Goal: Task Accomplishment & Management: Use online tool/utility

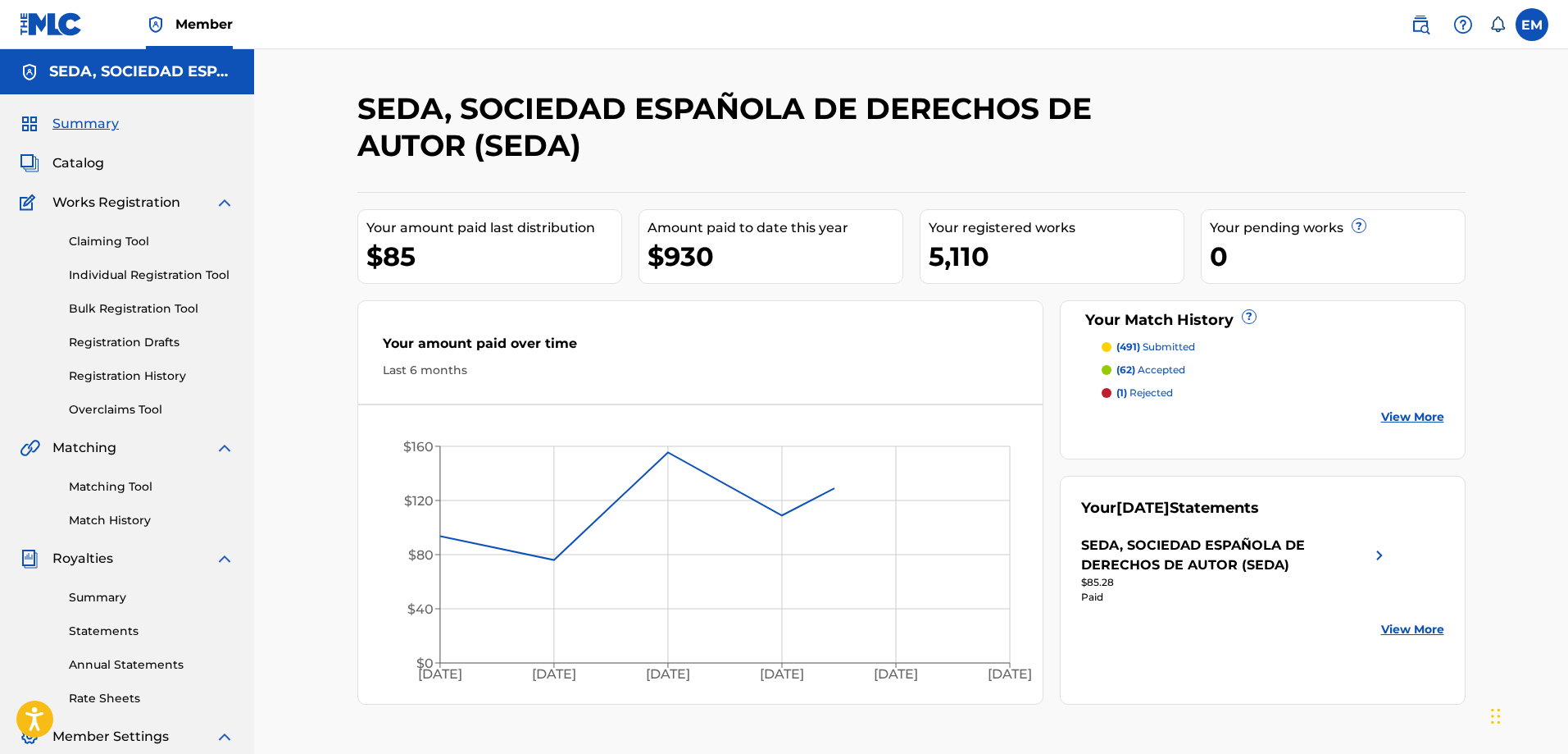
click at [135, 481] on link "Matching Tool" at bounding box center [151, 486] width 165 height 17
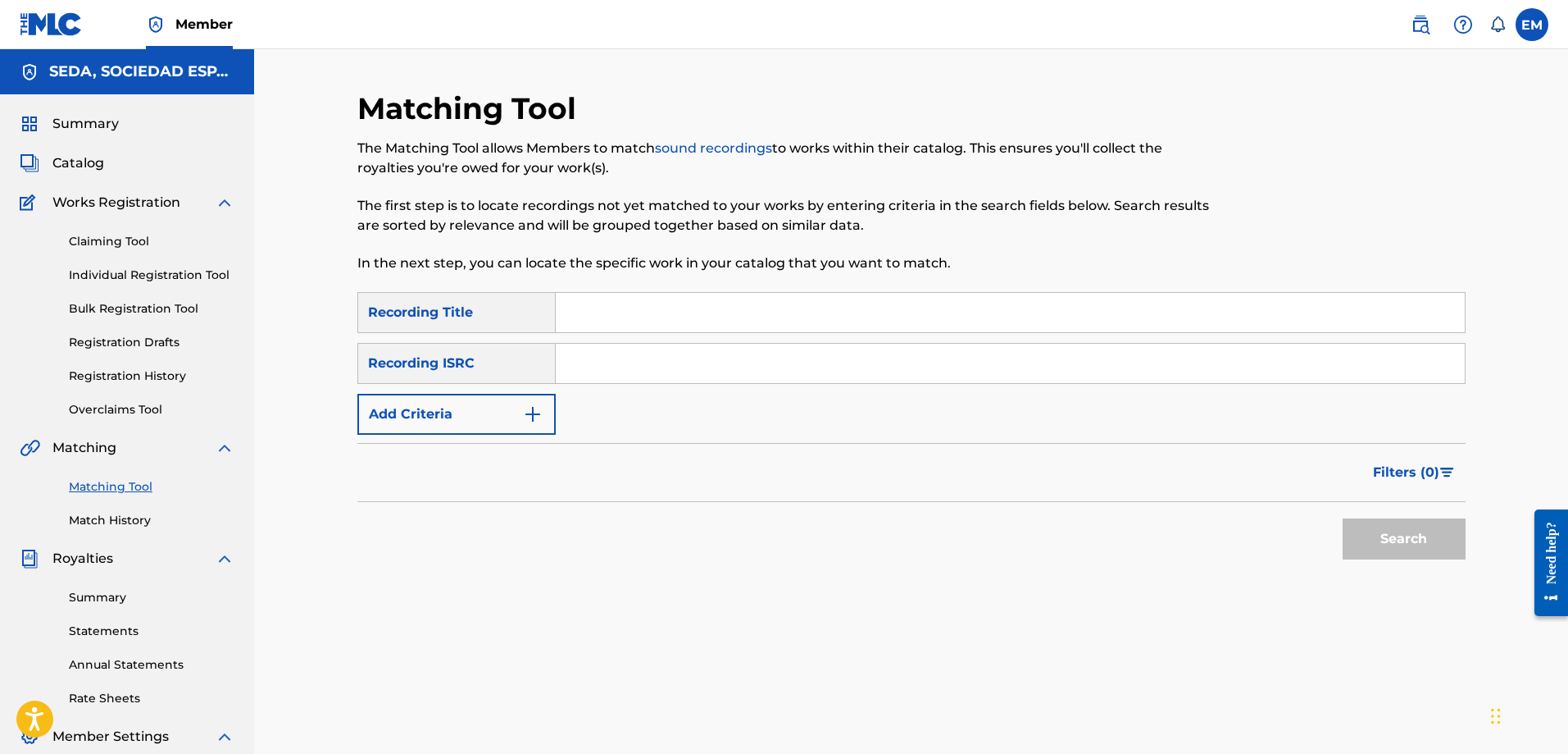
click at [632, 314] on input "Search Form" at bounding box center [1010, 312] width 909 height 39
type input "a ninguna parte"
click at [1343, 519] on button "Search" at bounding box center [1404, 539] width 123 height 41
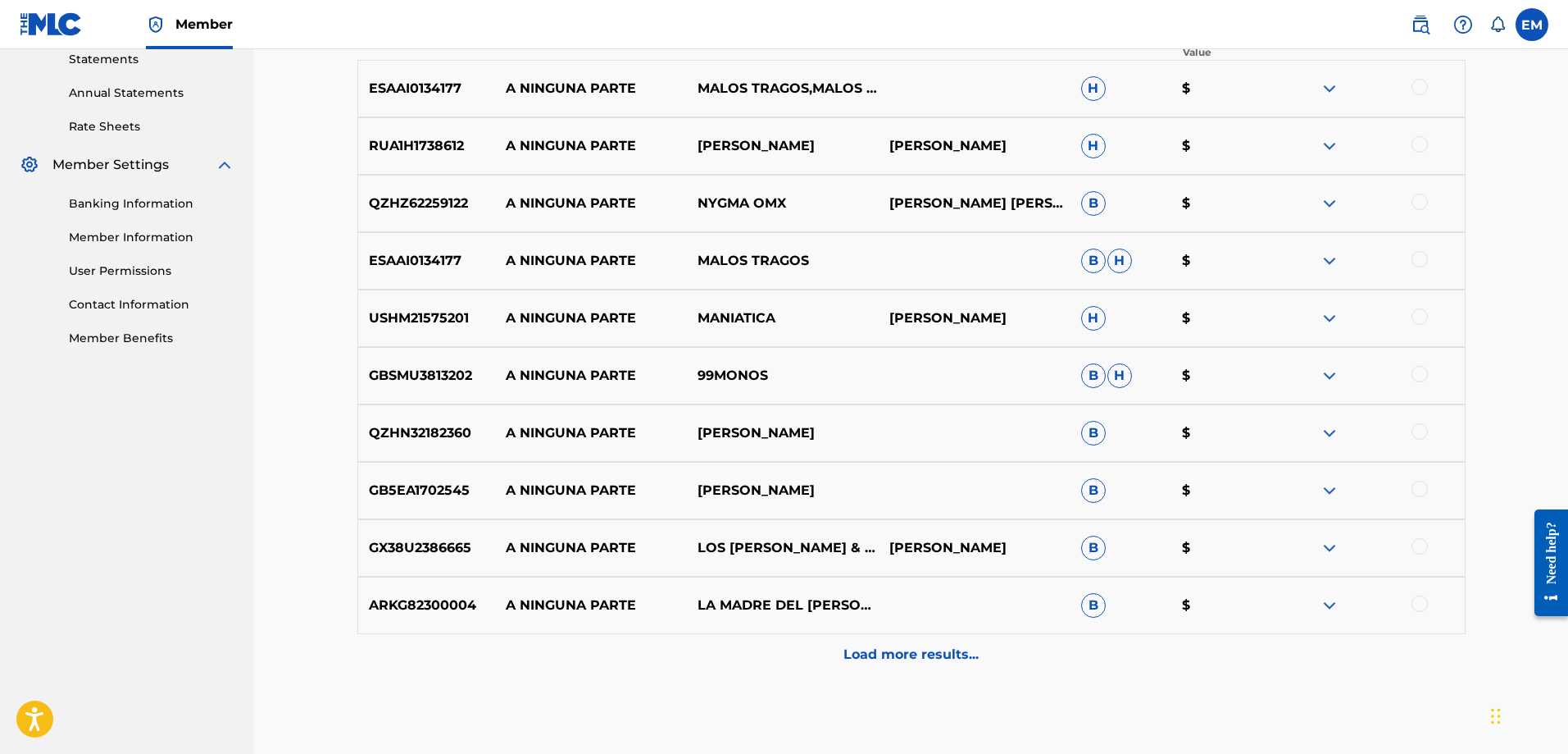
scroll to position [654, 0]
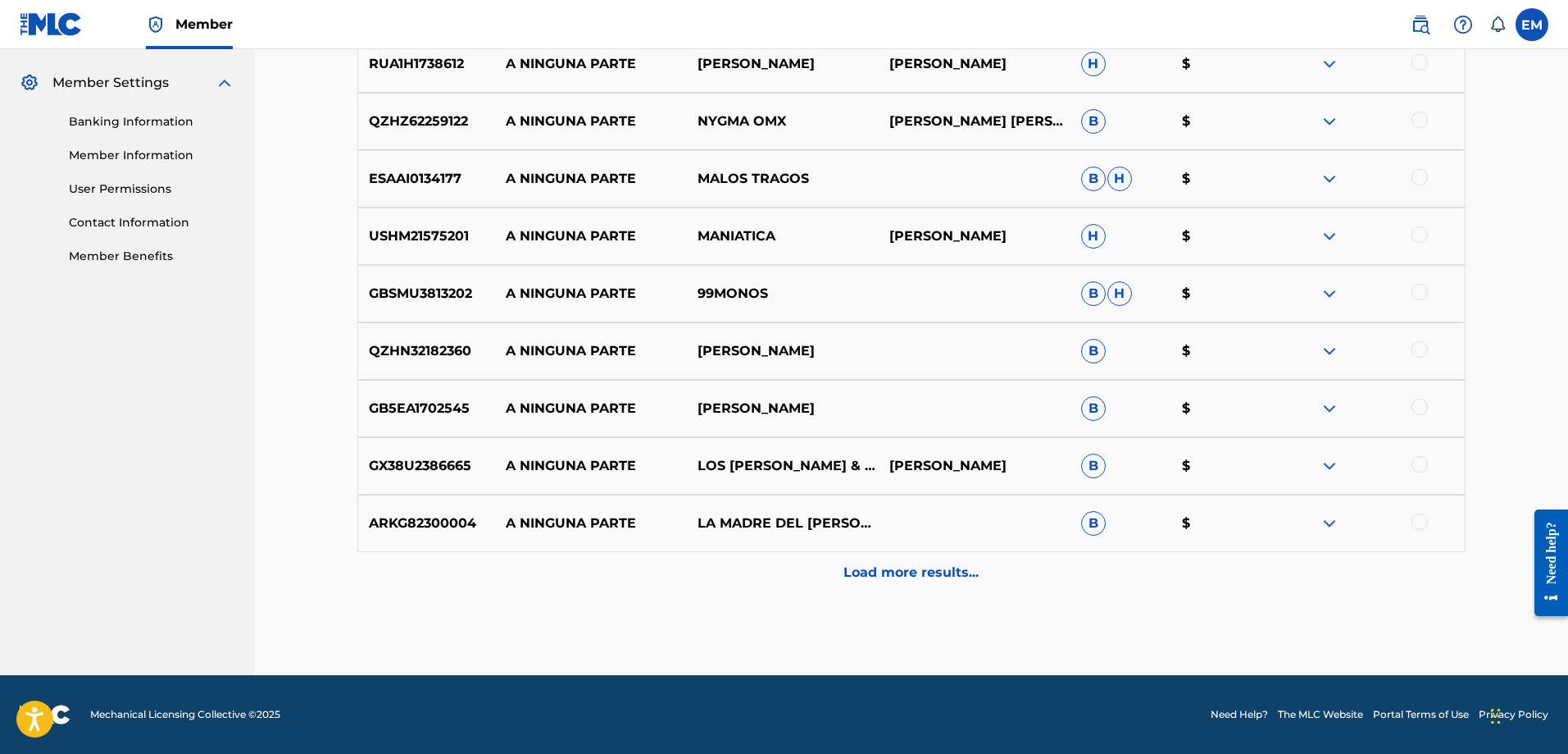
click at [923, 585] on div "Load more results..." at bounding box center [911, 573] width 1108 height 41
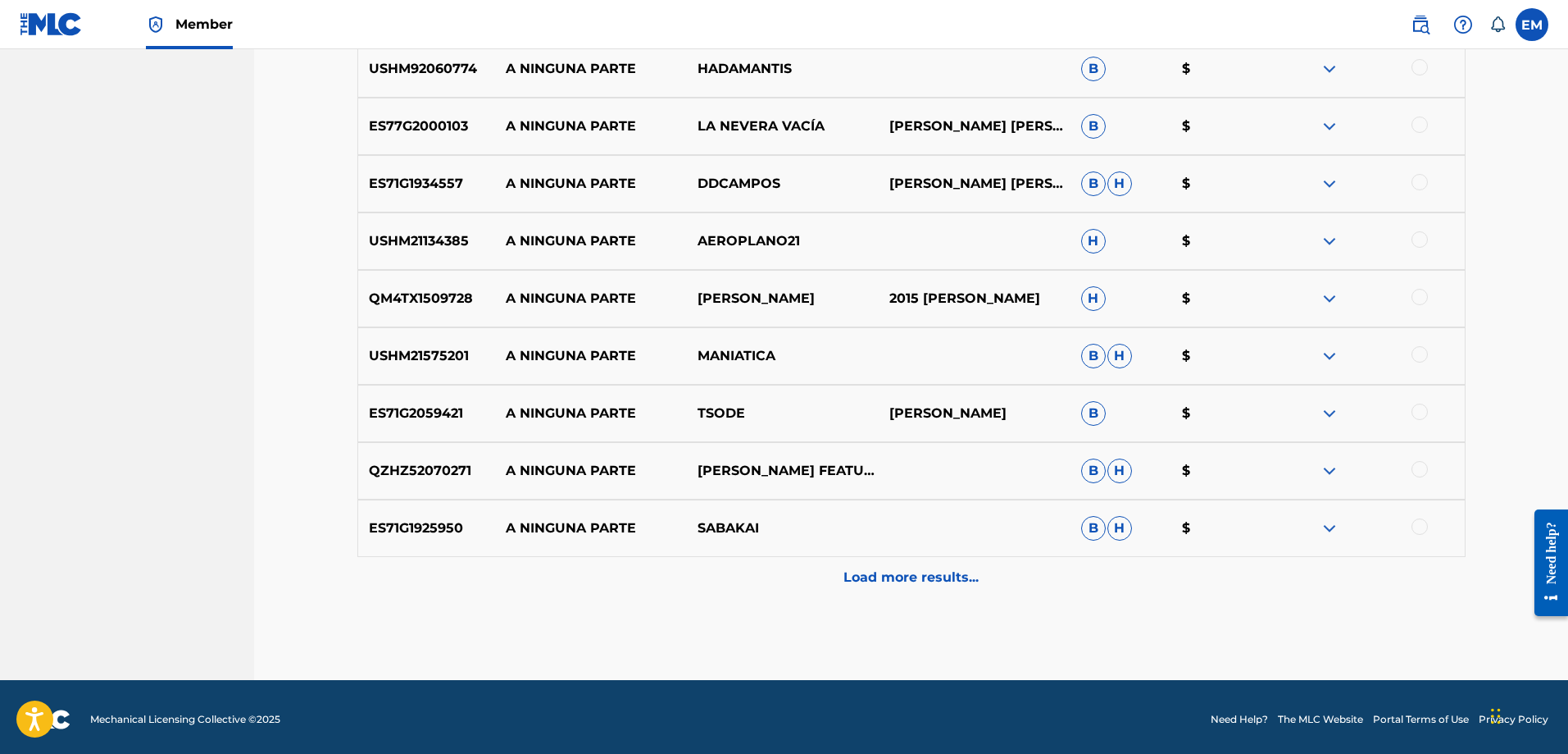
scroll to position [1227, 0]
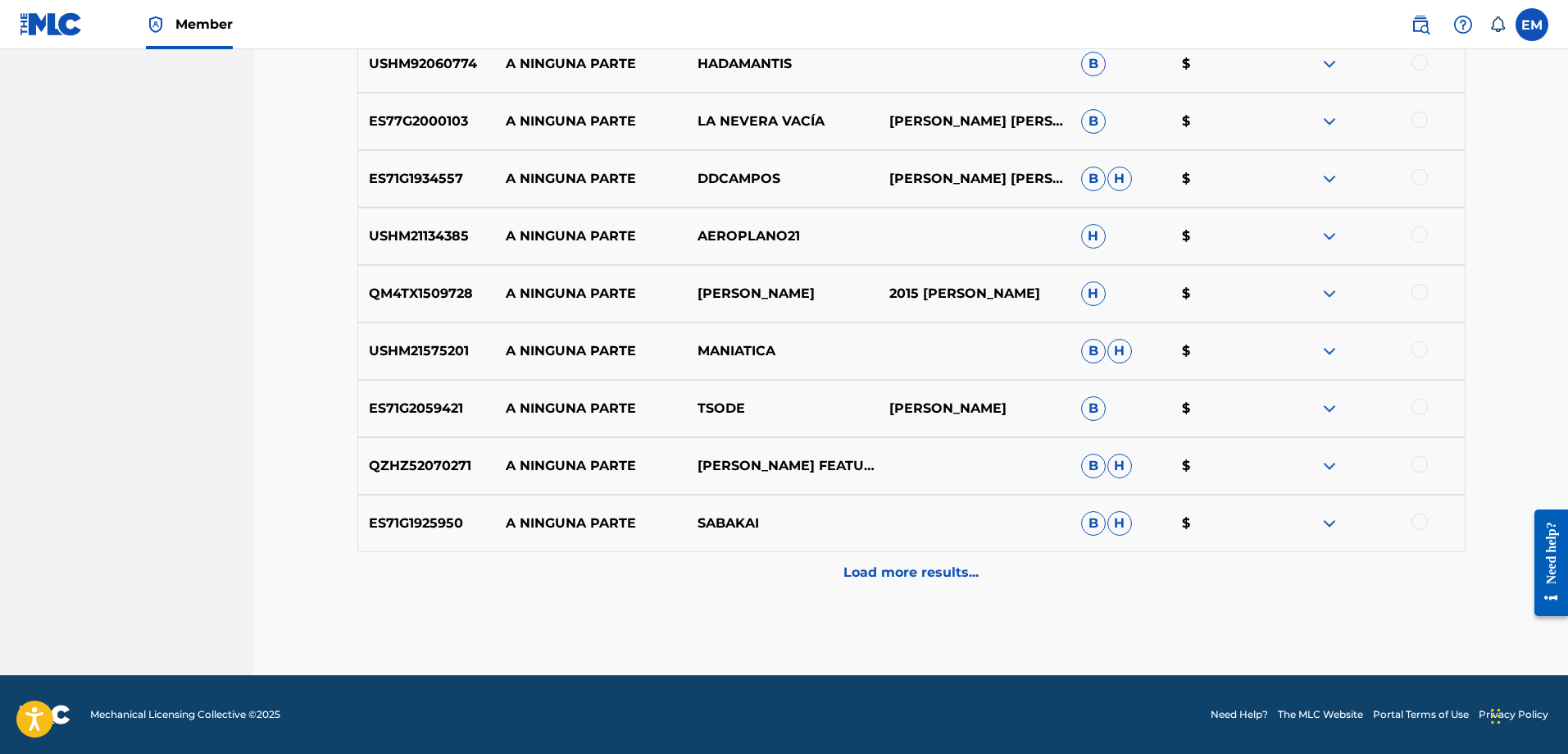
click at [873, 573] on p "Load more results..." at bounding box center [910, 573] width 135 height 20
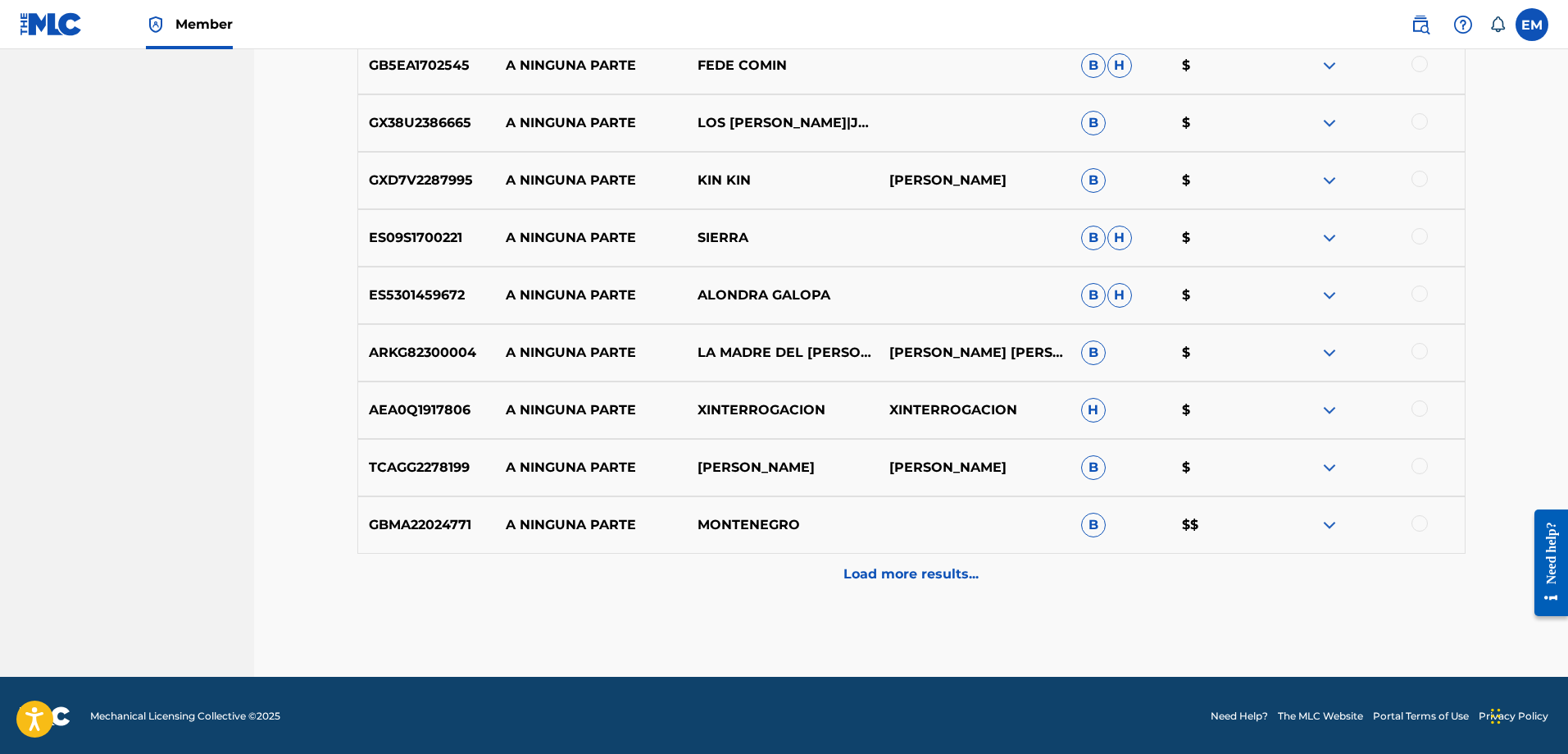
scroll to position [1801, 0]
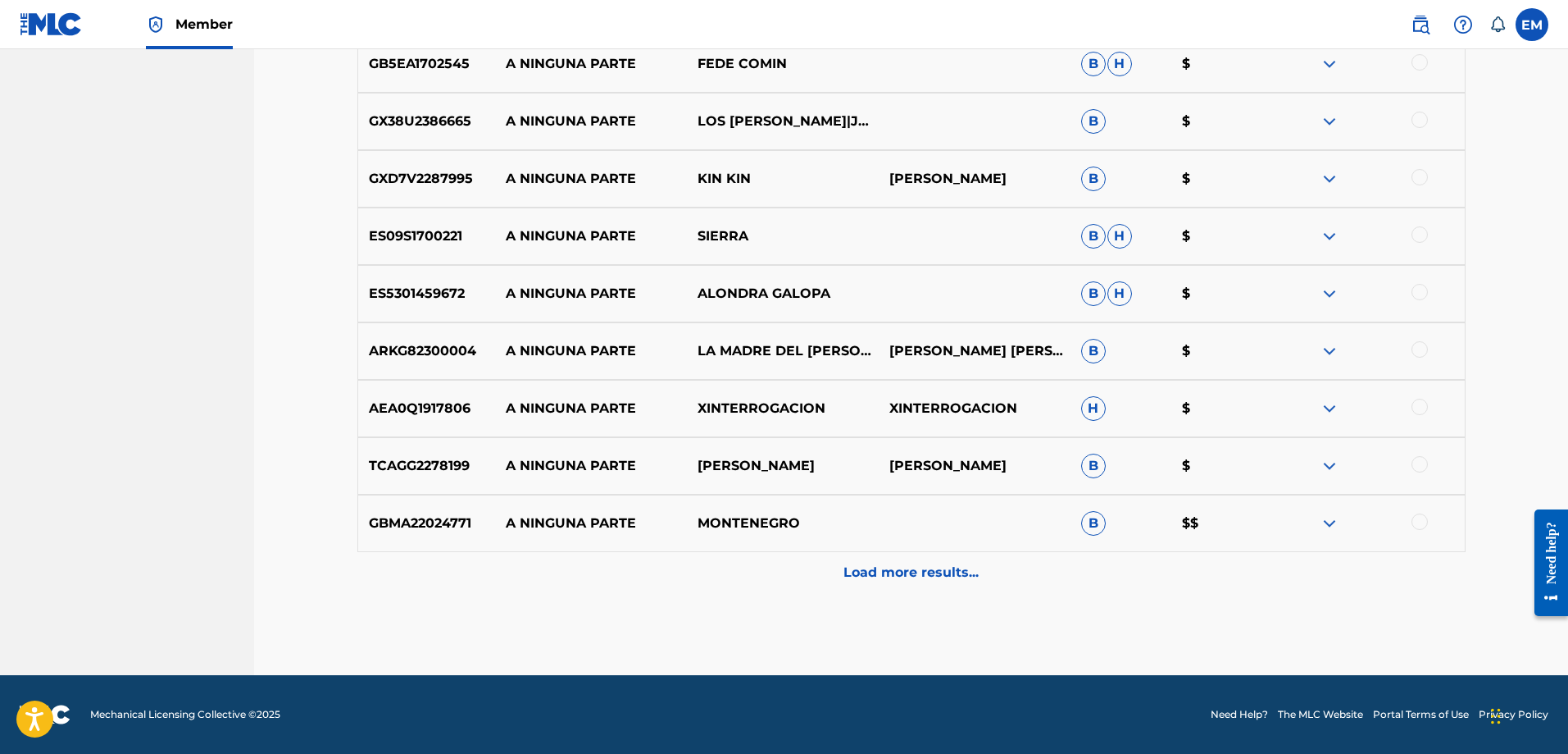
click at [871, 583] on div "Load more results..." at bounding box center [911, 573] width 1108 height 41
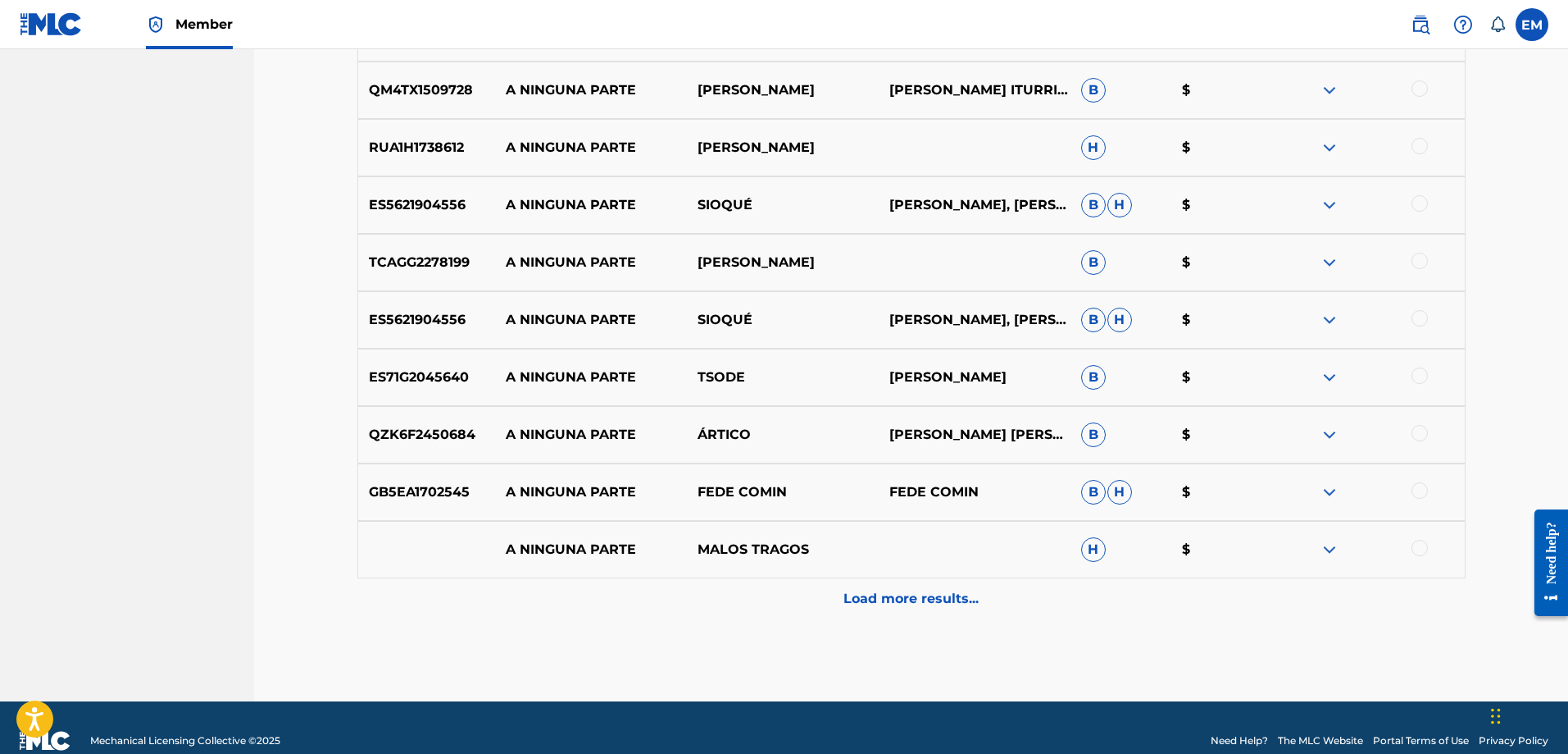
scroll to position [2376, 0]
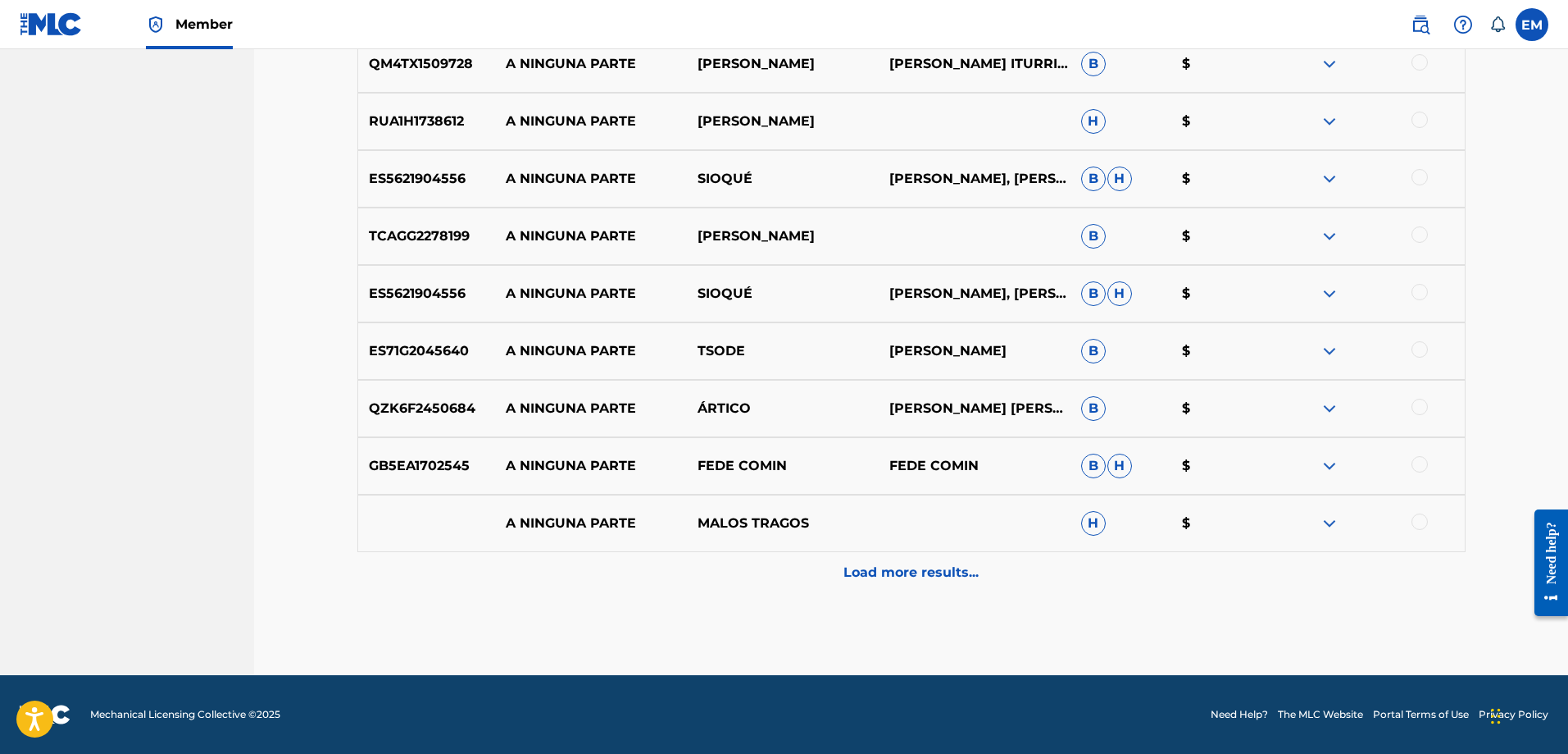
click at [905, 577] on p "Load more results..." at bounding box center [910, 573] width 135 height 20
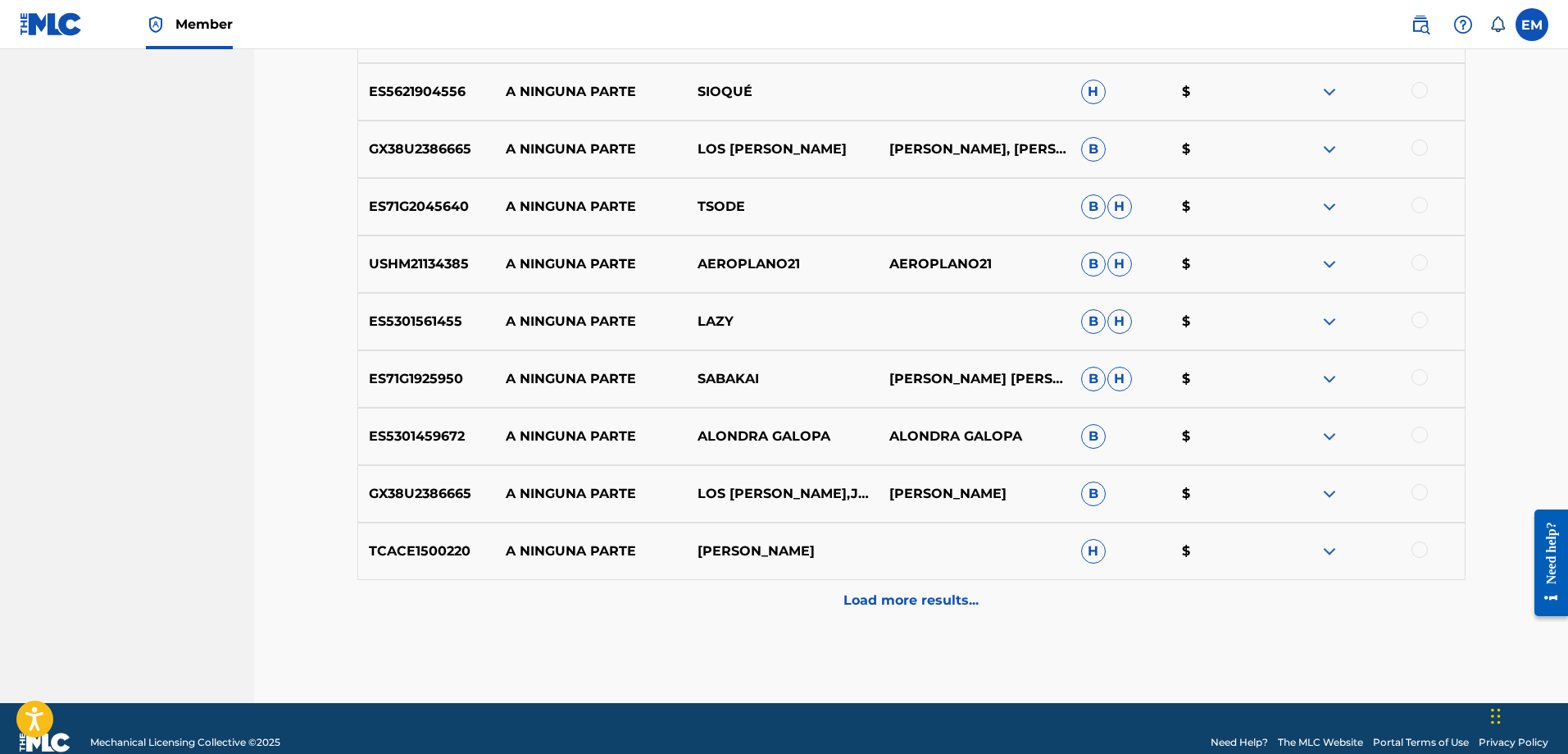
scroll to position [2950, 0]
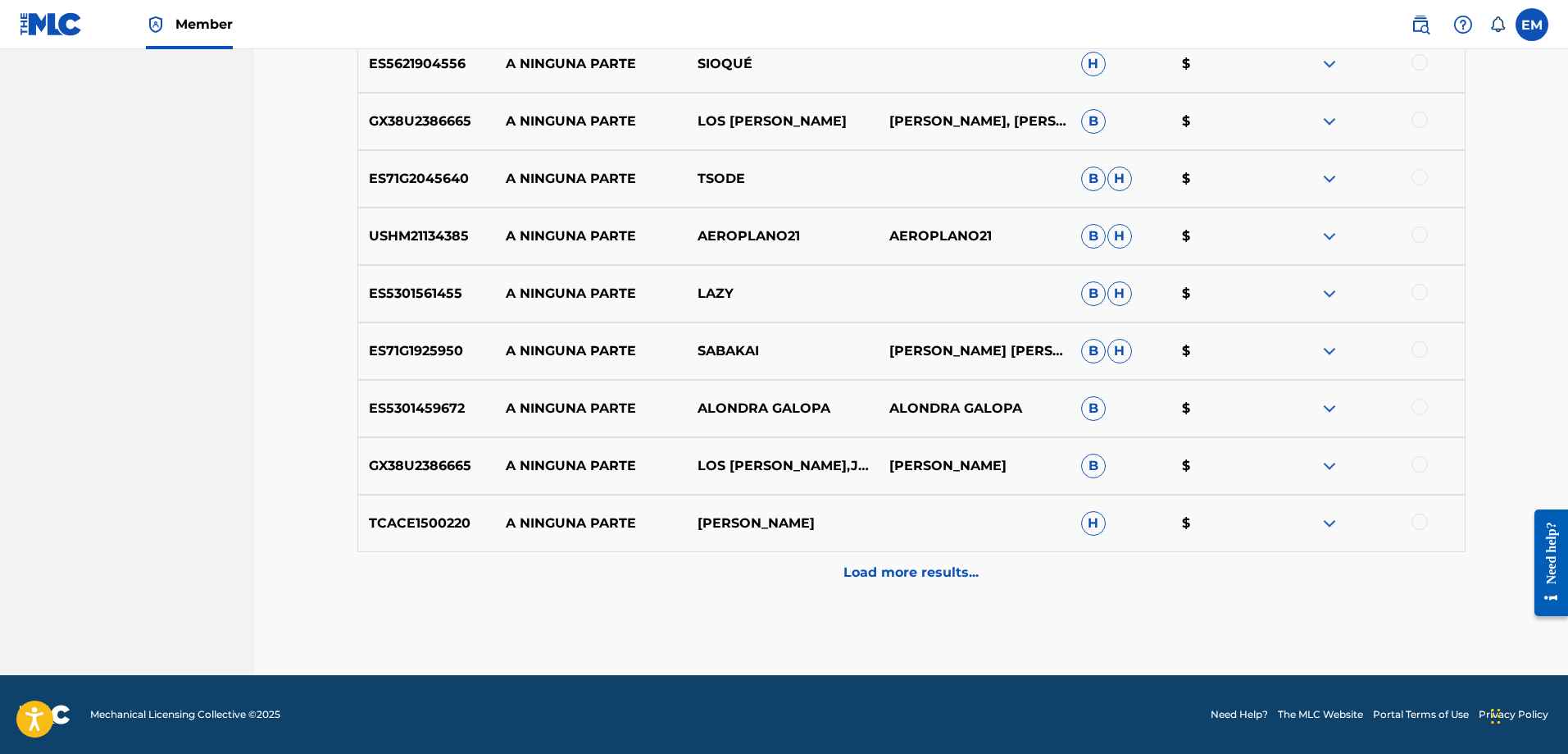
click at [901, 583] on div "Load more results..." at bounding box center [911, 573] width 1108 height 41
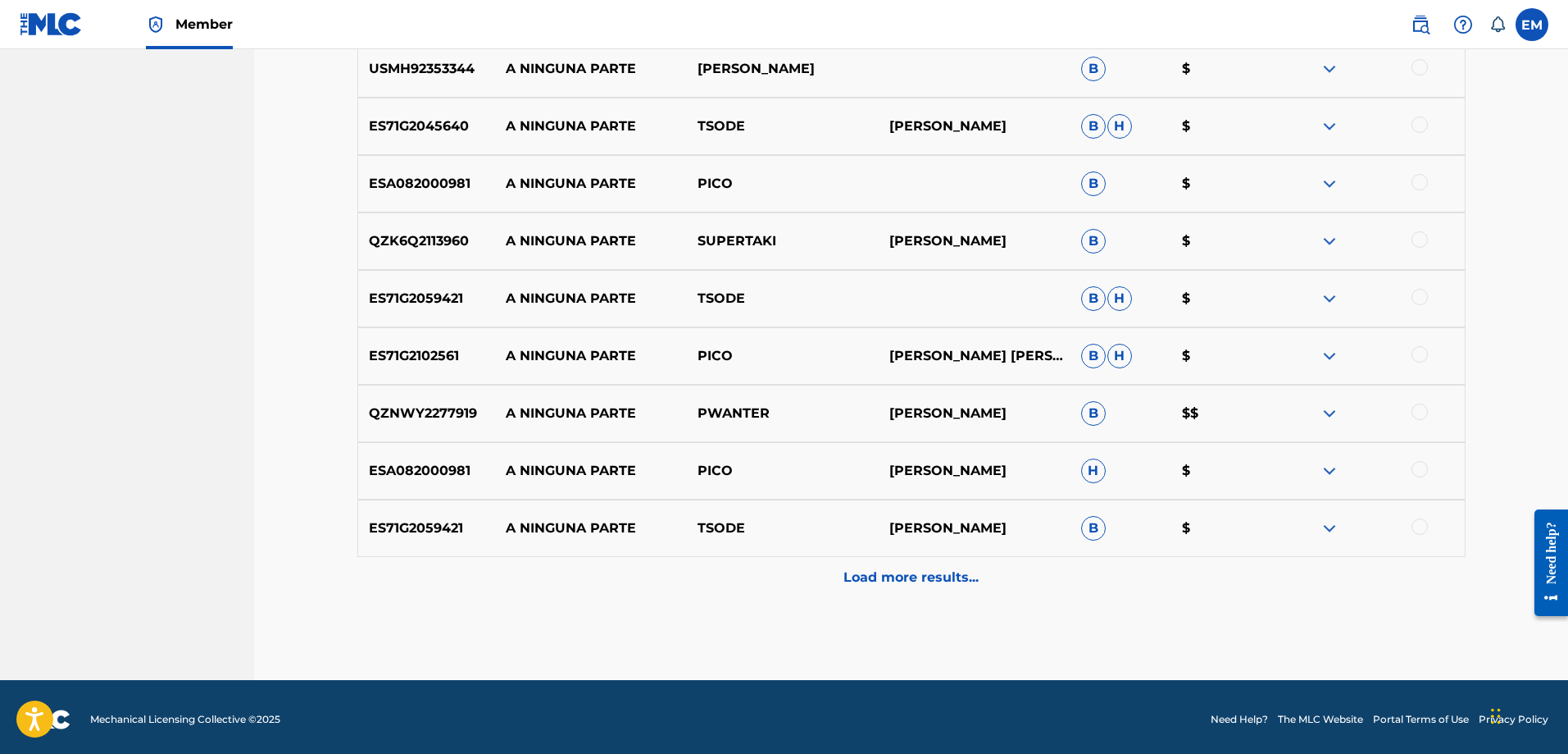
scroll to position [3524, 0]
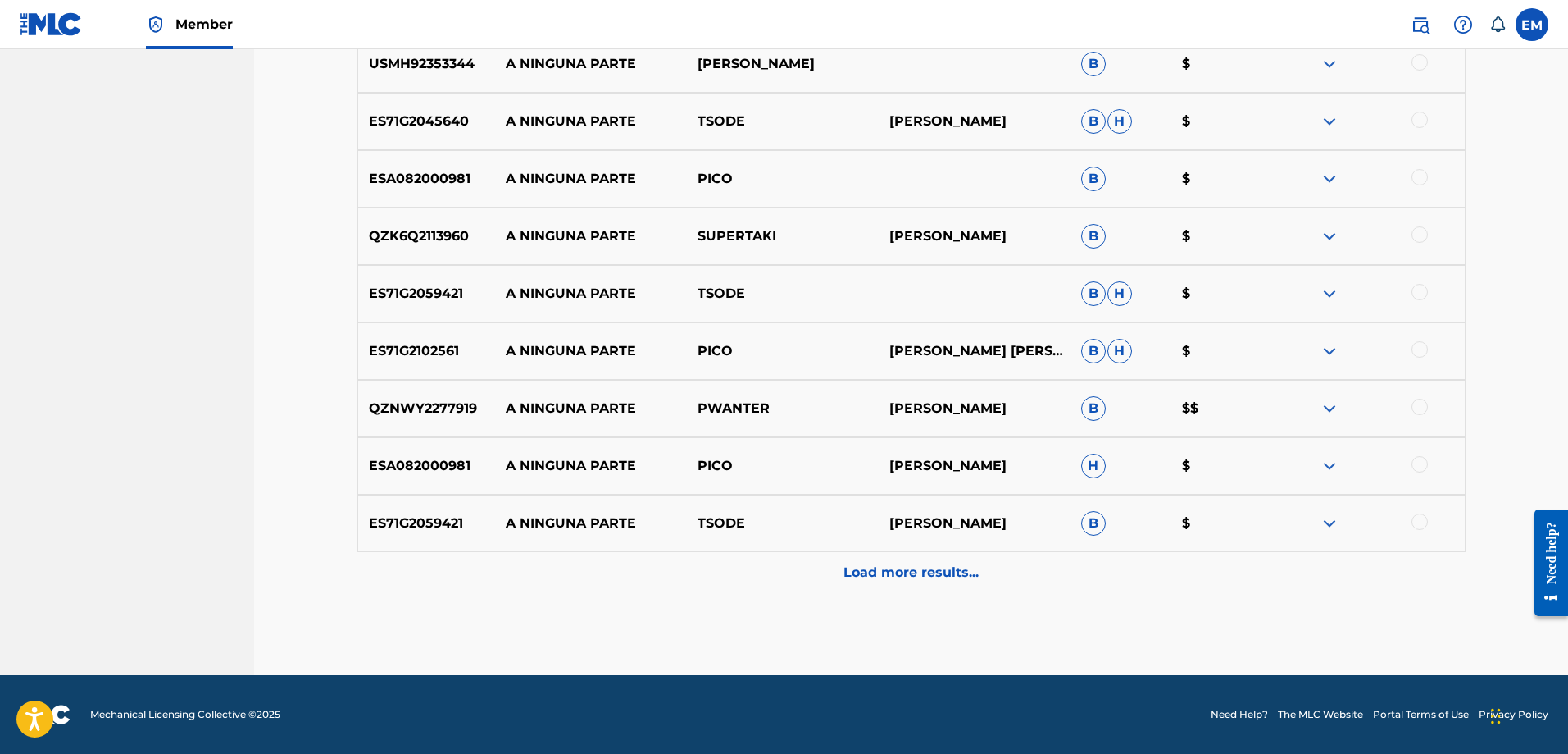
click at [899, 572] on p "Load more results..." at bounding box center [910, 573] width 135 height 20
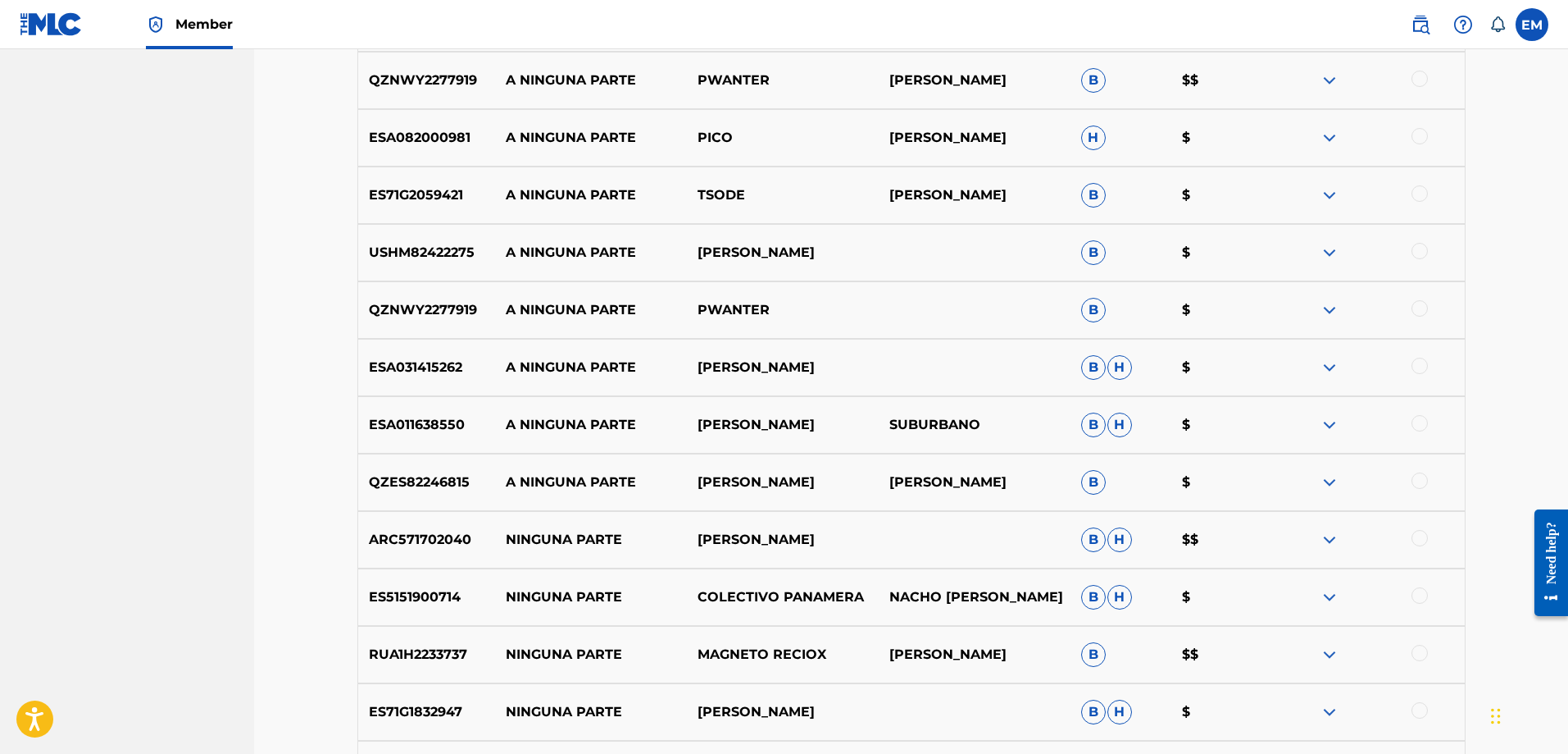
scroll to position [4098, 0]
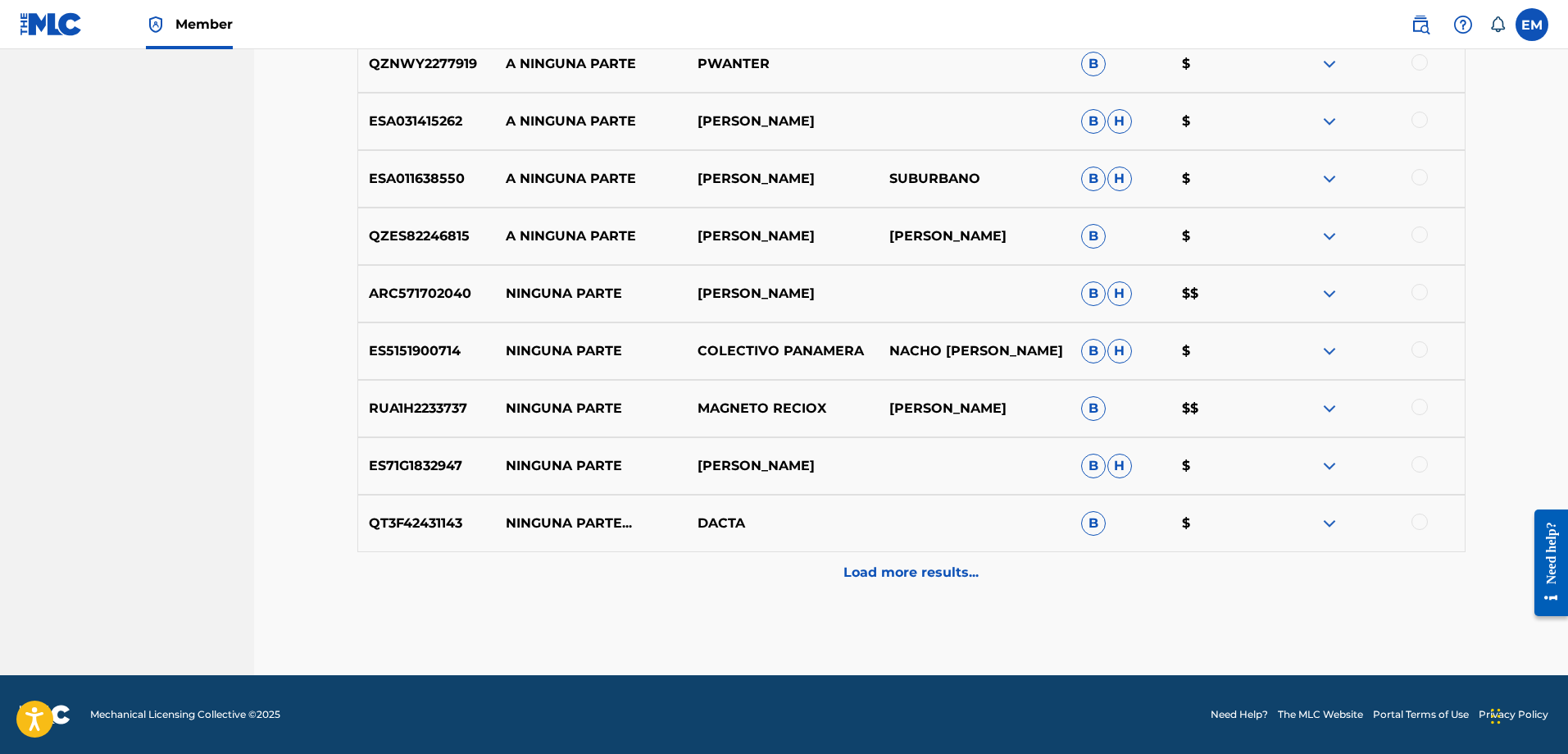
click at [872, 562] on div "Load more results..." at bounding box center [911, 573] width 1108 height 41
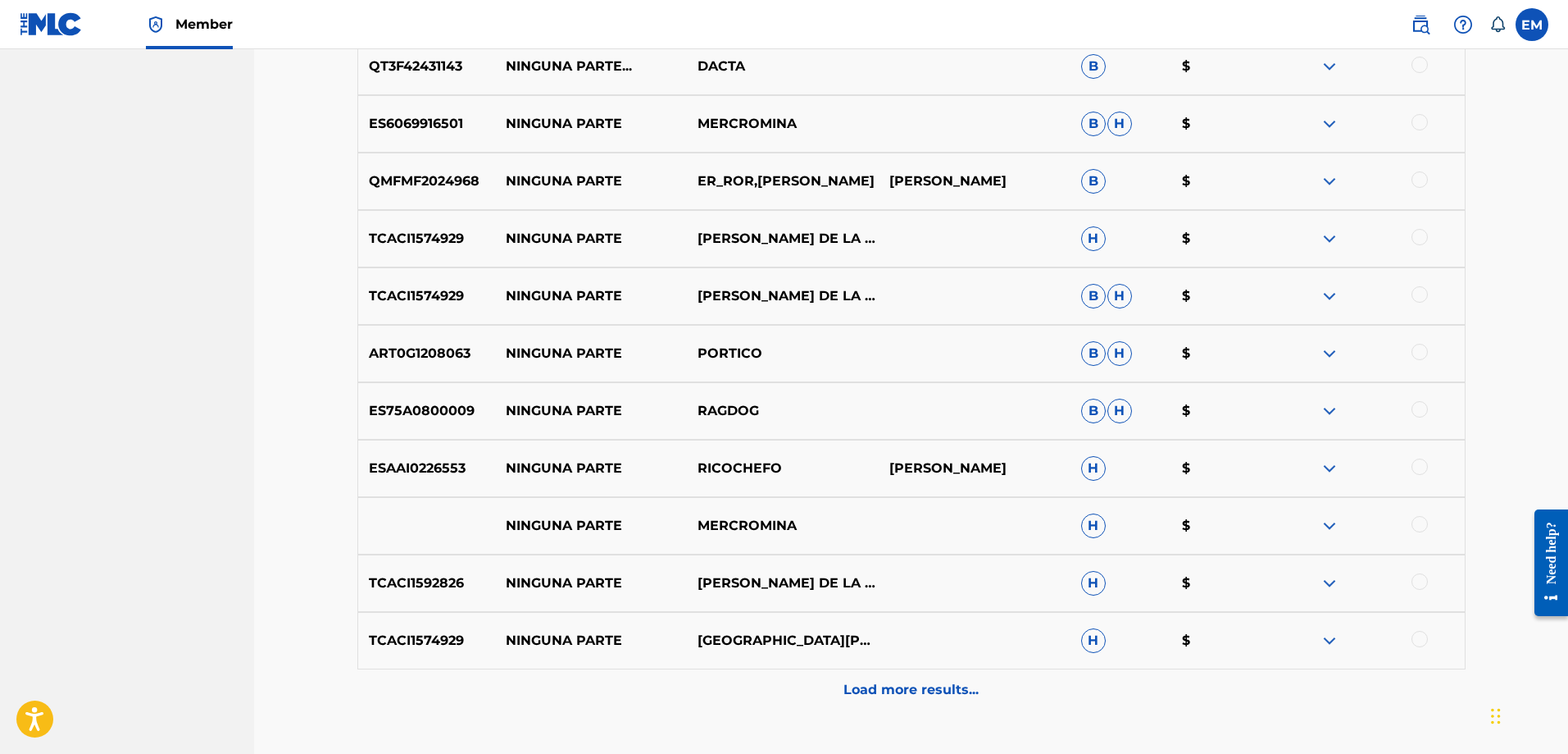
scroll to position [4672, 0]
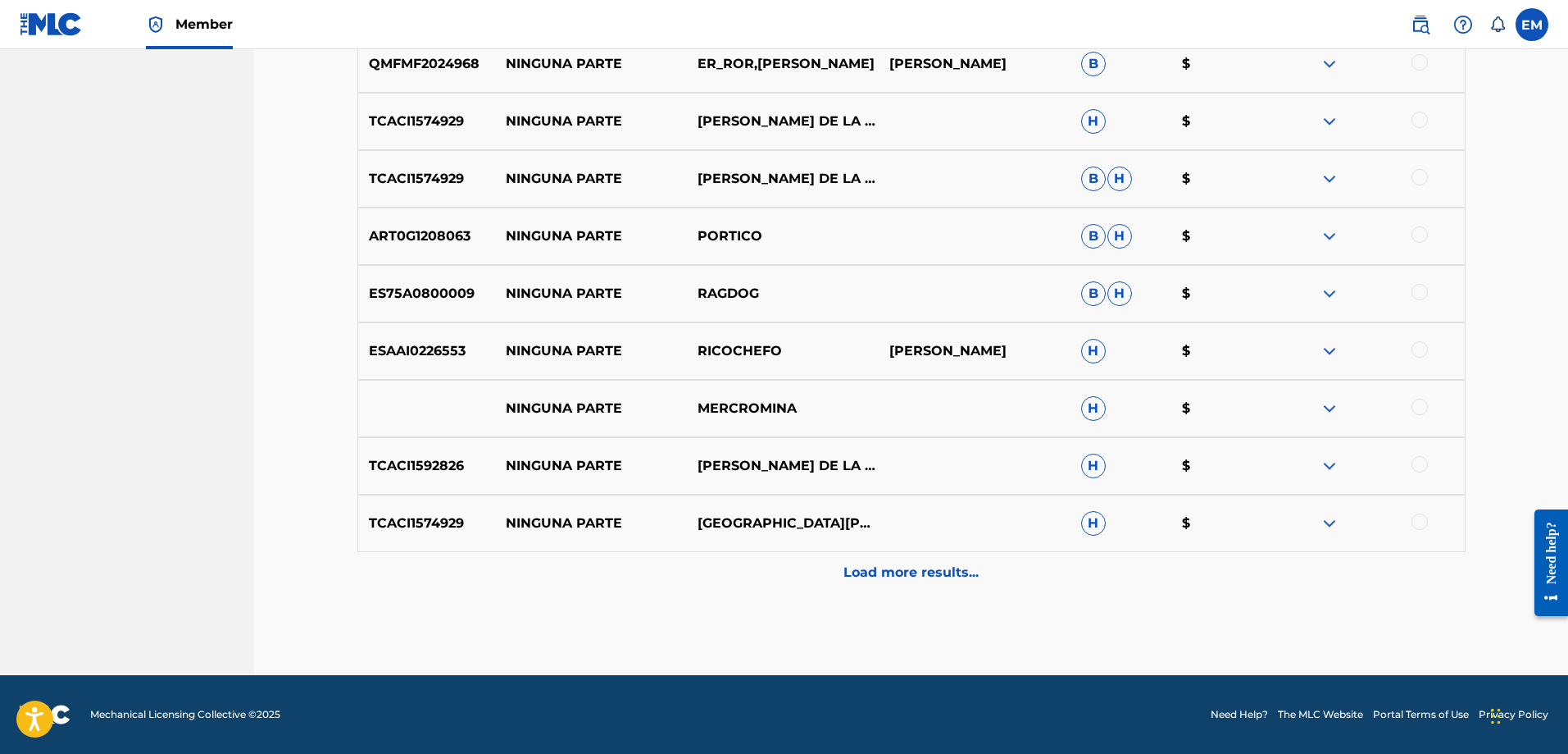
click at [883, 565] on p "Load more results..." at bounding box center [910, 573] width 135 height 20
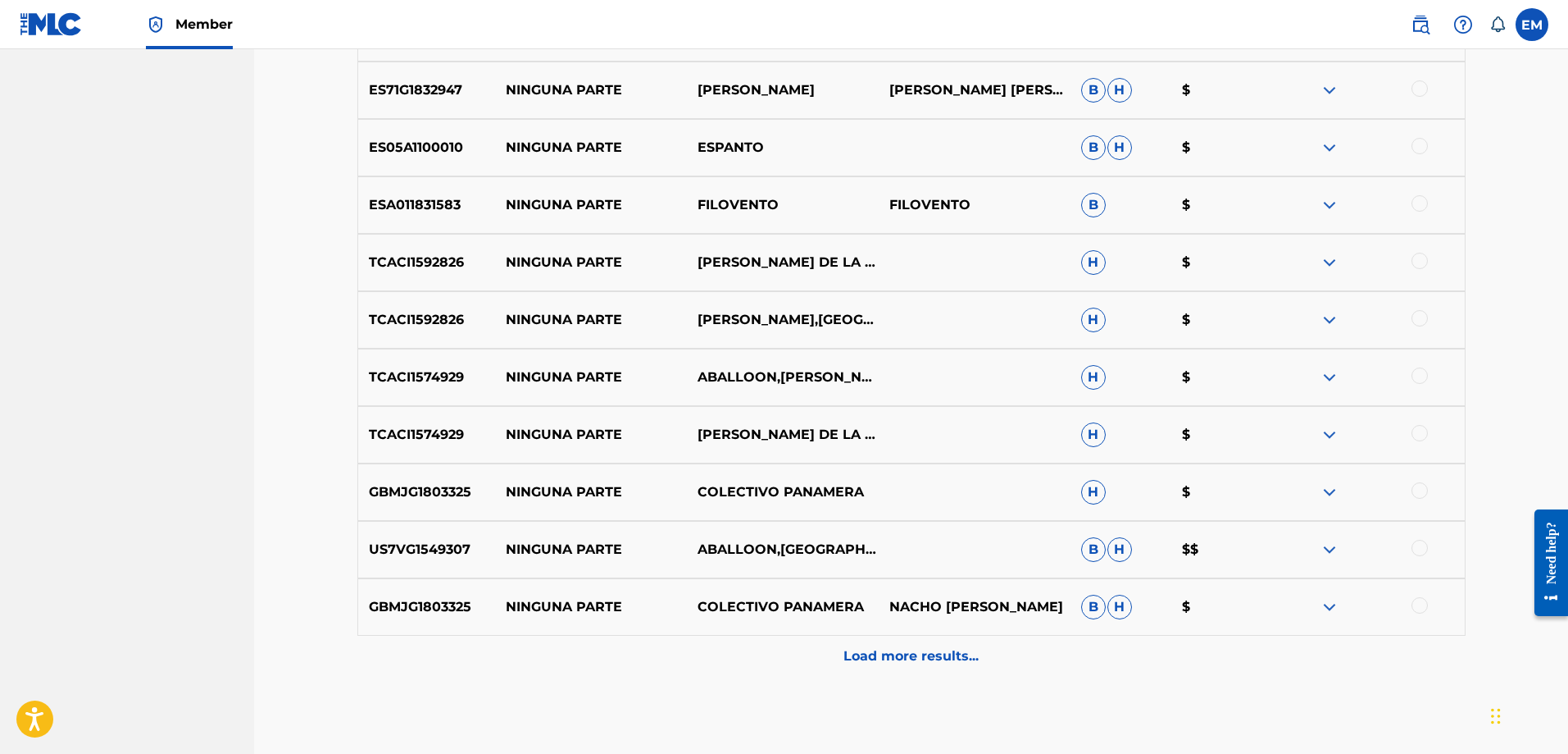
scroll to position [5164, 0]
click at [911, 660] on p "Load more results..." at bounding box center [910, 655] width 135 height 20
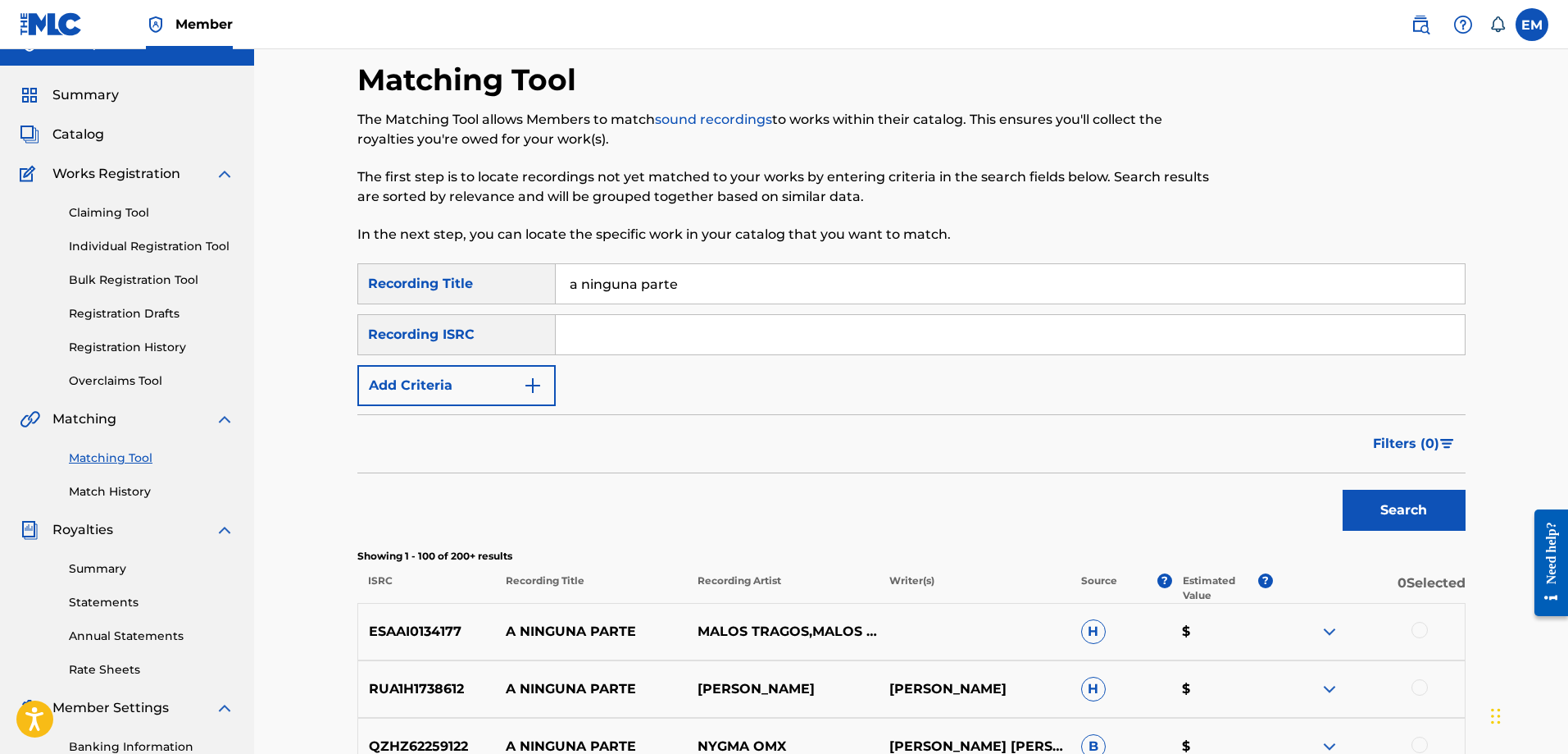
scroll to position [0, 0]
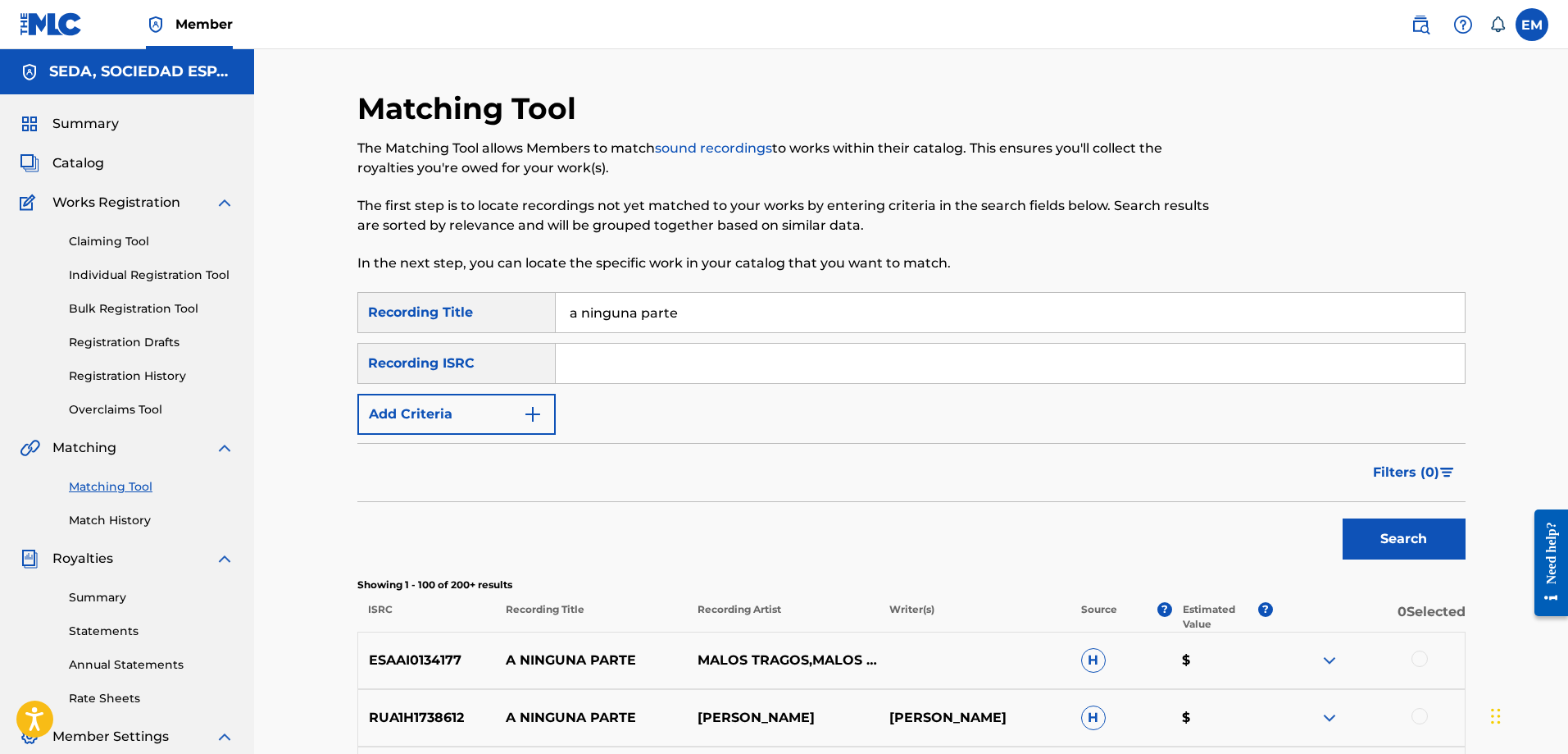
click at [521, 420] on button "Add Criteria" at bounding box center [456, 414] width 199 height 41
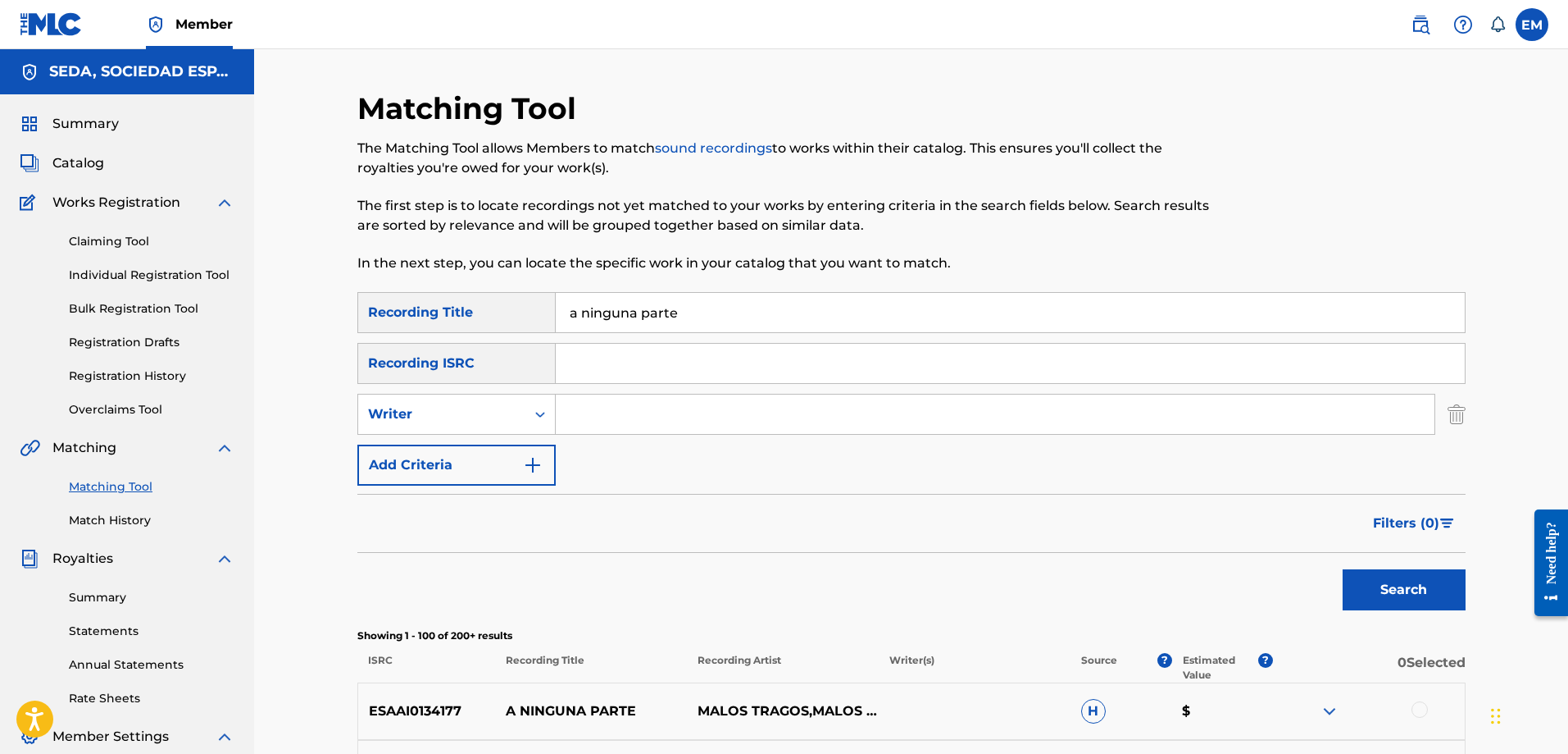
click at [591, 416] on input "Search Form" at bounding box center [995, 414] width 878 height 39
type input "[PERSON_NAME]"
click at [1343, 569] on button "Search" at bounding box center [1404, 590] width 123 height 41
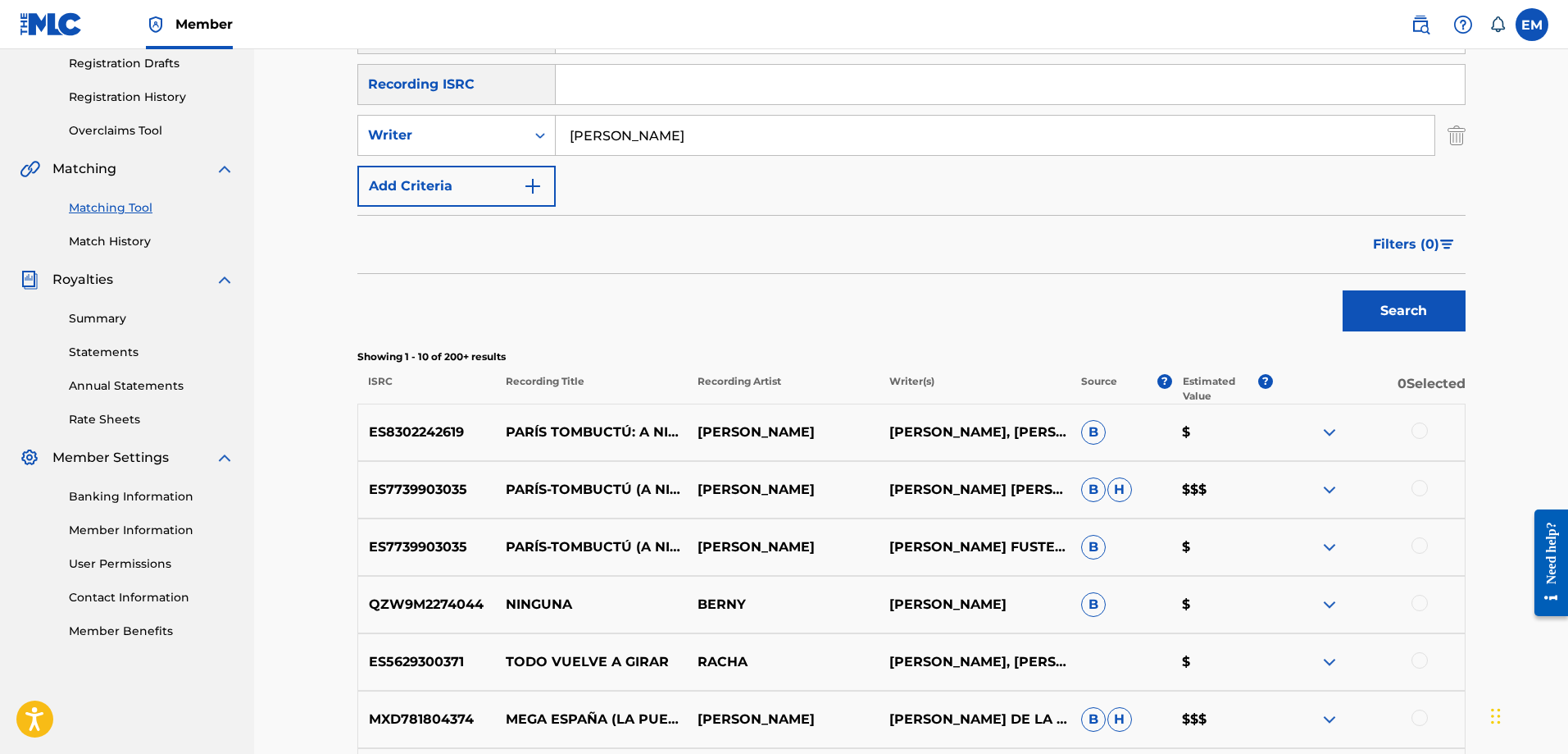
scroll to position [328, 0]
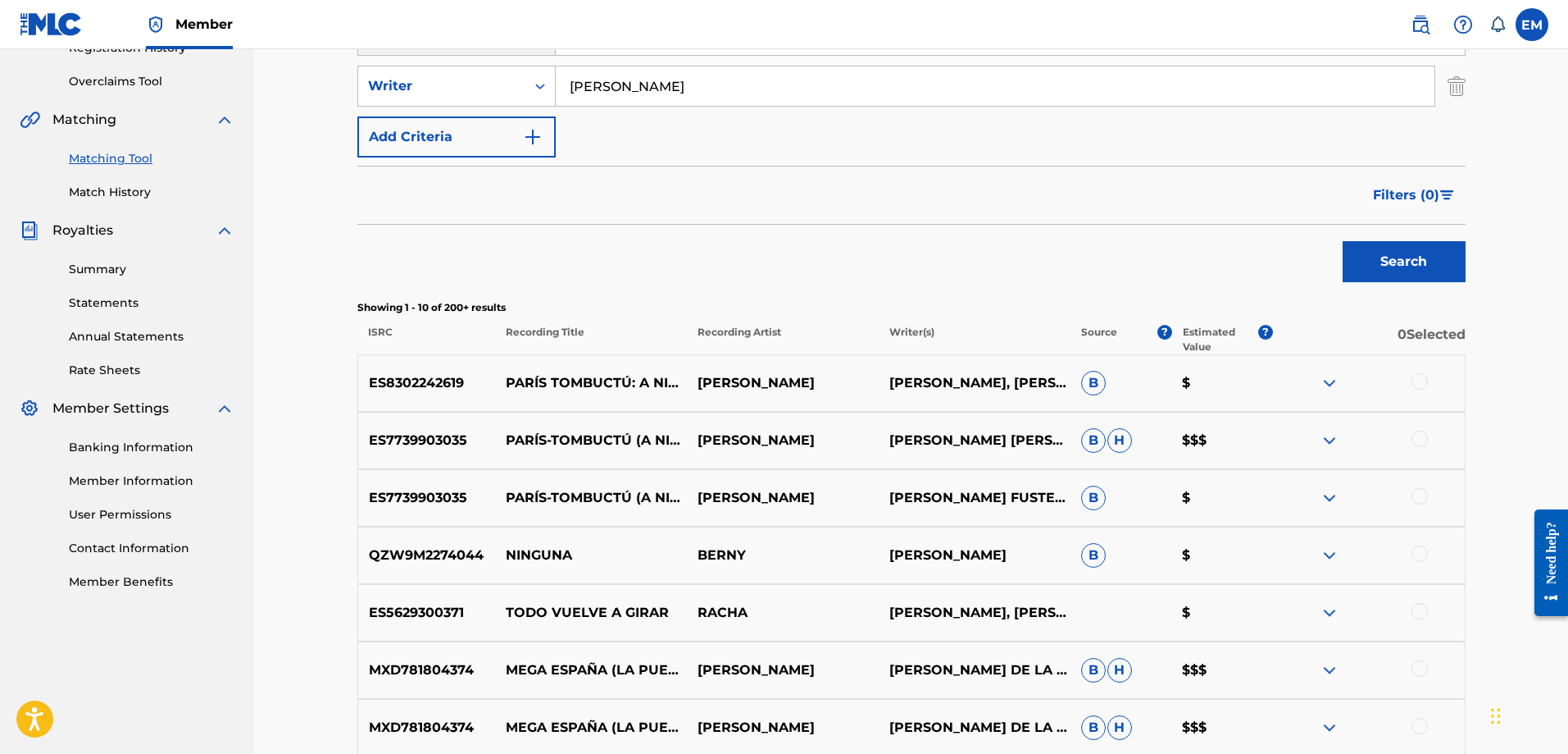
click at [1418, 384] on div at bounding box center [1419, 381] width 17 height 17
click at [1422, 437] on div at bounding box center [1419, 438] width 17 height 17
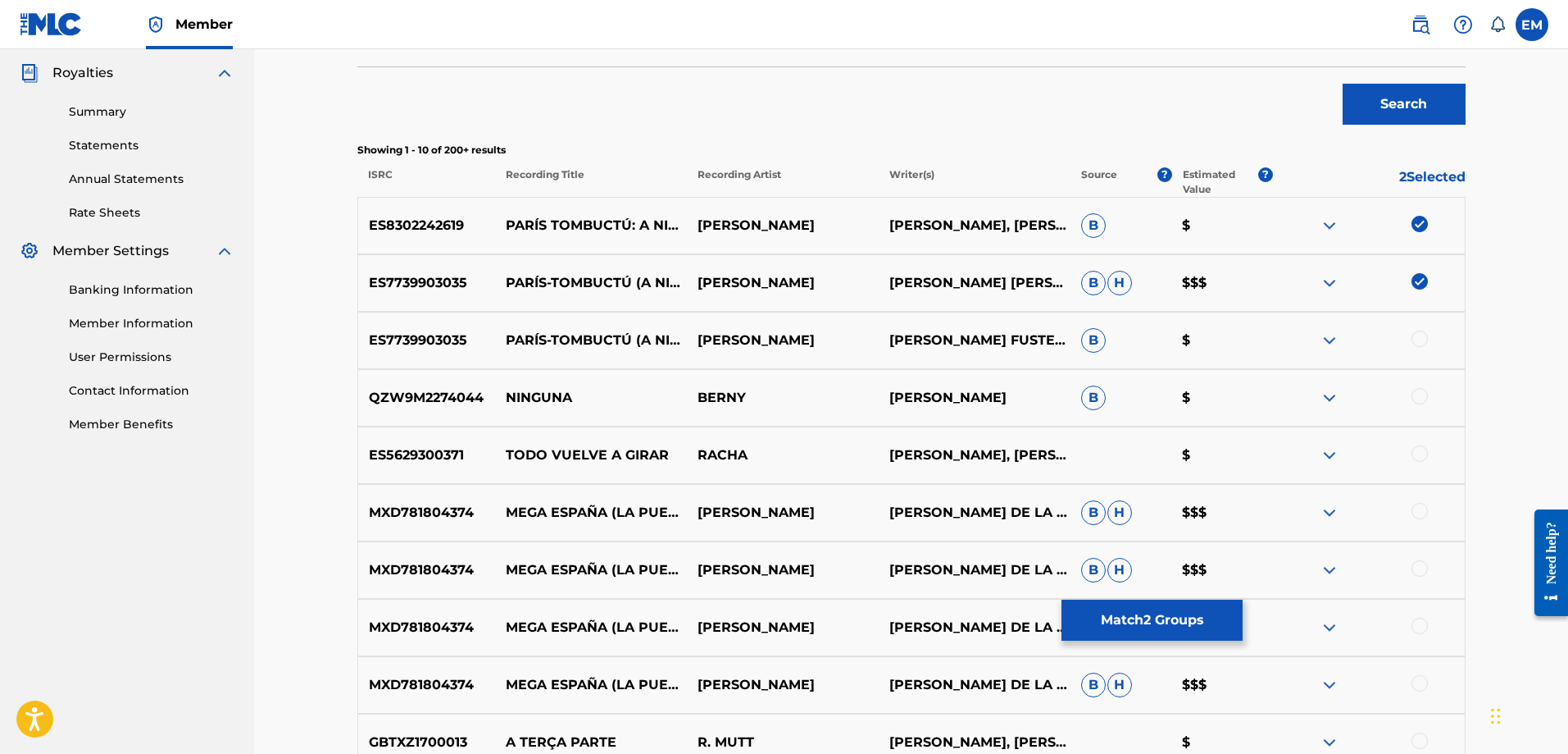
scroll to position [492, 0]
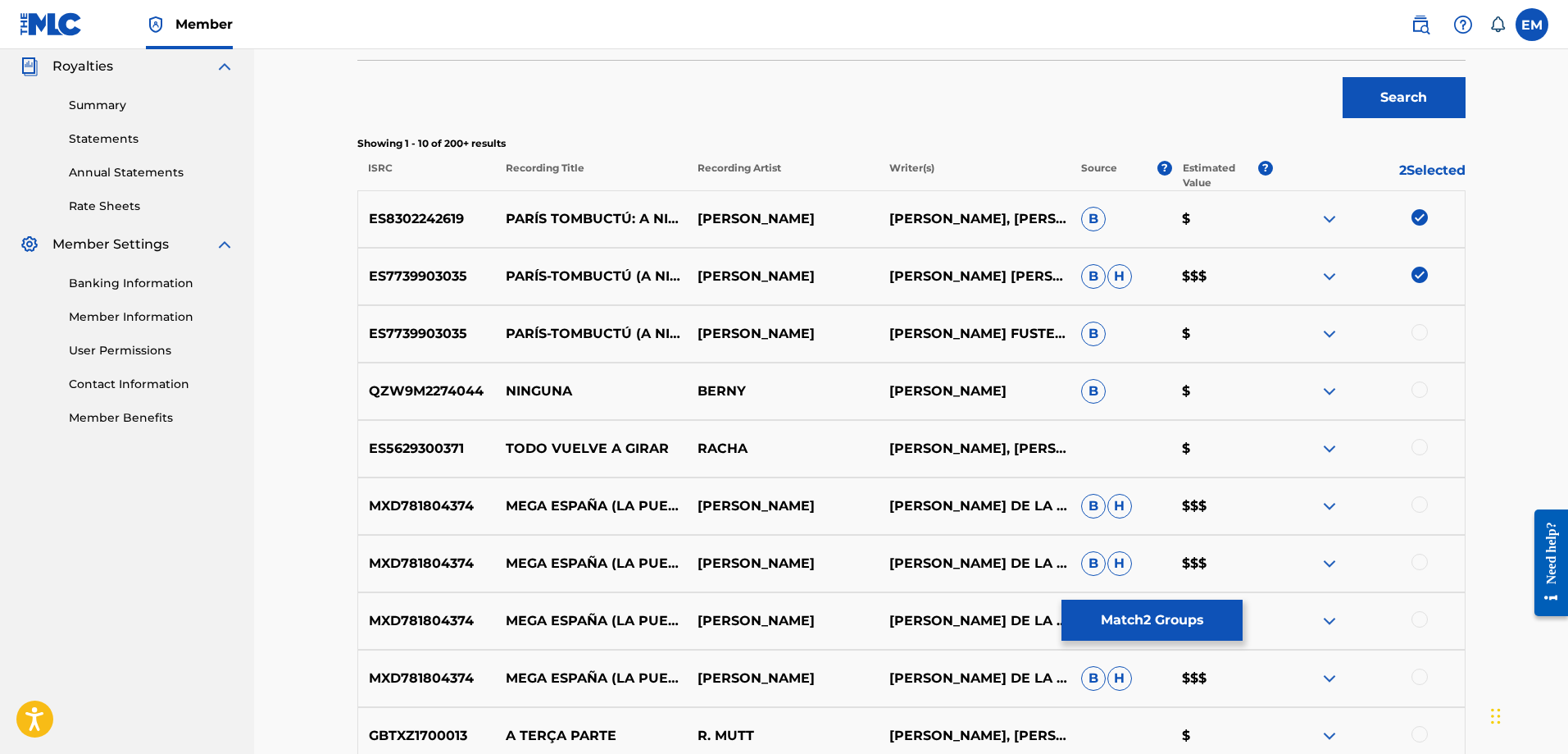
click at [1421, 333] on div at bounding box center [1419, 332] width 17 height 17
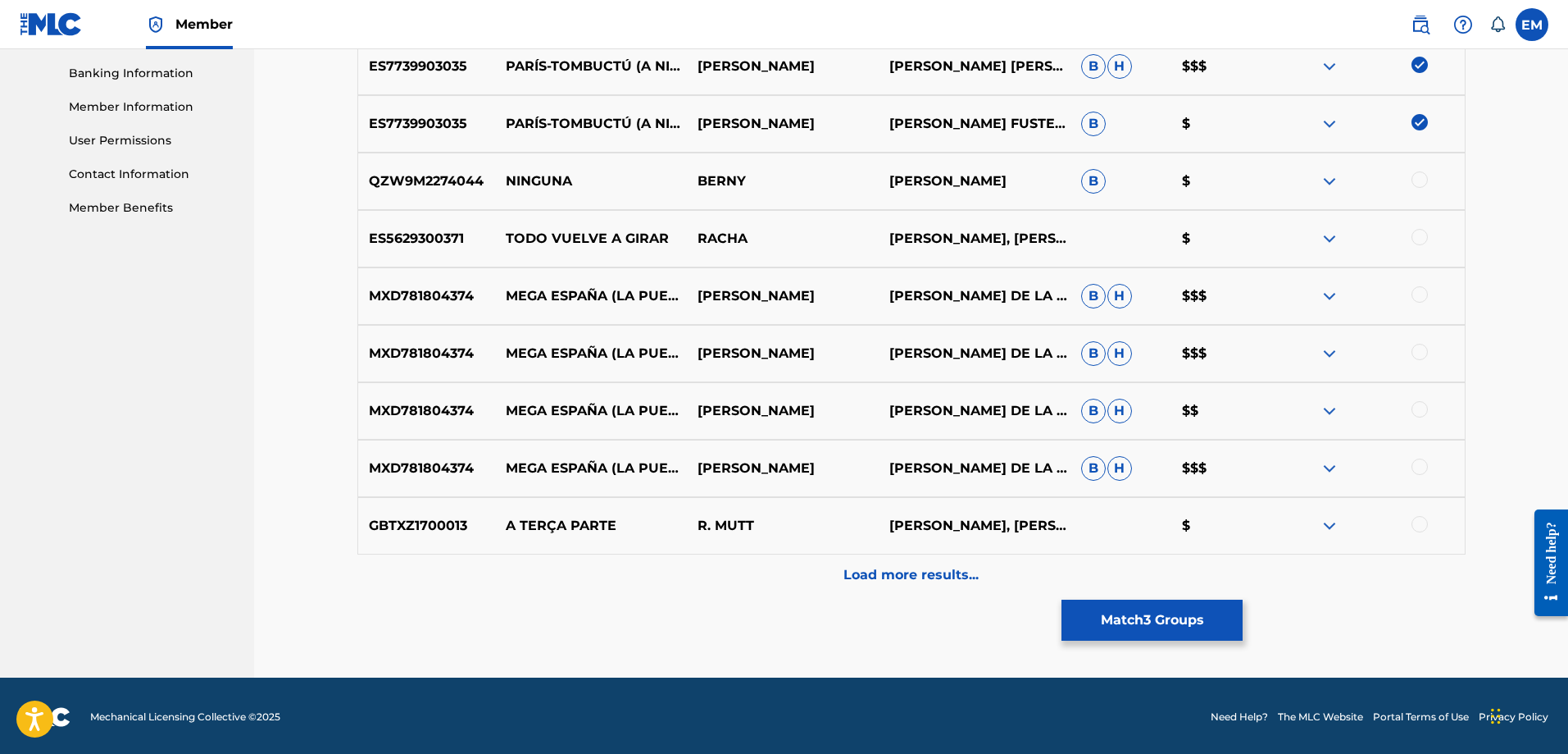
scroll to position [705, 0]
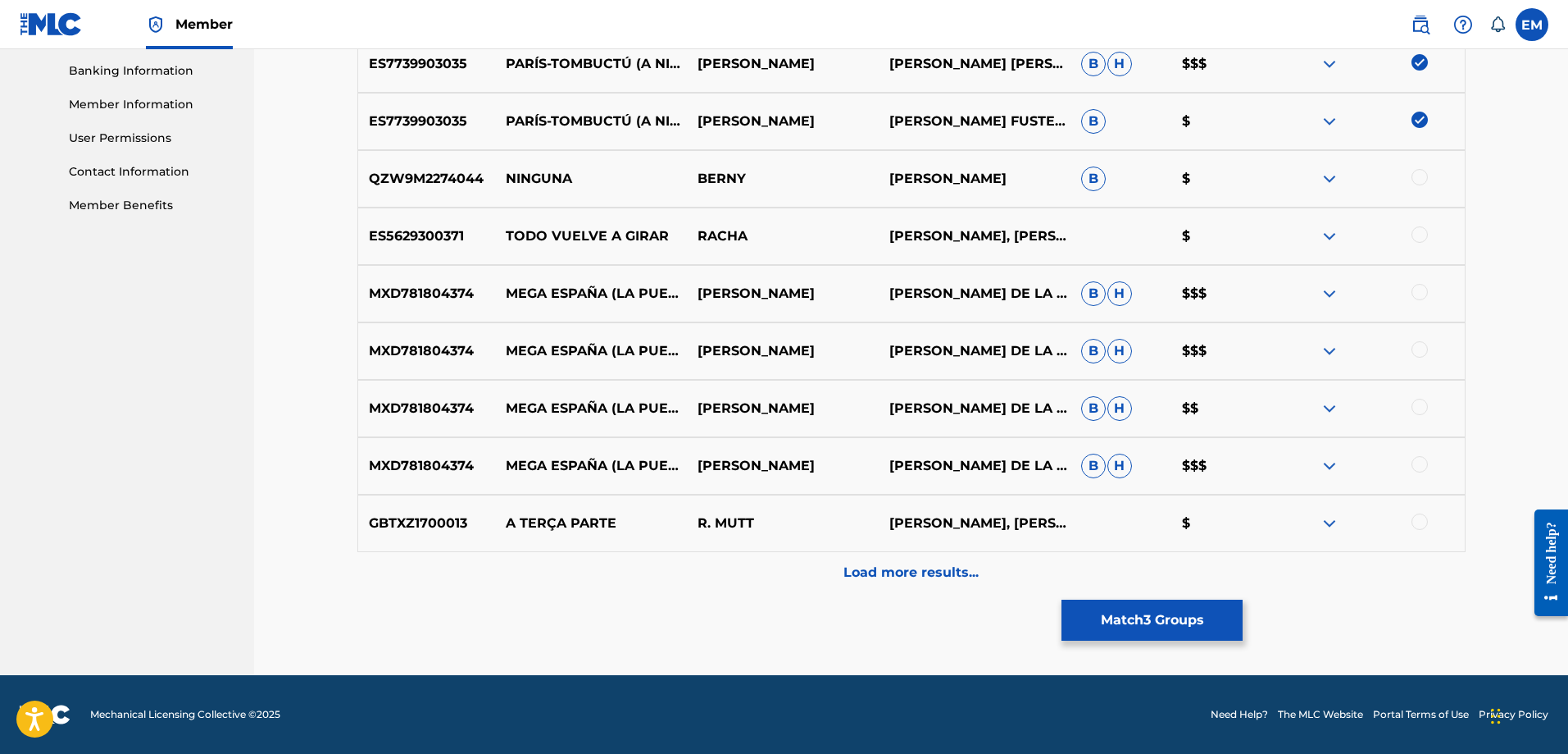
click at [974, 572] on p "Load more results..." at bounding box center [910, 573] width 135 height 20
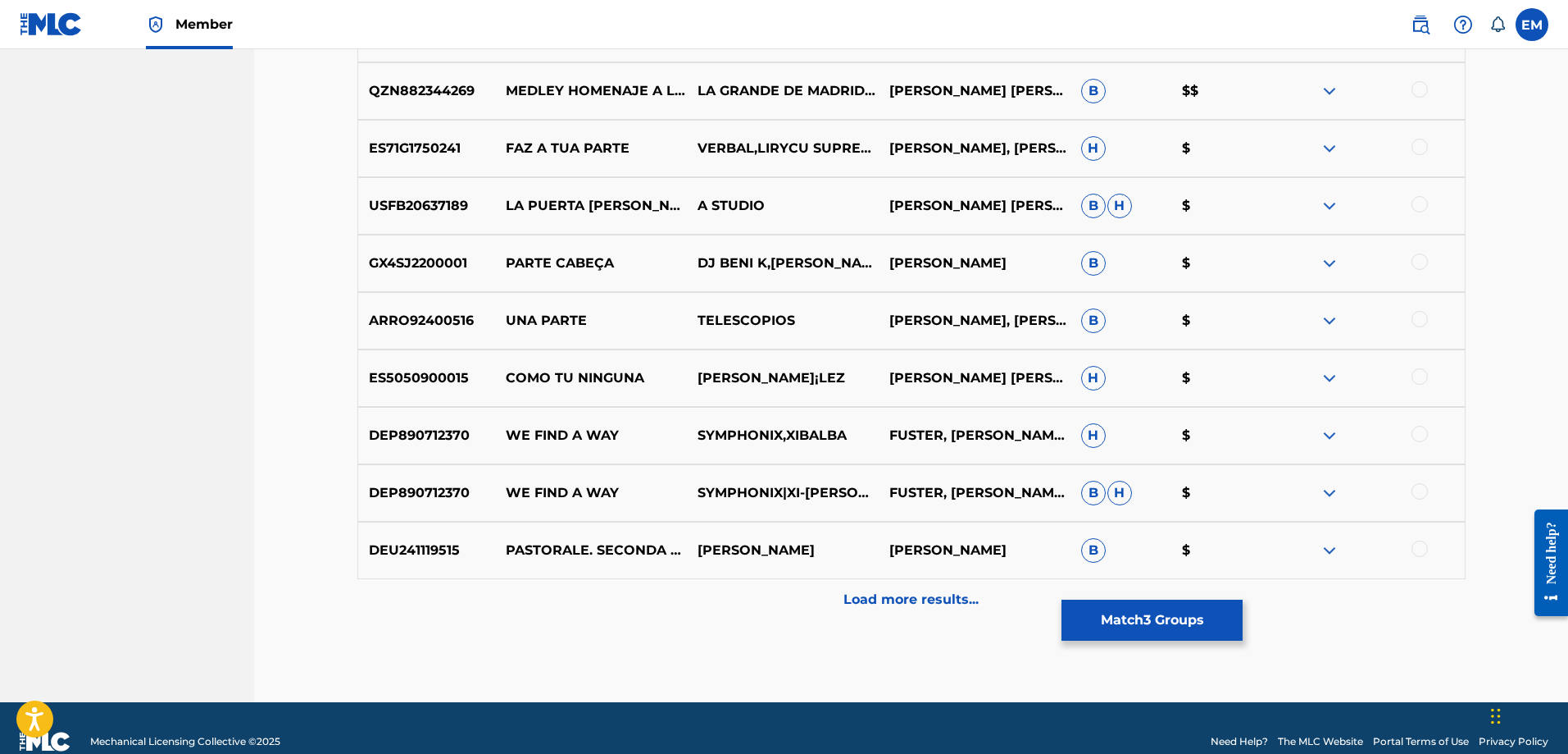
scroll to position [1279, 0]
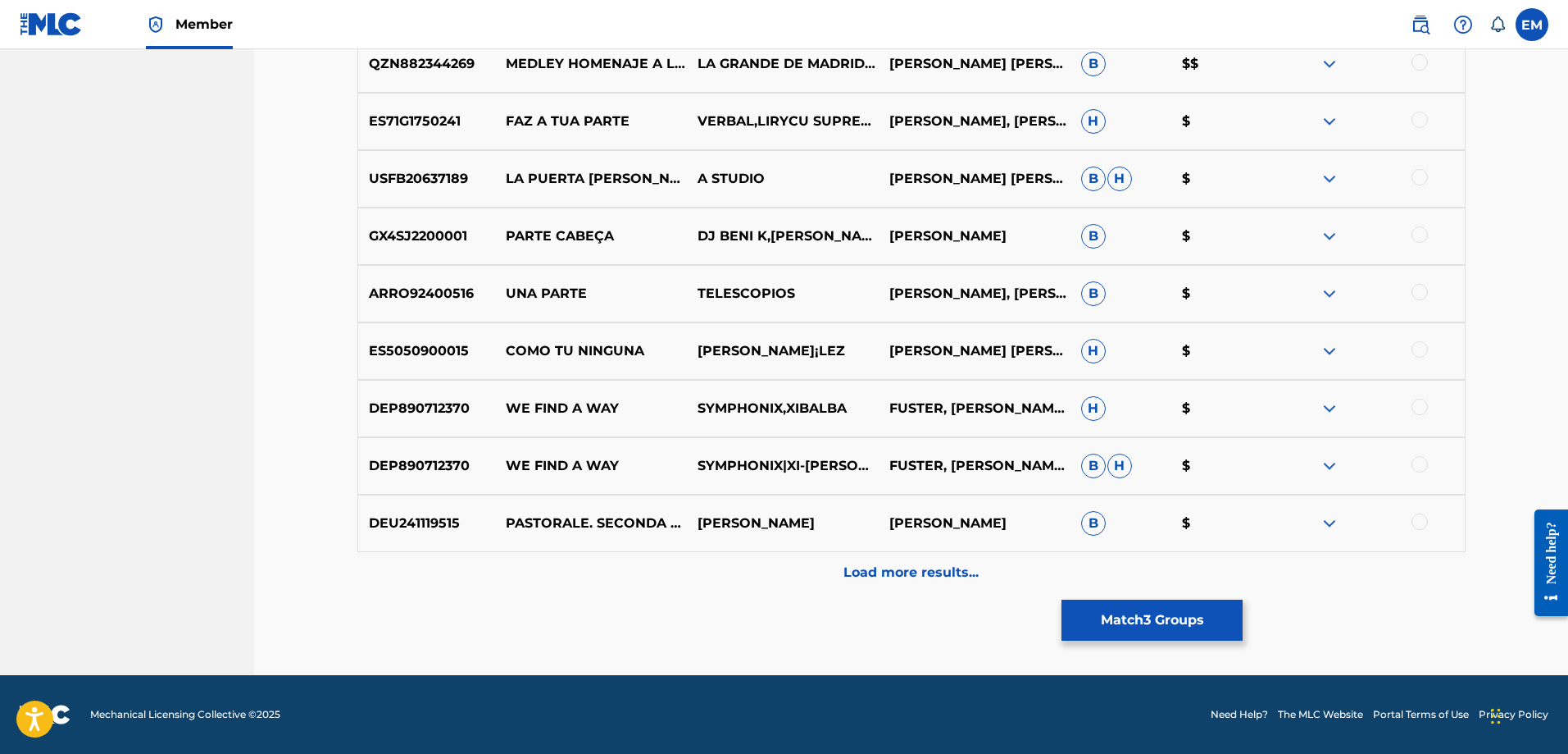
click at [945, 566] on p "Load more results..." at bounding box center [910, 573] width 135 height 20
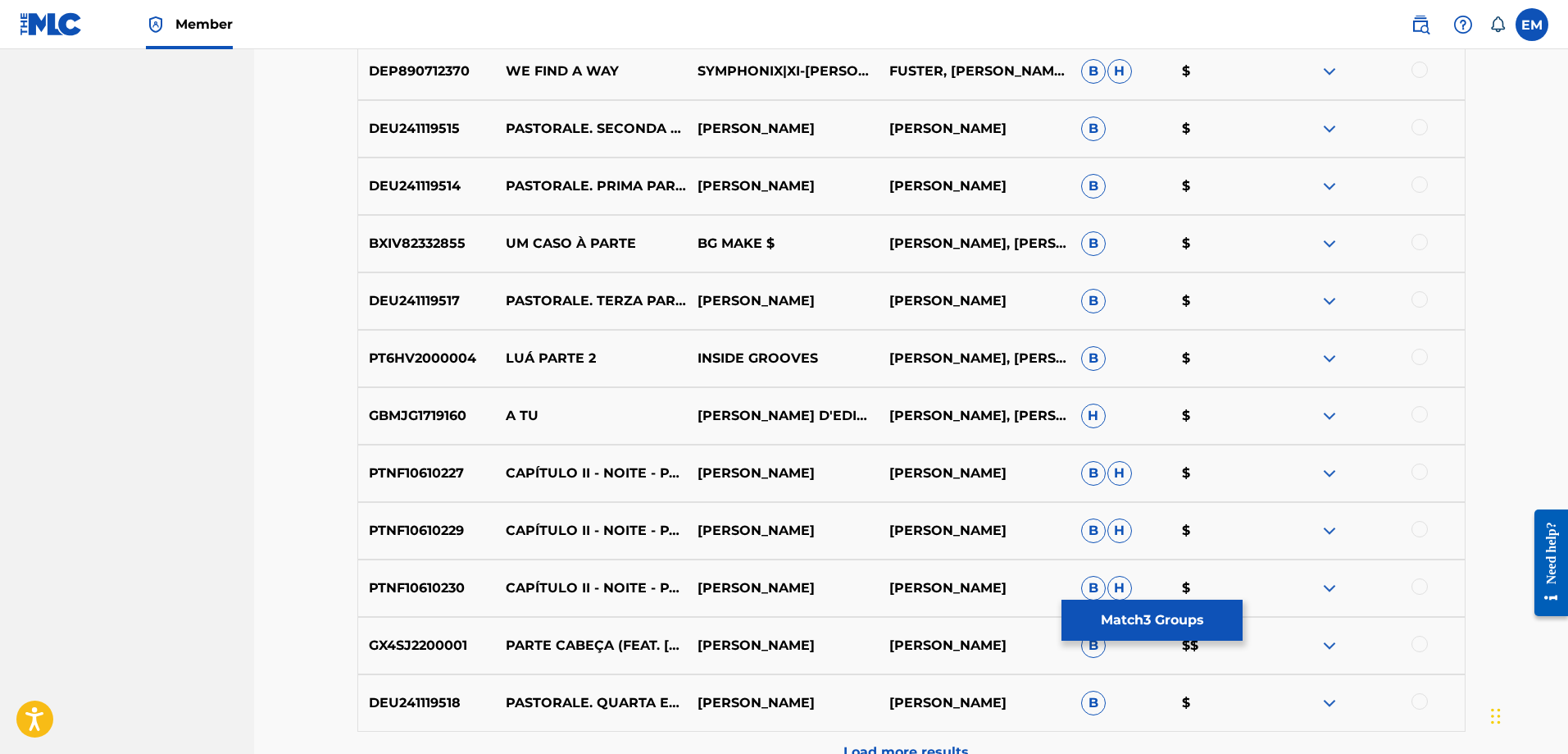
scroll to position [1853, 0]
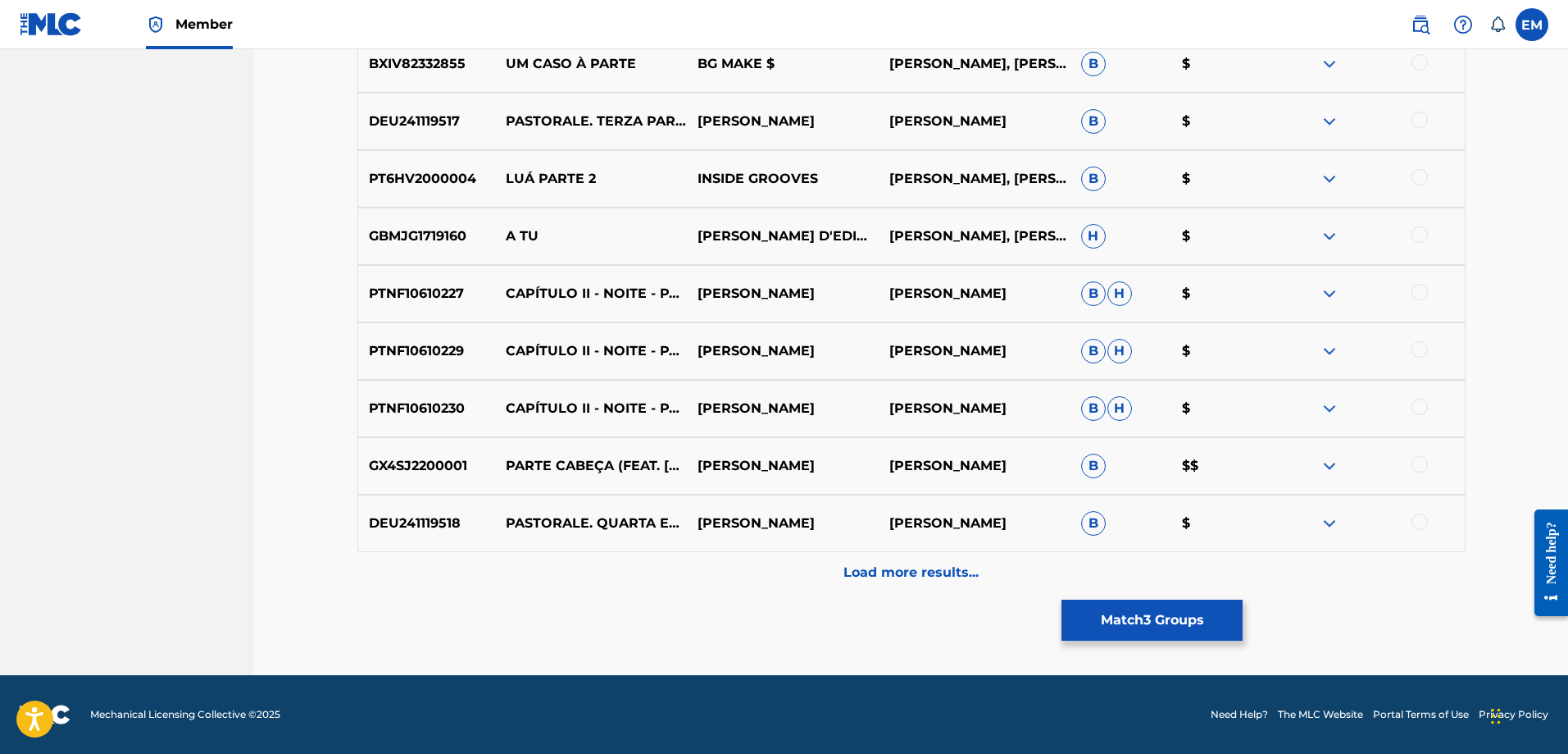
click at [959, 560] on div "Load more results..." at bounding box center [911, 573] width 1108 height 41
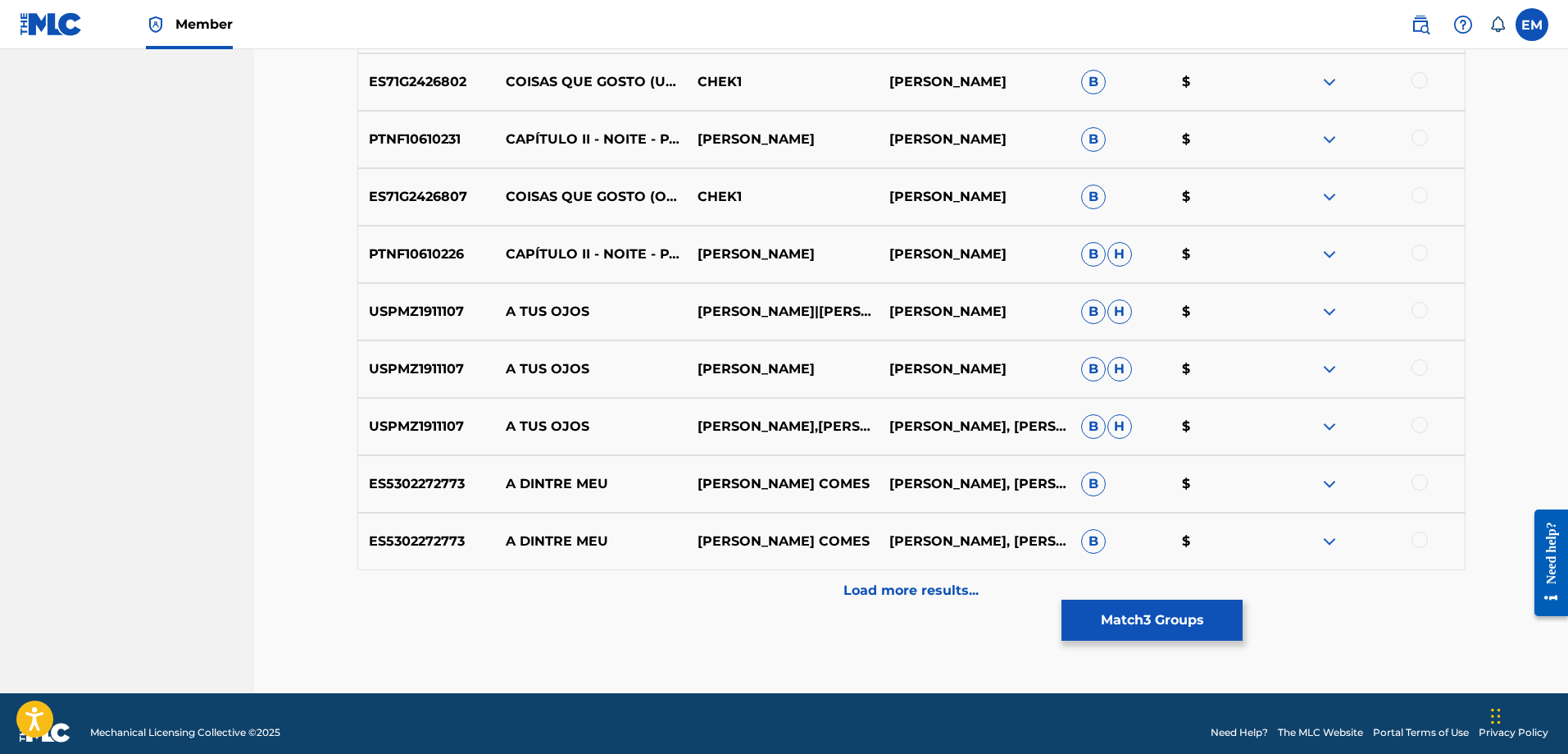
scroll to position [2426, 0]
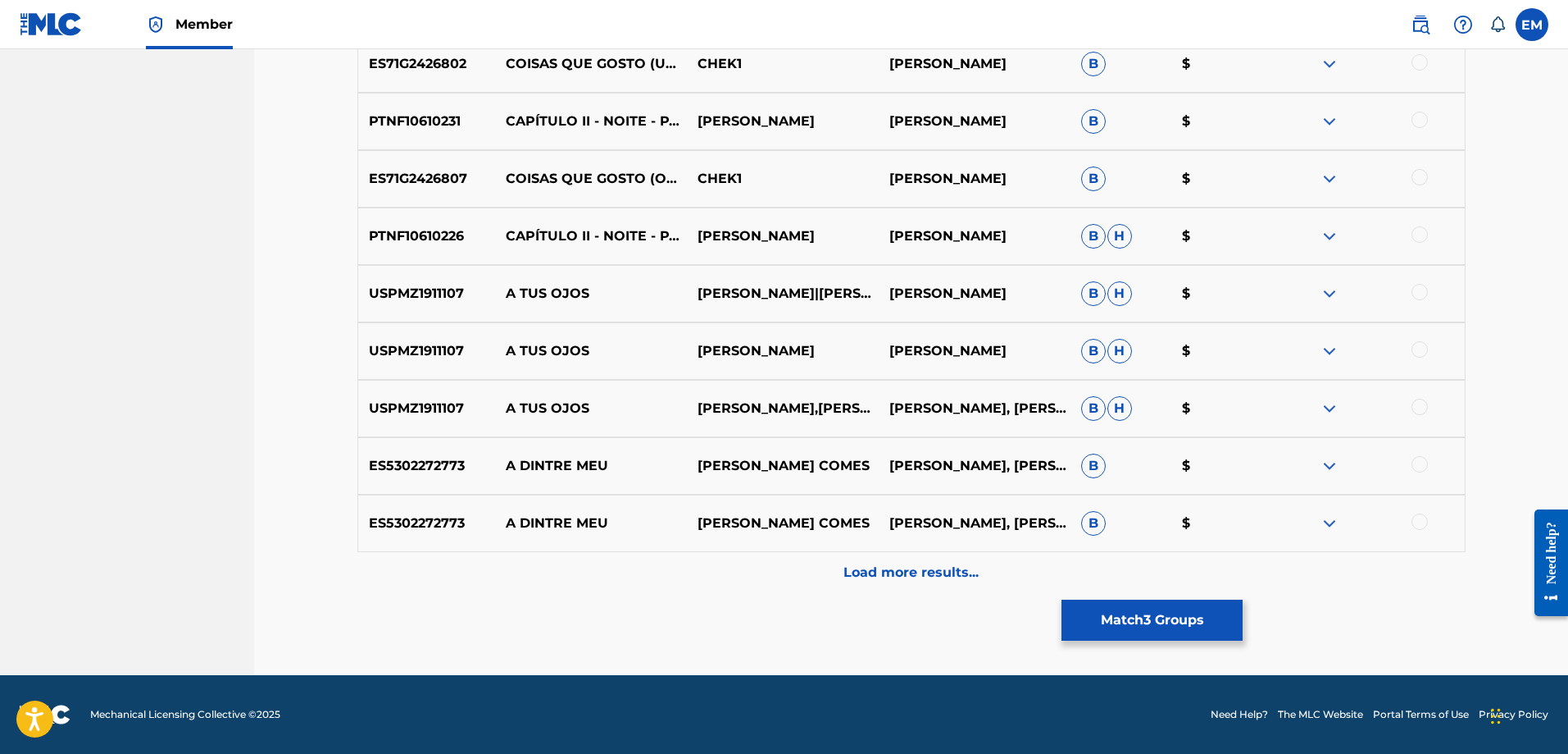
click at [865, 578] on p "Load more results..." at bounding box center [910, 573] width 135 height 20
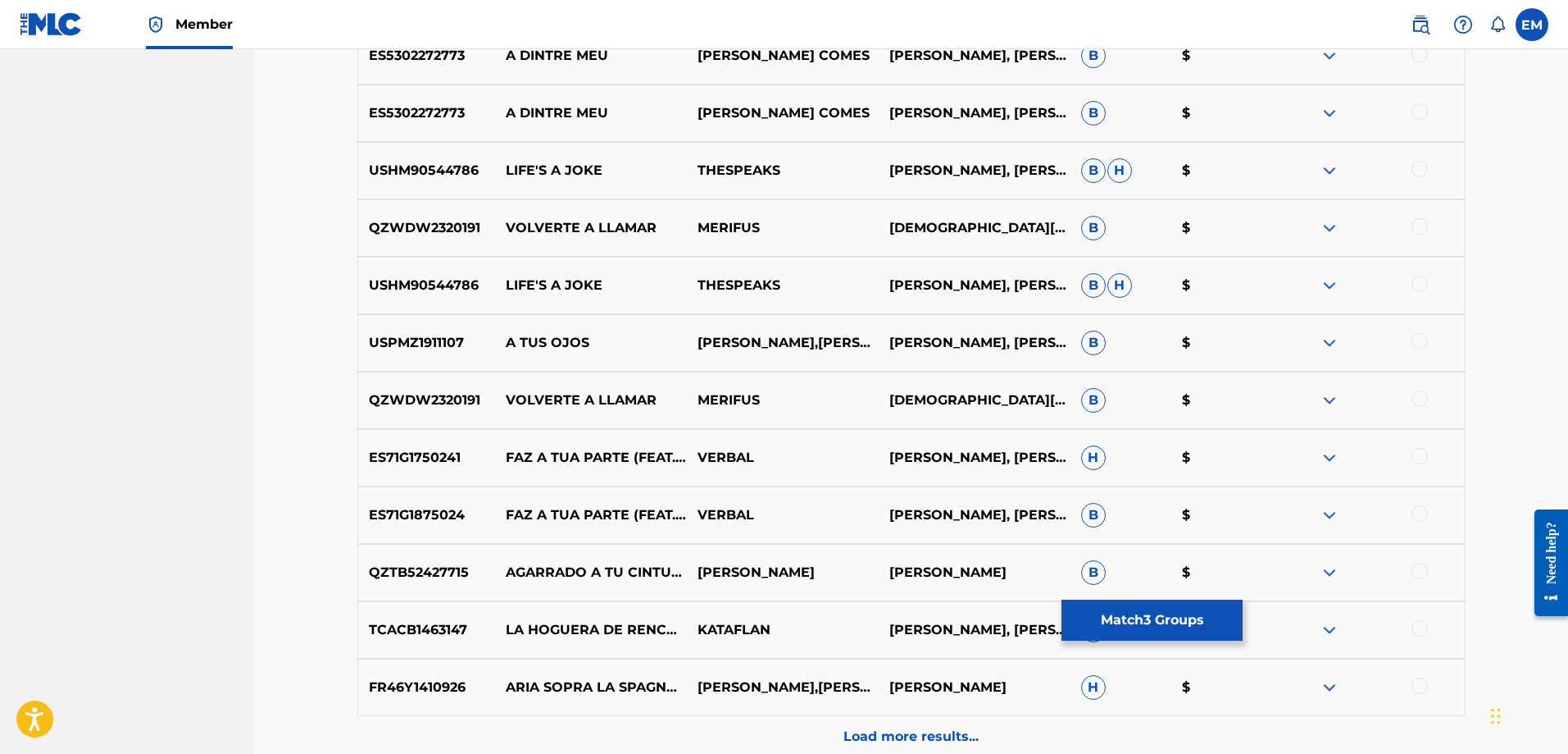
scroll to position [3000, 0]
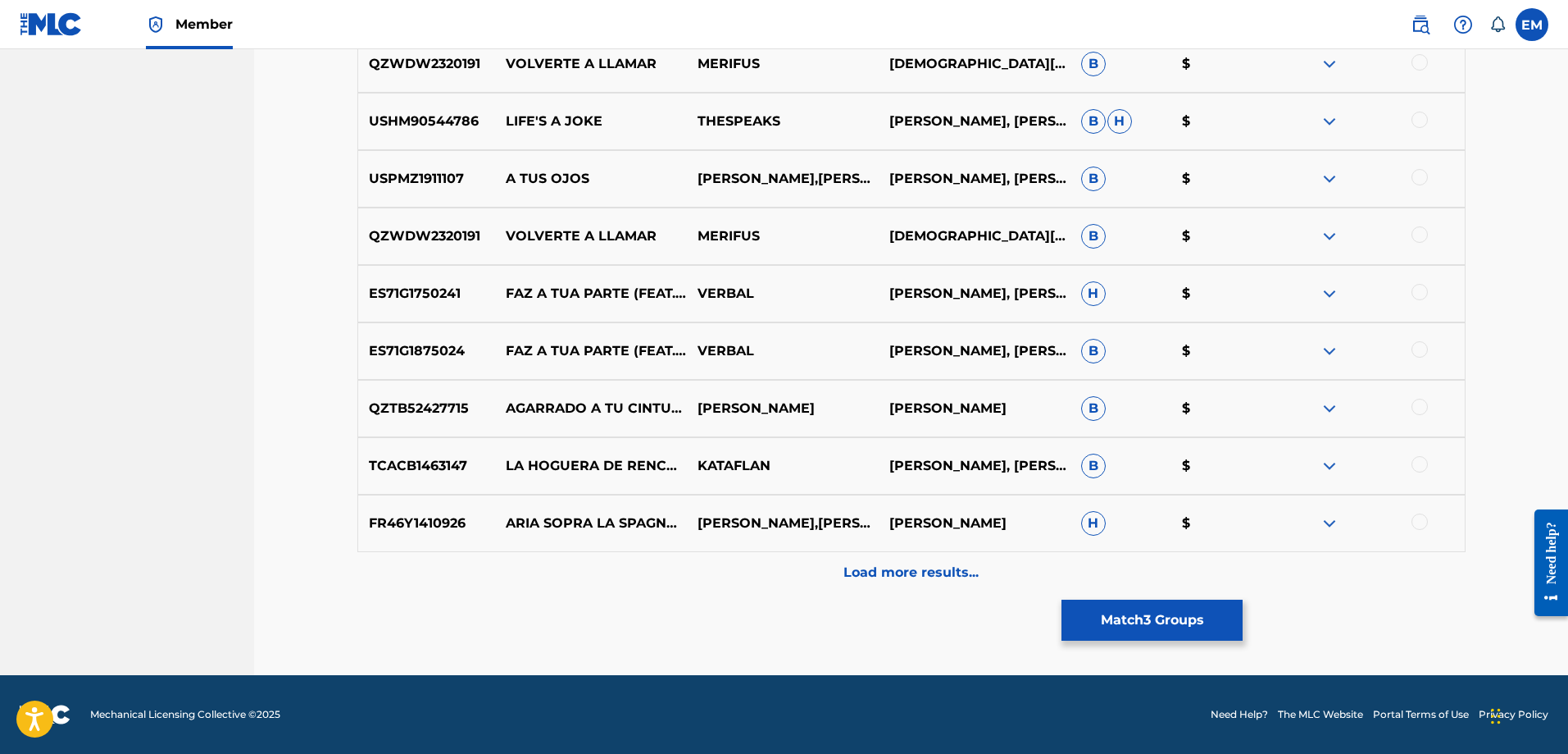
click at [881, 575] on p "Load more results..." at bounding box center [910, 573] width 135 height 20
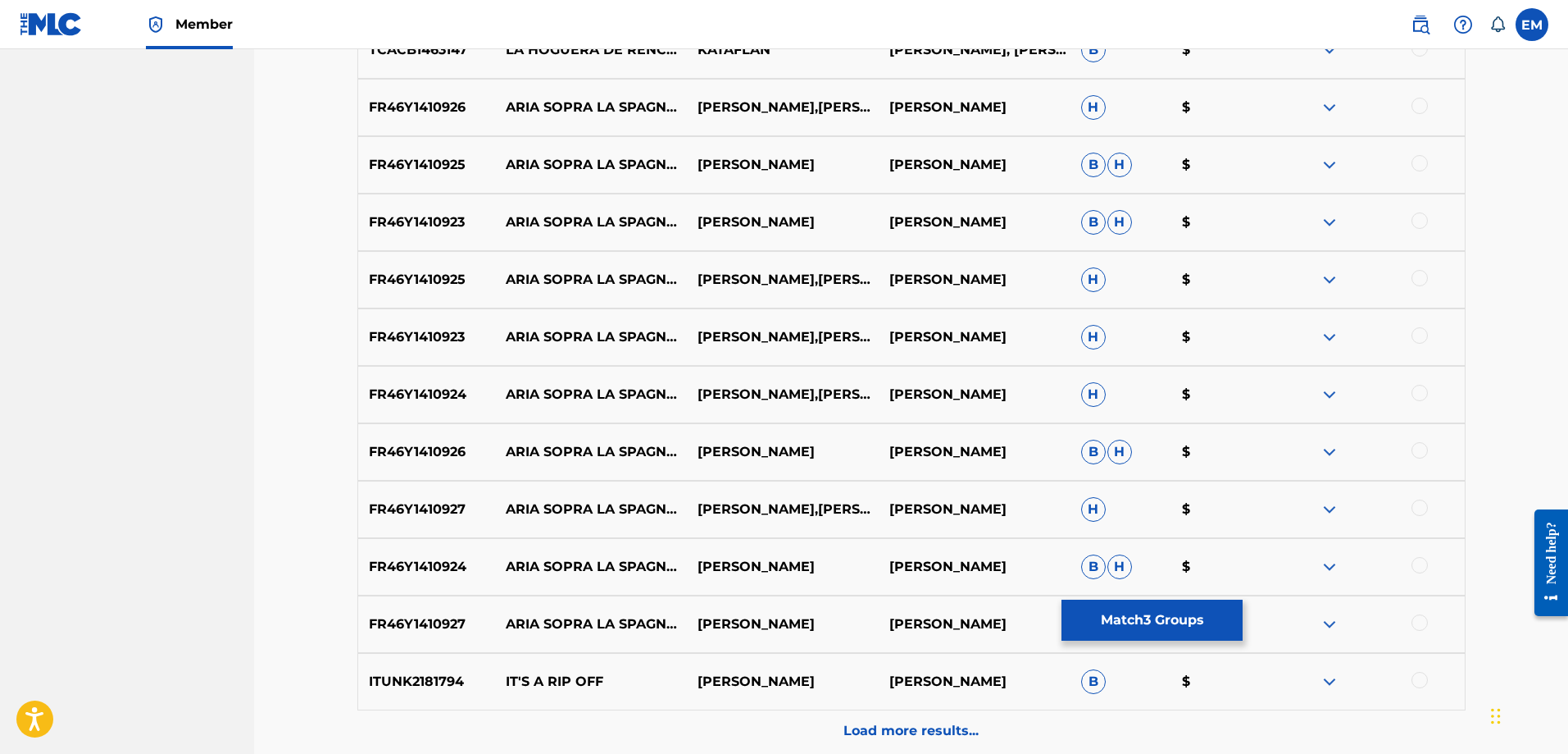
scroll to position [3575, 0]
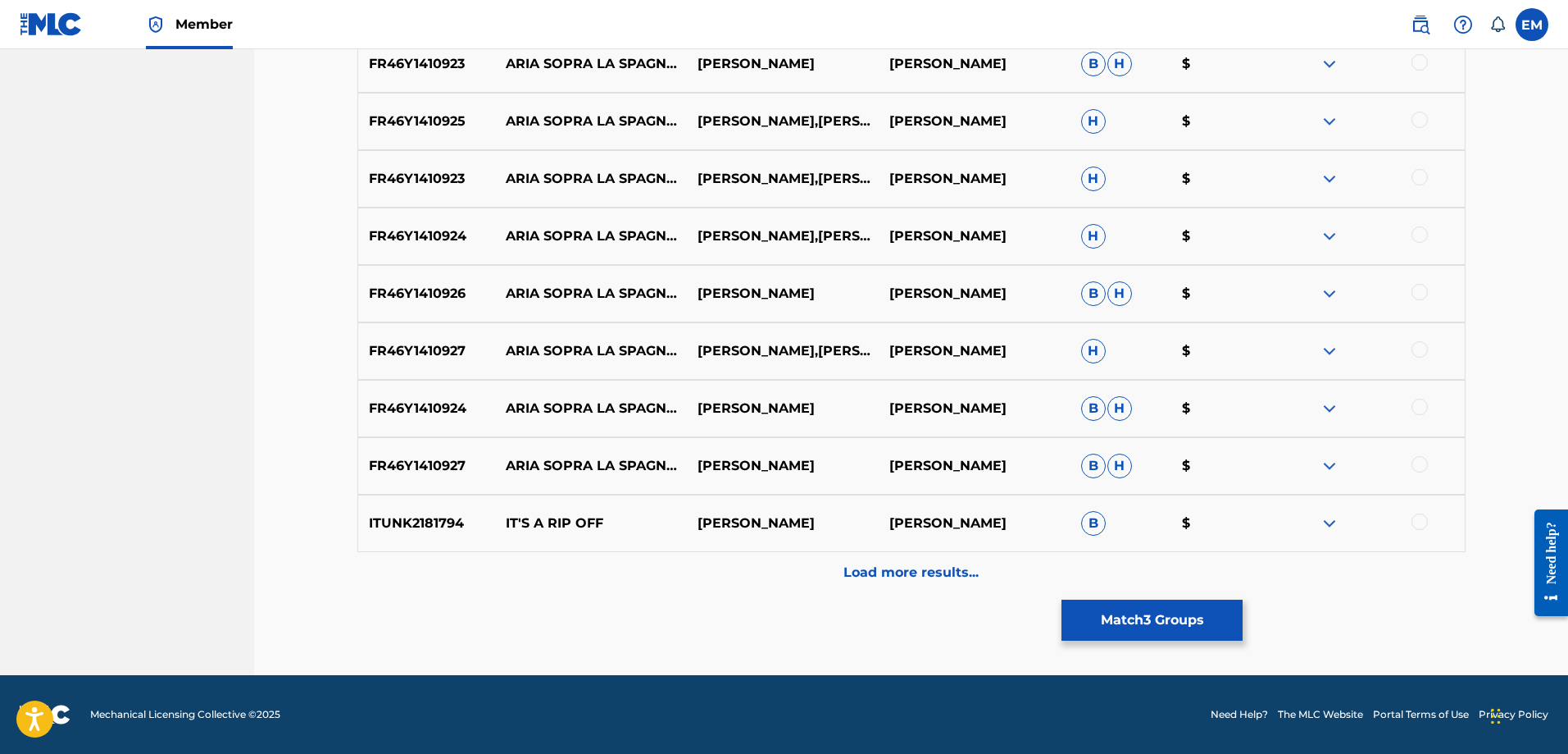
click at [935, 567] on p "Load more results..." at bounding box center [910, 573] width 135 height 20
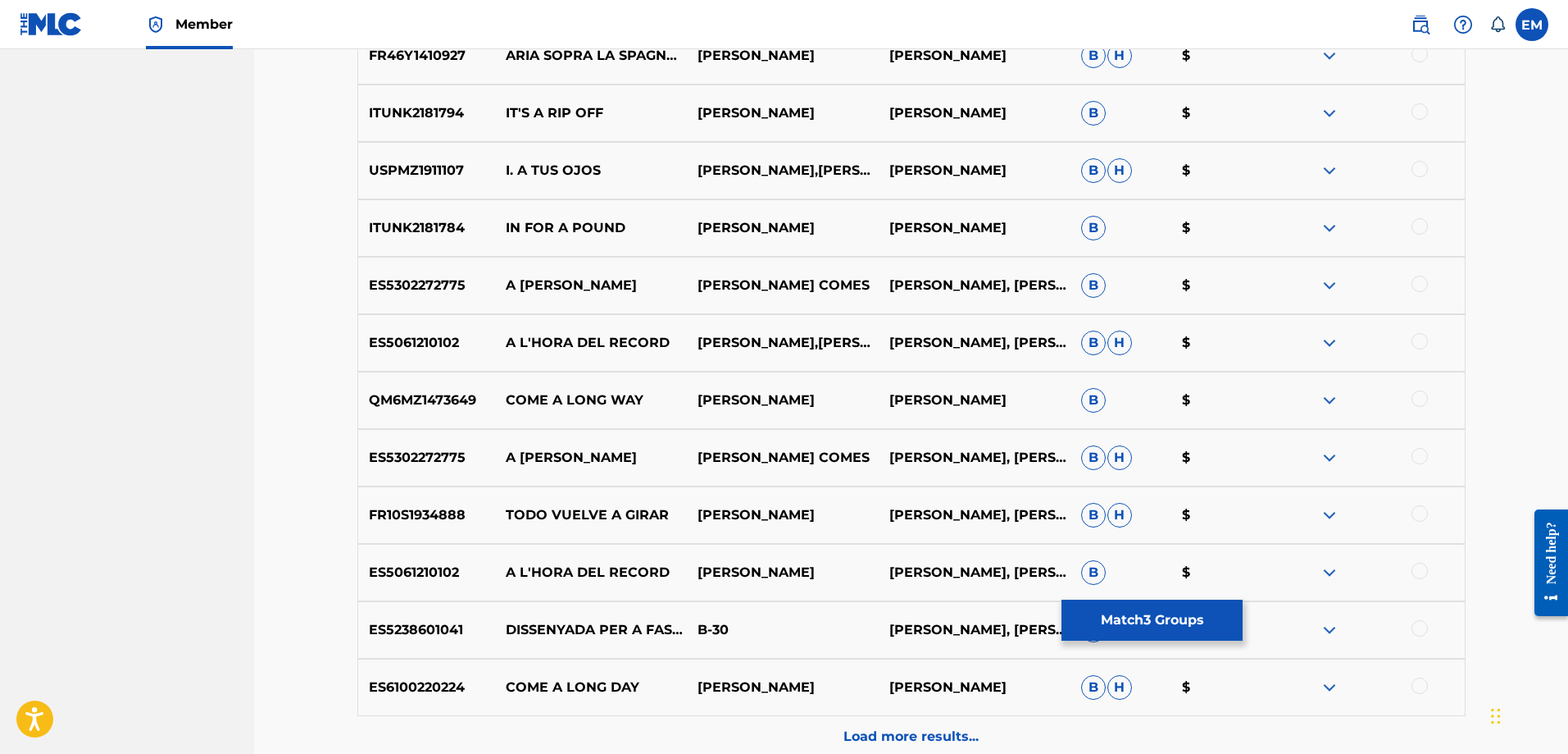
scroll to position [4149, 0]
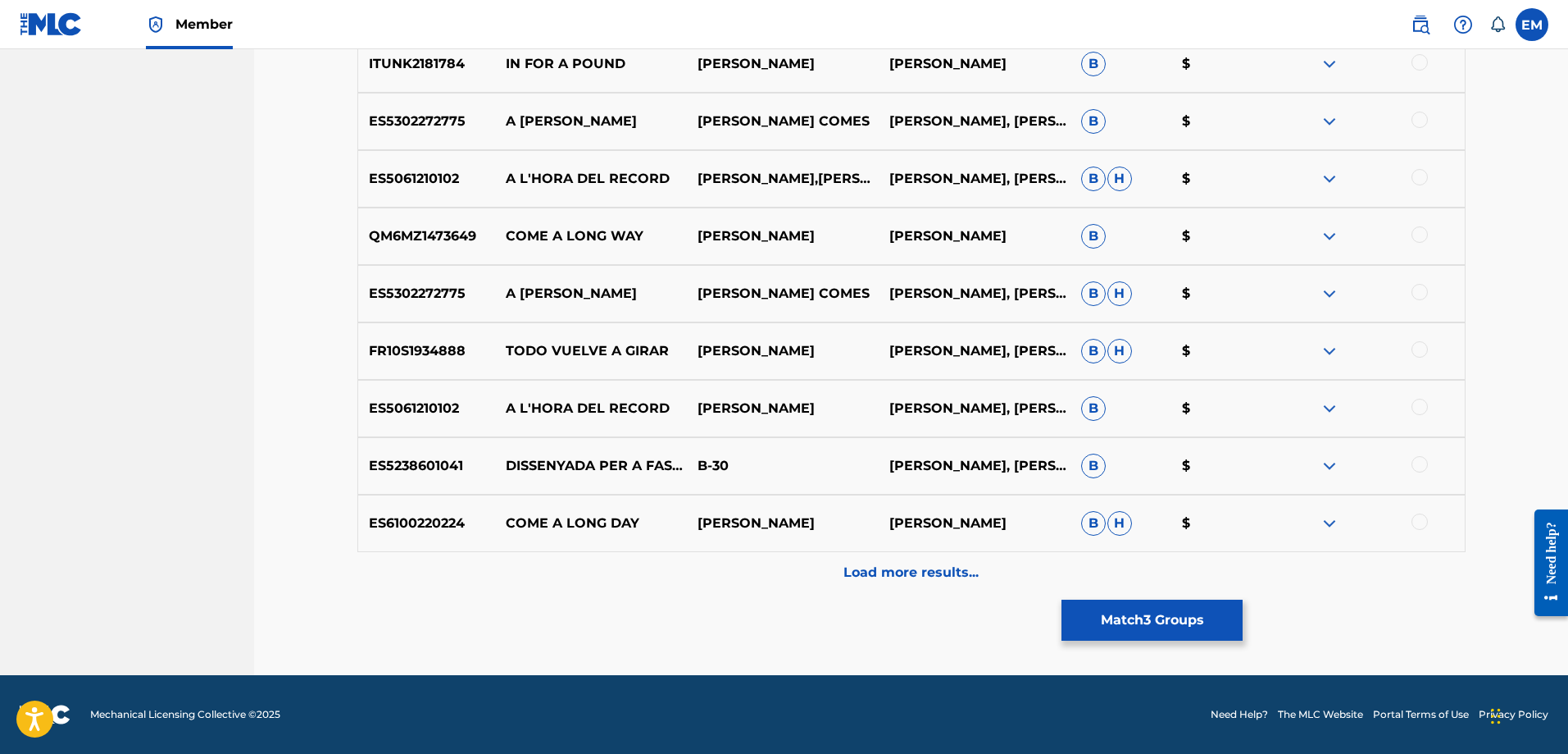
click at [901, 565] on p "Load more results..." at bounding box center [910, 573] width 135 height 20
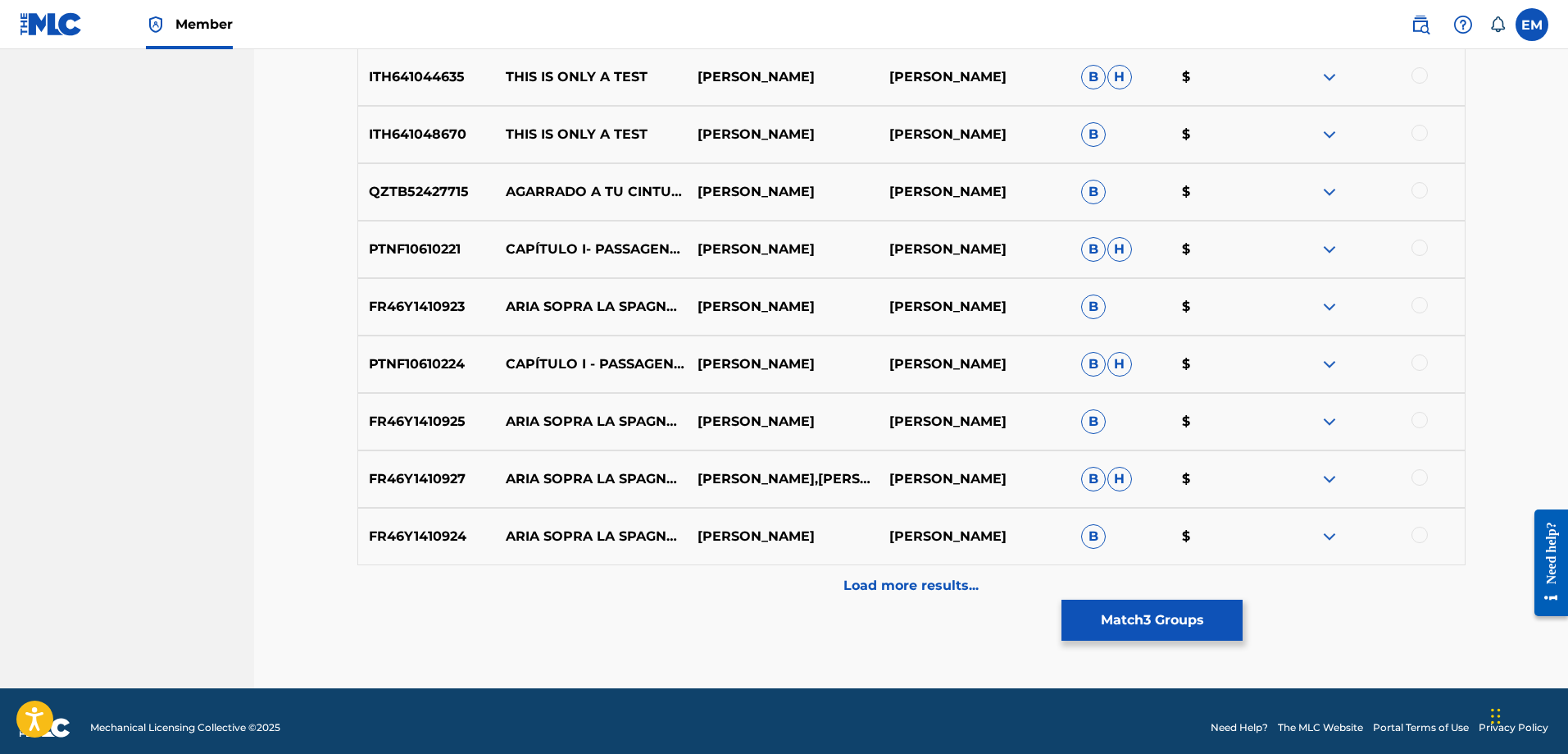
scroll to position [4723, 0]
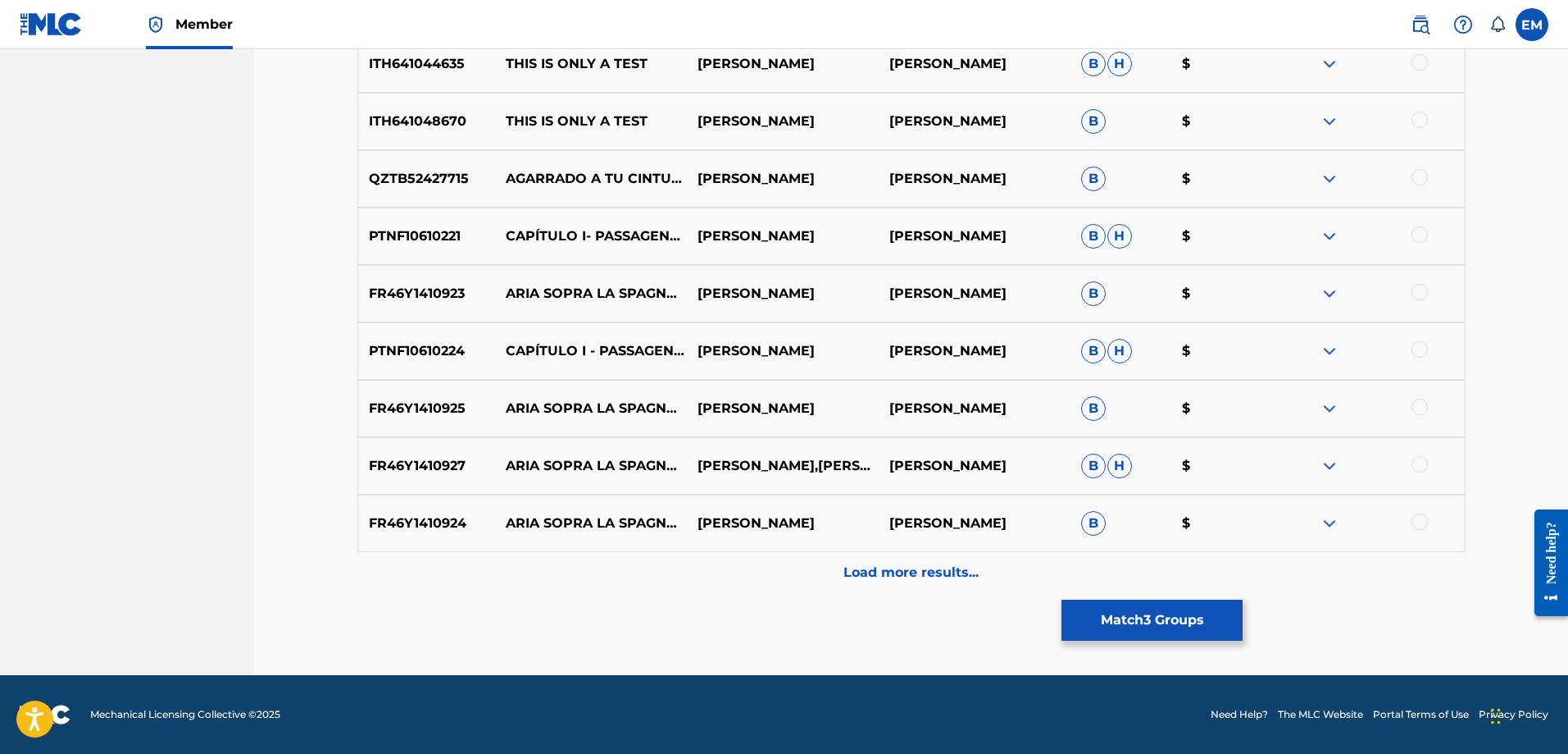
click at [1139, 622] on button "Match 3 Groups" at bounding box center [1152, 620] width 181 height 41
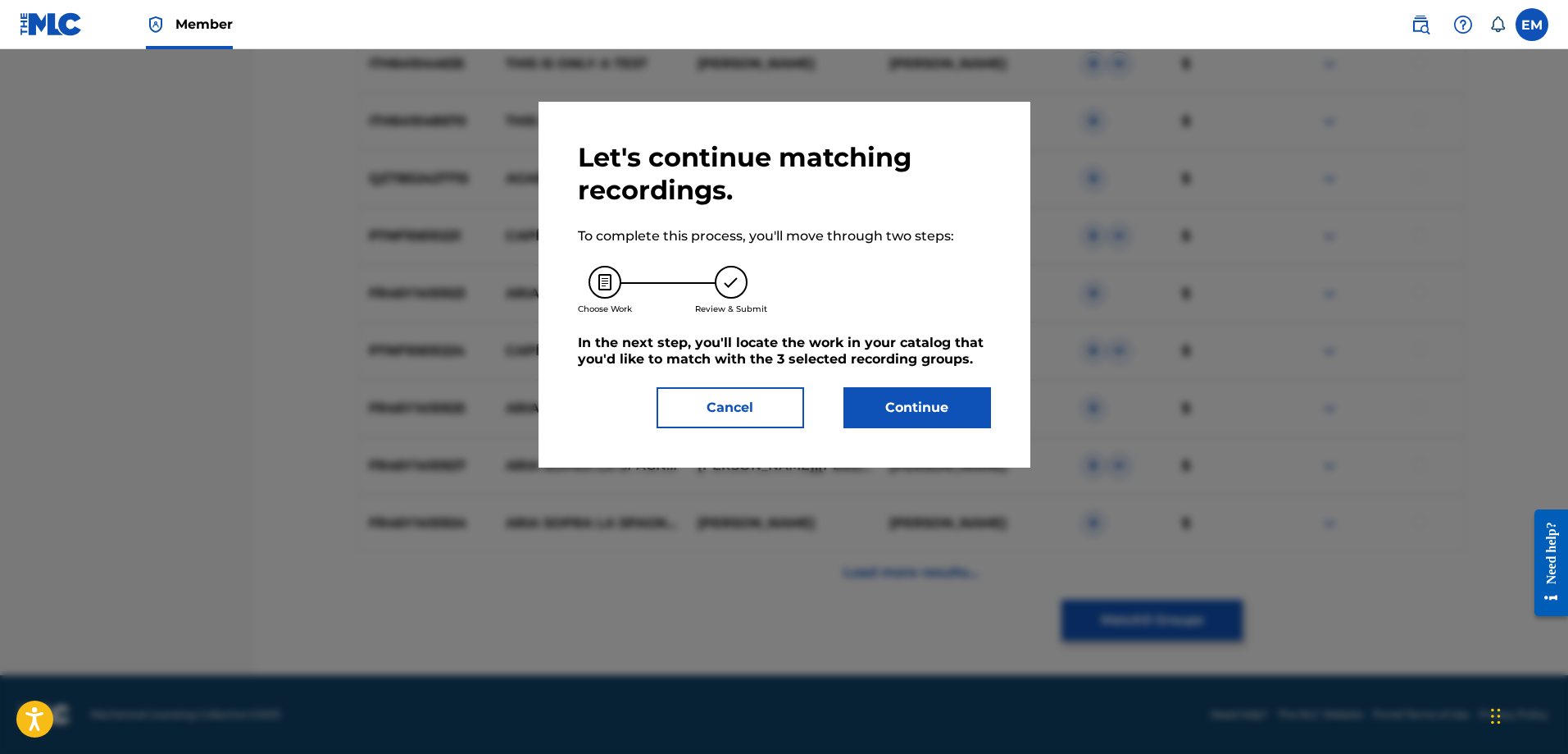
click at [889, 402] on button "Continue" at bounding box center [917, 408] width 148 height 41
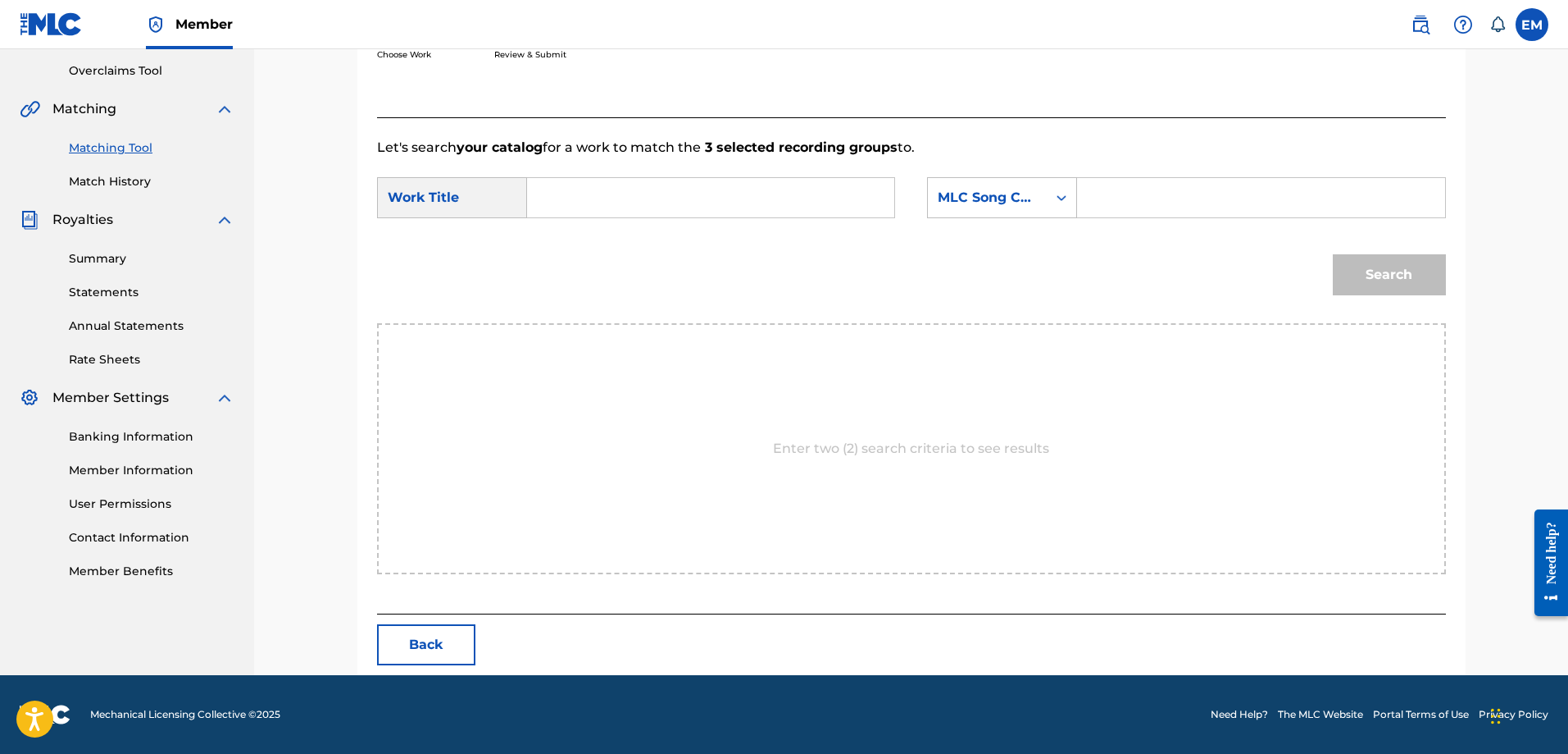
click at [669, 196] on input "Search Form" at bounding box center [710, 198] width 339 height 39
type input "a ninguna parte"
click at [968, 196] on div "MLC Song Code" at bounding box center [987, 198] width 99 height 20
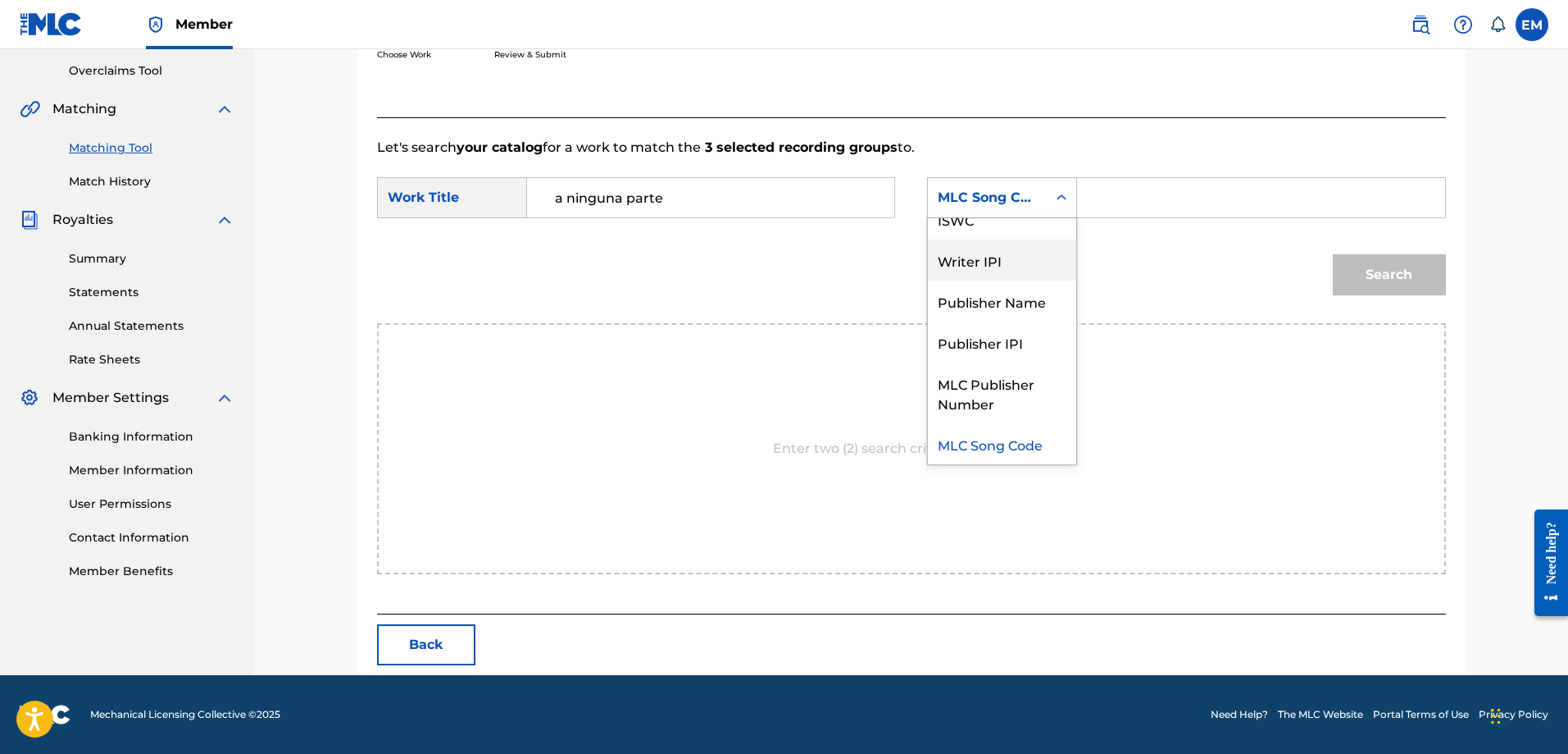
scroll to position [0, 0]
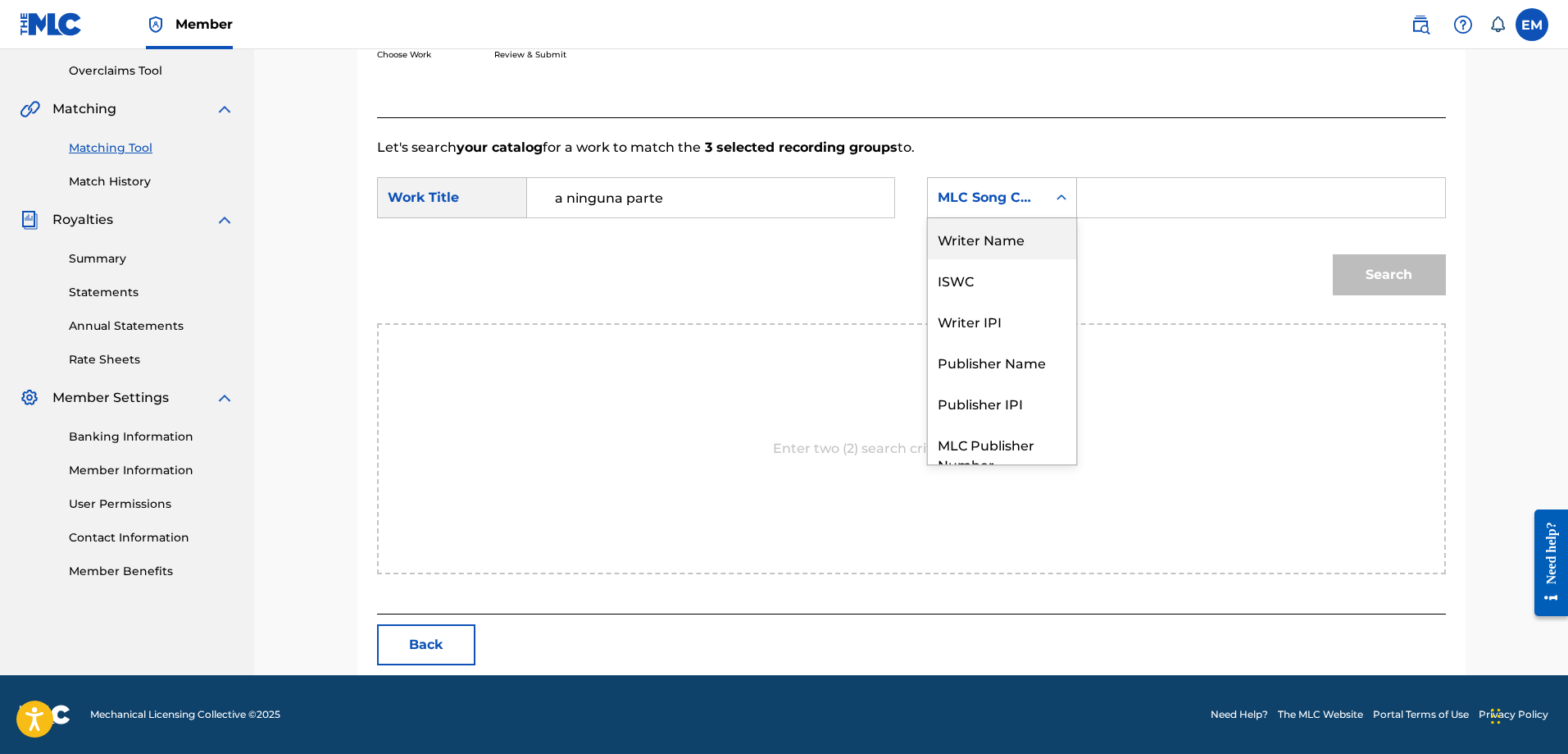
click at [984, 236] on div "Writer Name" at bounding box center [1001, 239] width 149 height 41
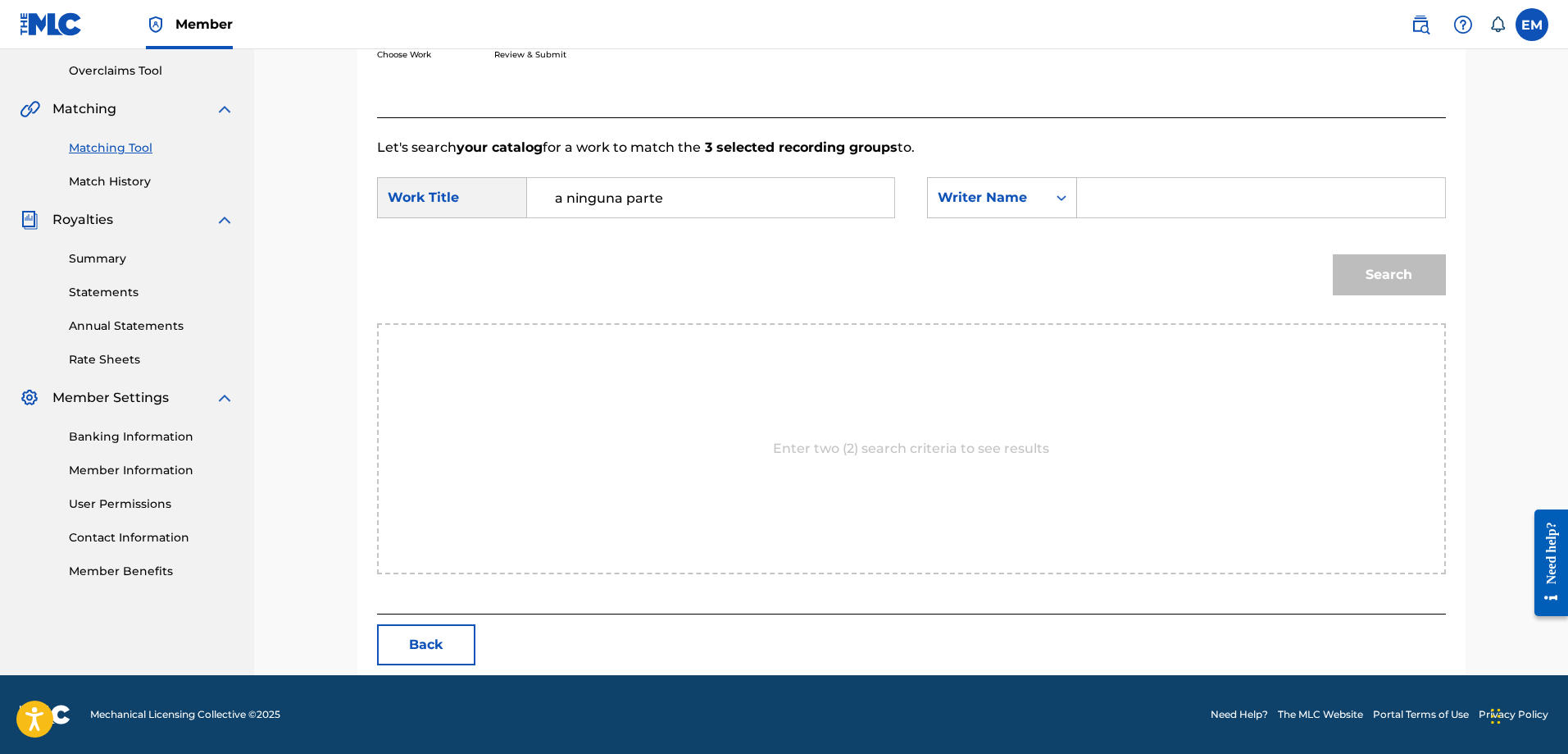
click at [1113, 195] on input "Search Form" at bounding box center [1260, 198] width 339 height 39
type input "[PERSON_NAME]"
click at [1333, 254] on button "Search" at bounding box center [1389, 275] width 113 height 41
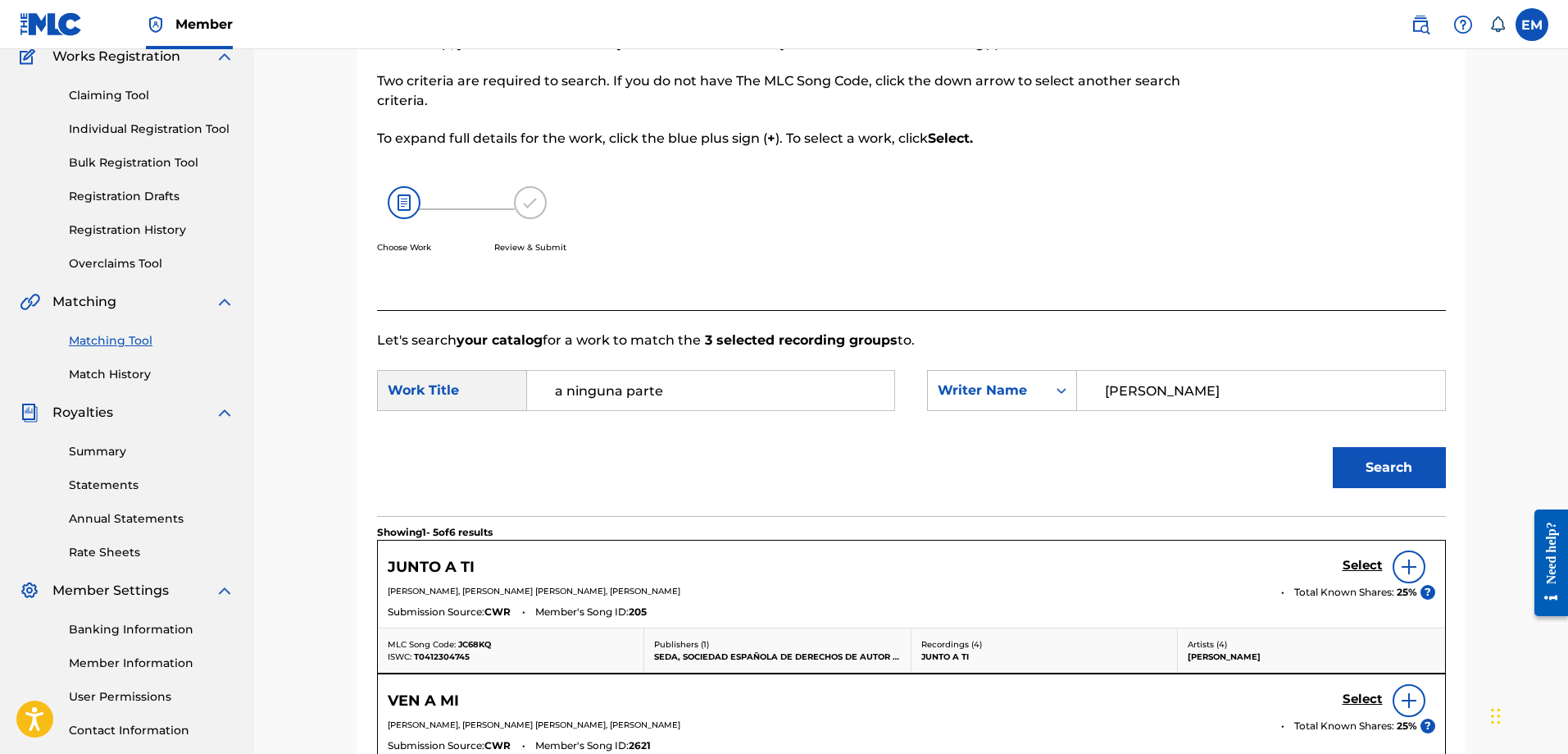
scroll to position [5, 0]
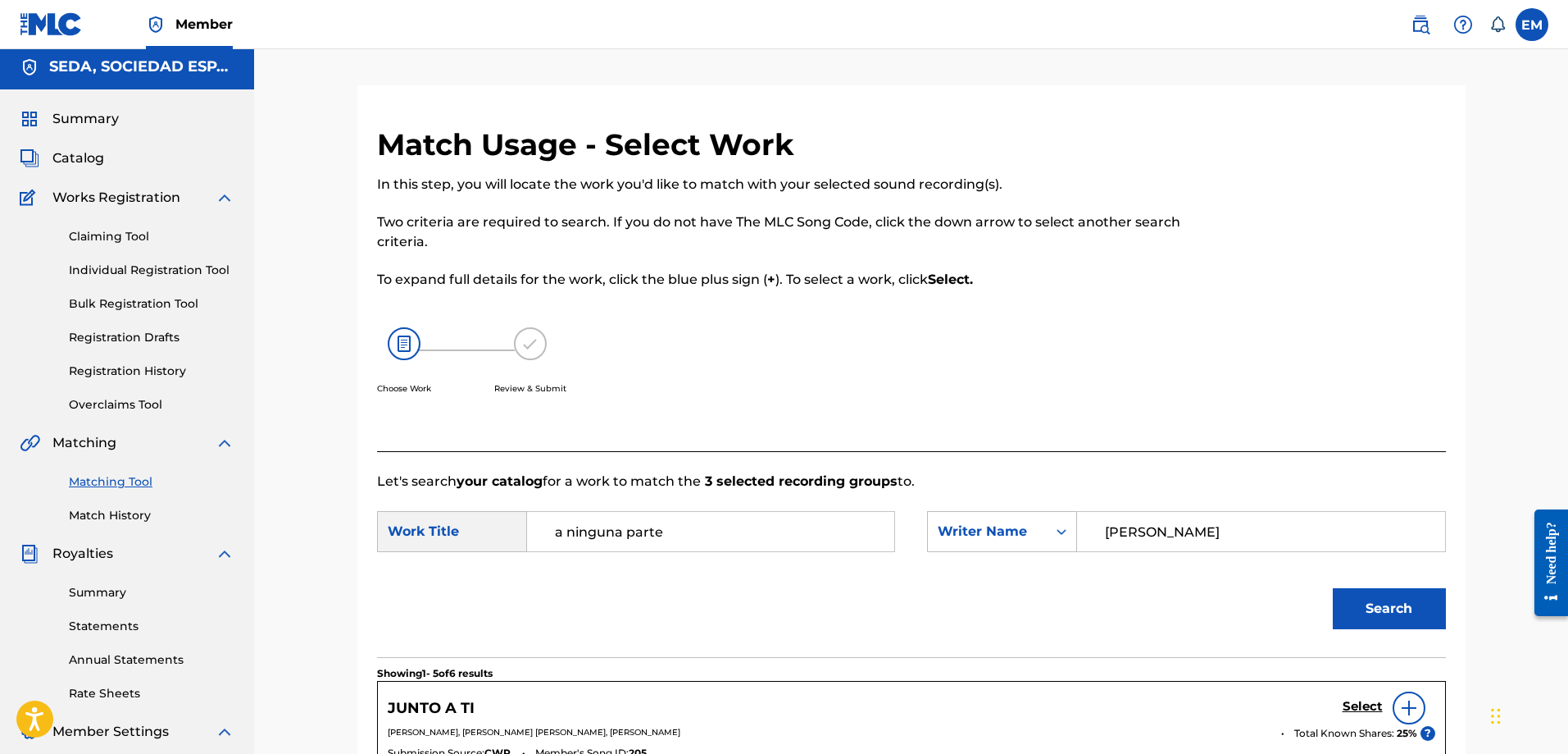
drag, startPoint x: 693, startPoint y: 532, endPoint x: 462, endPoint y: 523, distance: 231.2
click at [462, 523] on div "SearchWithCriteriae07f37a8-991f-4639-bf81-fc387f38de28 Work Title a ninguna par…" at bounding box center [635, 532] width 518 height 41
type input "toco la [PERSON_NAME]"
click at [1333, 588] on button "Search" at bounding box center [1389, 608] width 113 height 41
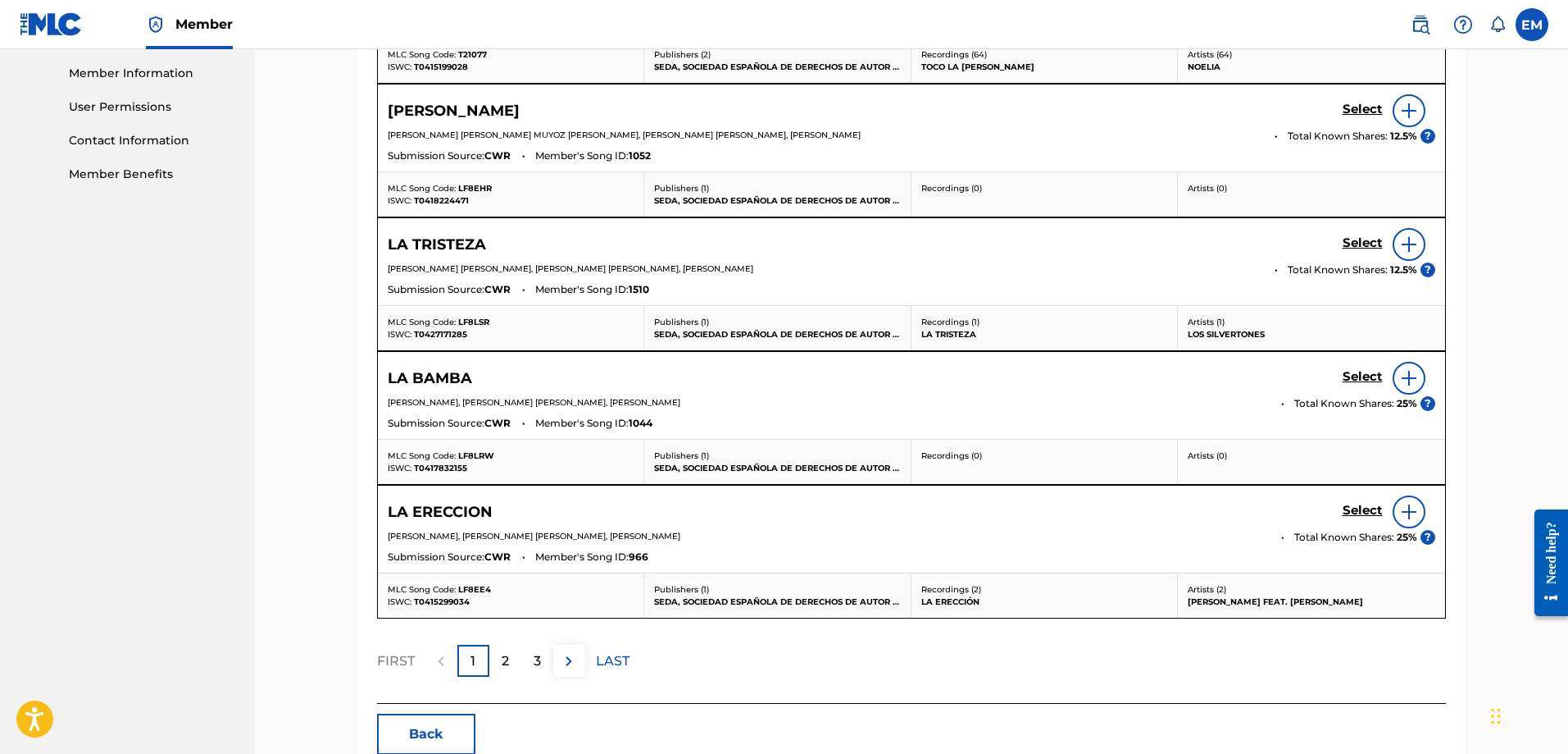
scroll to position [743, 0]
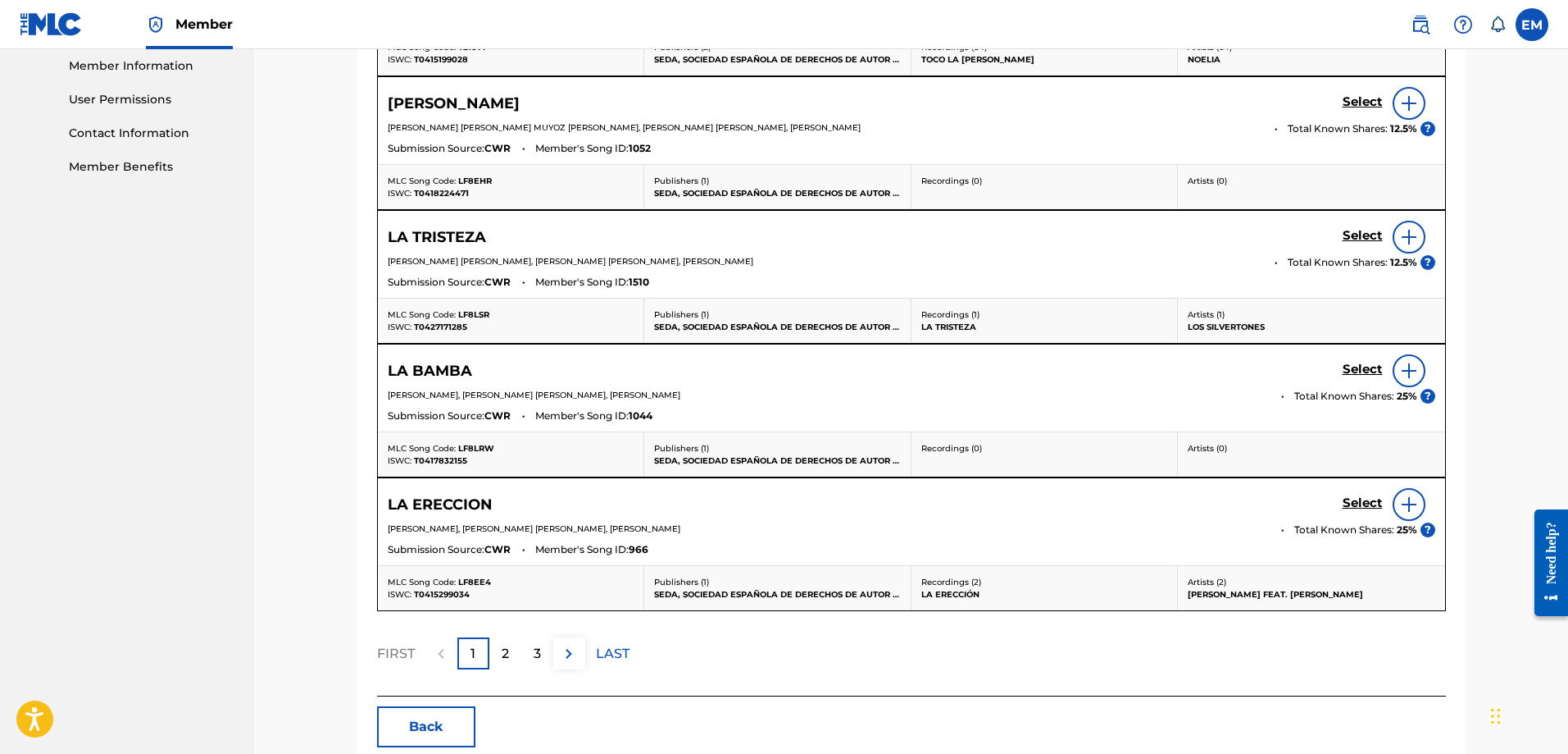
click at [420, 734] on button "Back" at bounding box center [426, 726] width 98 height 41
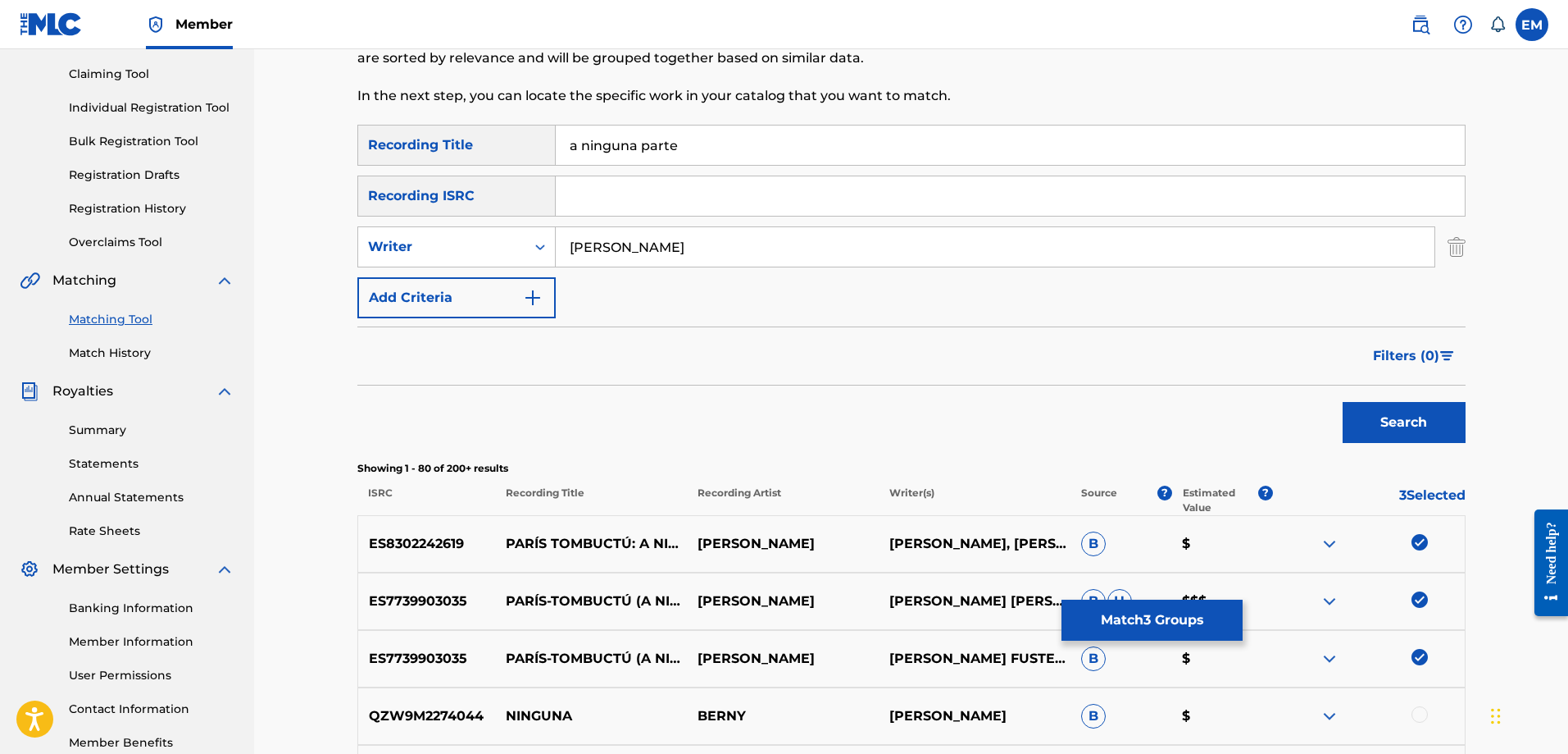
scroll to position [410, 0]
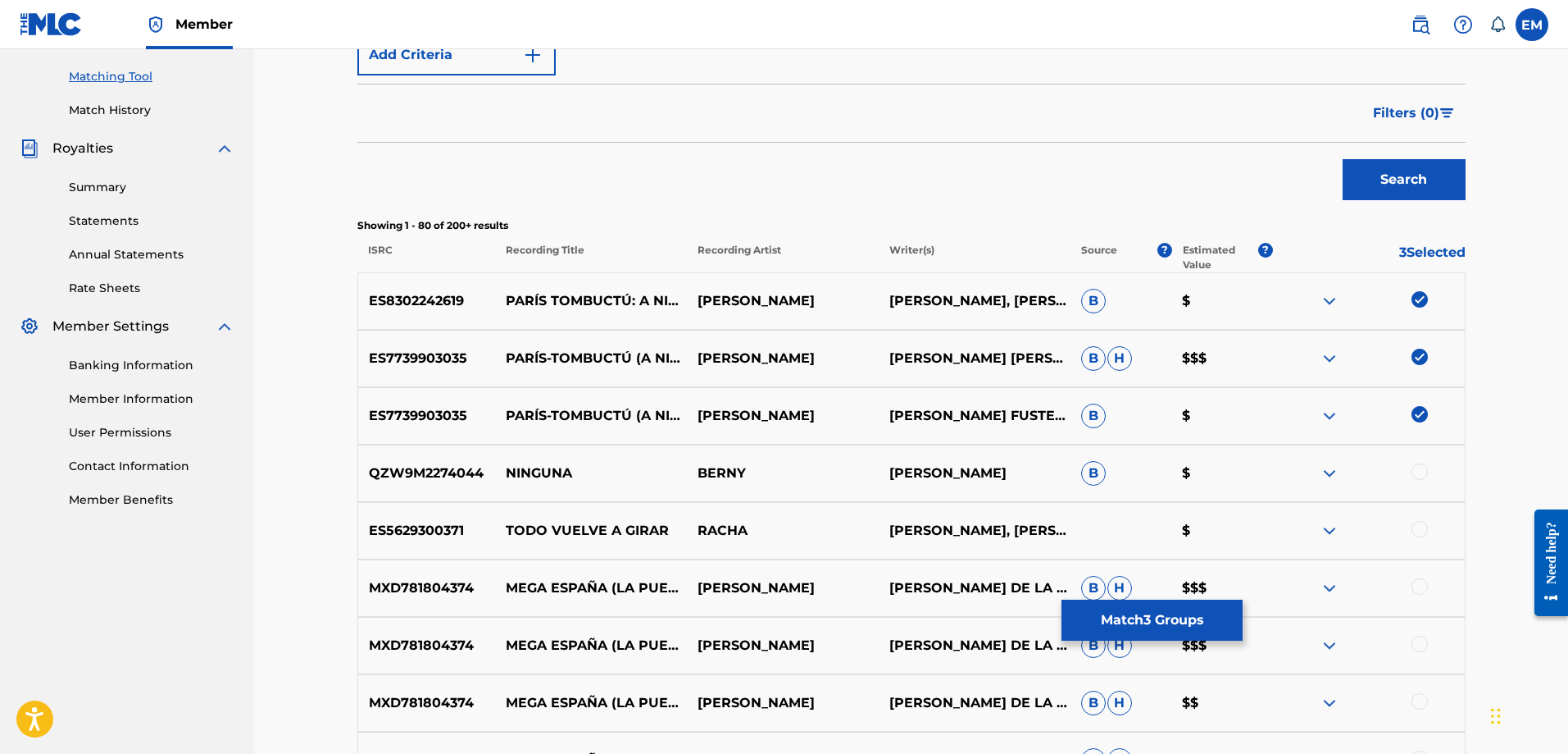
click at [1417, 297] on img at bounding box center [1419, 299] width 17 height 17
click at [1417, 356] on img at bounding box center [1419, 356] width 17 height 17
click at [1420, 412] on img at bounding box center [1419, 413] width 17 height 17
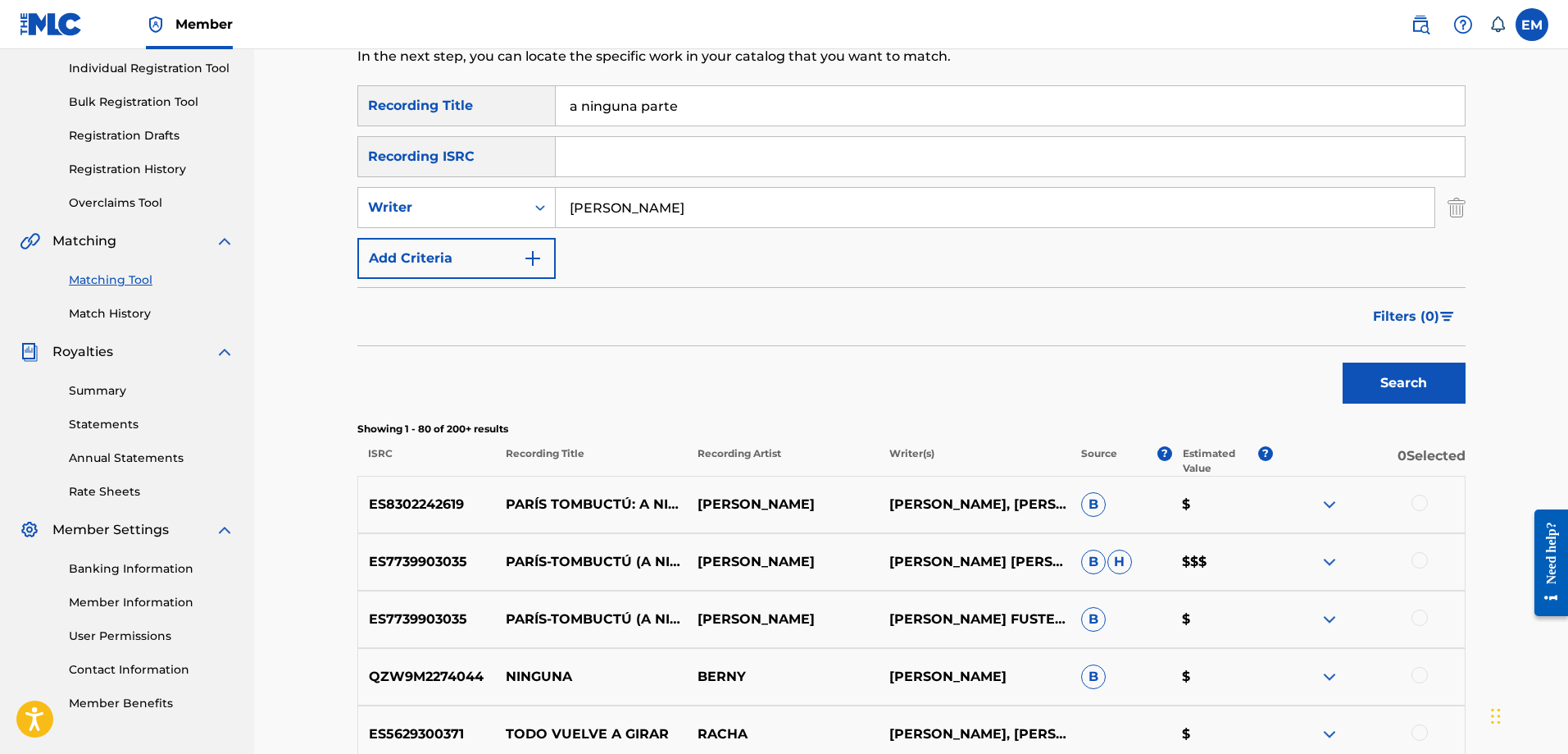
scroll to position [0, 0]
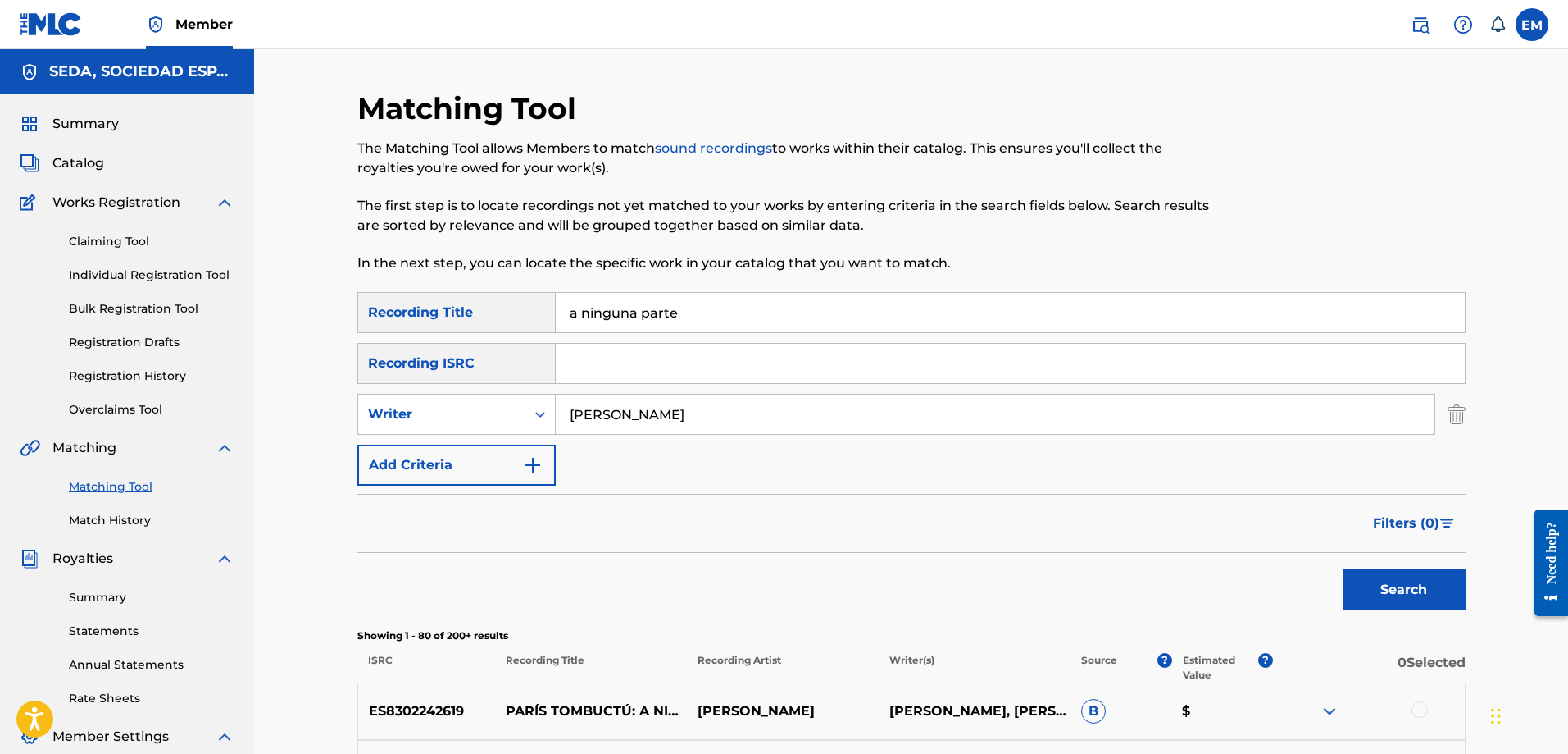
drag, startPoint x: 692, startPoint y: 302, endPoint x: 573, endPoint y: 299, distance: 119.0
click at [573, 299] on input "a ninguna parte" at bounding box center [1010, 312] width 909 height 39
type input "a"
type input "toco la [PERSON_NAME]"
click at [1343, 569] on button "Search" at bounding box center [1404, 590] width 123 height 41
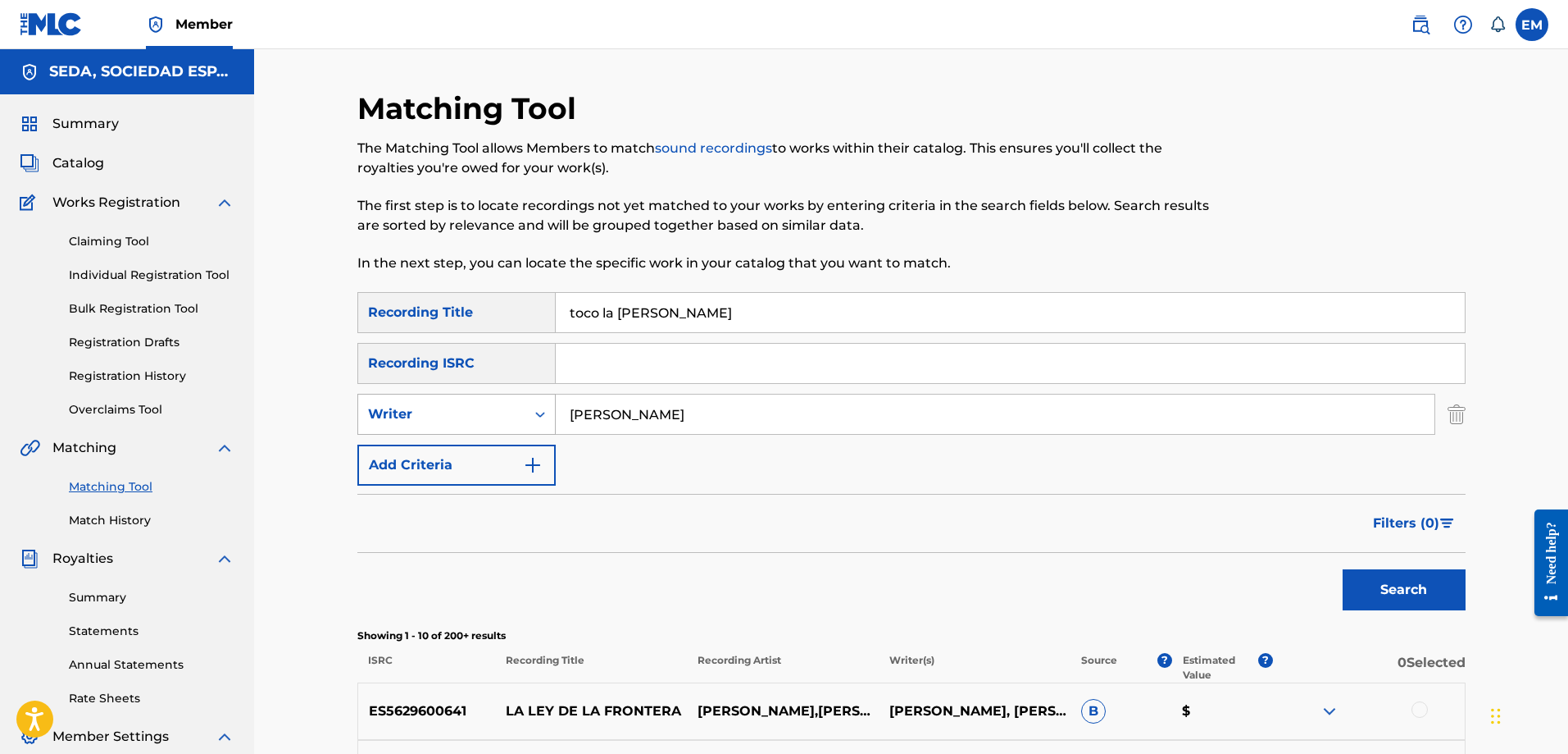
drag, startPoint x: 699, startPoint y: 420, endPoint x: 437, endPoint y: 394, distance: 263.3
click at [437, 394] on div "SearchWithCriteriadf98252f-df0b-4507-8500-f3bc954cb77d Writer [PERSON_NAME]" at bounding box center [911, 414] width 1108 height 41
click at [1343, 569] on button "Search" at bounding box center [1404, 590] width 123 height 41
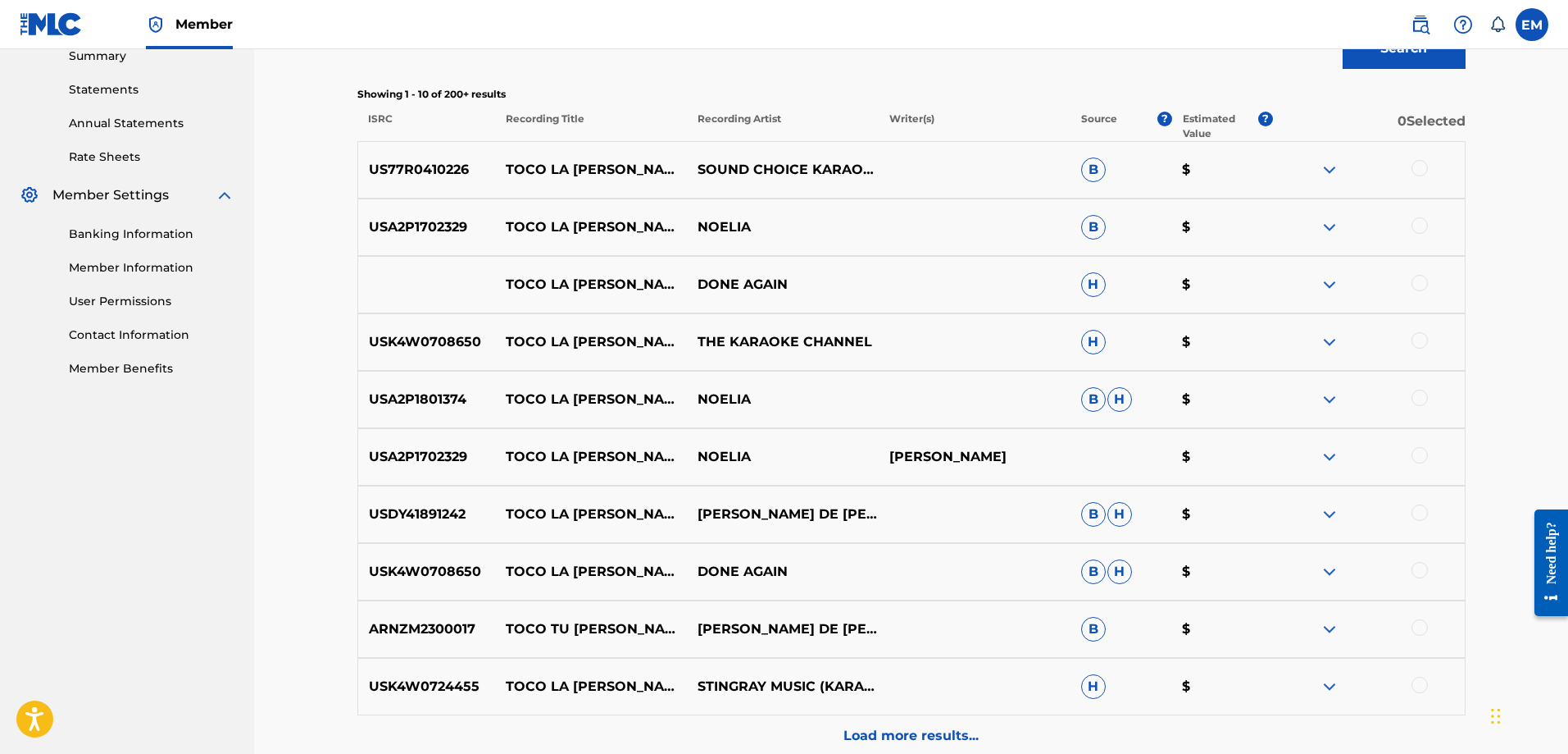
scroll to position [574, 0]
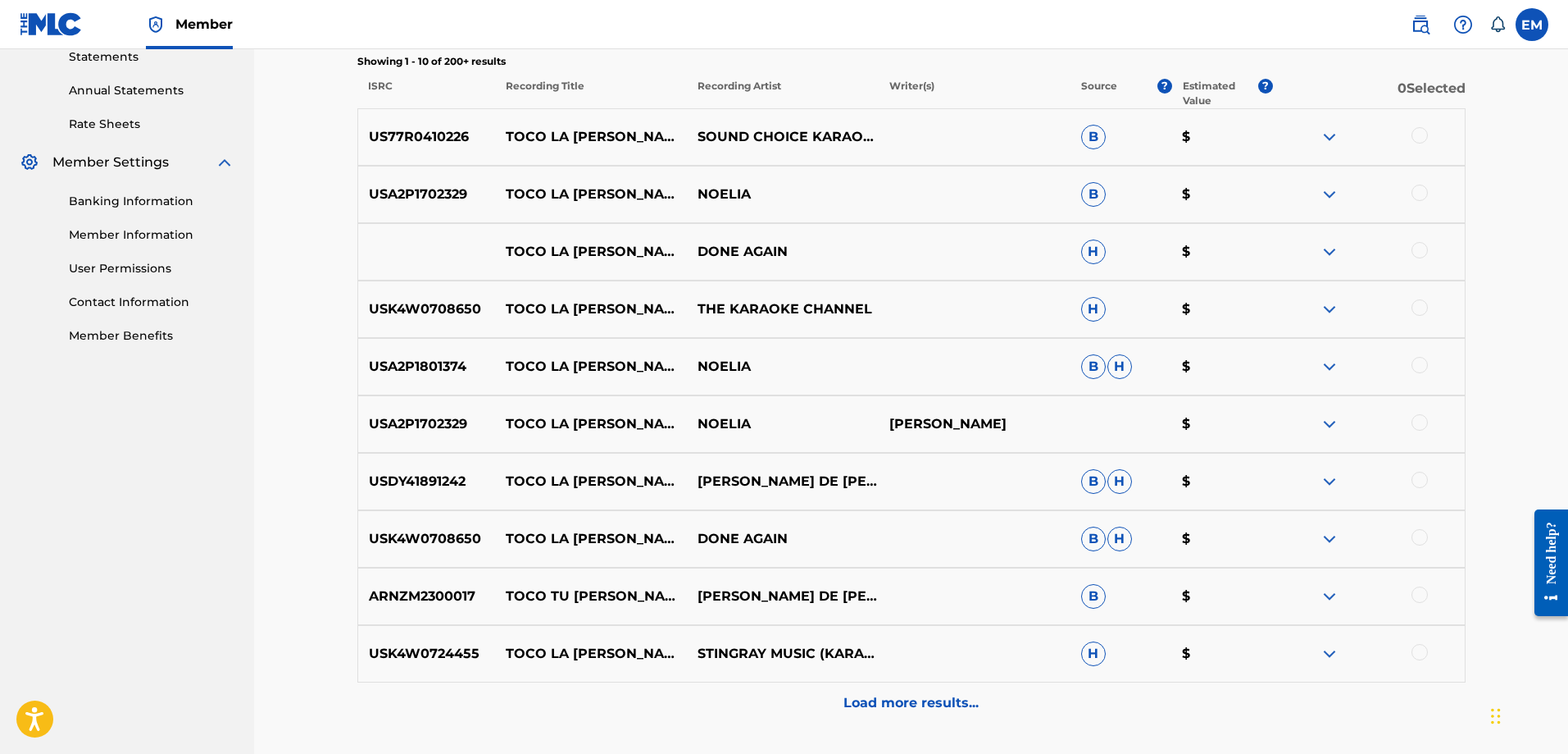
click at [1424, 198] on div at bounding box center [1419, 192] width 17 height 17
click at [1423, 425] on div at bounding box center [1419, 422] width 17 height 17
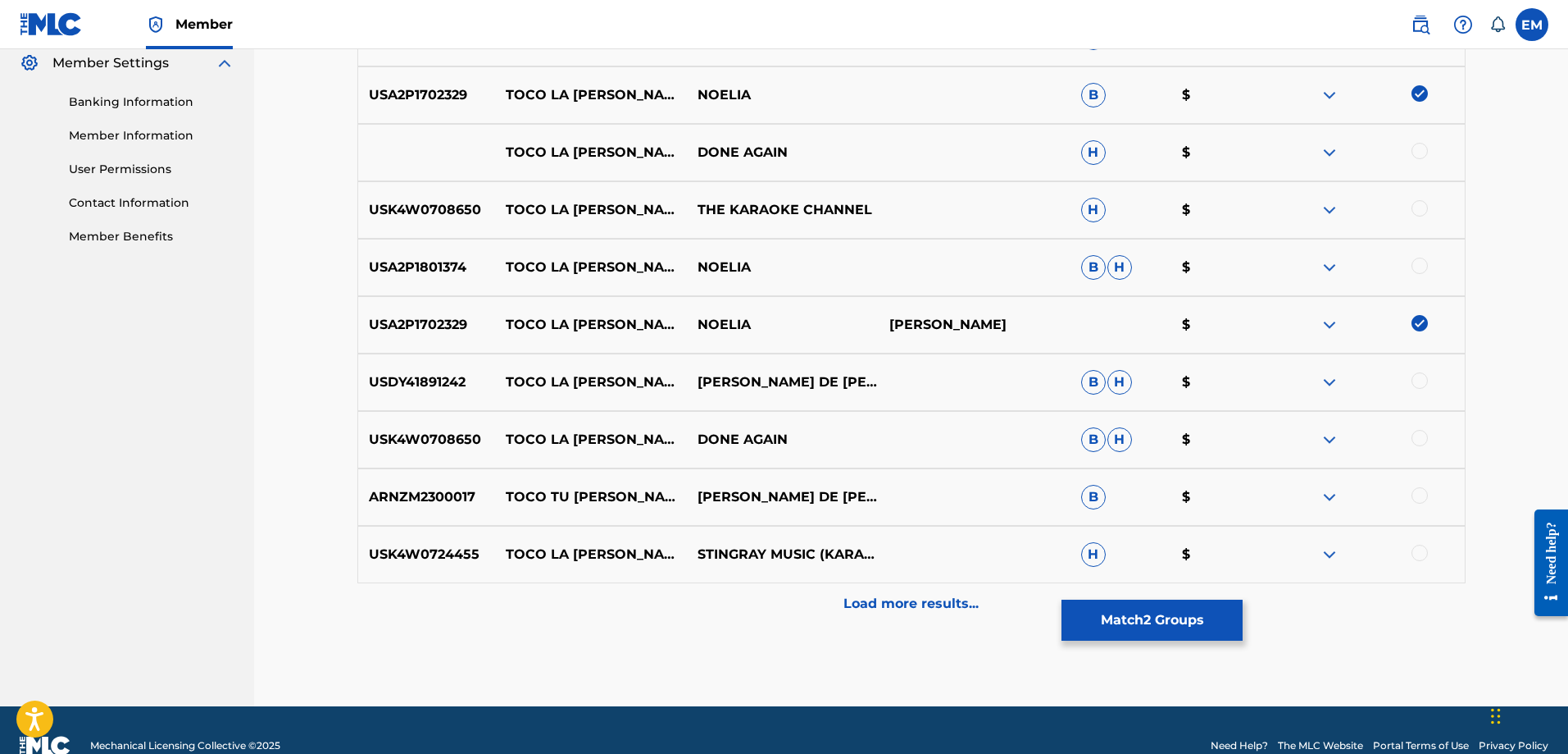
scroll to position [705, 0]
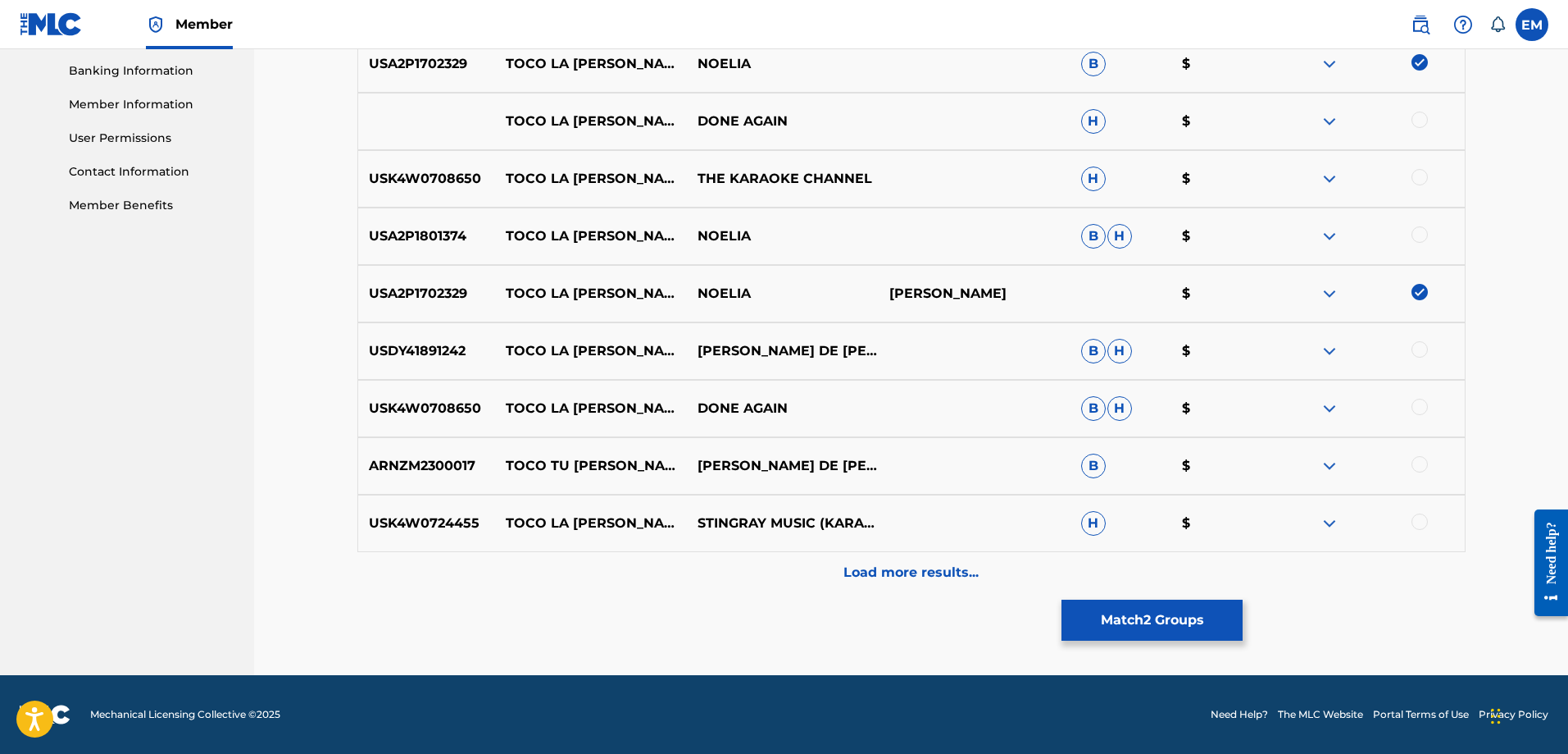
click at [867, 571] on p "Load more results..." at bounding box center [910, 573] width 135 height 20
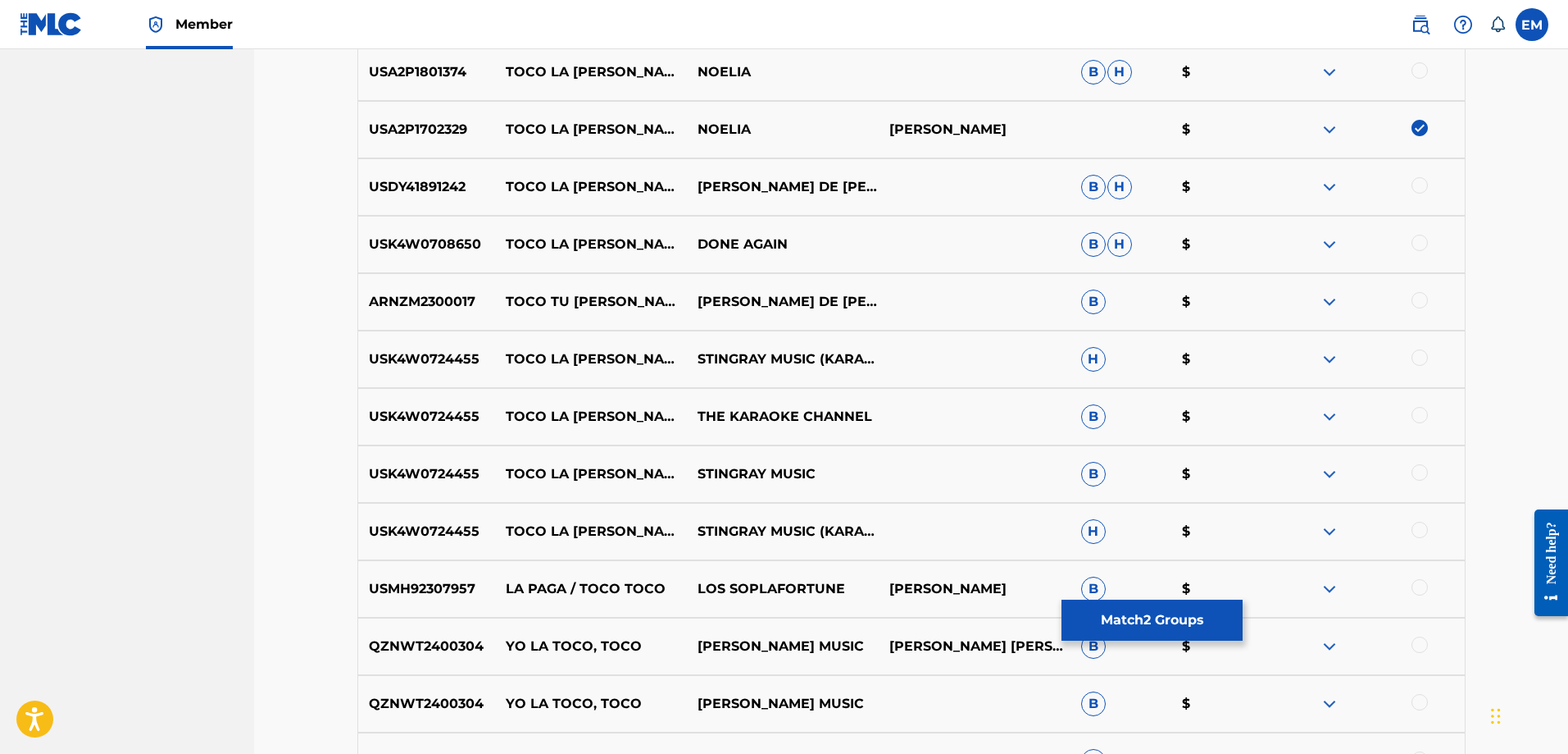
scroll to position [951, 0]
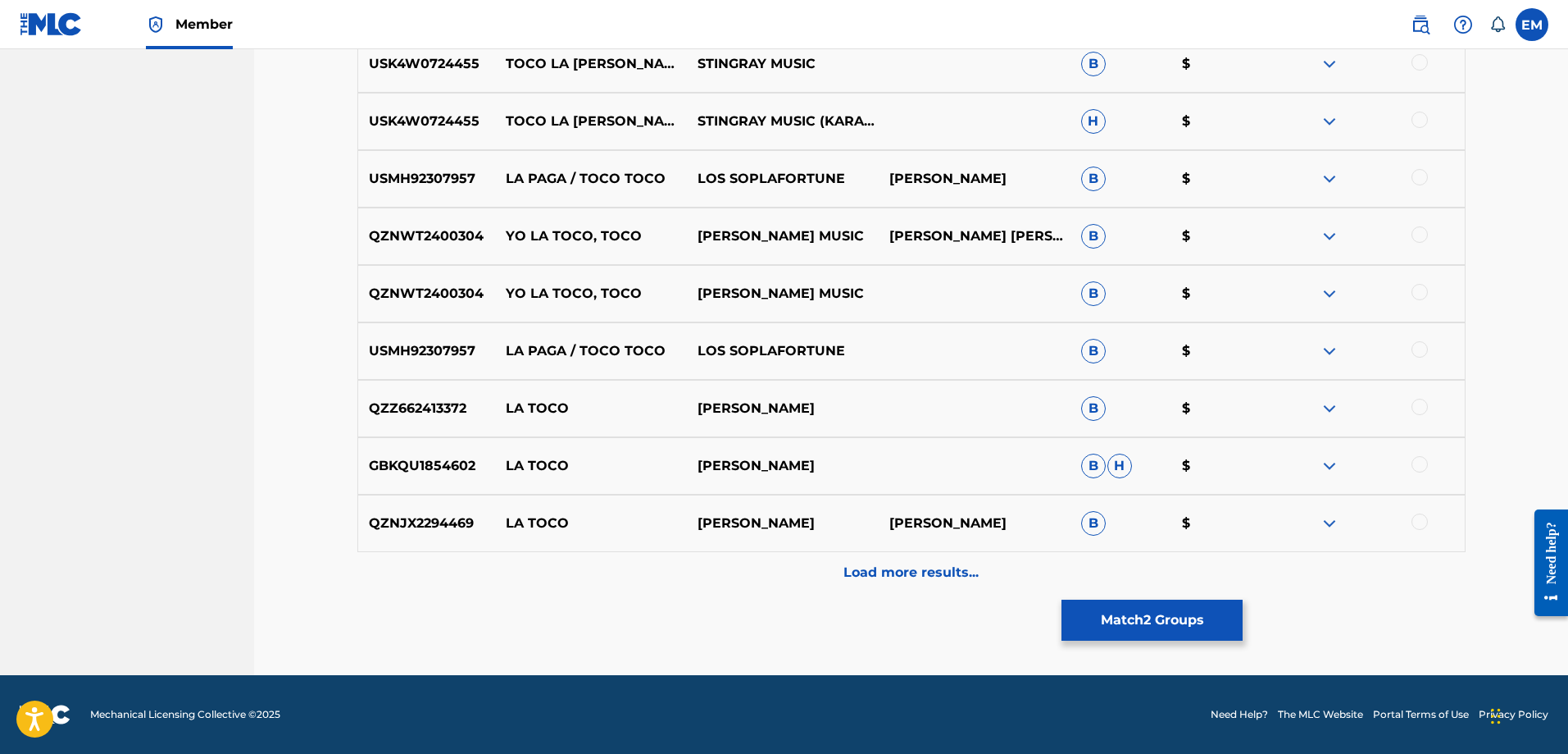
click at [868, 578] on p "Load more results..." at bounding box center [910, 573] width 135 height 20
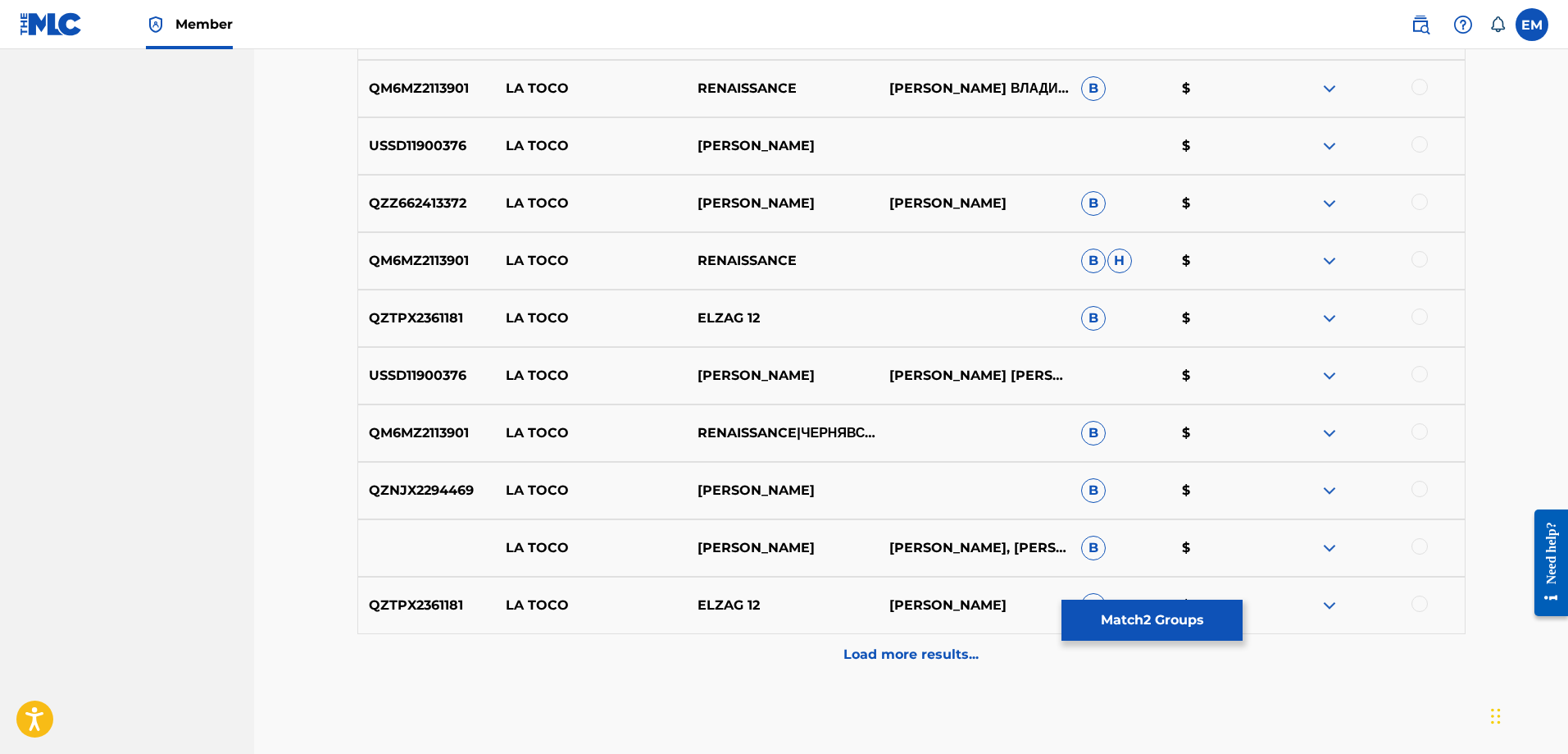
scroll to position [1853, 0]
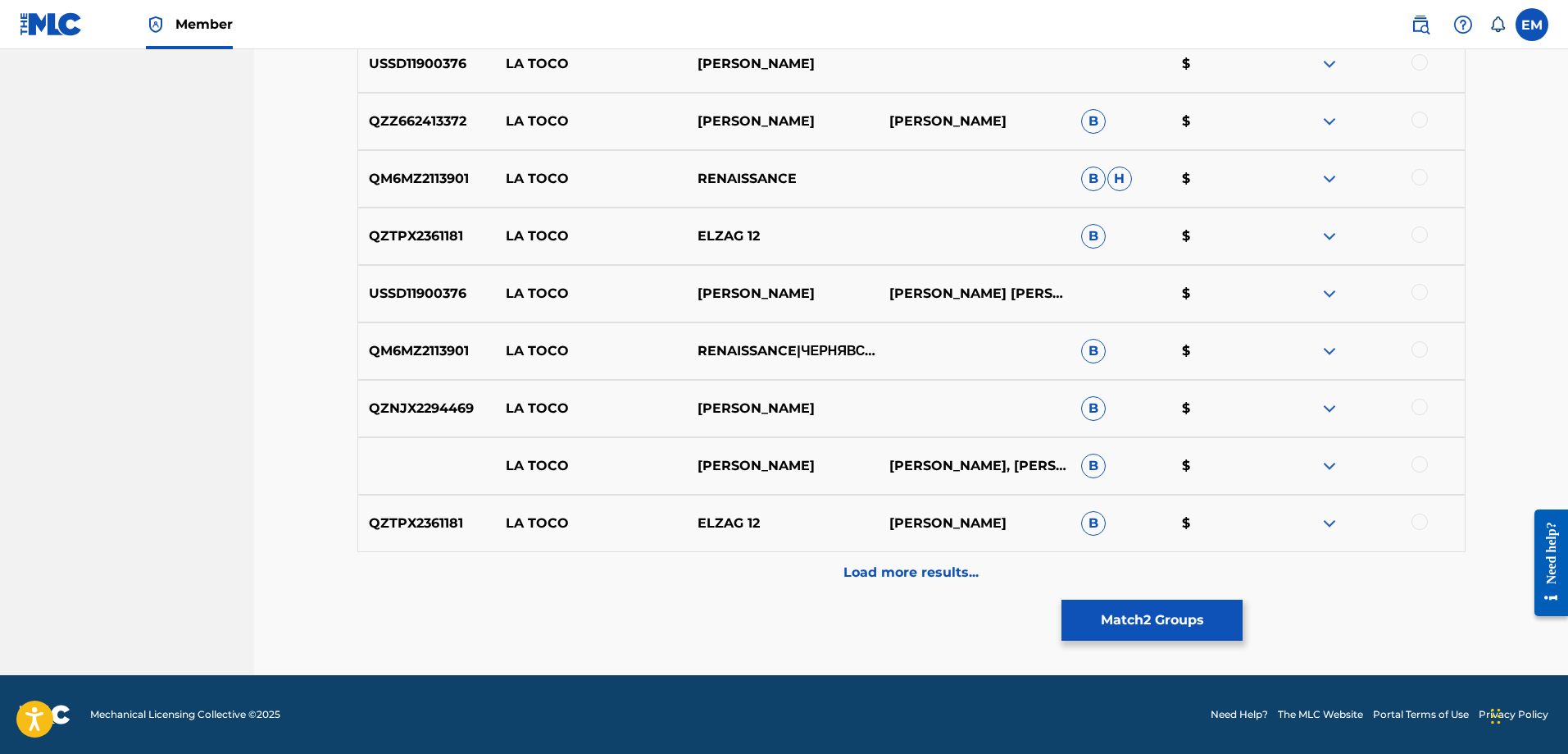
click at [893, 578] on p "Load more results..." at bounding box center [910, 573] width 135 height 20
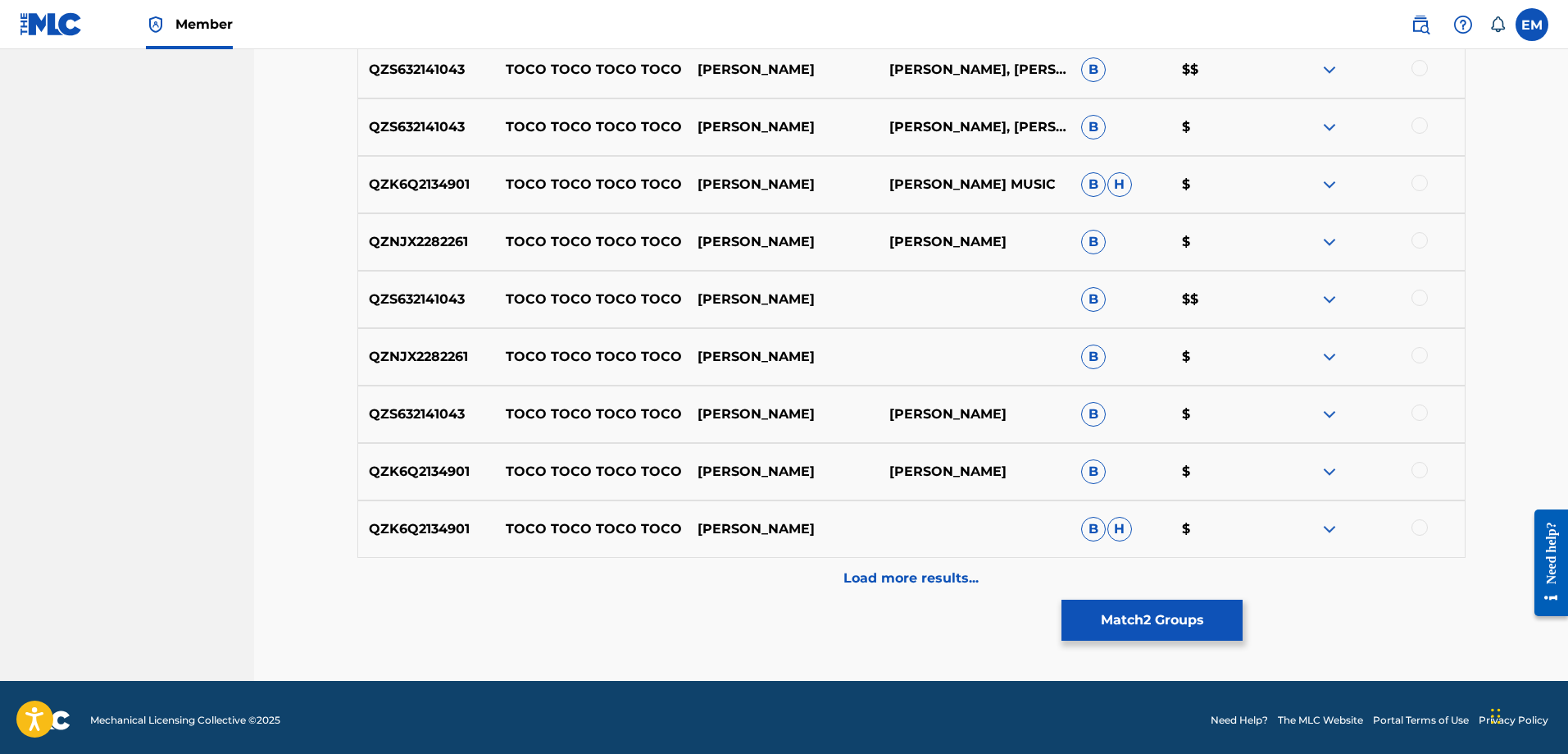
scroll to position [2426, 0]
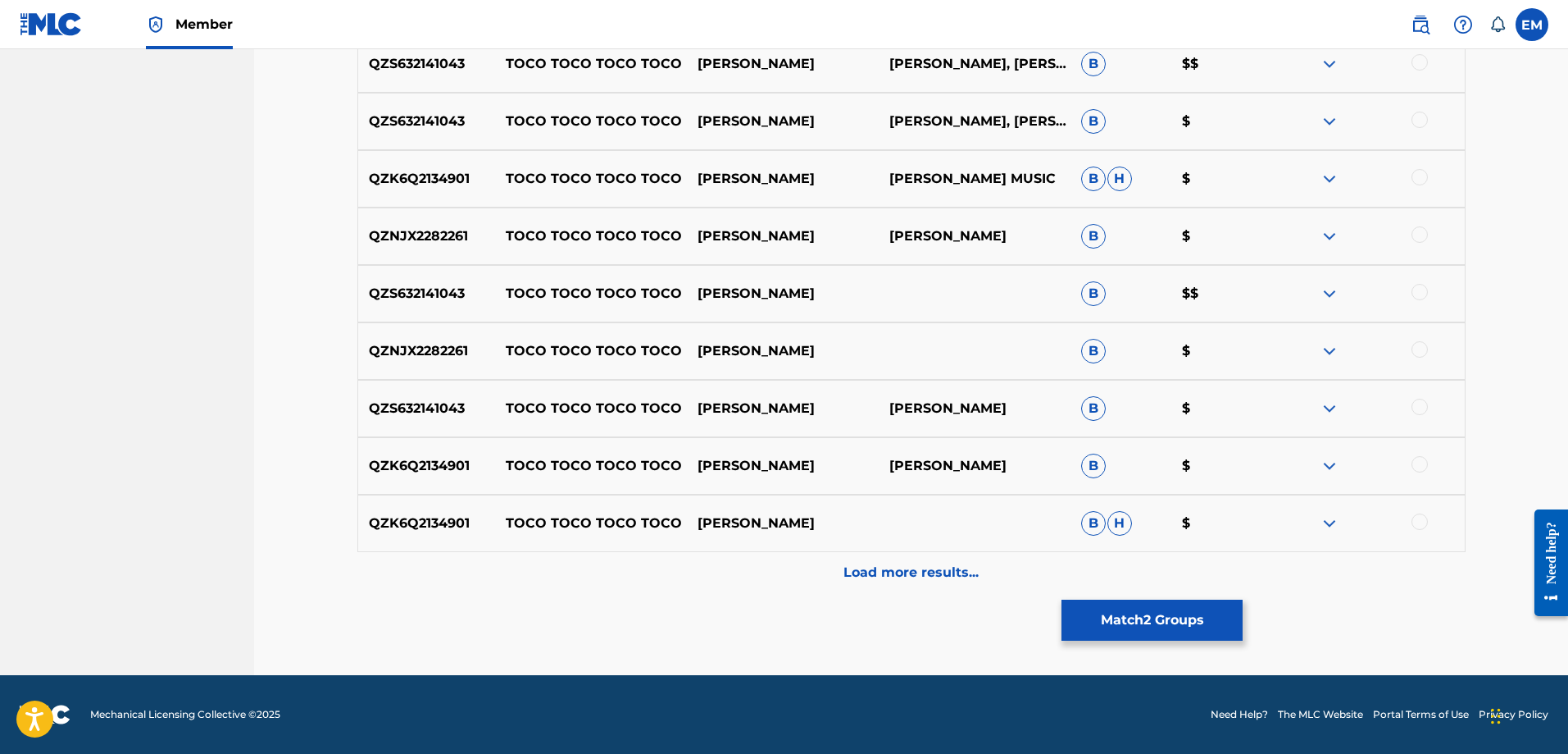
click at [891, 567] on p "Load more results..." at bounding box center [910, 573] width 135 height 20
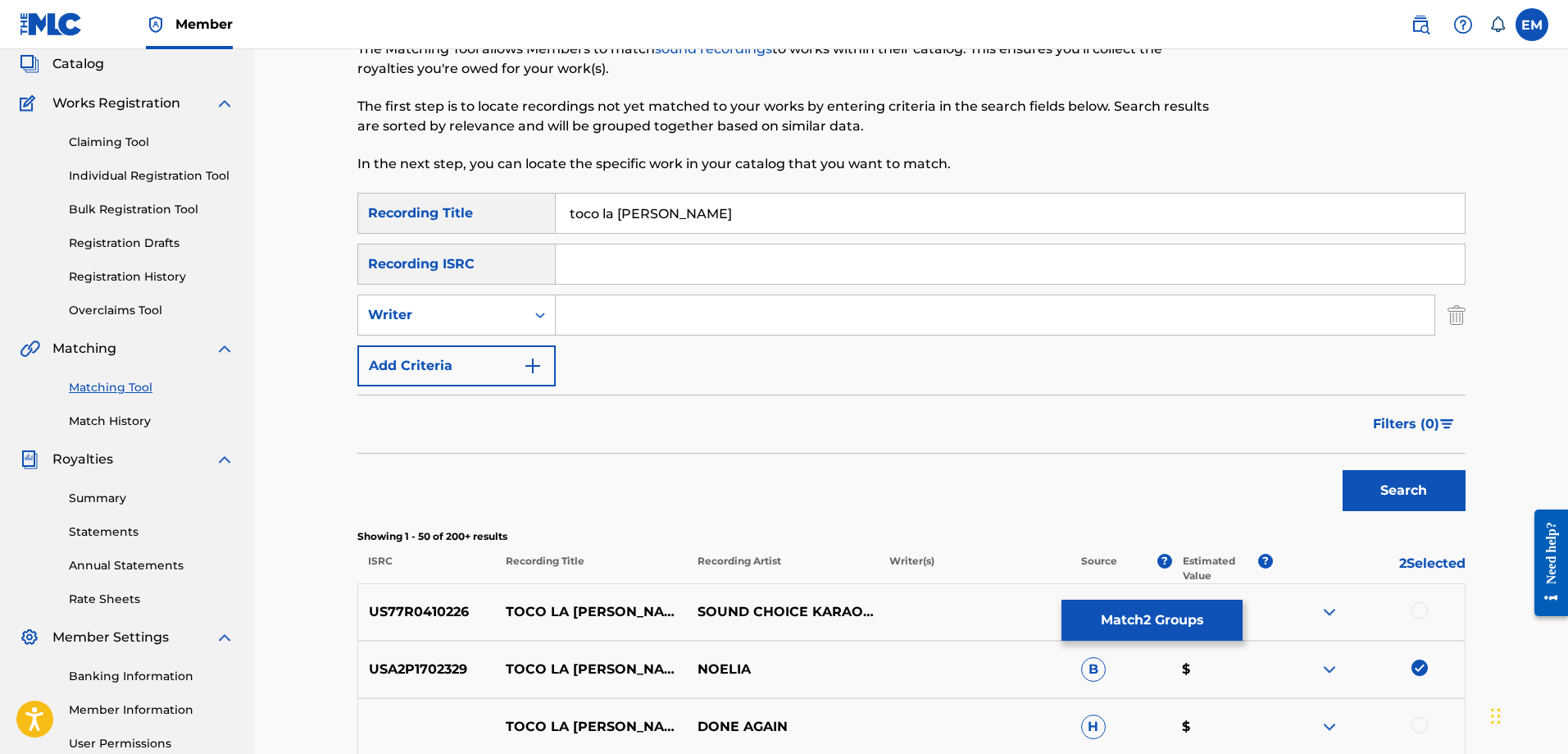
scroll to position [0, 0]
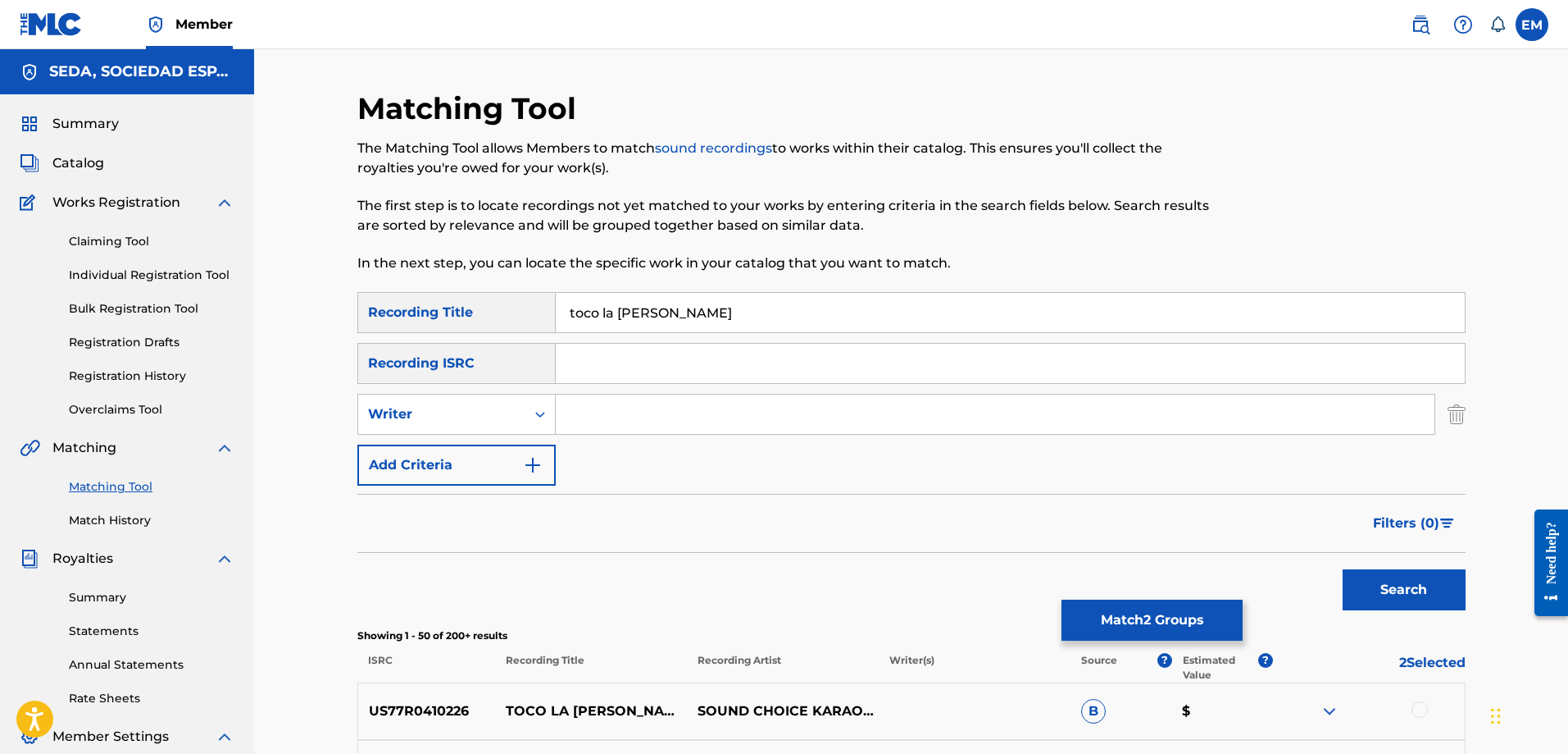
click at [404, 459] on button "Add Criteria" at bounding box center [456, 466] width 199 height 41
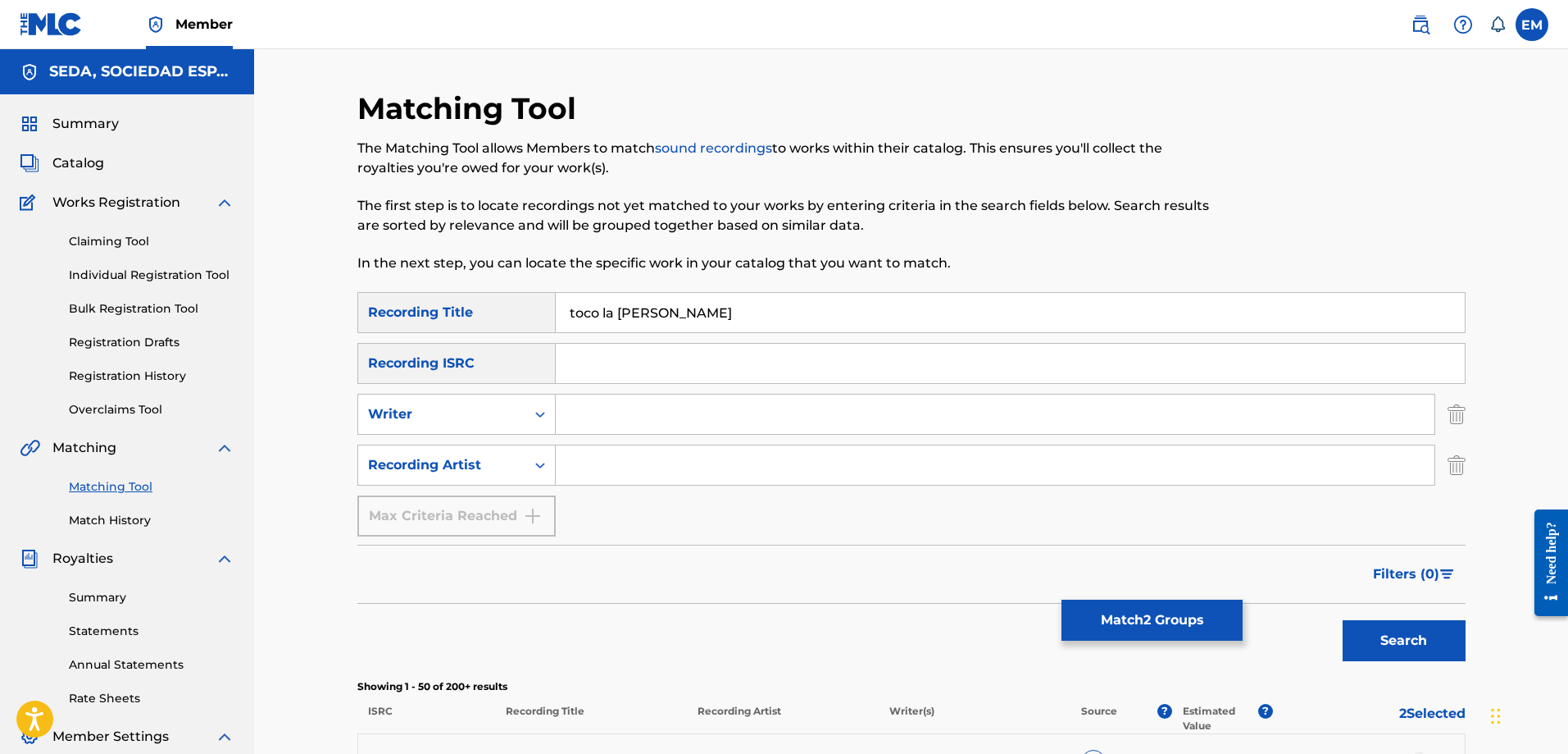
click at [694, 464] on input "Search Form" at bounding box center [995, 465] width 878 height 39
type input "noelia"
click at [1343, 620] on button "Search" at bounding box center [1404, 641] width 123 height 41
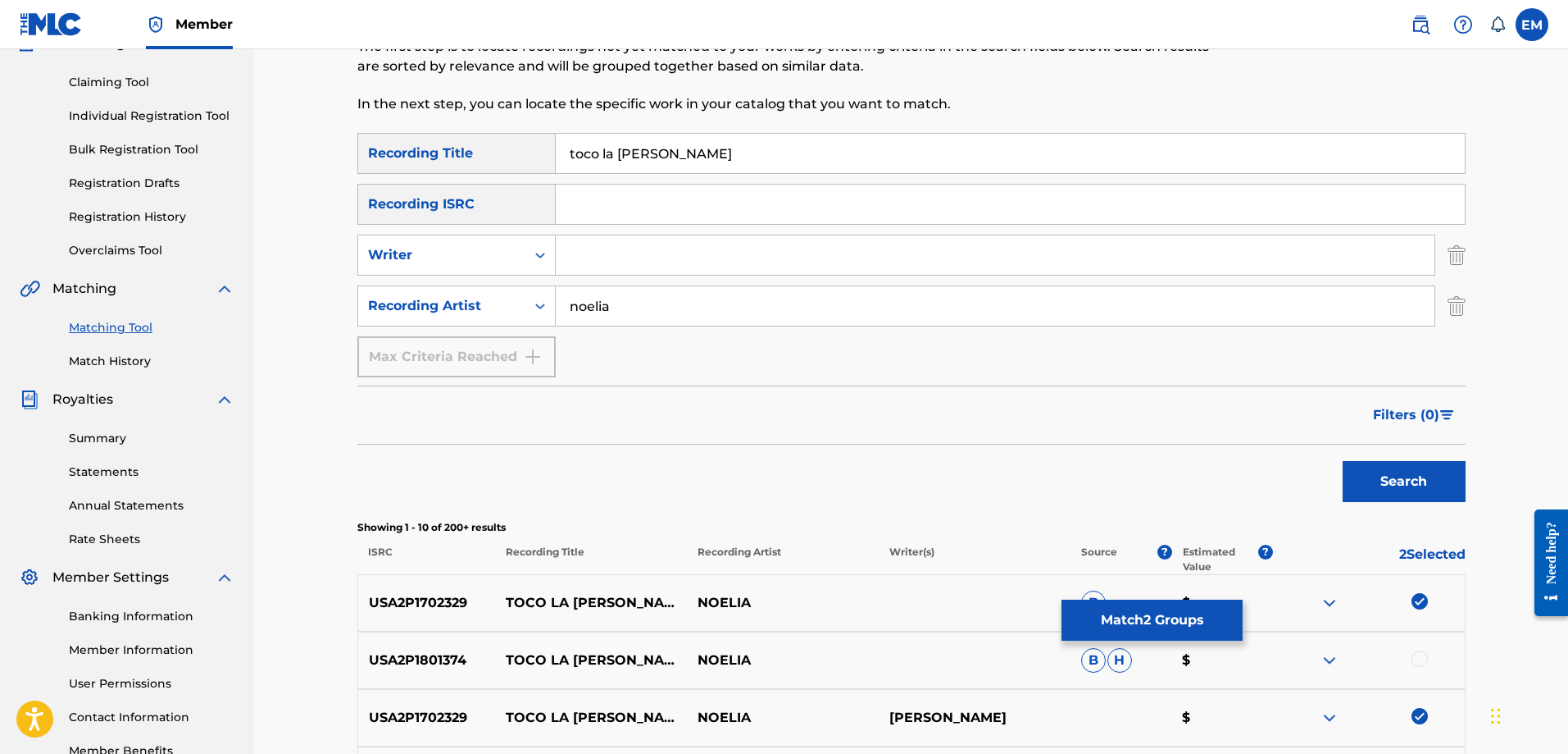
scroll to position [328, 0]
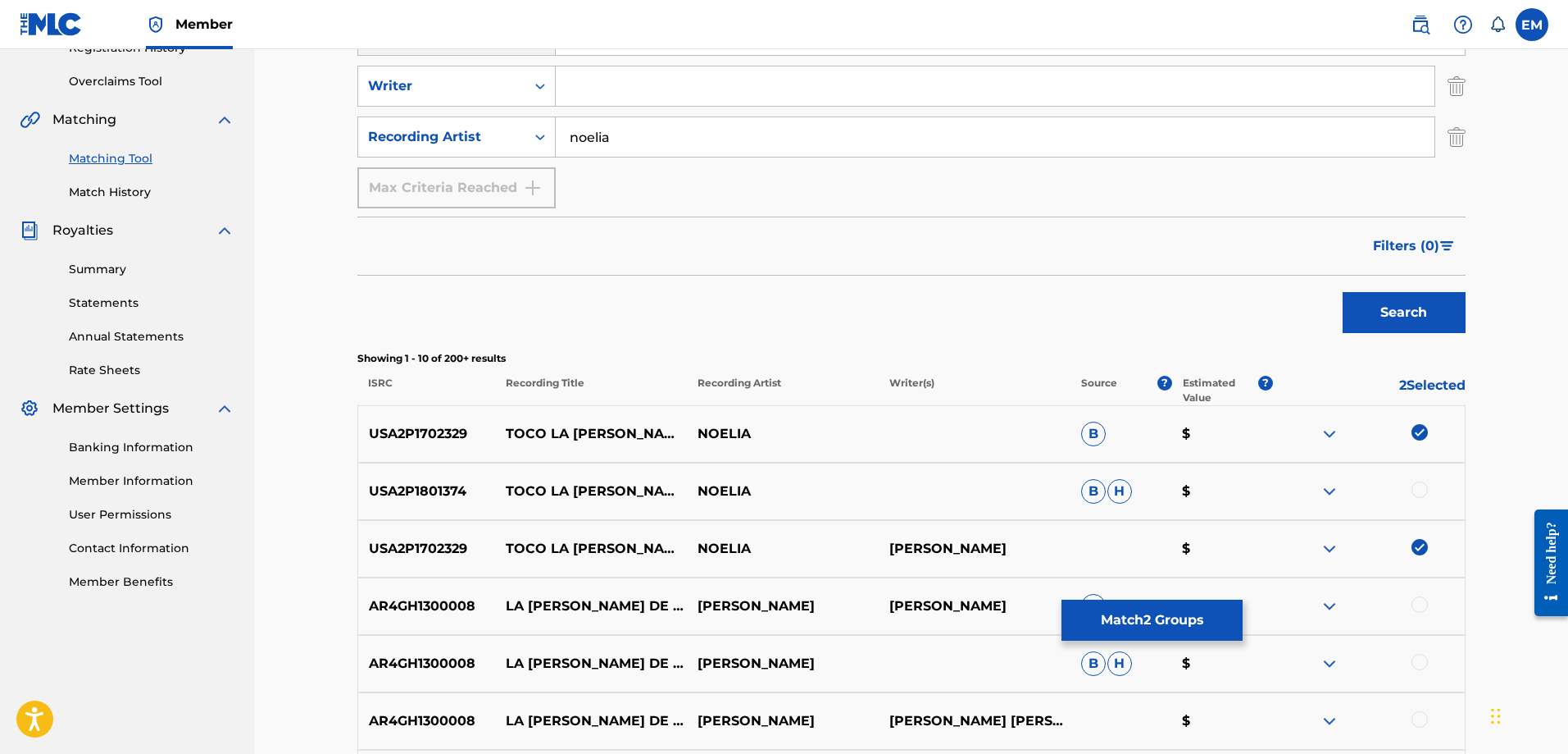
click at [1419, 491] on div at bounding box center [1419, 489] width 17 height 17
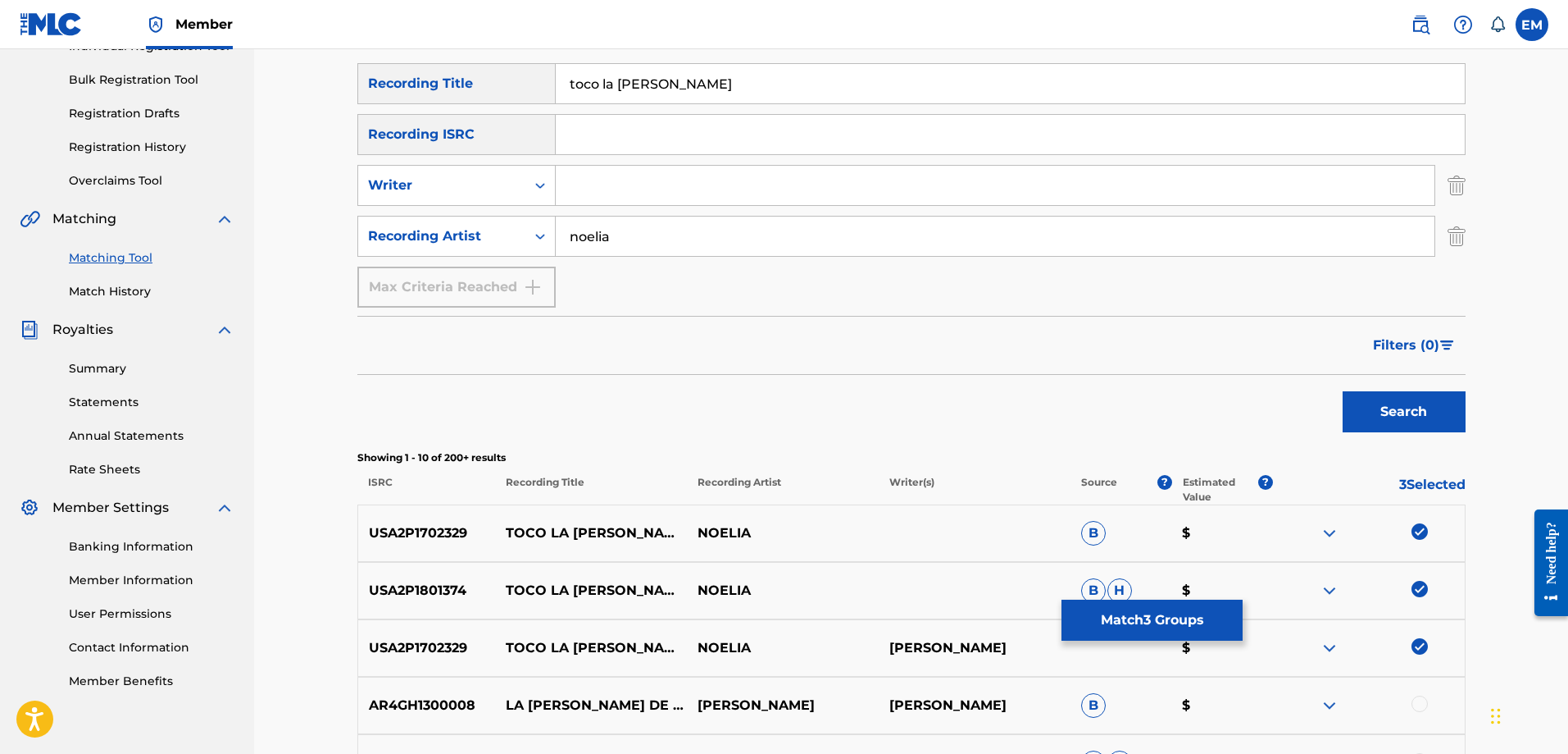
scroll to position [82, 0]
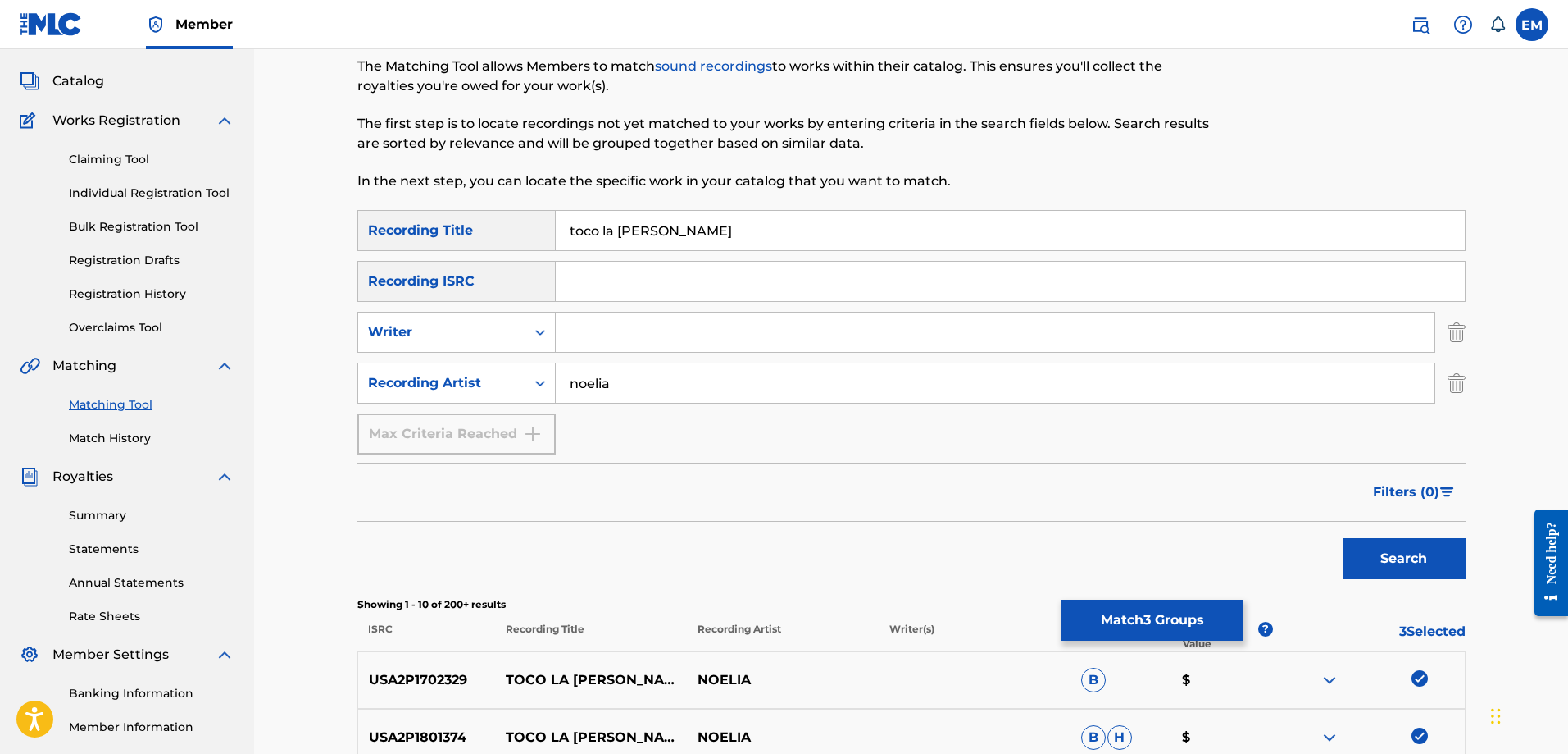
click at [563, 330] on input "Search Form" at bounding box center [995, 332] width 878 height 39
type input "[PERSON_NAME]"
click at [1343, 538] on button "Search" at bounding box center [1404, 559] width 123 height 41
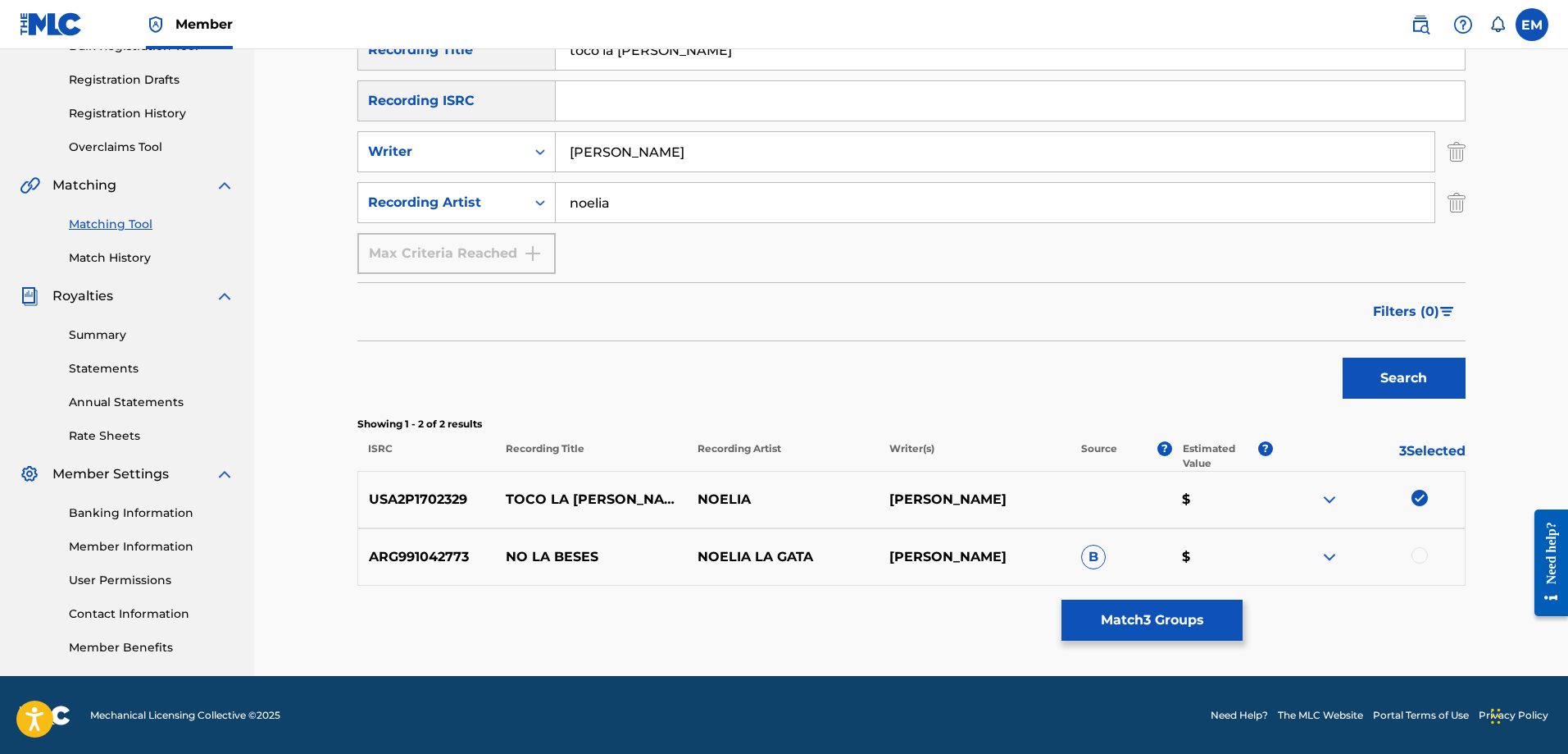
scroll to position [263, 0]
click at [1108, 622] on button "Match 3 Groups" at bounding box center [1152, 620] width 181 height 41
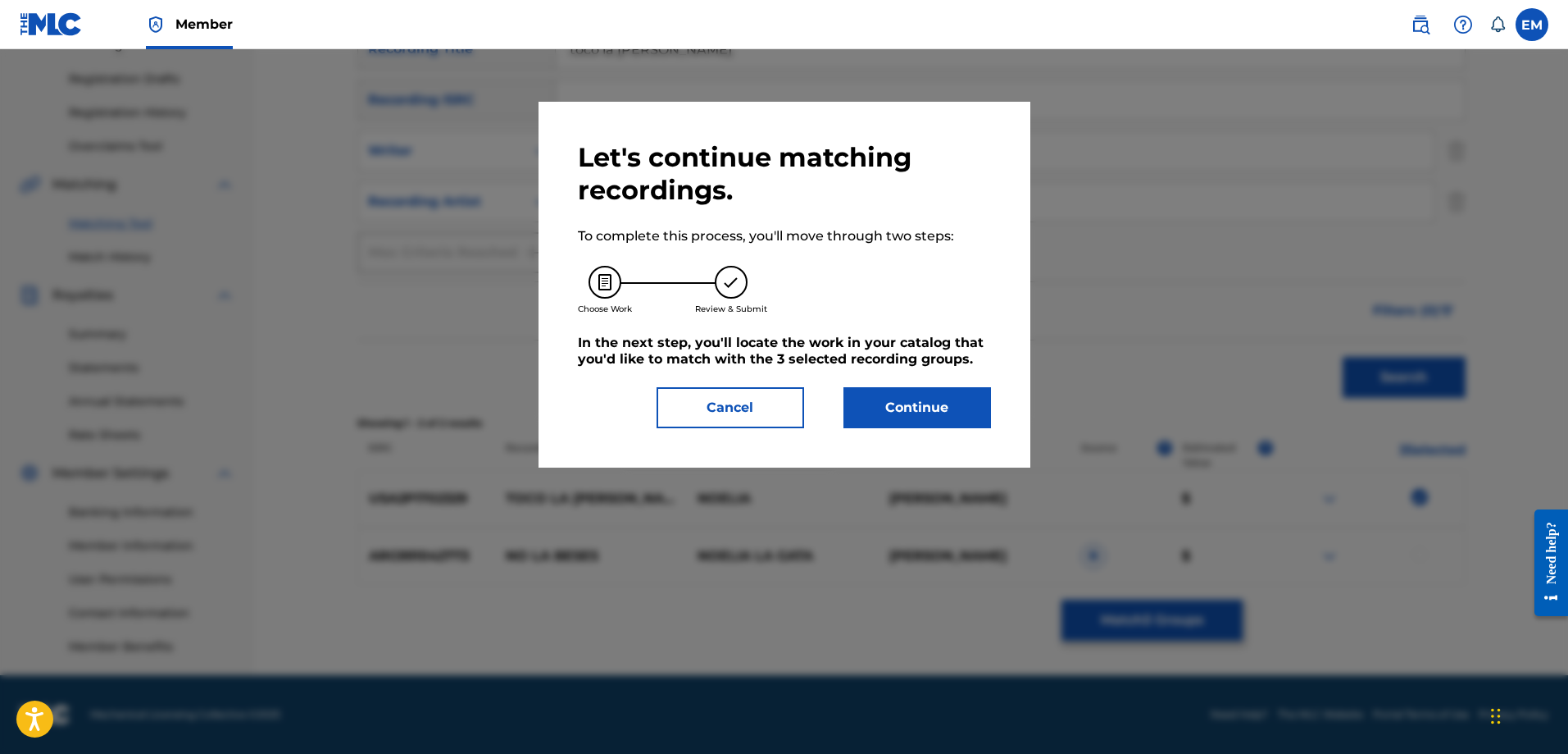
click at [876, 415] on button "Continue" at bounding box center [917, 408] width 148 height 41
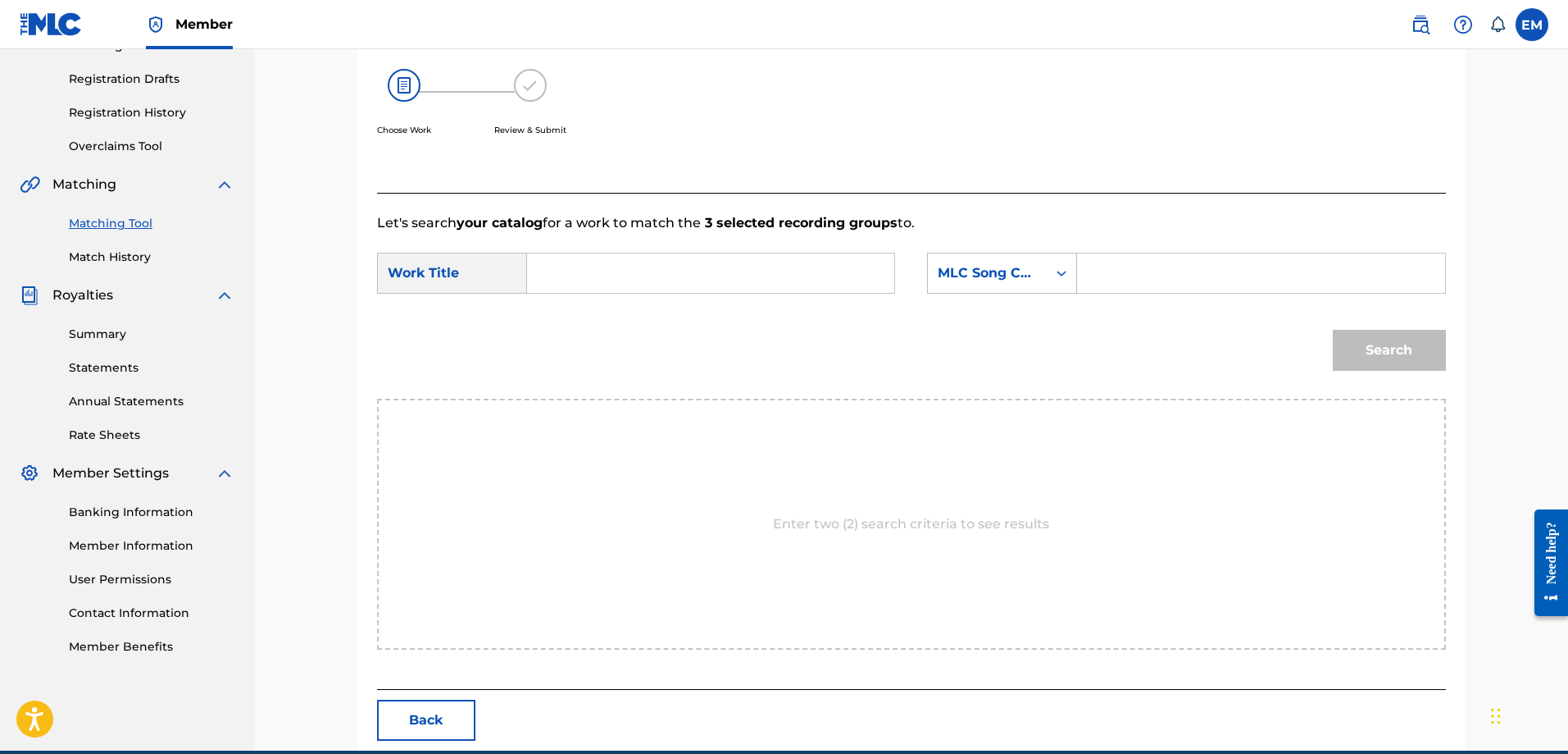
click at [655, 270] on input "Search Form" at bounding box center [710, 273] width 339 height 39
type input "toco la [PERSON_NAME]"
click at [575, 325] on div "toco la [PERSON_NAME]" at bounding box center [587, 320] width 92 height 49
click at [1215, 251] on form "SearchWithCriteriae07f37a8-991f-4639-bf81-fc387f38de28 Work Title toco la [PERS…" at bounding box center [911, 316] width 1068 height 165
click at [1186, 286] on input "Search Form" at bounding box center [1260, 273] width 339 height 39
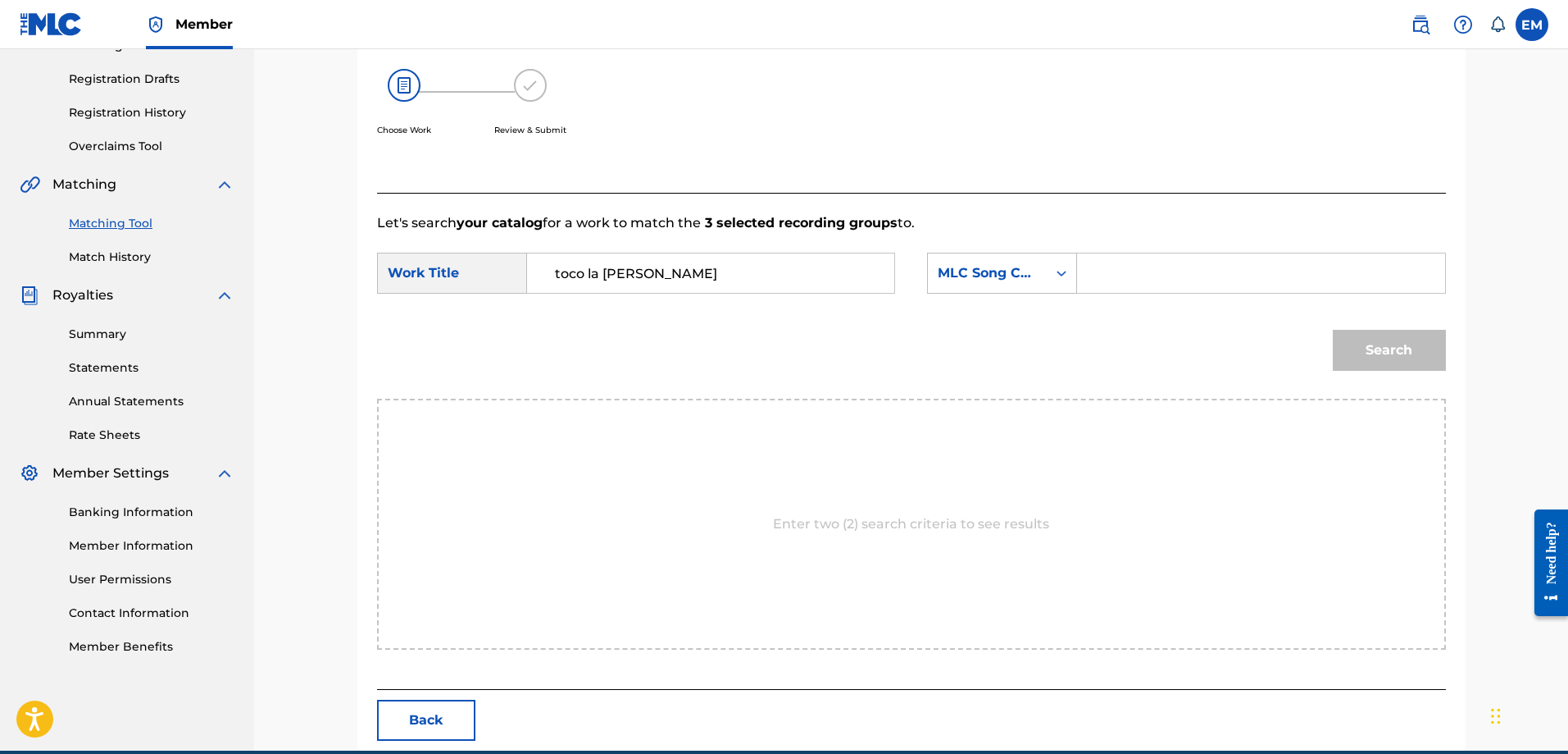
scroll to position [0, 0]
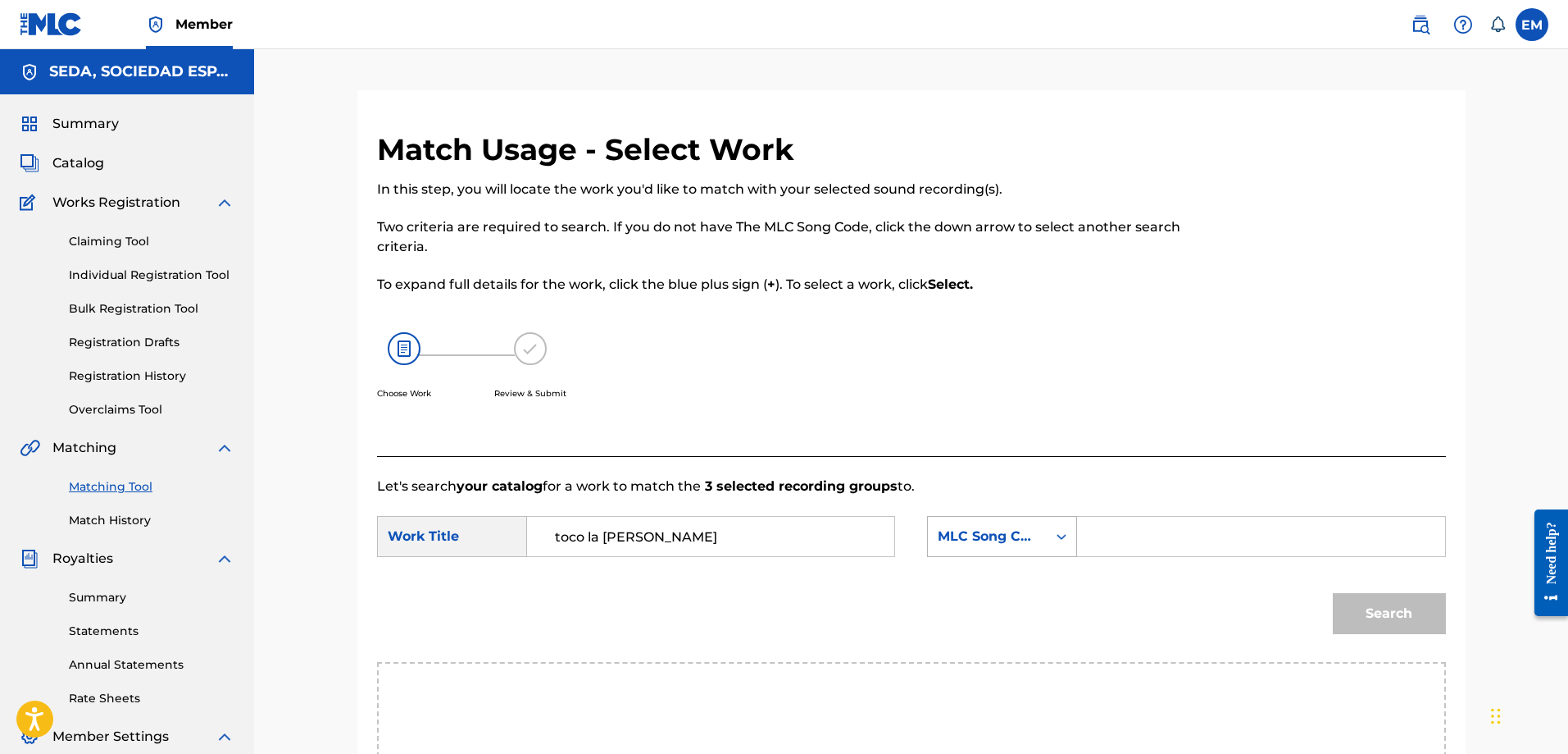
click at [1014, 521] on div "MLC Song Code" at bounding box center [1001, 536] width 150 height 41
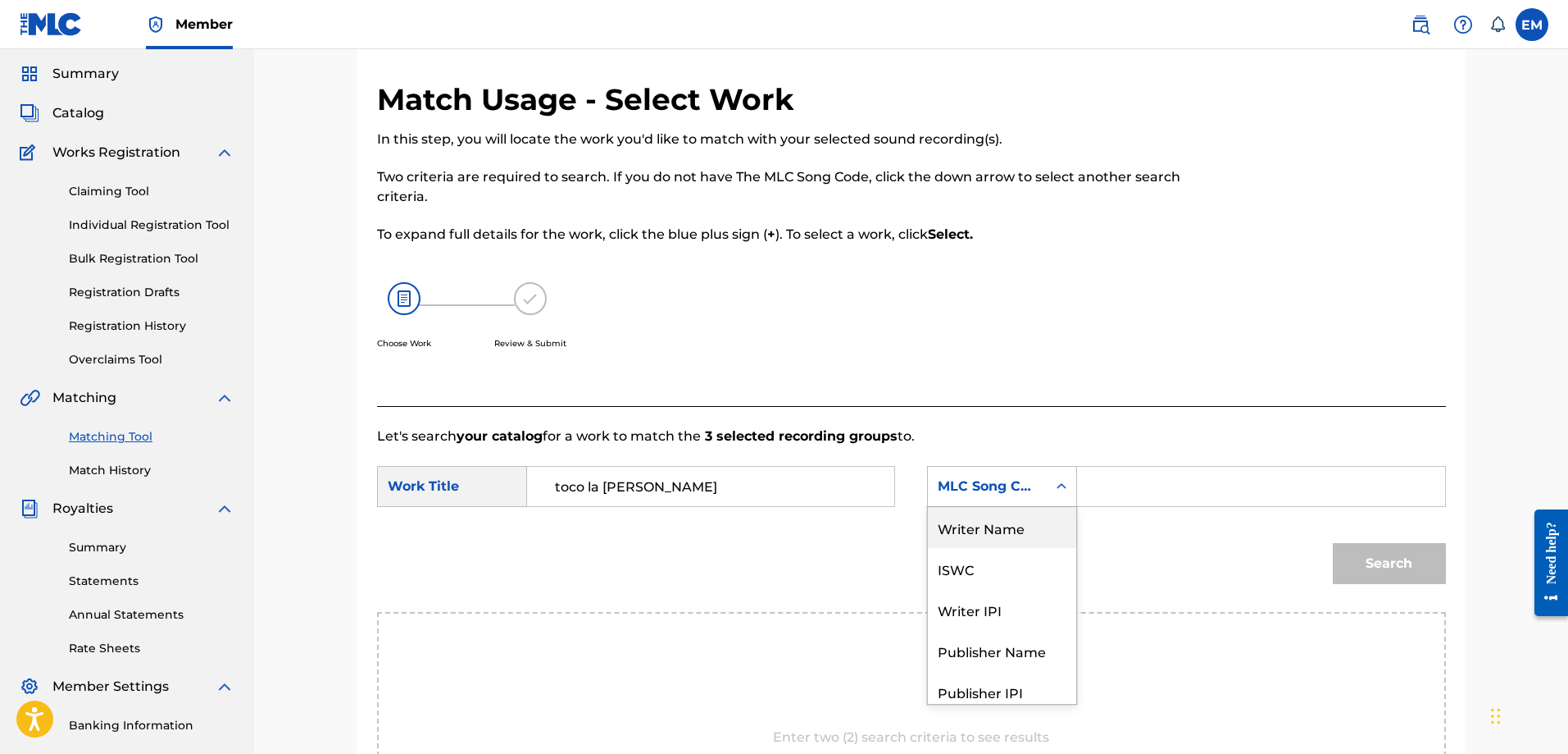
click at [1014, 521] on div "Writer Name" at bounding box center [1001, 528] width 149 height 41
click at [1189, 472] on input "Search Form" at bounding box center [1260, 486] width 339 height 39
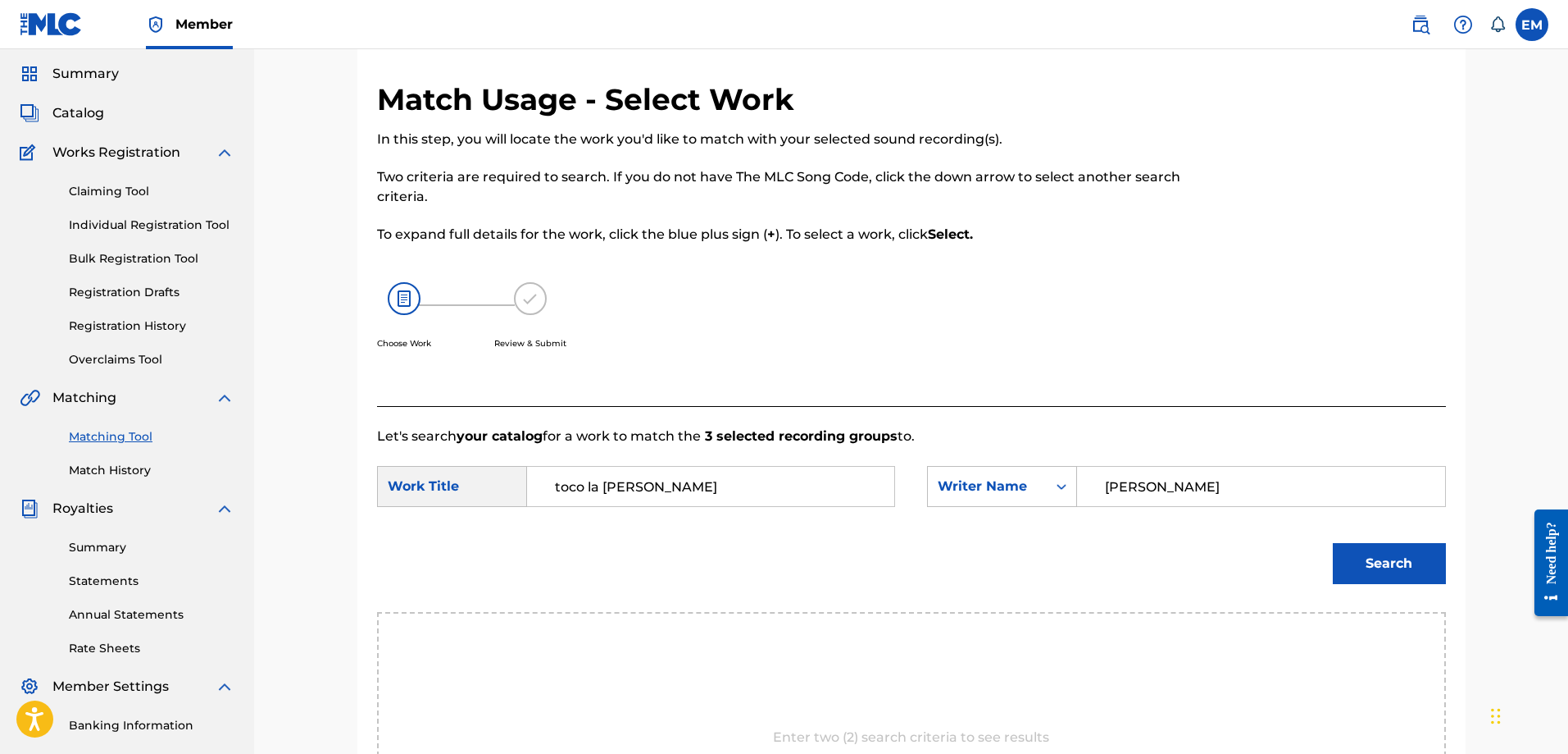
type input "[PERSON_NAME]"
click at [1333, 543] on button "Search" at bounding box center [1389, 564] width 113 height 41
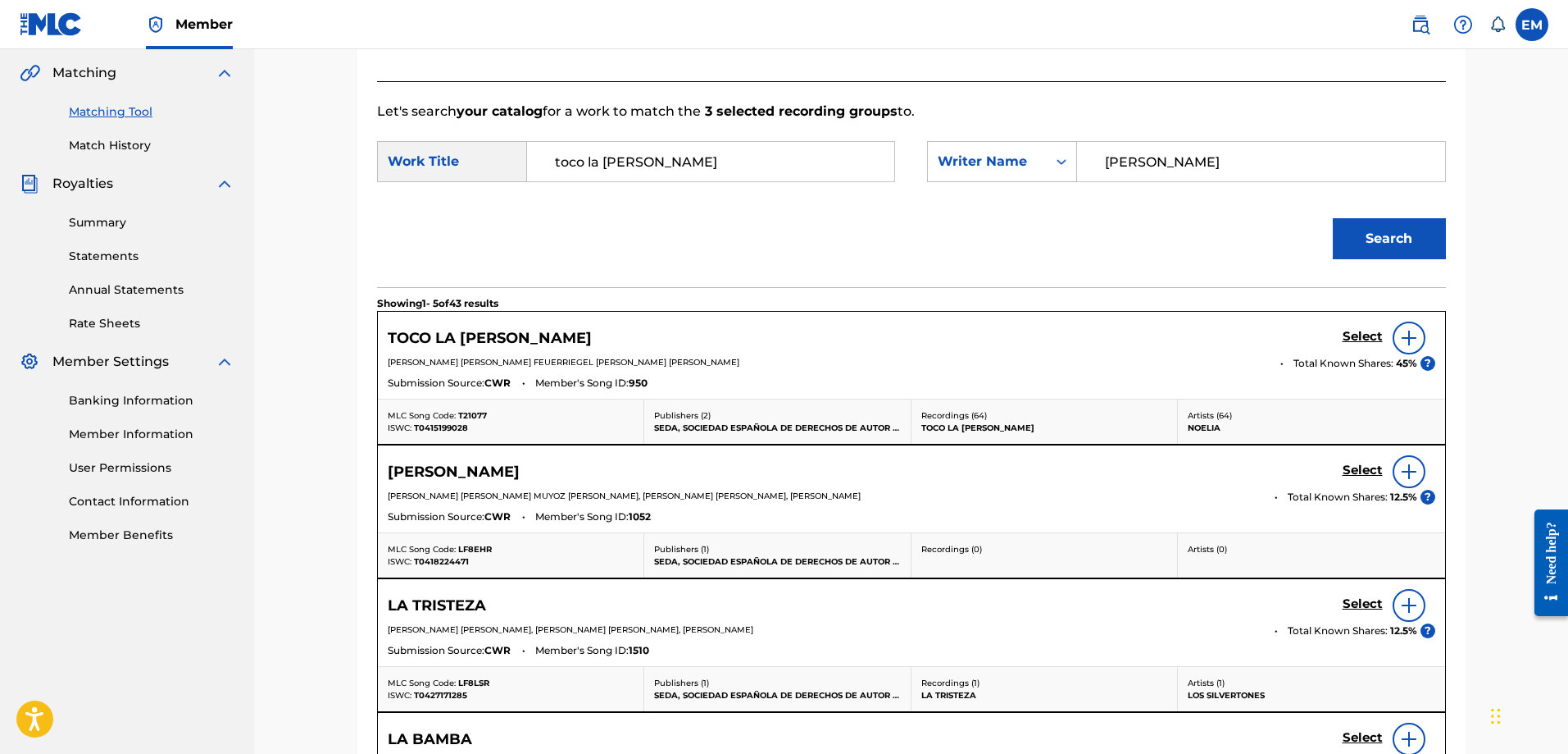
scroll to position [378, 0]
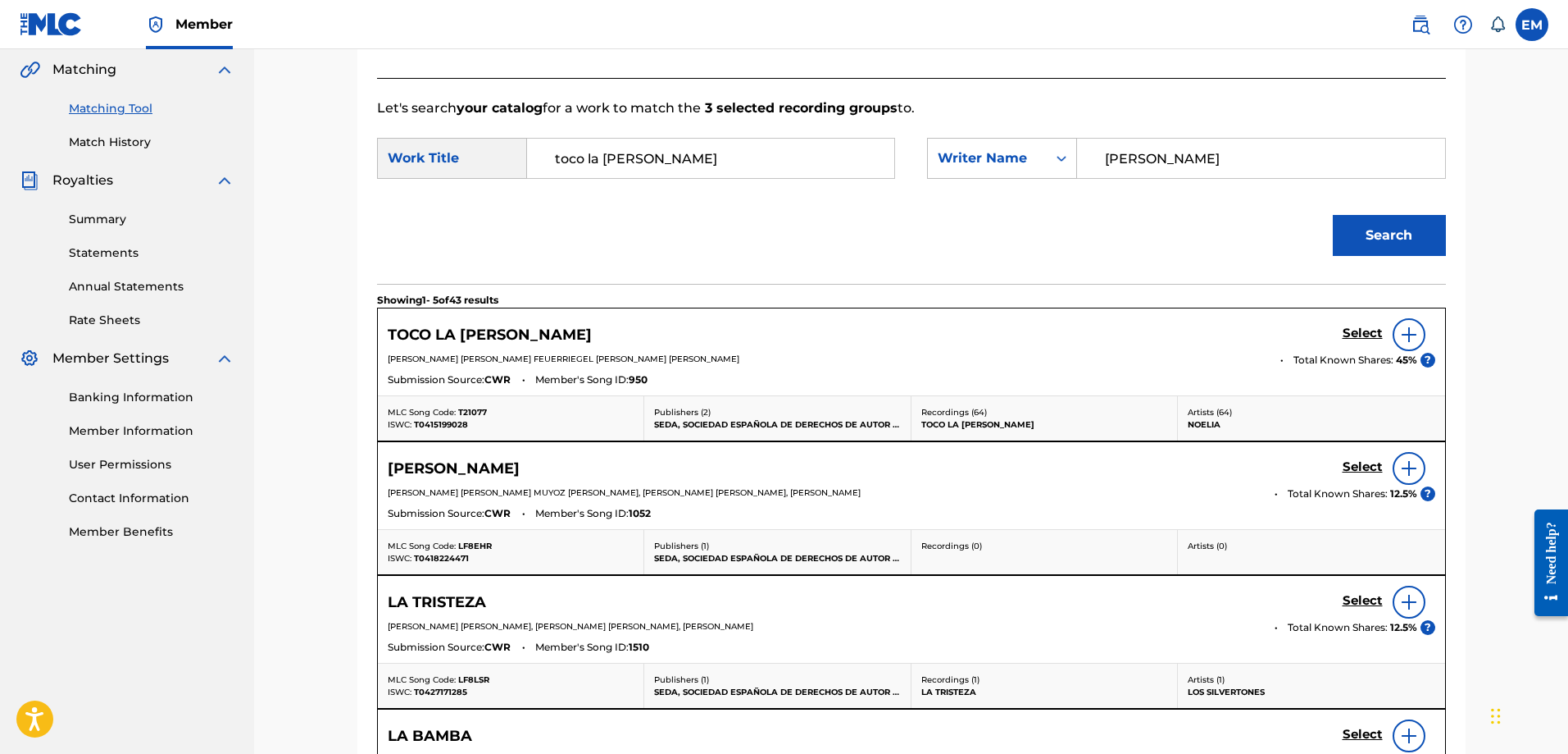
click at [1410, 340] on img at bounding box center [1409, 335] width 20 height 20
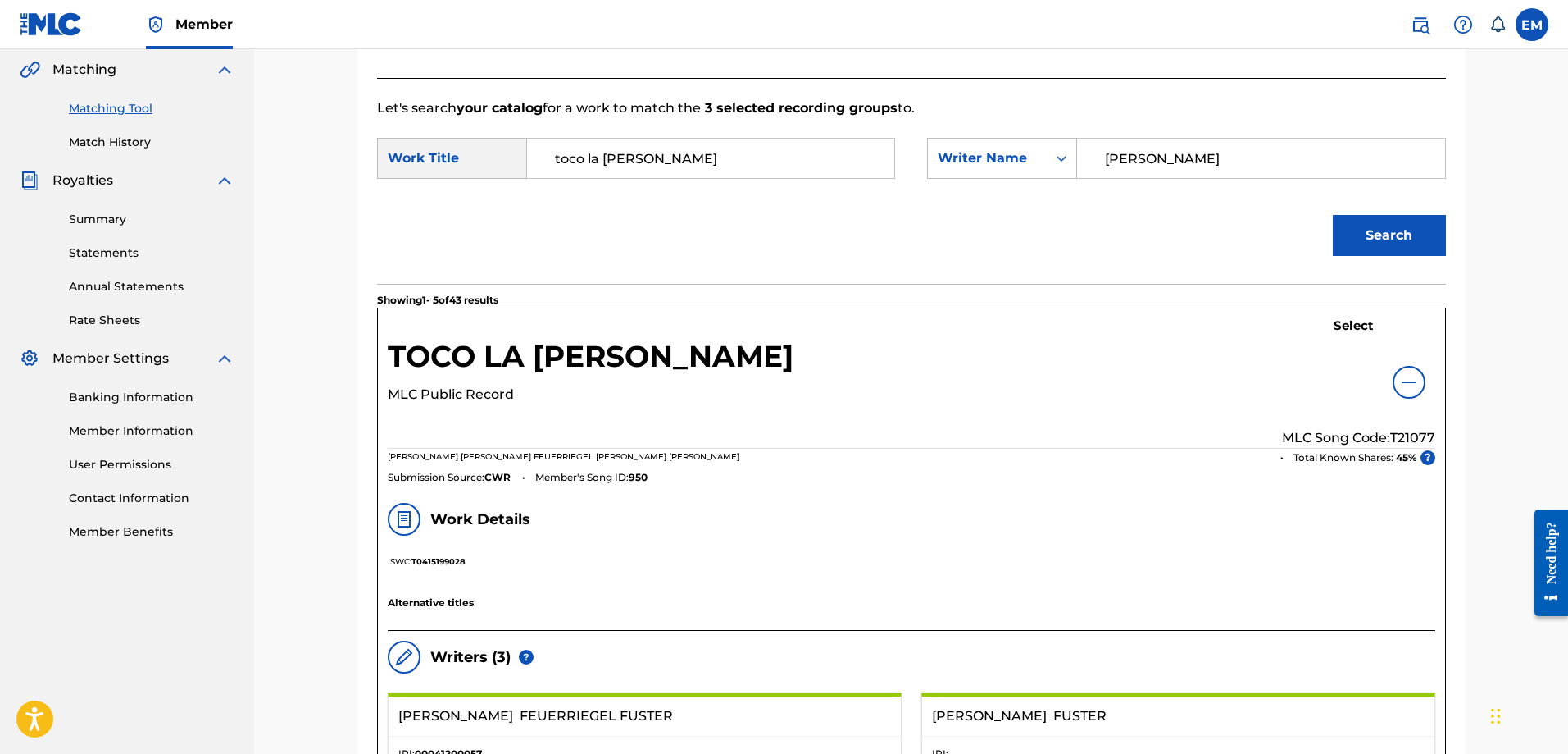
click at [1353, 327] on h5 "Select" at bounding box center [1353, 326] width 40 height 16
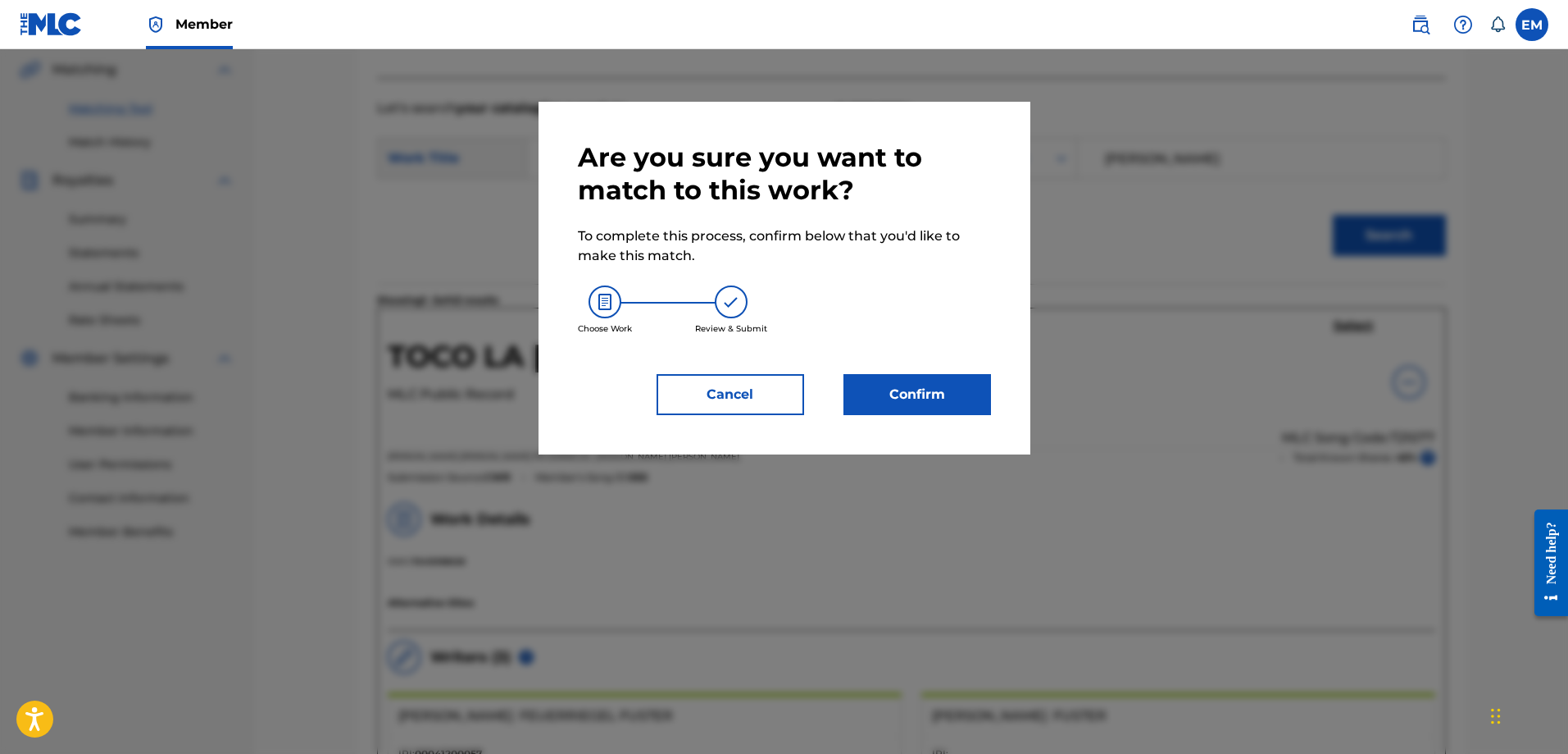
click at [854, 391] on button "Confirm" at bounding box center [917, 395] width 148 height 41
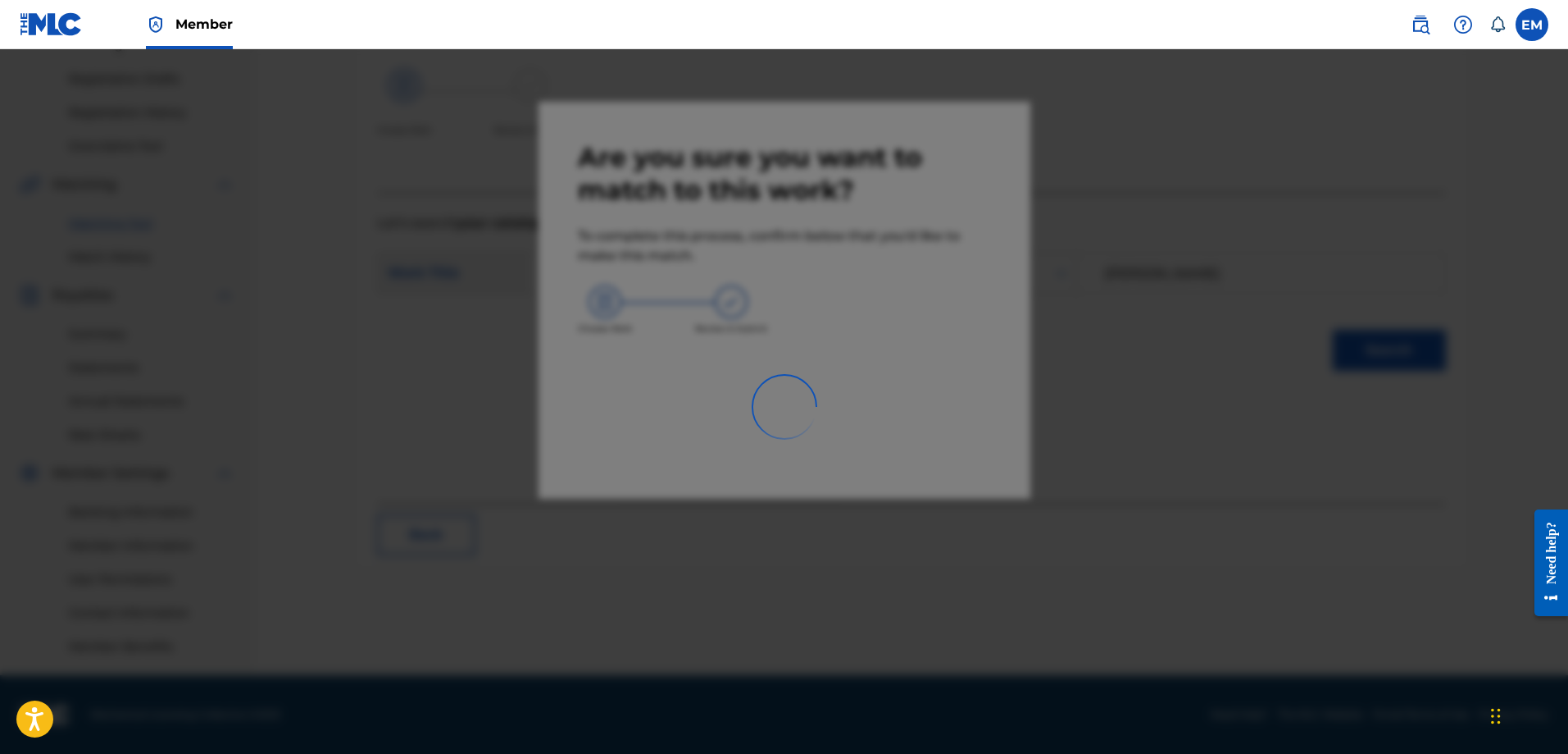
scroll to position [263, 0]
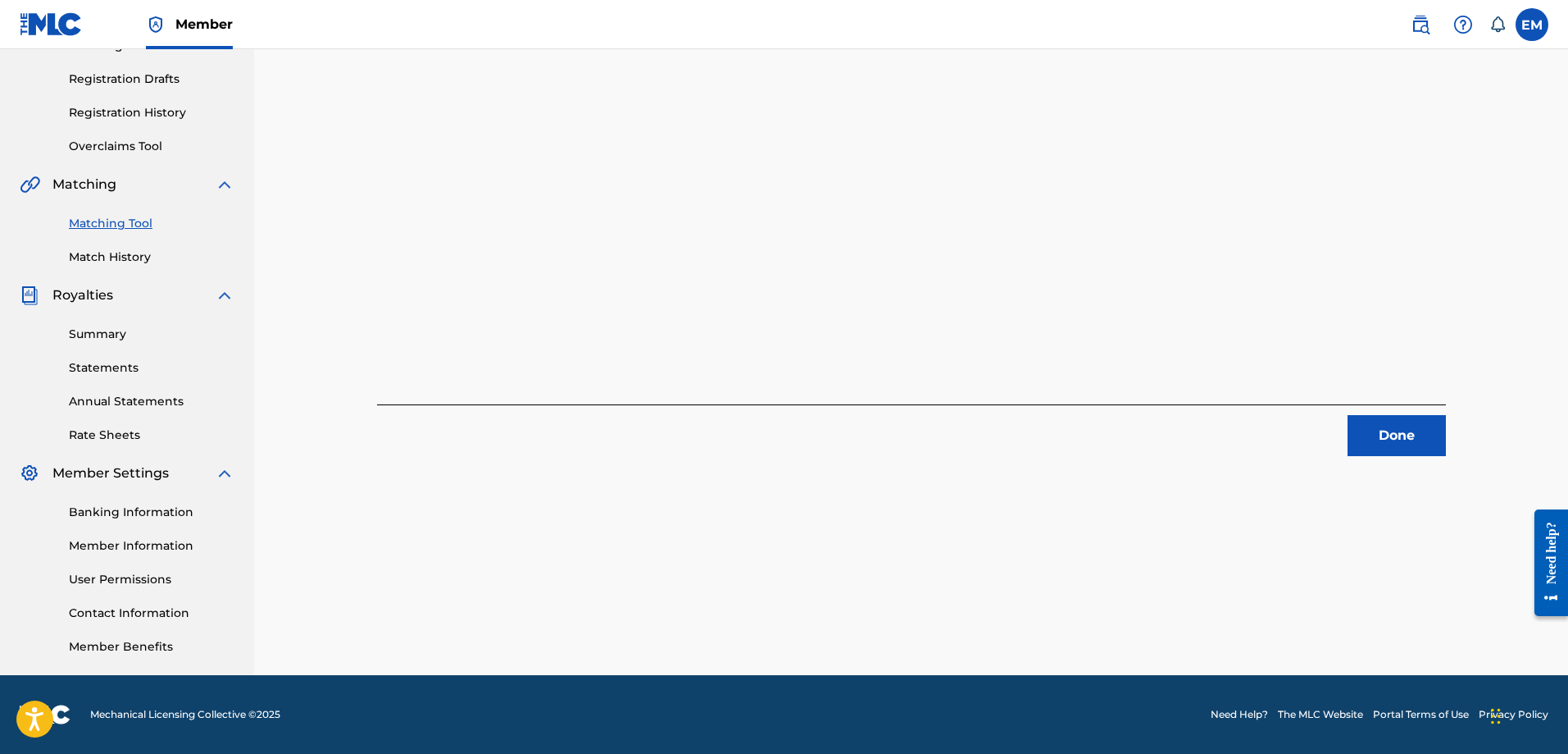
click at [1365, 432] on button "Done" at bounding box center [1397, 436] width 98 height 41
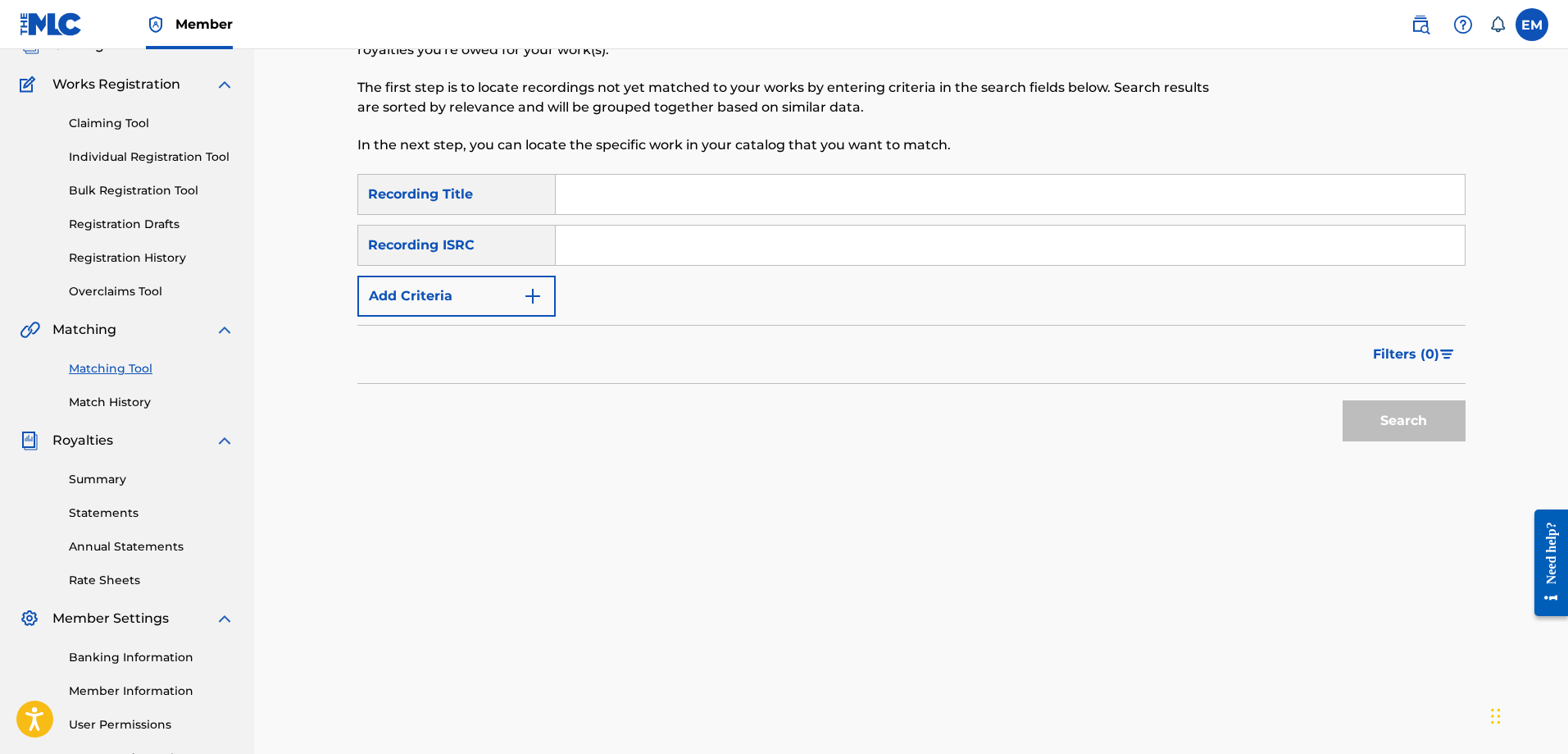
scroll to position [0, 0]
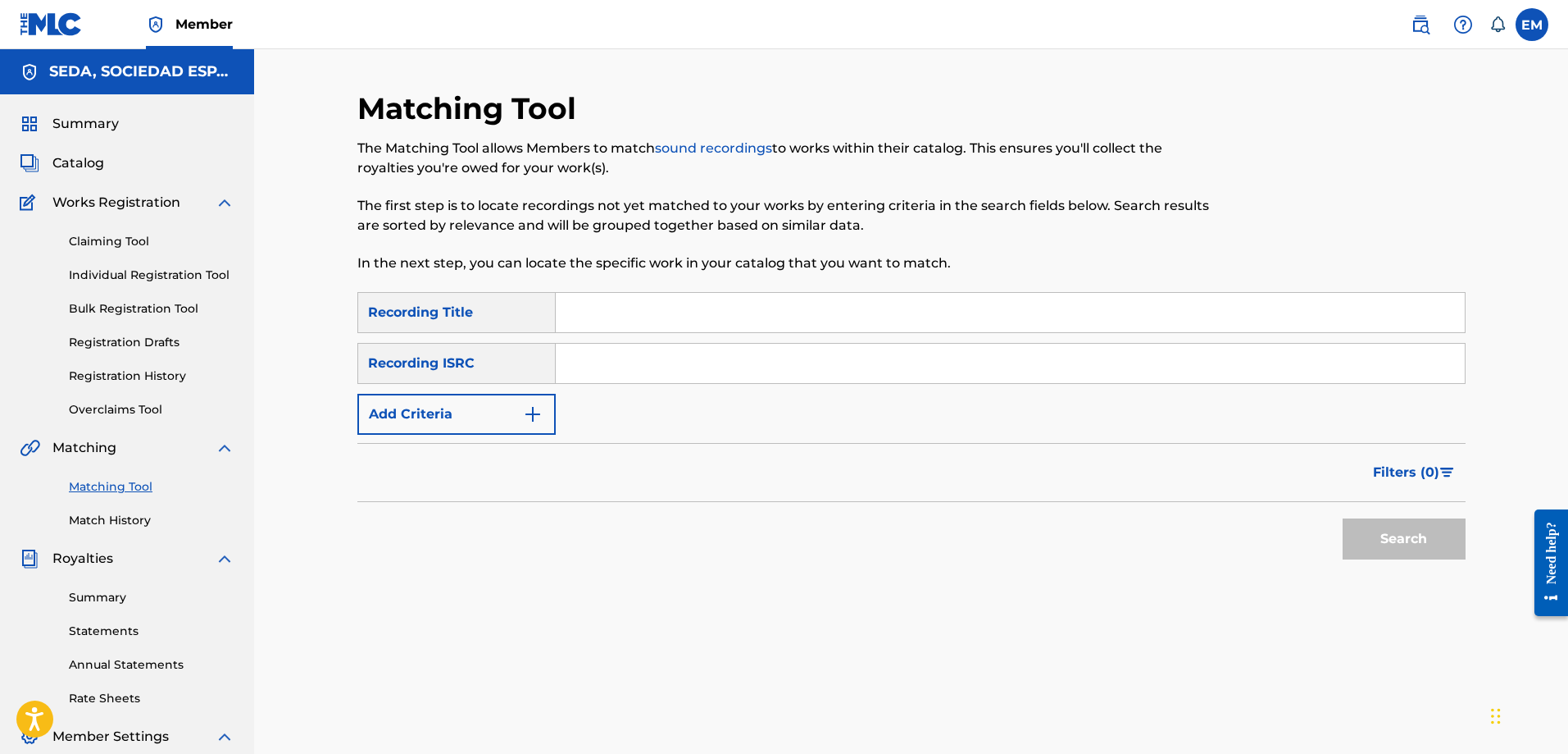
click at [649, 308] on input "Search Form" at bounding box center [1010, 312] width 909 height 39
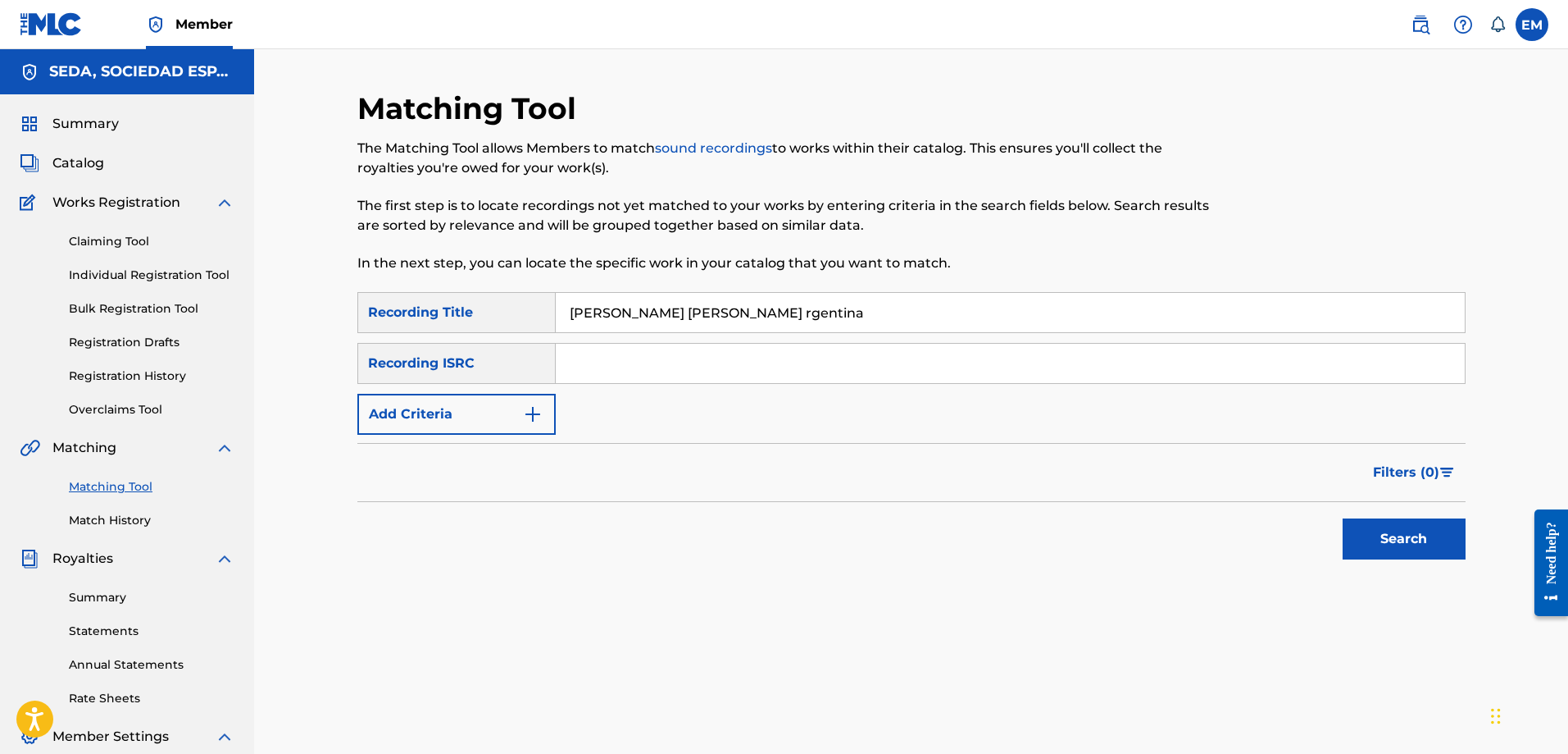
click at [690, 319] on input "[PERSON_NAME] [PERSON_NAME] rgentina" at bounding box center [1010, 312] width 909 height 39
type input "[PERSON_NAME] en [GEOGRAPHIC_DATA]"
click at [1343, 519] on button "Search" at bounding box center [1404, 539] width 123 height 41
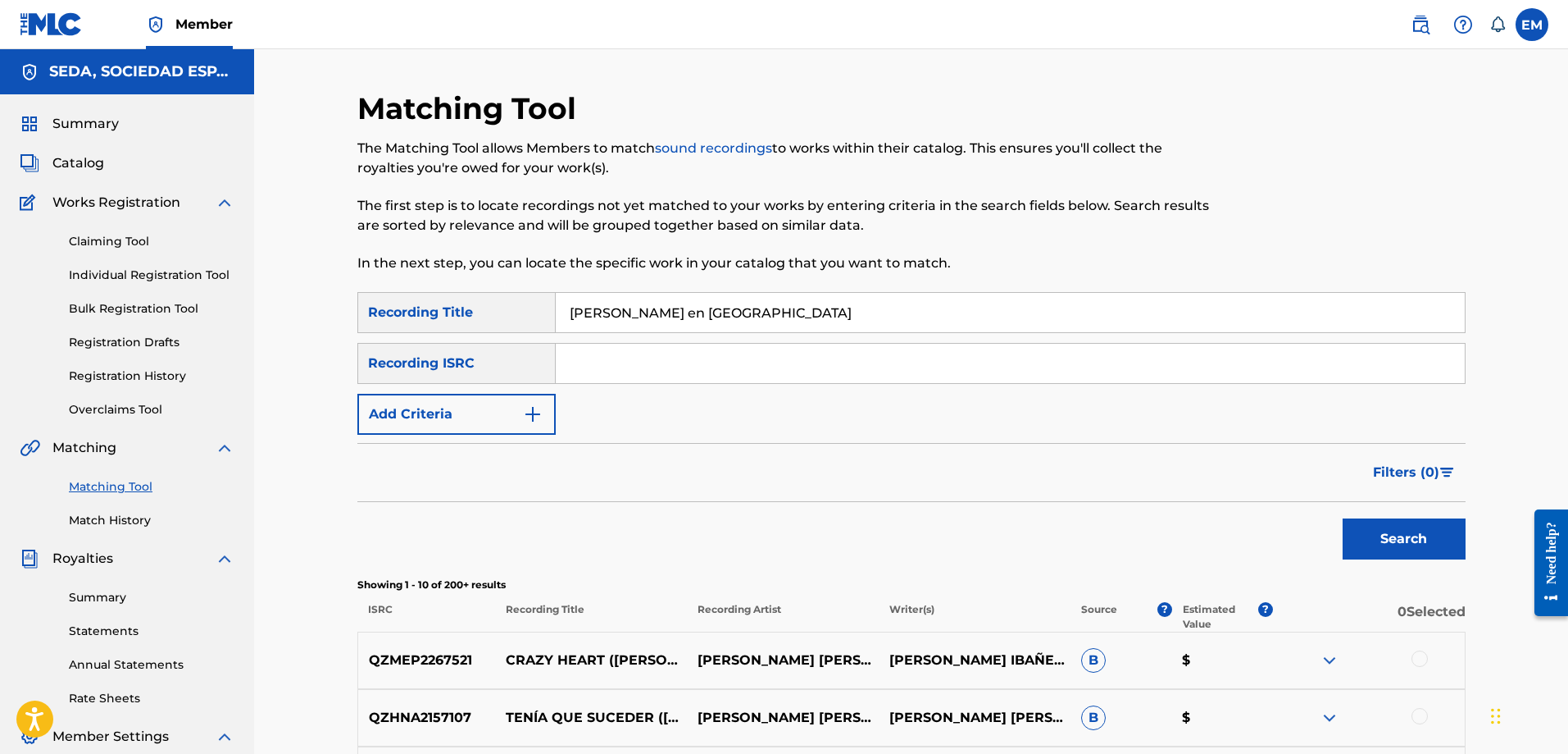
click at [445, 412] on button "Add Criteria" at bounding box center [456, 414] width 199 height 41
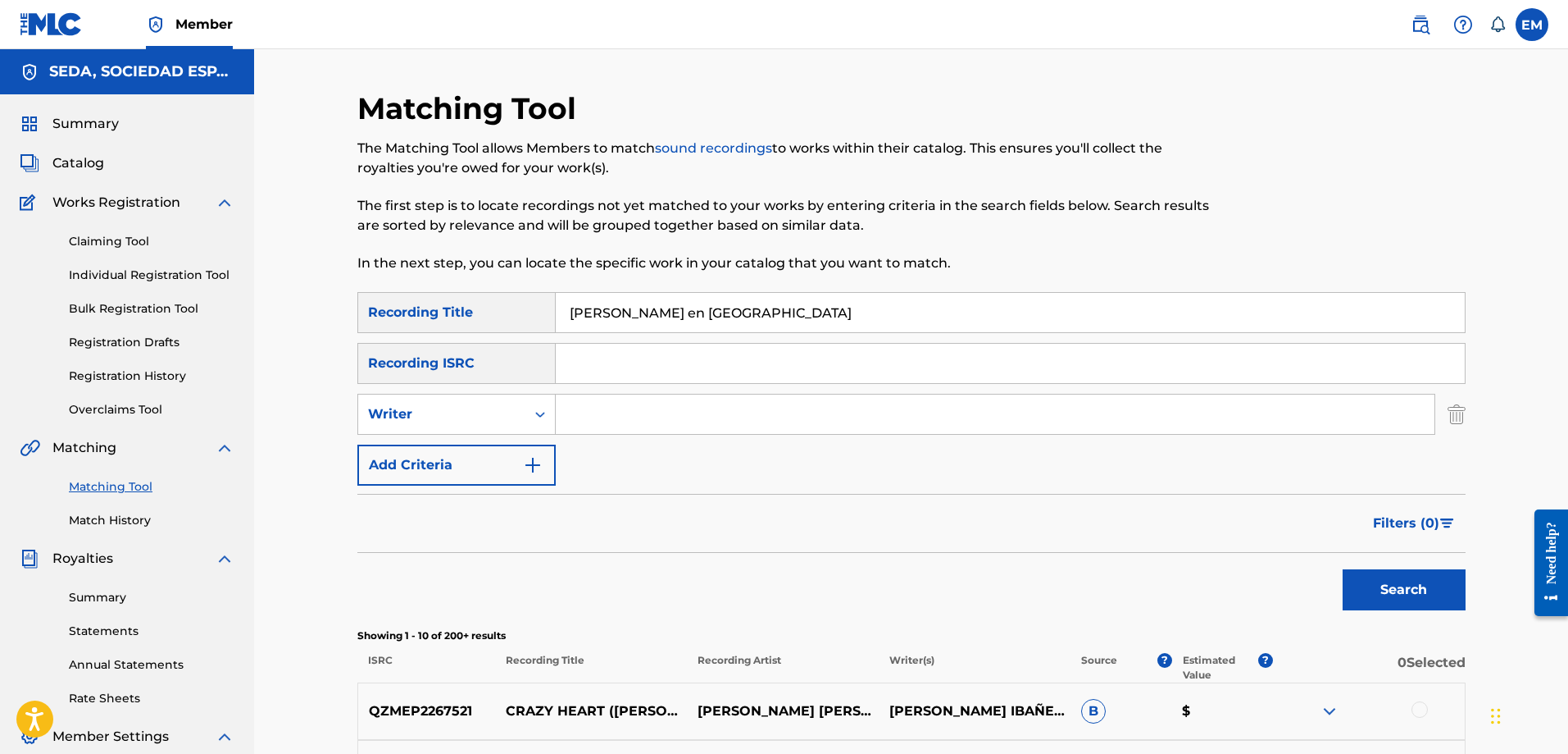
click at [671, 414] on input "Search Form" at bounding box center [995, 414] width 878 height 39
type input "[PERSON_NAME]"
click at [1343, 569] on button "Search" at bounding box center [1404, 590] width 123 height 41
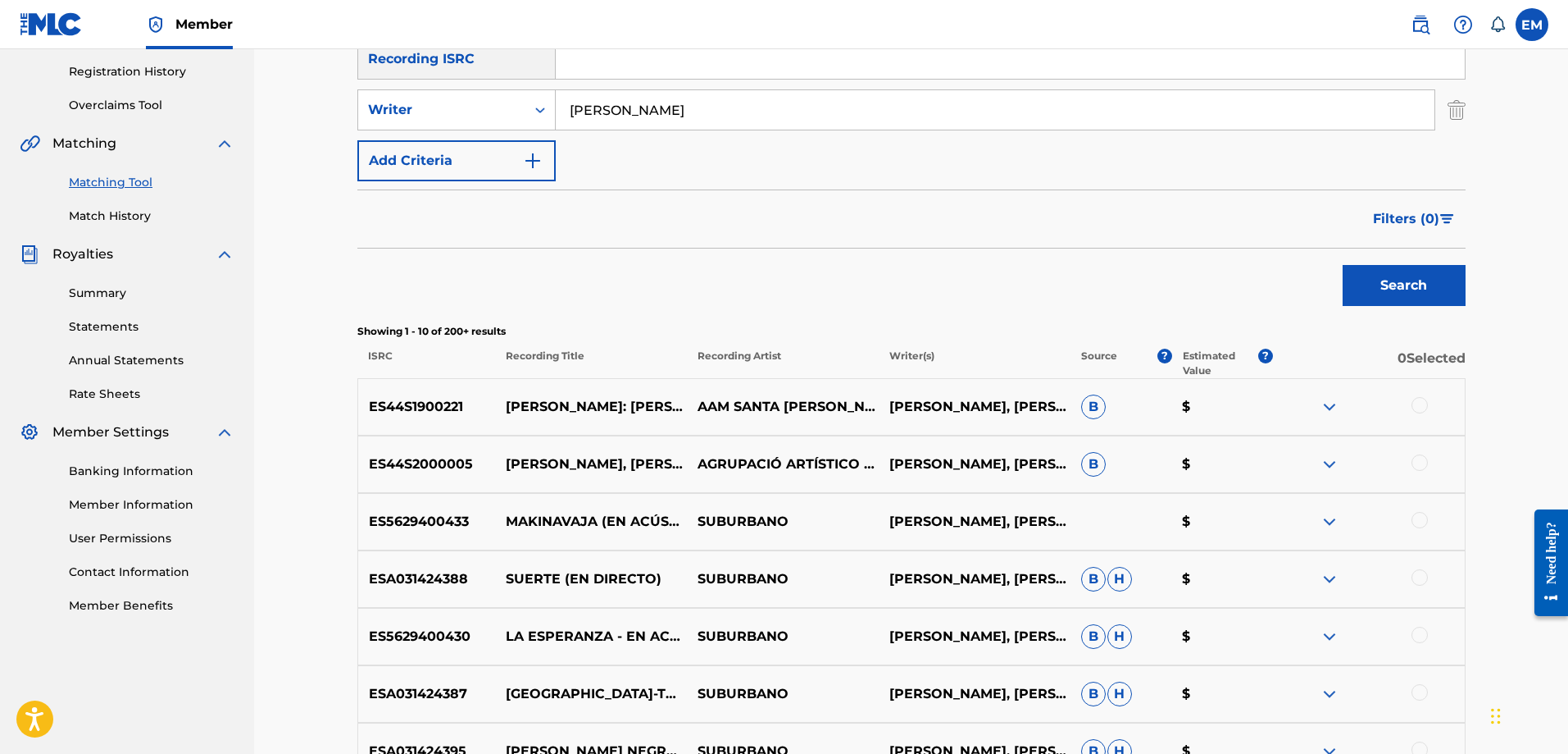
scroll to position [328, 0]
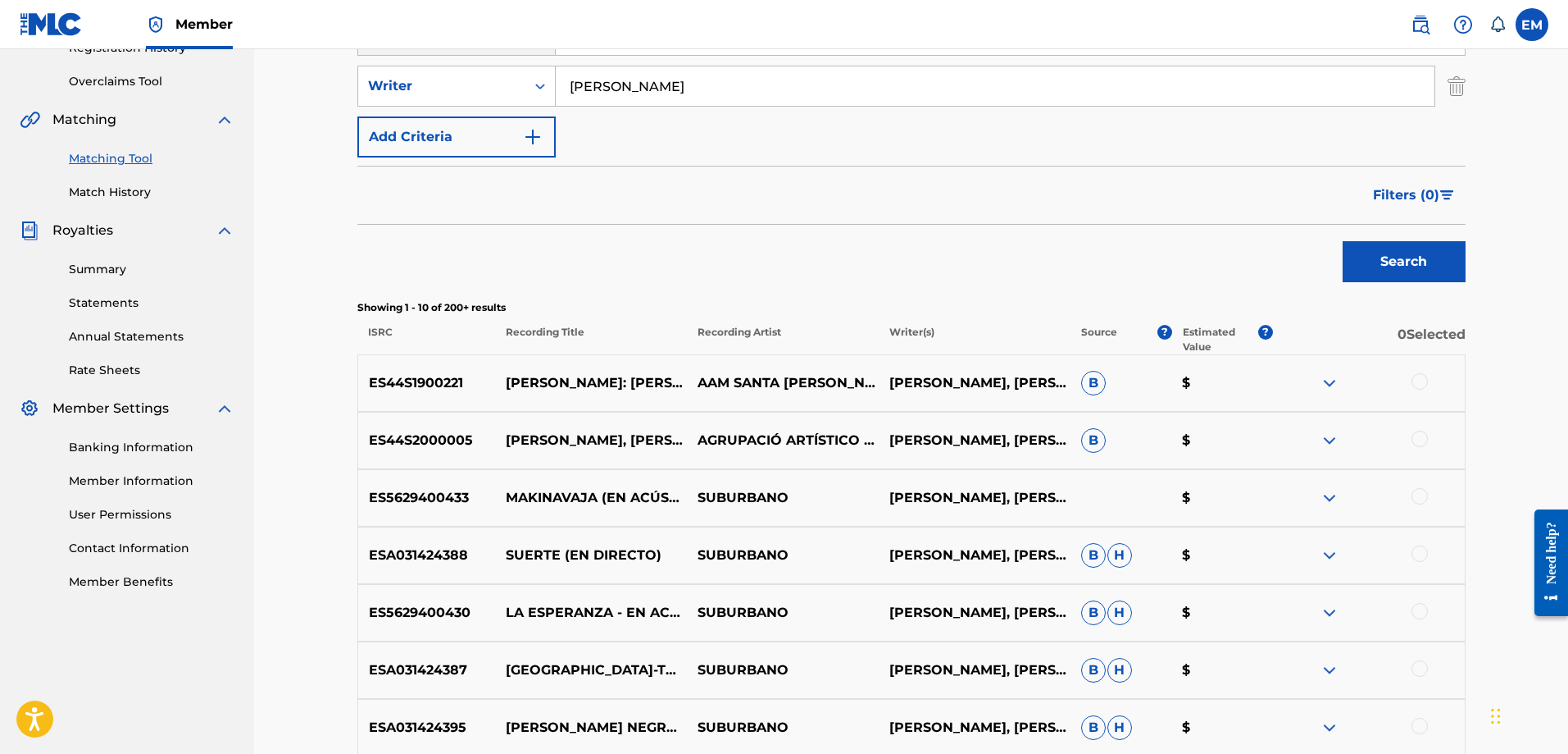
click at [1418, 382] on div at bounding box center [1419, 381] width 17 height 17
click at [1420, 441] on div at bounding box center [1419, 438] width 17 height 17
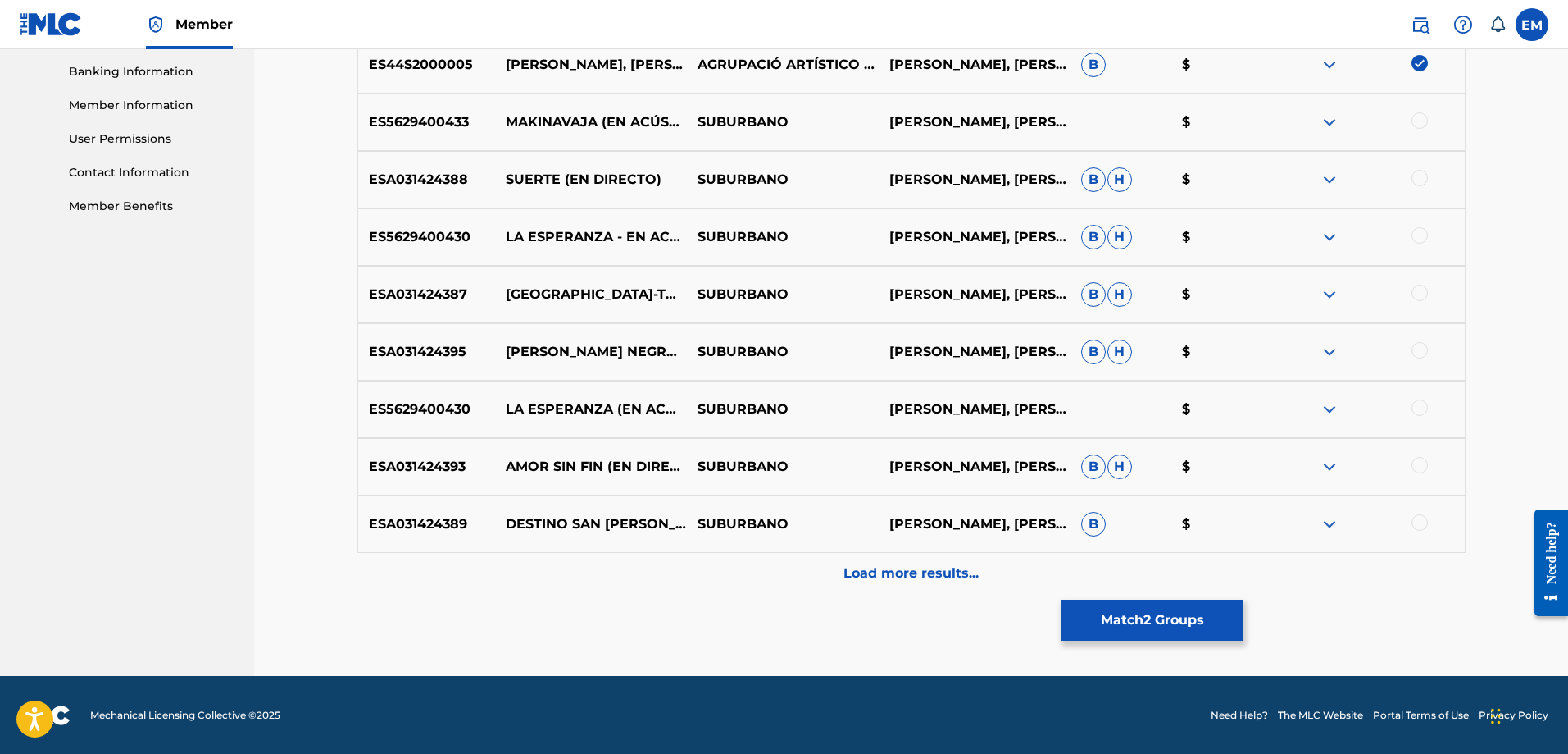
scroll to position [705, 0]
click at [883, 567] on p "Load more results..." at bounding box center [910, 573] width 135 height 20
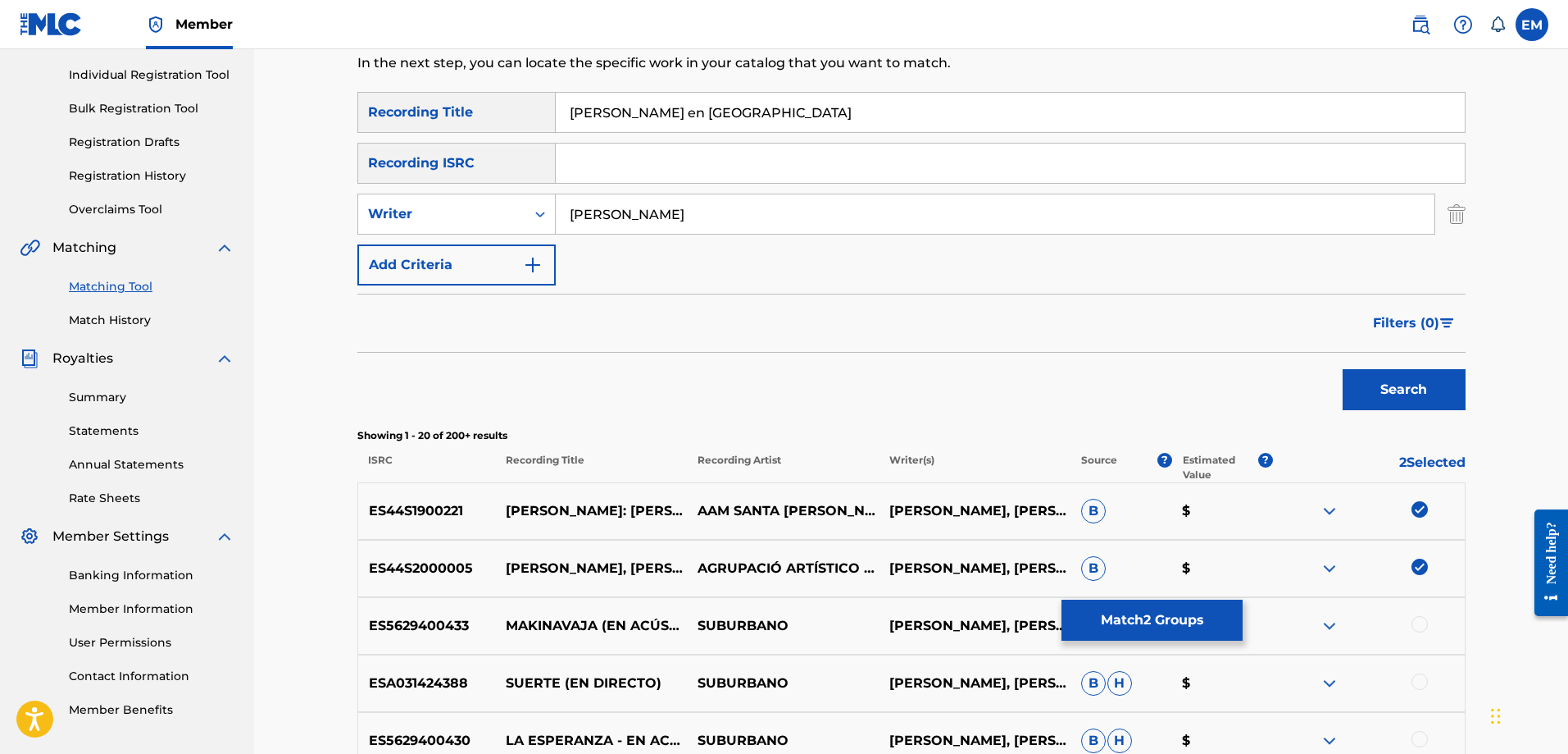
scroll to position [0, 0]
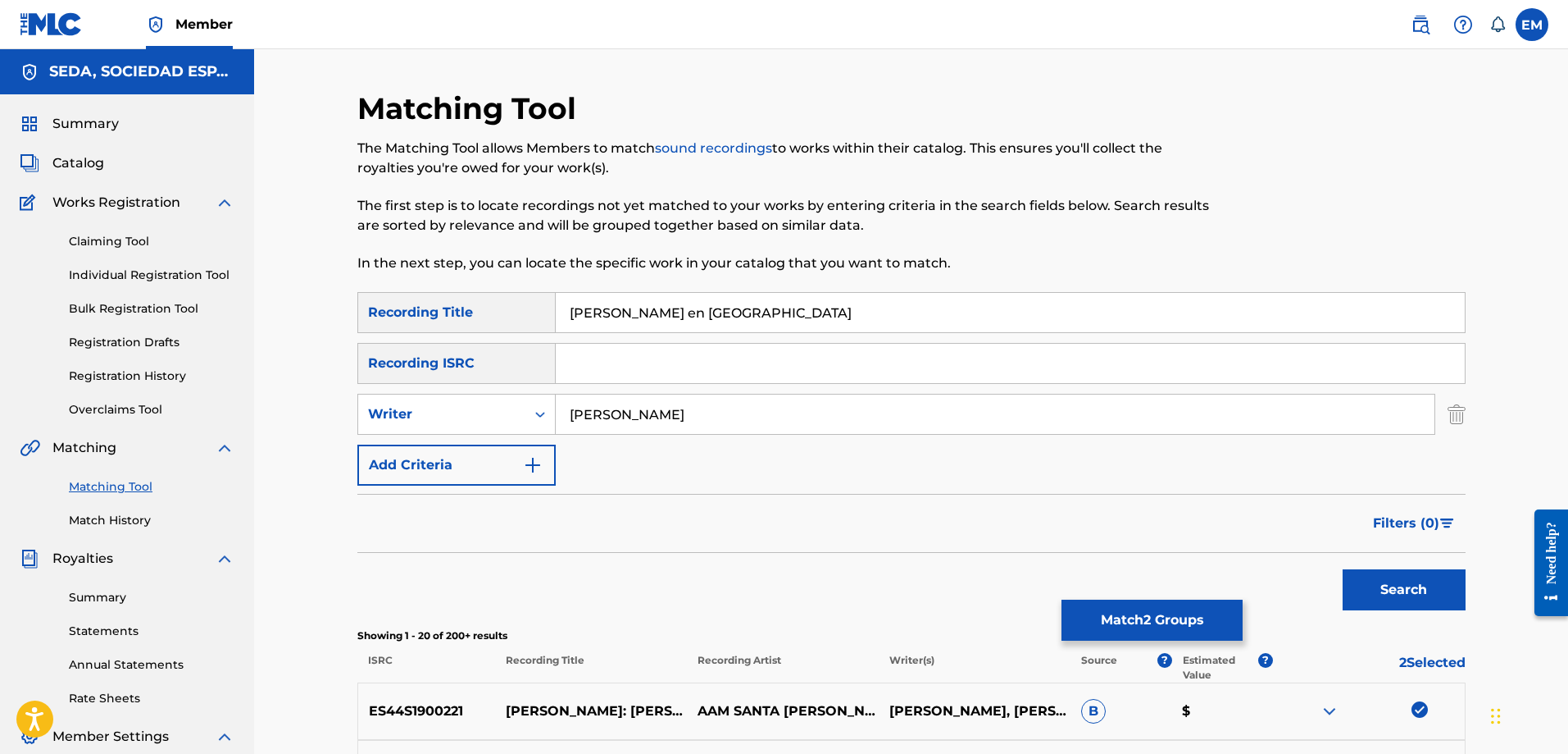
click at [861, 307] on input "[PERSON_NAME] en [GEOGRAPHIC_DATA]" at bounding box center [1010, 312] width 909 height 39
type input "[PERSON_NAME] en [GEOGRAPHIC_DATA] [GEOGRAPHIC_DATA]"
click at [1343, 569] on button "Search" at bounding box center [1404, 590] width 123 height 41
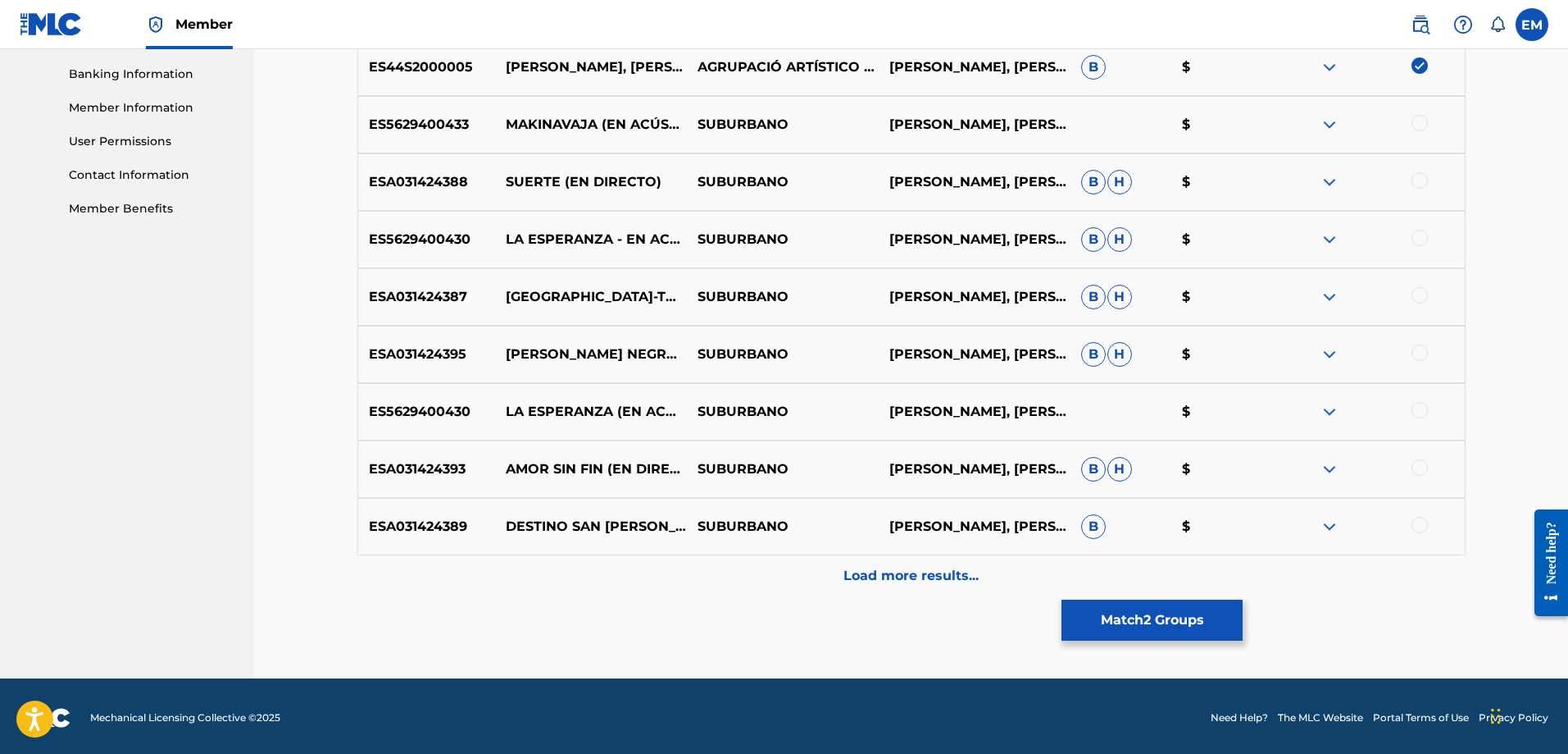
scroll to position [705, 0]
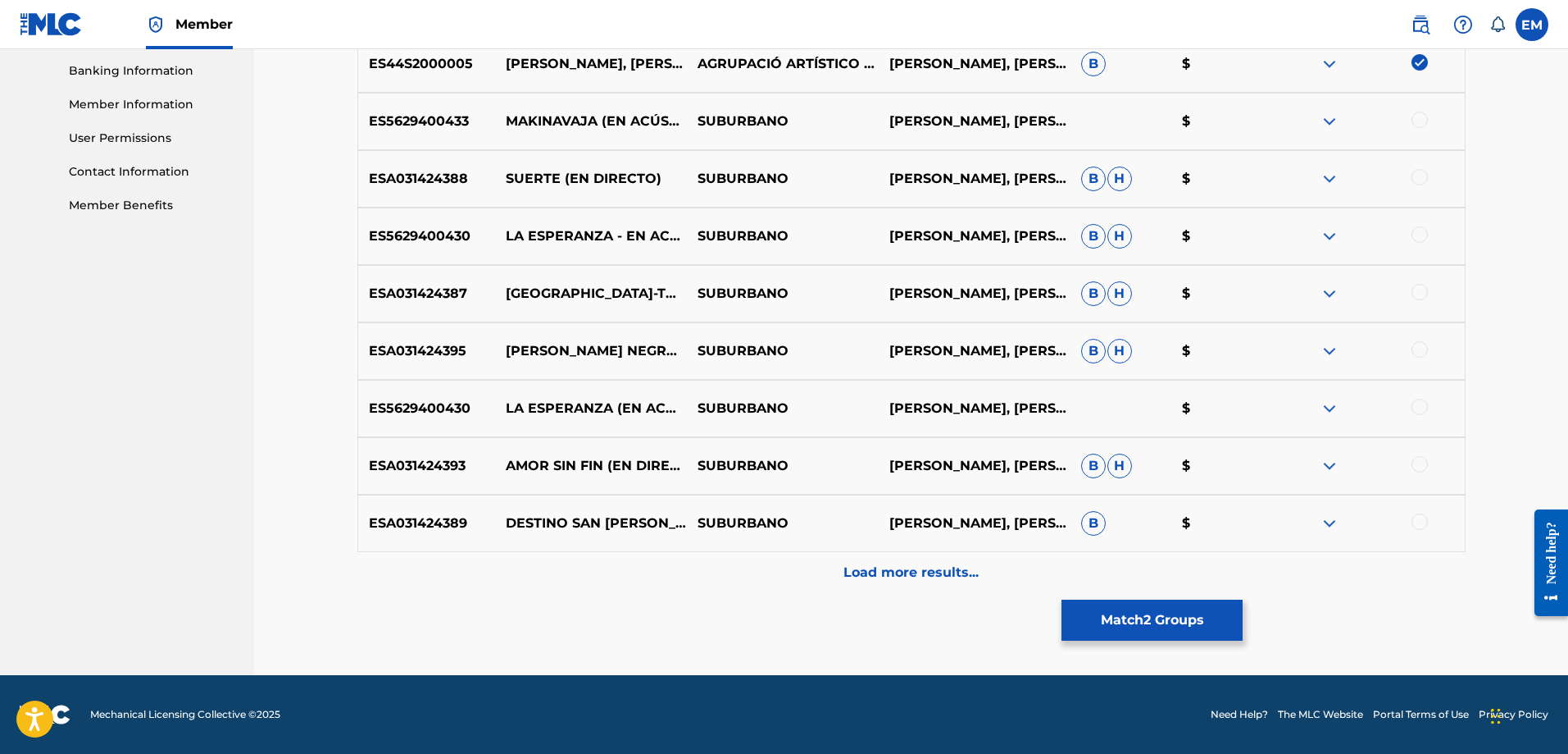
click at [919, 565] on p "Load more results..." at bounding box center [910, 573] width 135 height 20
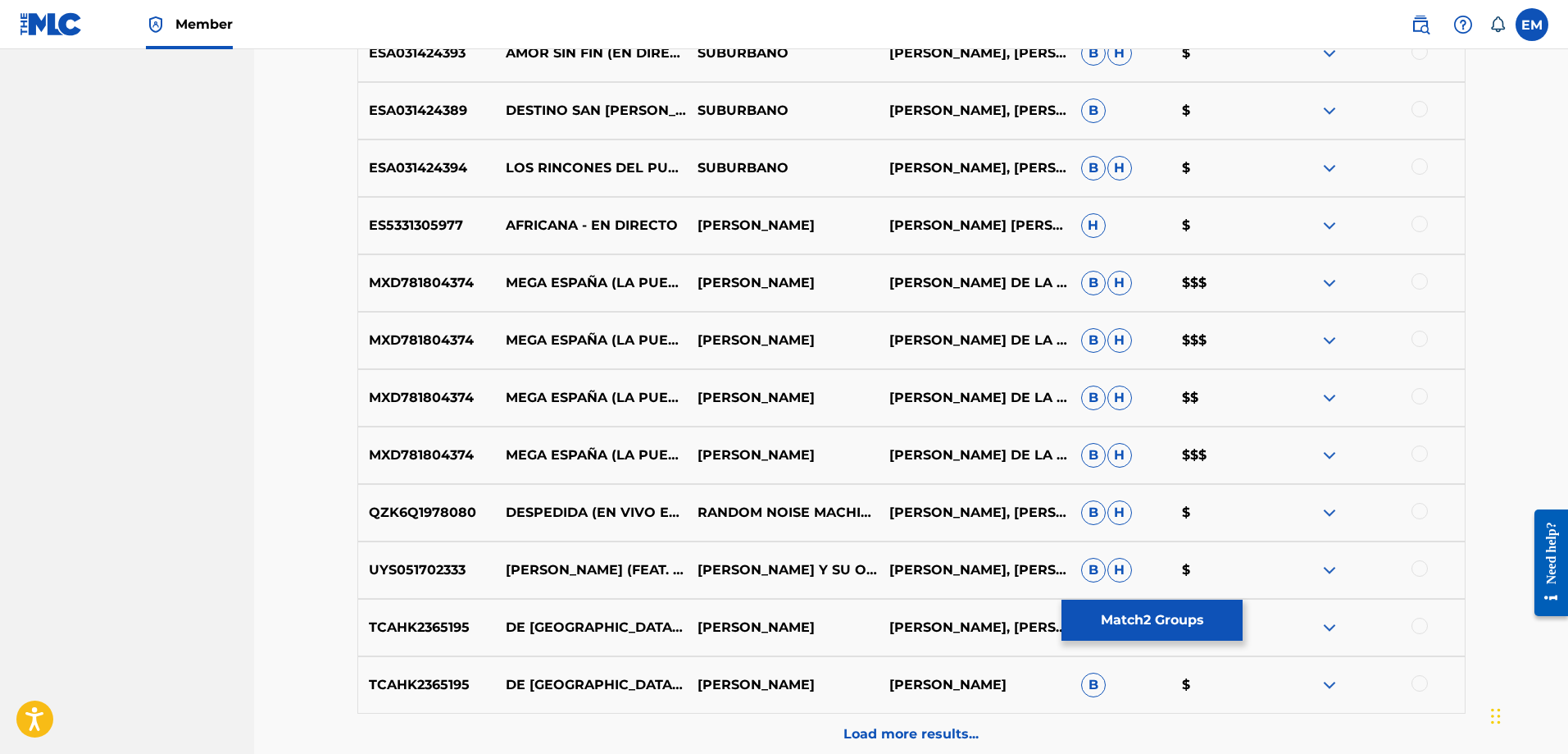
scroll to position [1279, 0]
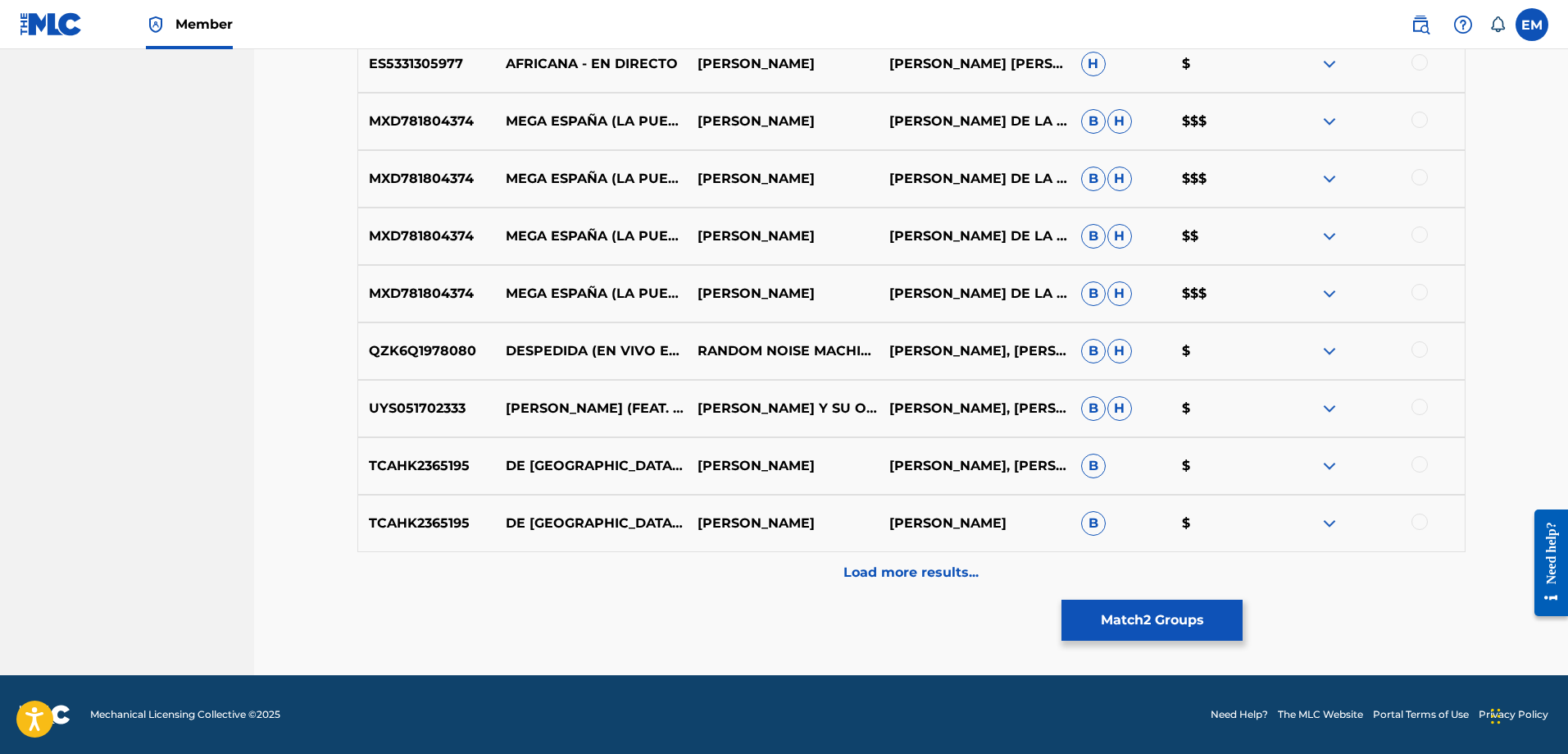
click at [1120, 616] on button "Match 2 Groups" at bounding box center [1152, 620] width 181 height 41
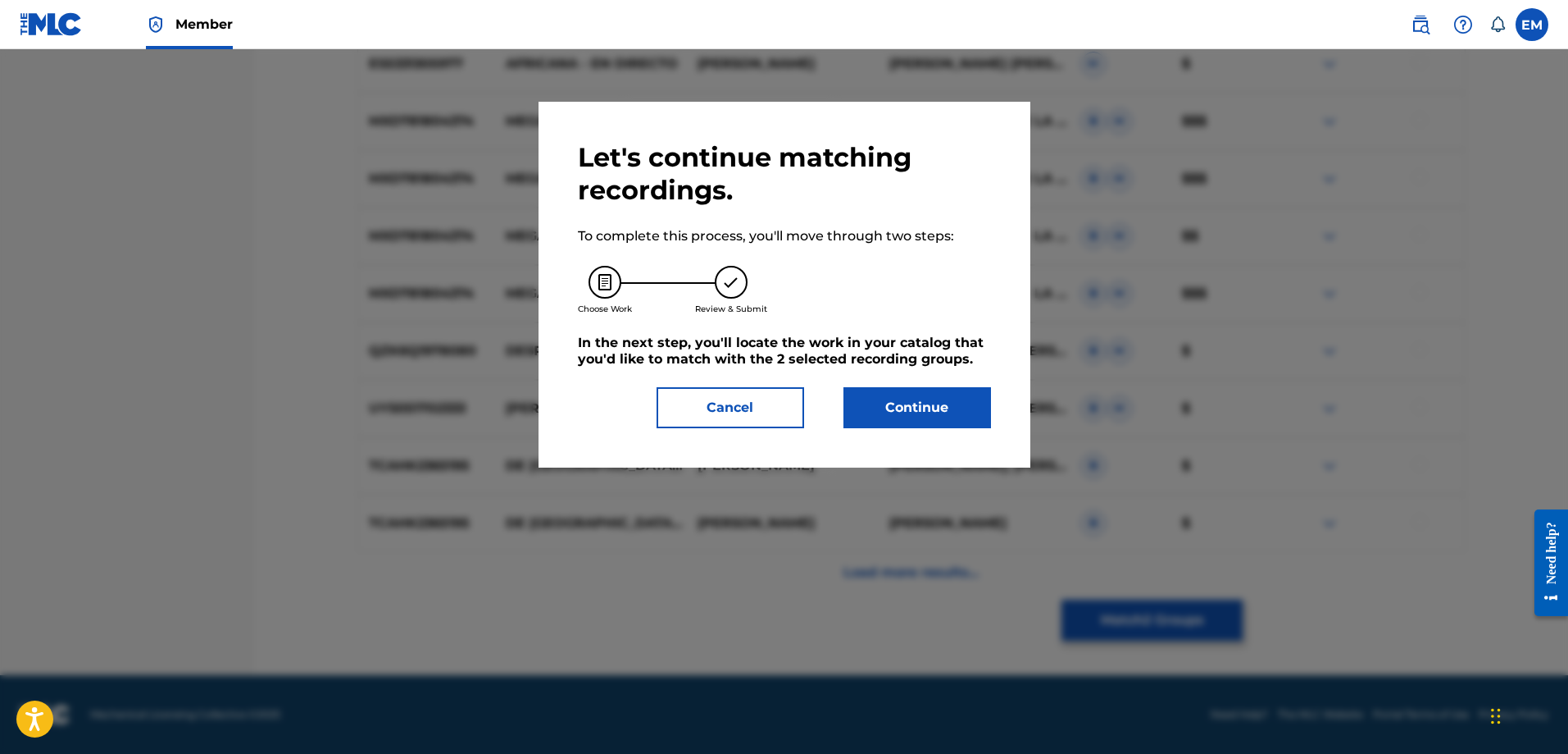
click at [950, 415] on button "Continue" at bounding box center [917, 408] width 148 height 41
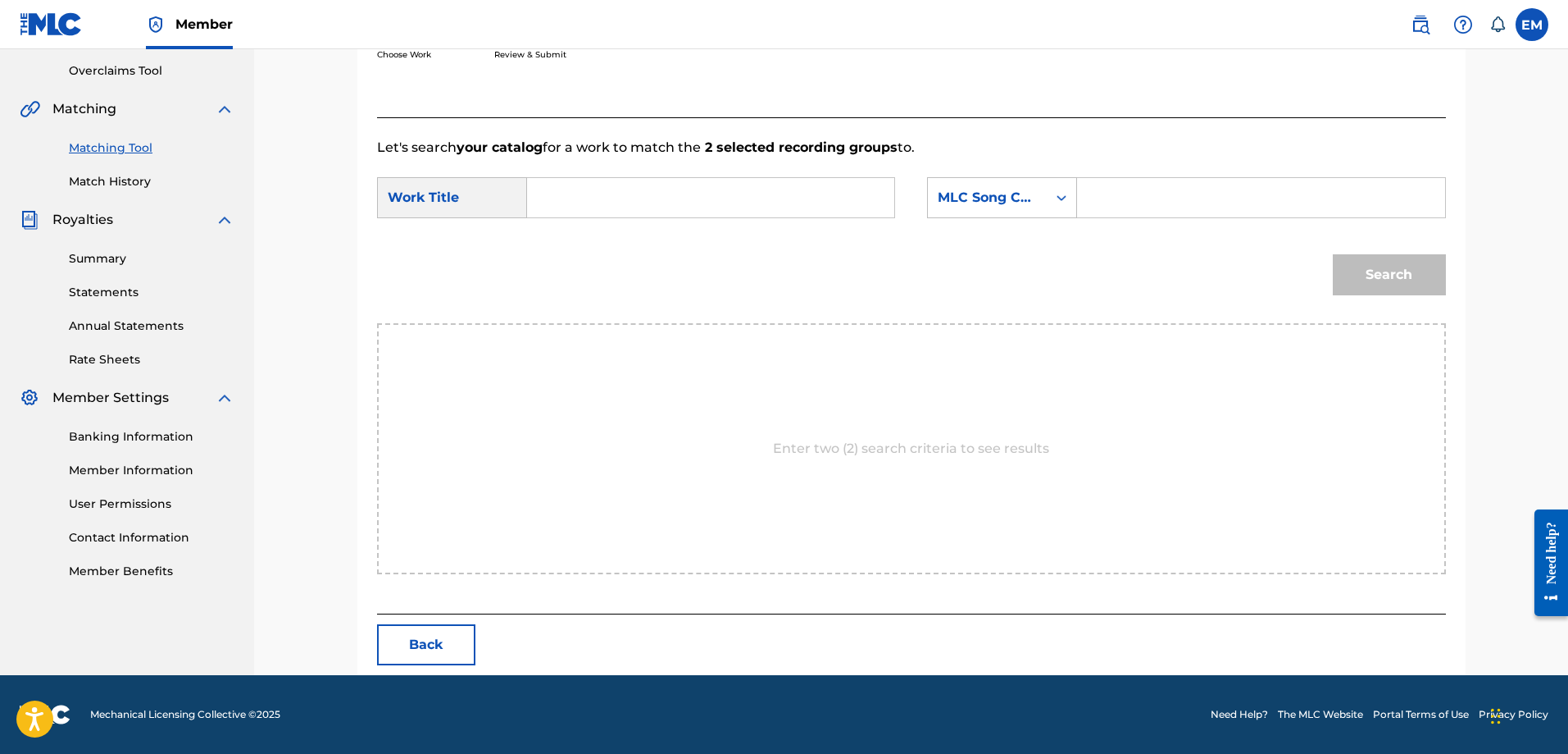
click at [574, 200] on input "Search Form" at bounding box center [710, 198] width 339 height 39
type input "[PERSON_NAME] en [GEOGRAPHIC_DATA]"
click at [969, 207] on div "MLC Song Code" at bounding box center [987, 198] width 99 height 20
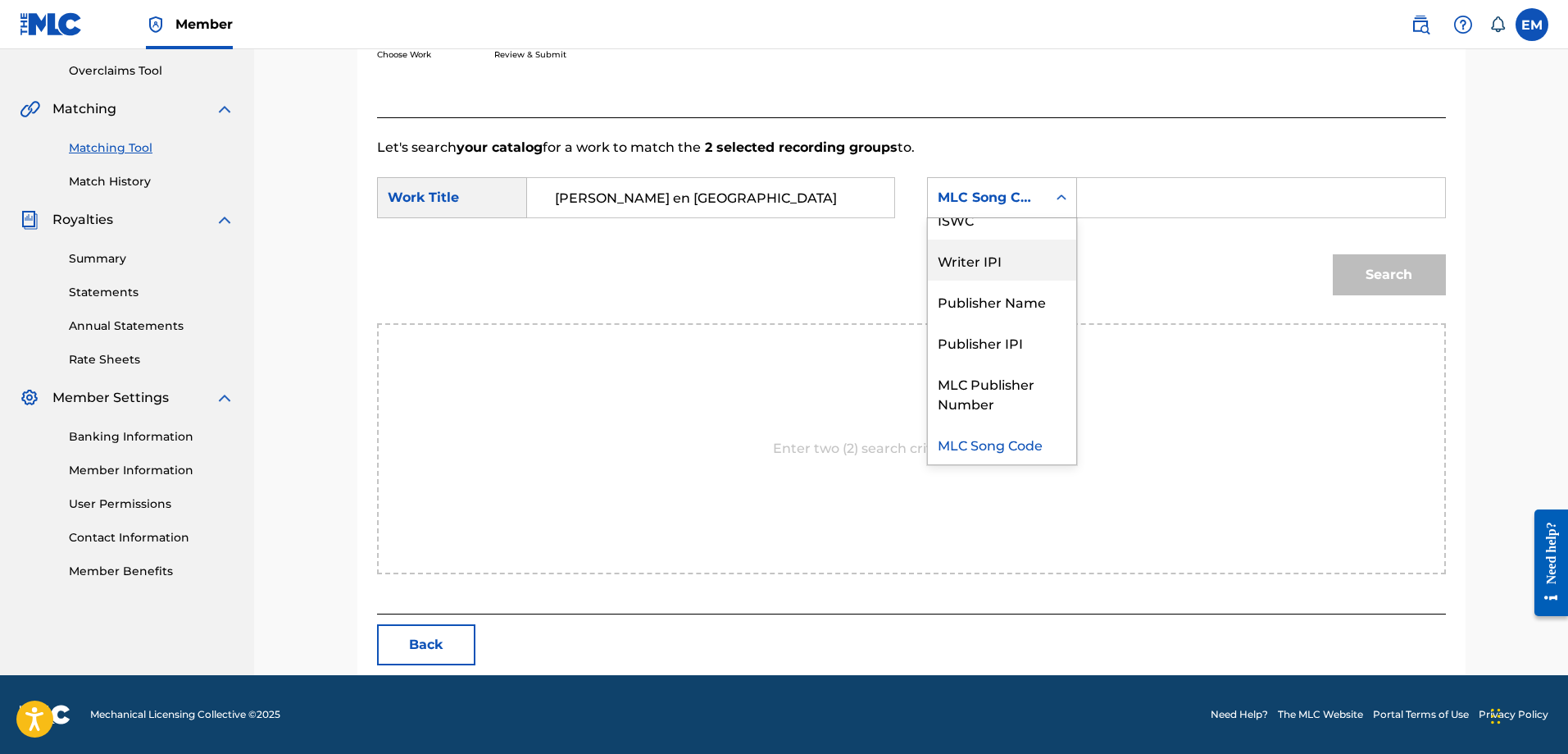
scroll to position [0, 0]
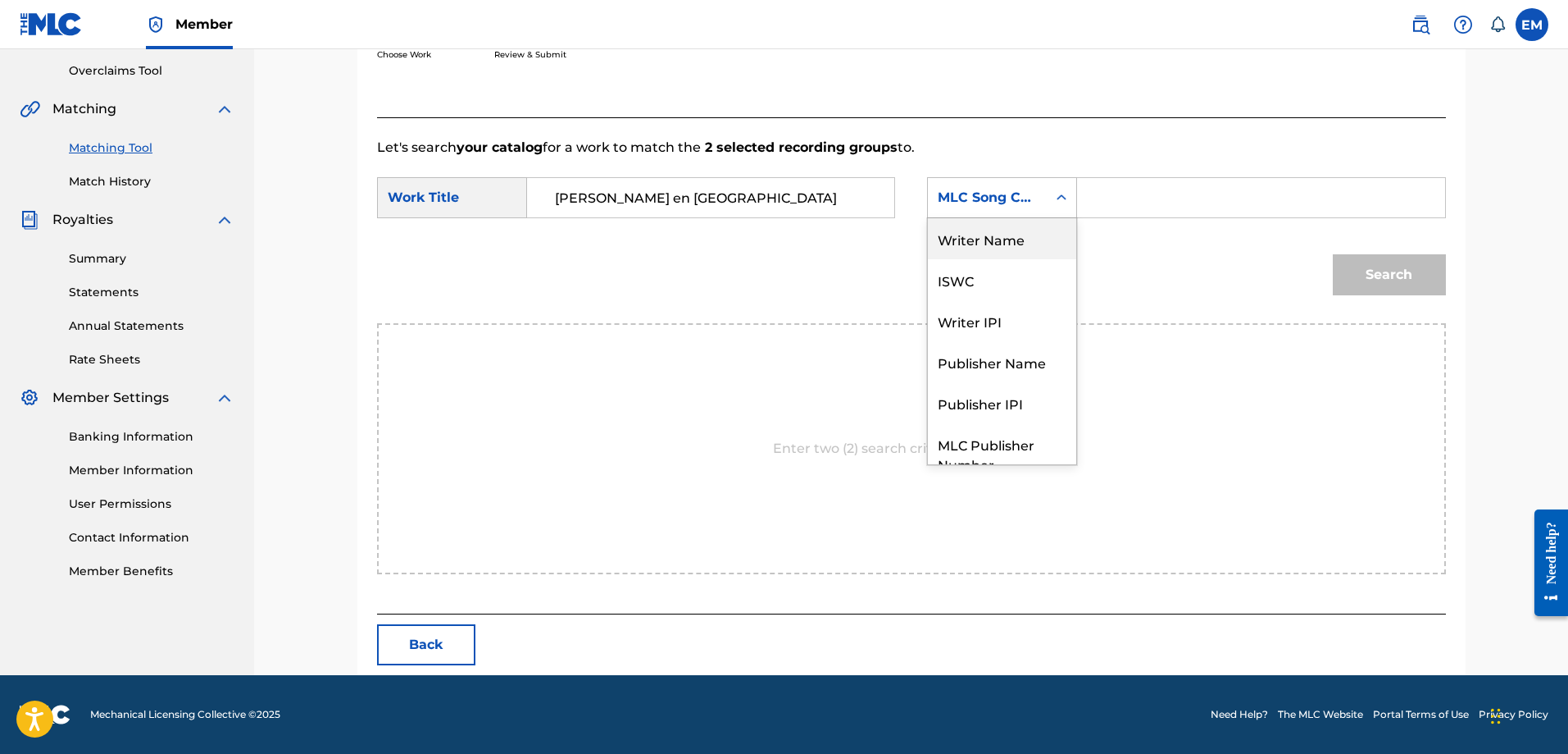
click at [980, 237] on div "Writer Name" at bounding box center [1001, 239] width 149 height 41
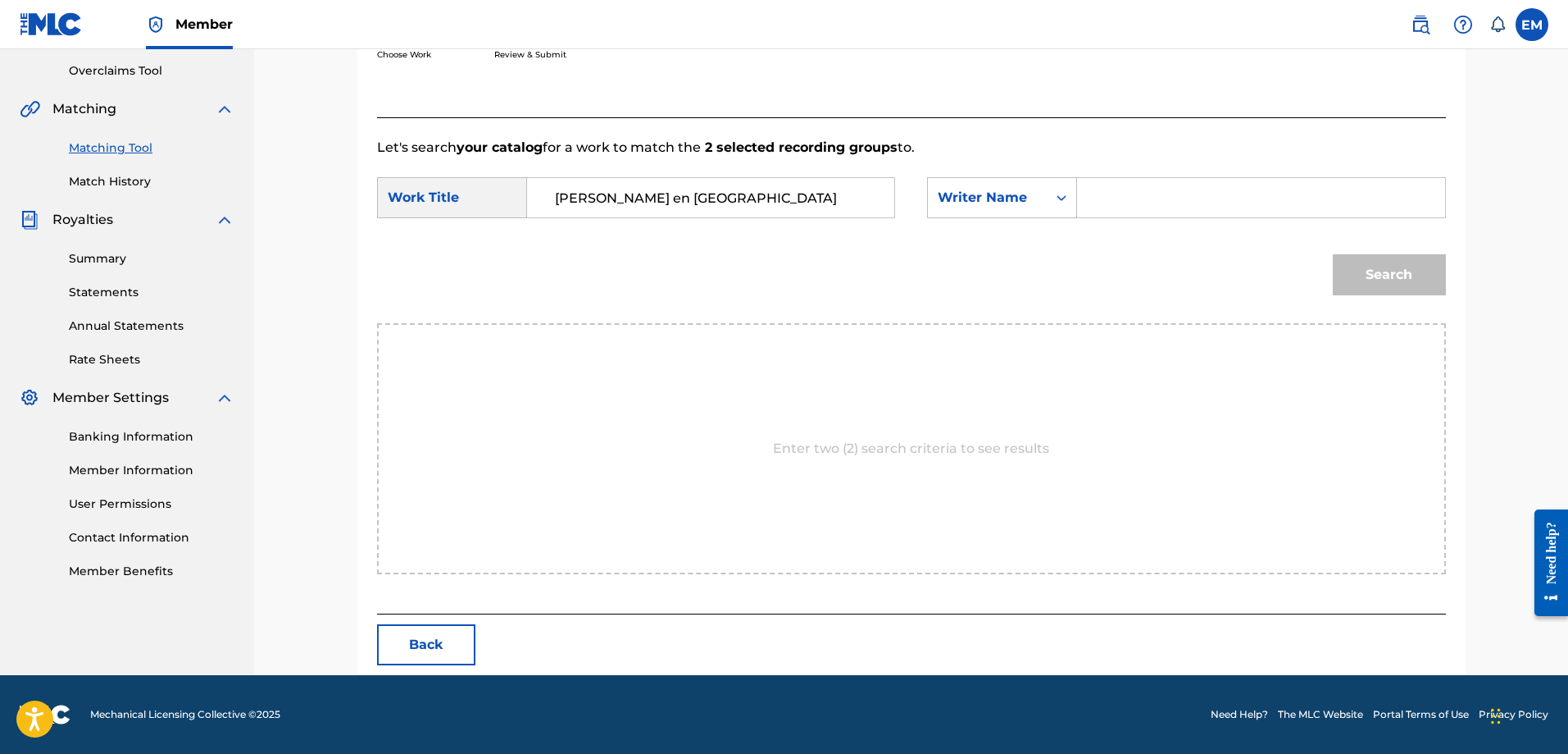
click at [1140, 201] on input "Search Form" at bounding box center [1260, 198] width 339 height 39
type input "e"
type input "[PERSON_NAME]"
click at [1333, 254] on button "Search" at bounding box center [1389, 275] width 113 height 41
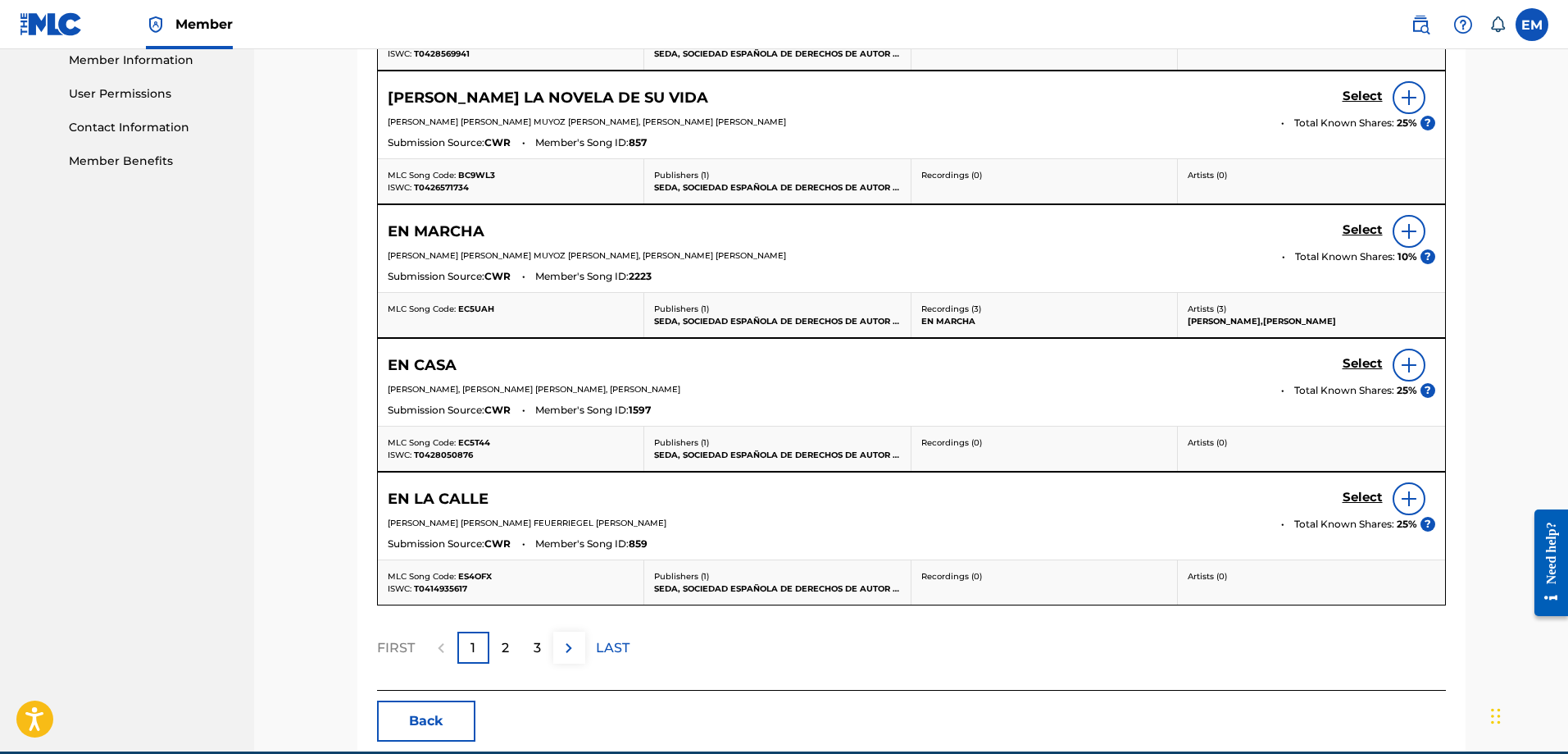
scroll to position [825, 0]
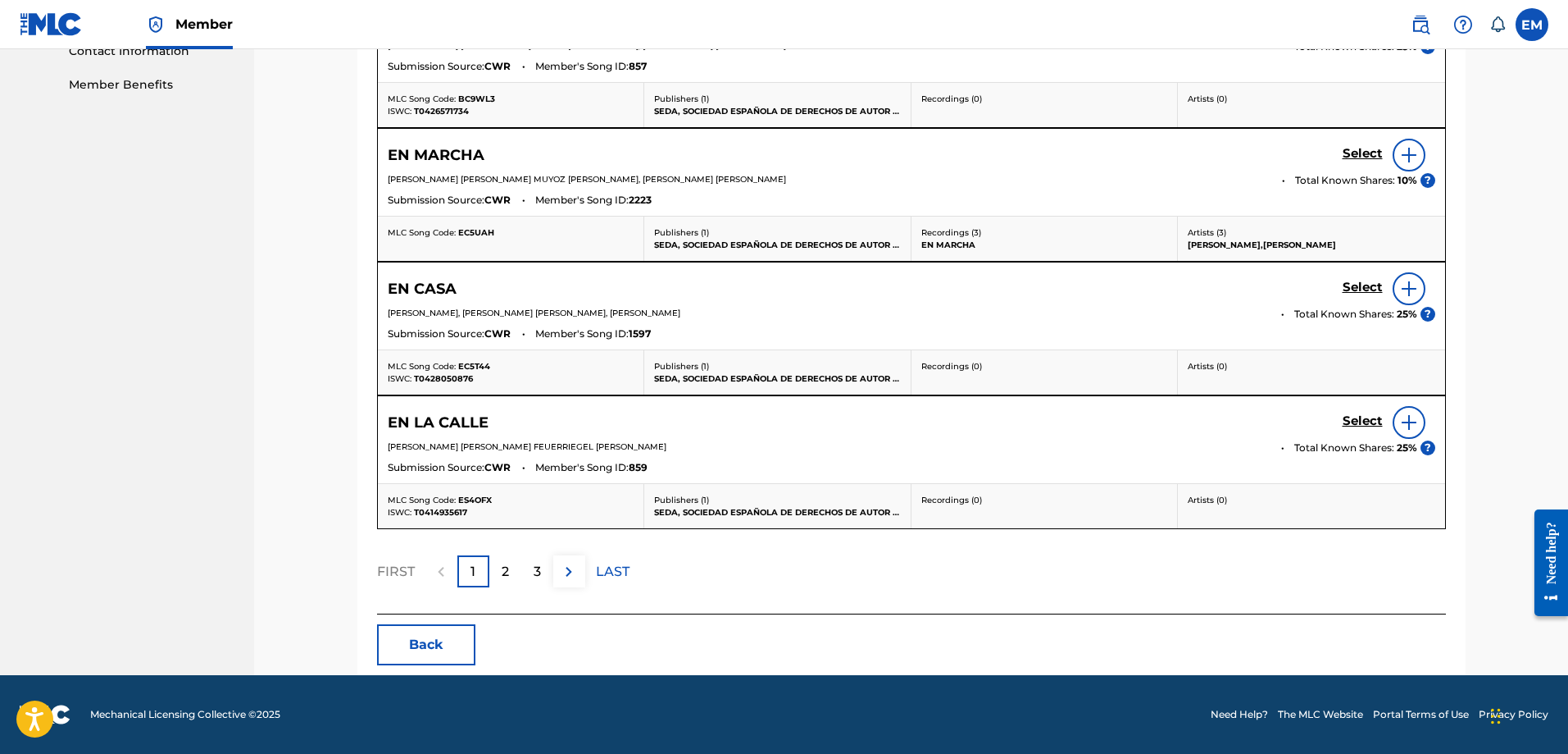
click at [508, 573] on p "2" at bounding box center [505, 572] width 7 height 20
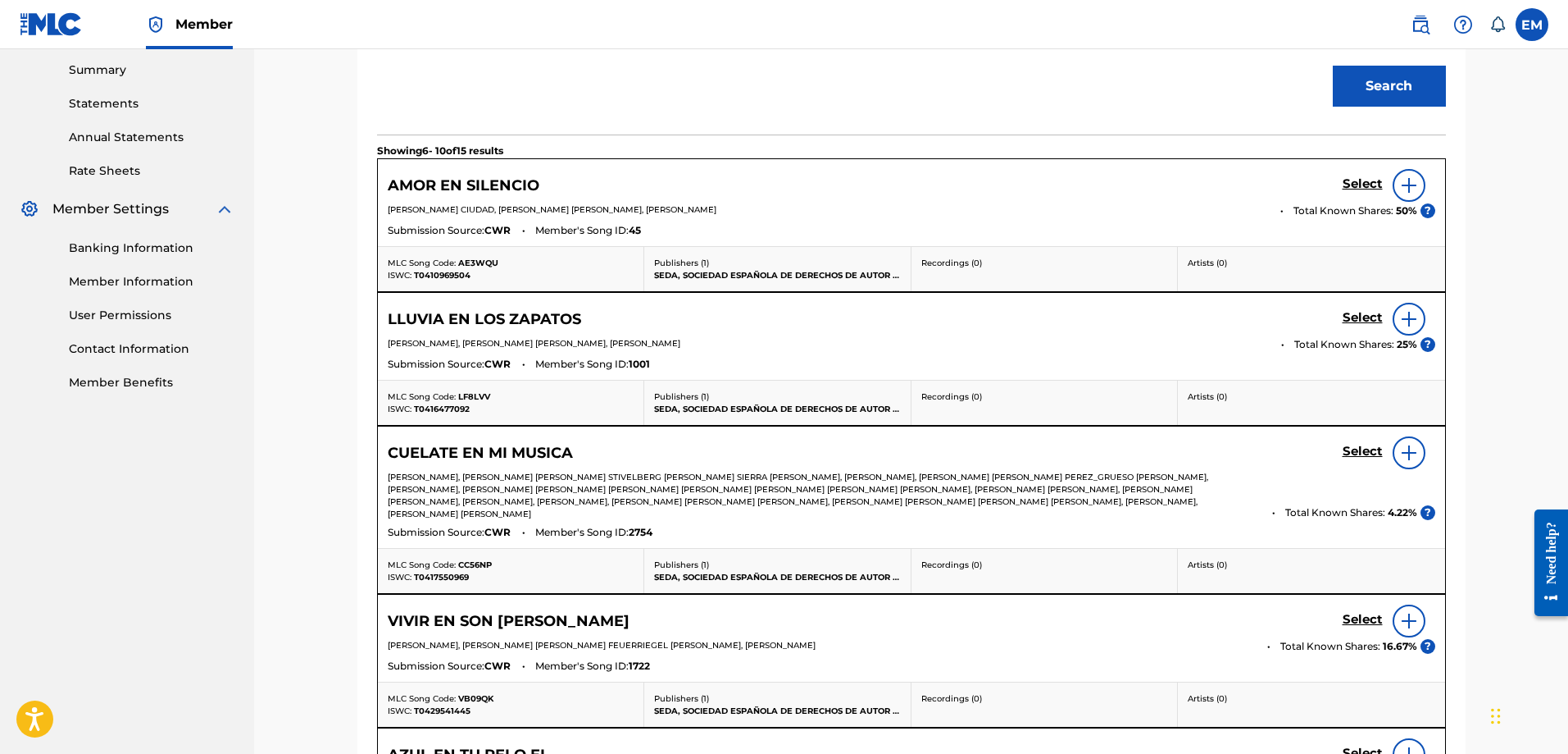
scroll to position [859, 0]
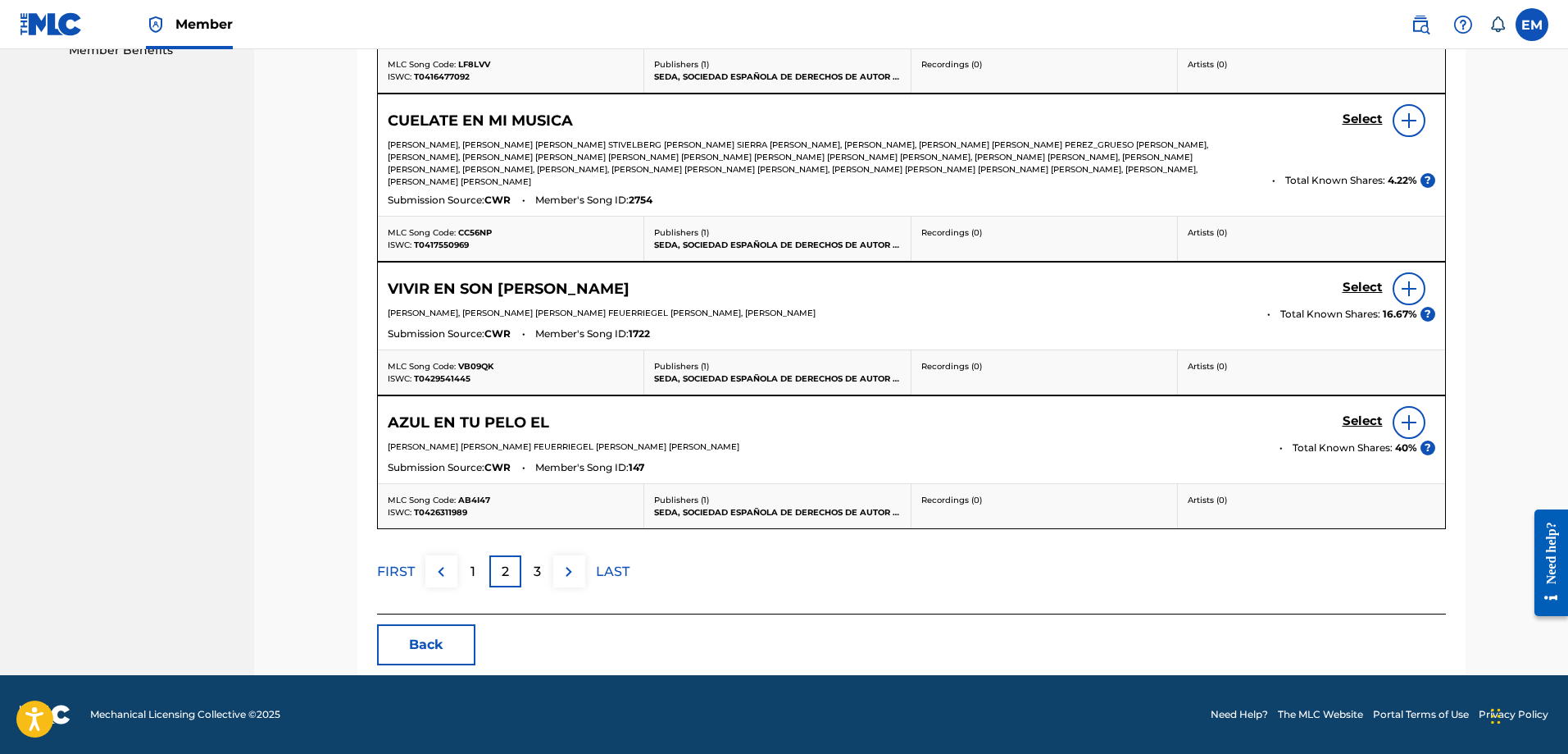
click at [421, 647] on button "Back" at bounding box center [426, 645] width 98 height 41
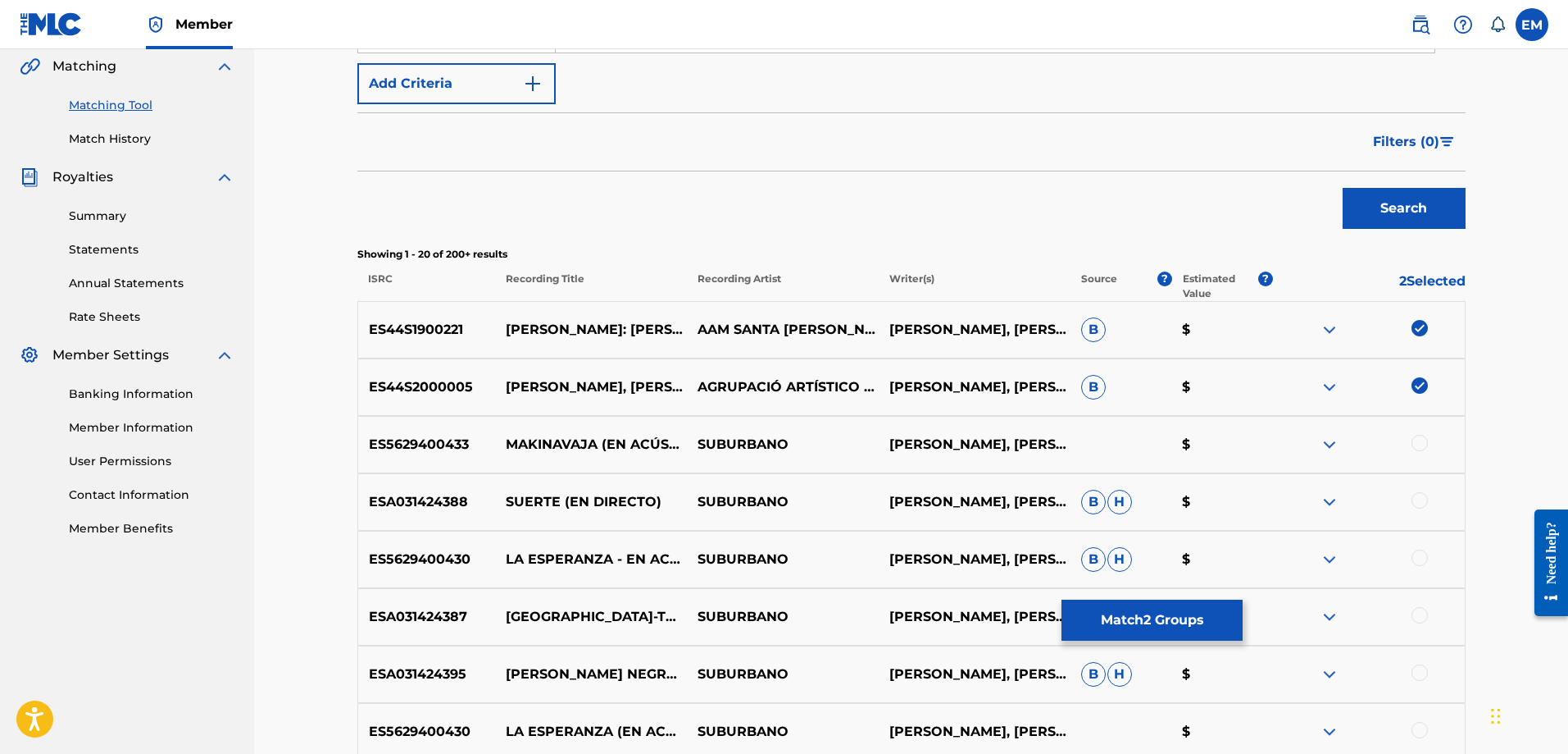
scroll to position [121, 0]
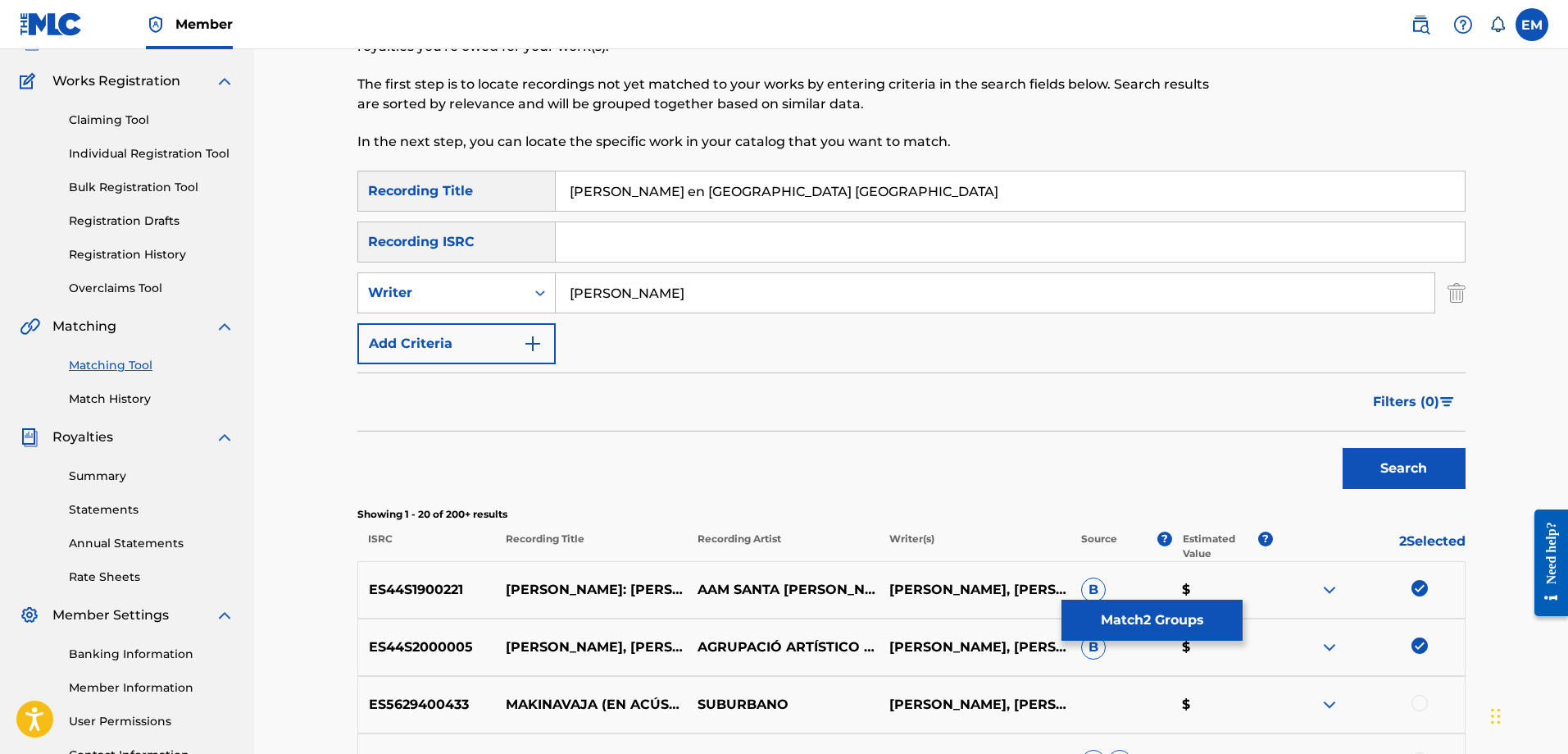
click at [1417, 584] on img at bounding box center [1419, 588] width 17 height 17
click at [1417, 649] on img at bounding box center [1419, 645] width 17 height 17
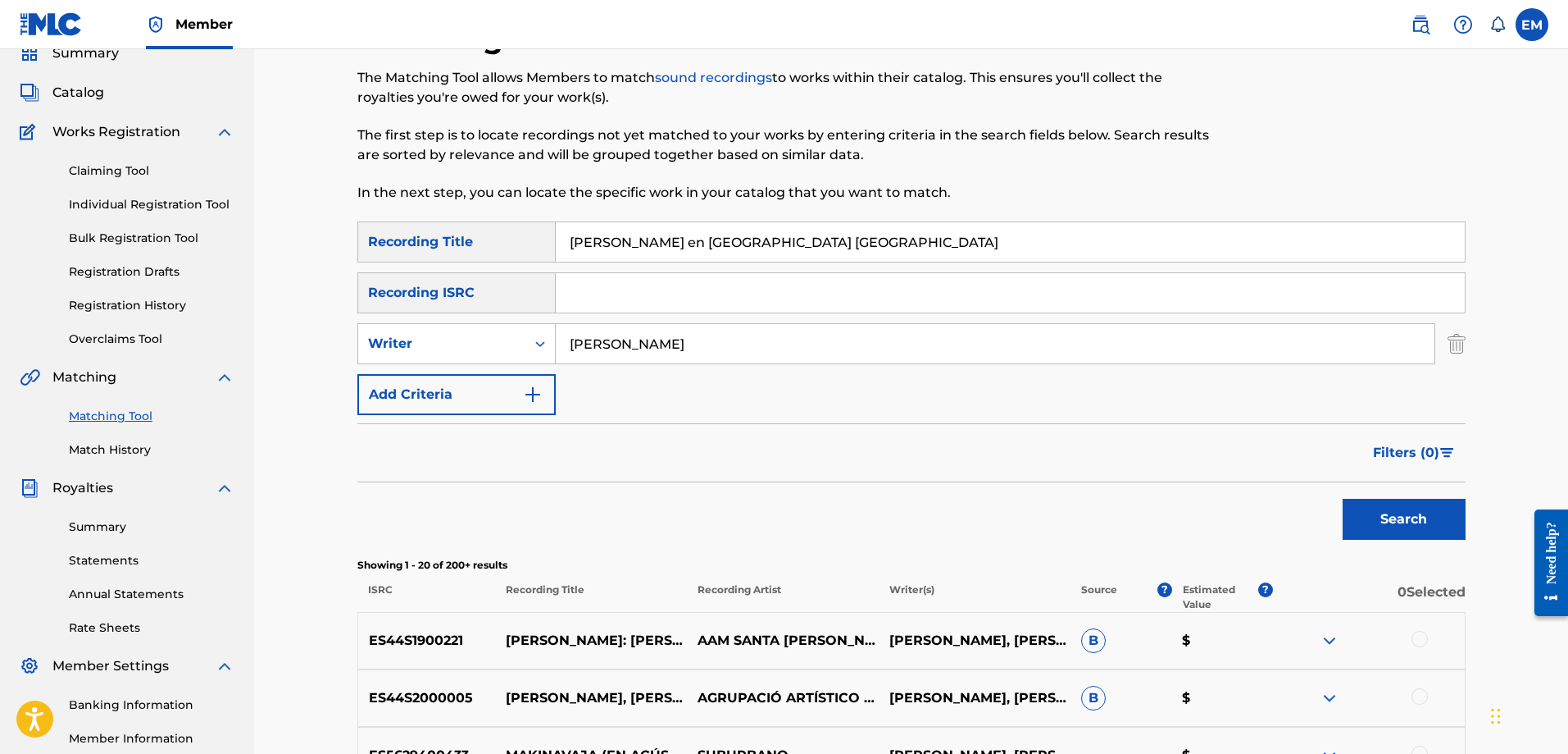
scroll to position [0, 0]
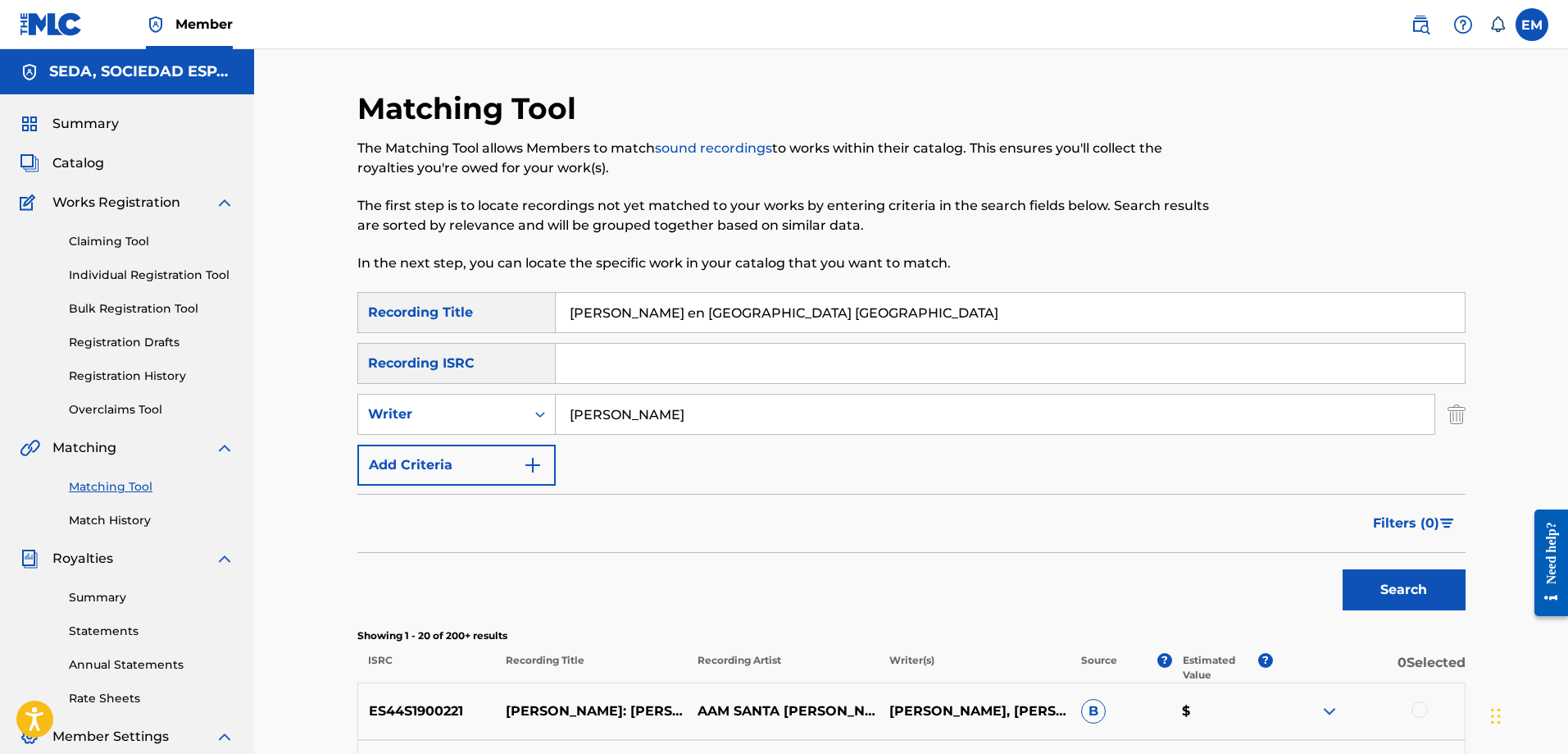
click at [855, 317] on input "[PERSON_NAME] en [GEOGRAPHIC_DATA] [GEOGRAPHIC_DATA]" at bounding box center [1010, 312] width 909 height 39
type input "[PERSON_NAME] en [GEOGRAPHIC_DATA]"
click at [1343, 569] on button "Search" at bounding box center [1404, 590] width 123 height 41
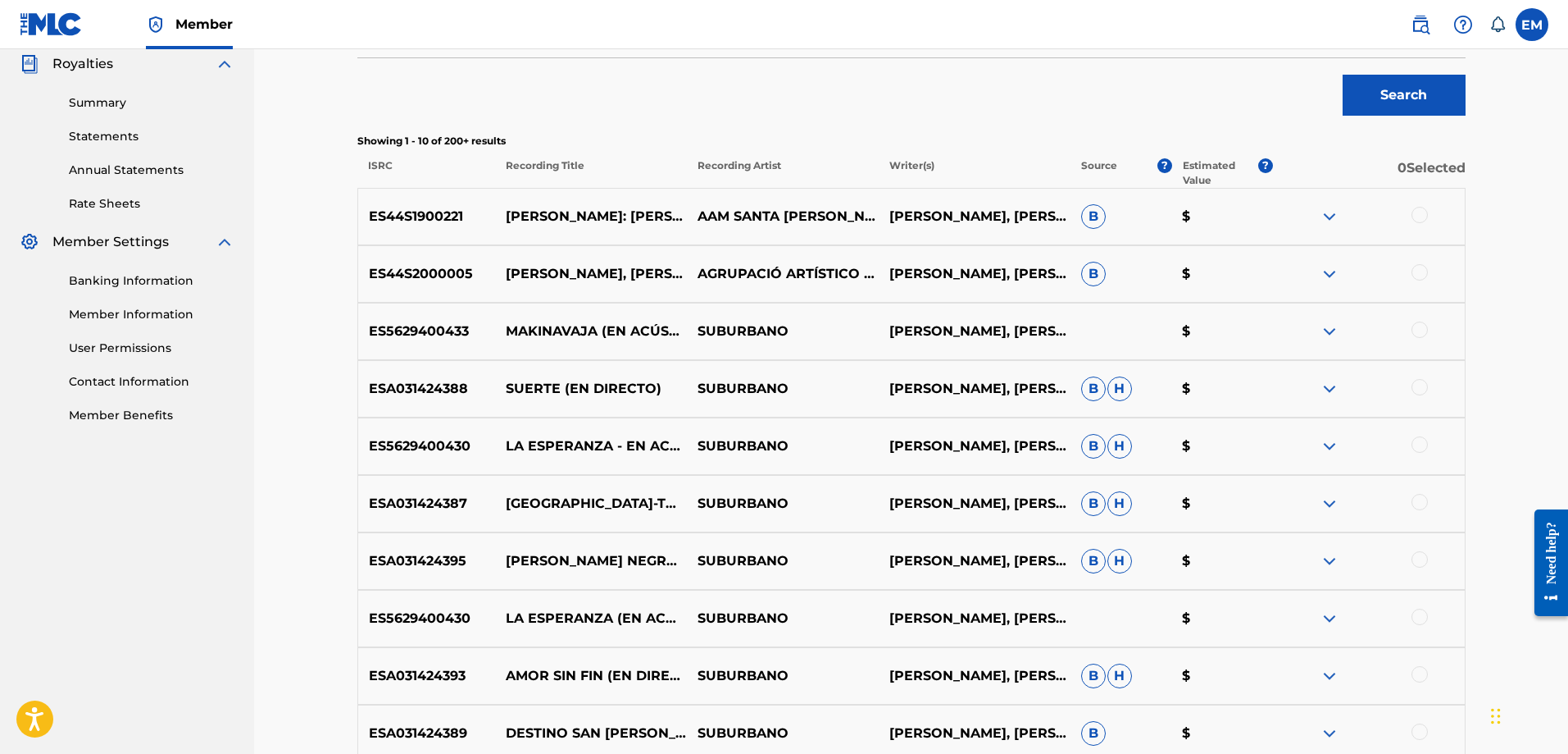
scroll to position [705, 0]
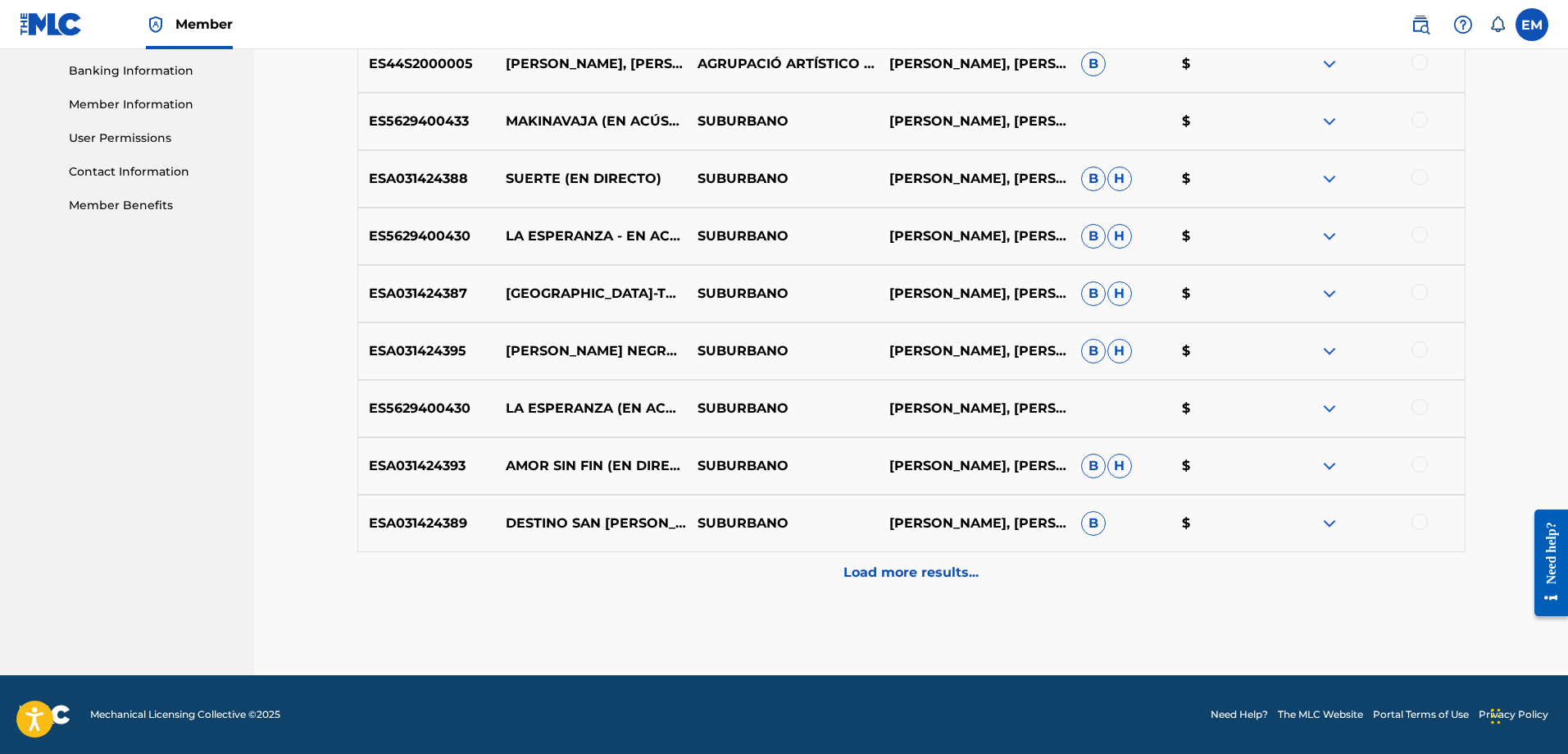
click at [879, 575] on p "Load more results..." at bounding box center [910, 573] width 135 height 20
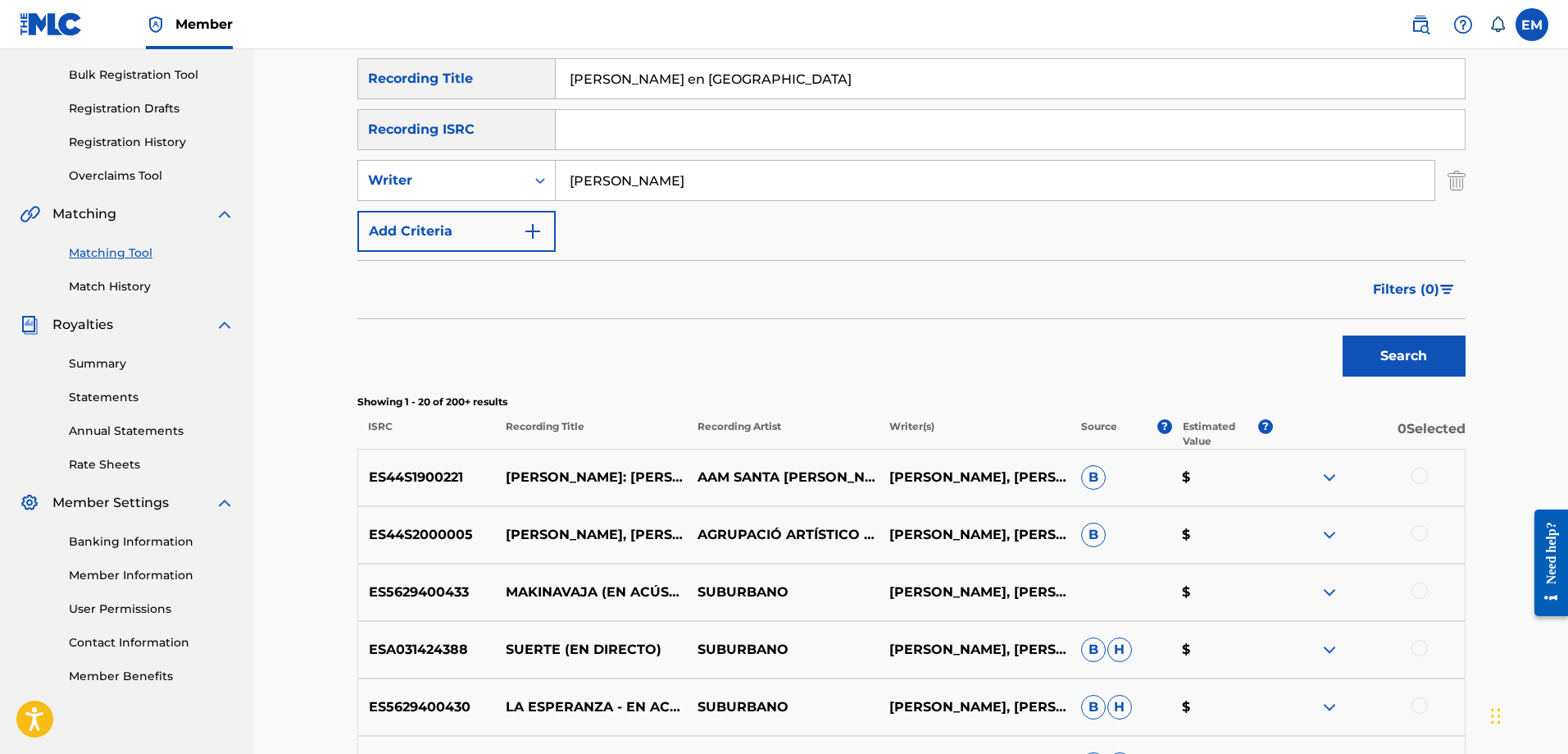
scroll to position [0, 0]
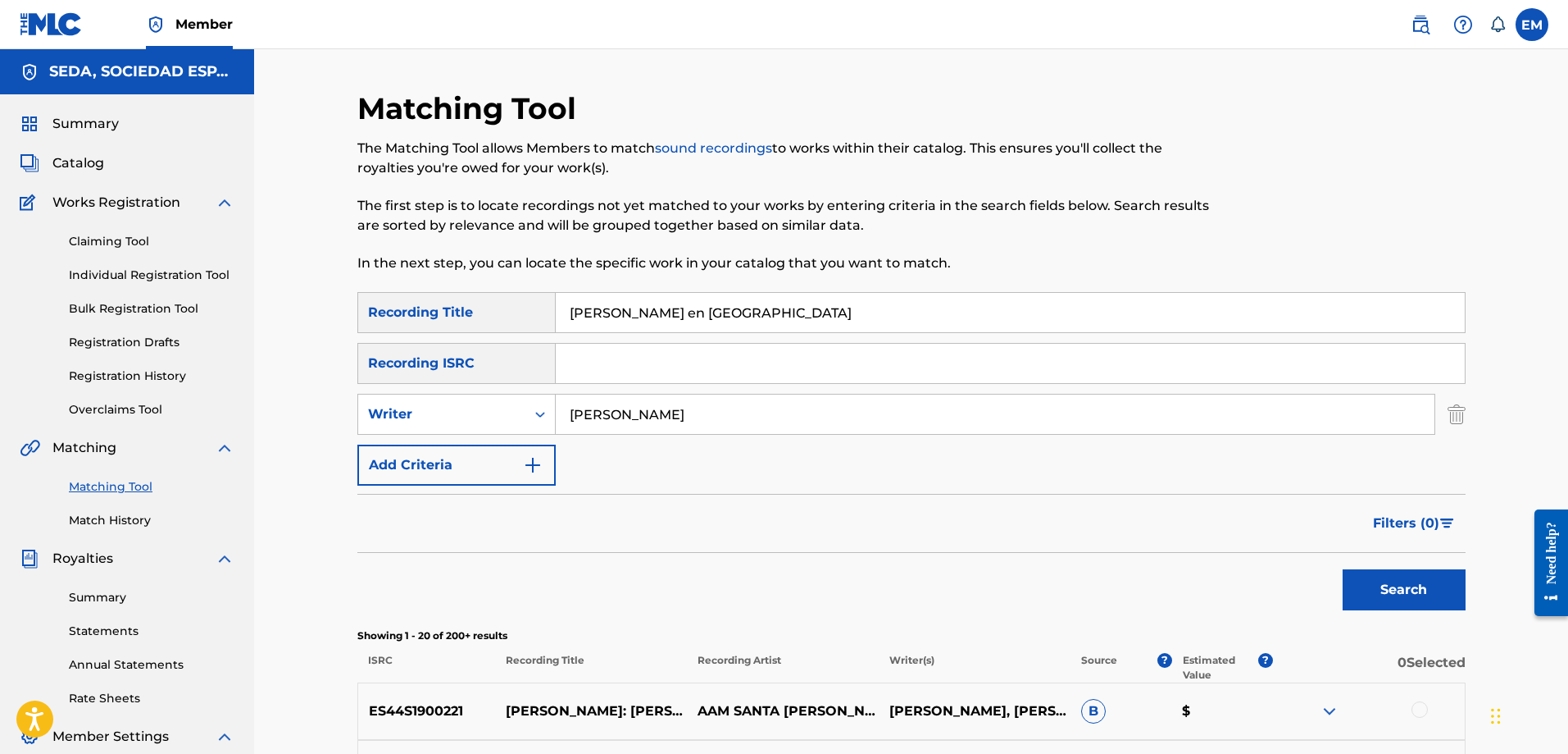
click at [122, 520] on link "Match History" at bounding box center [151, 520] width 165 height 17
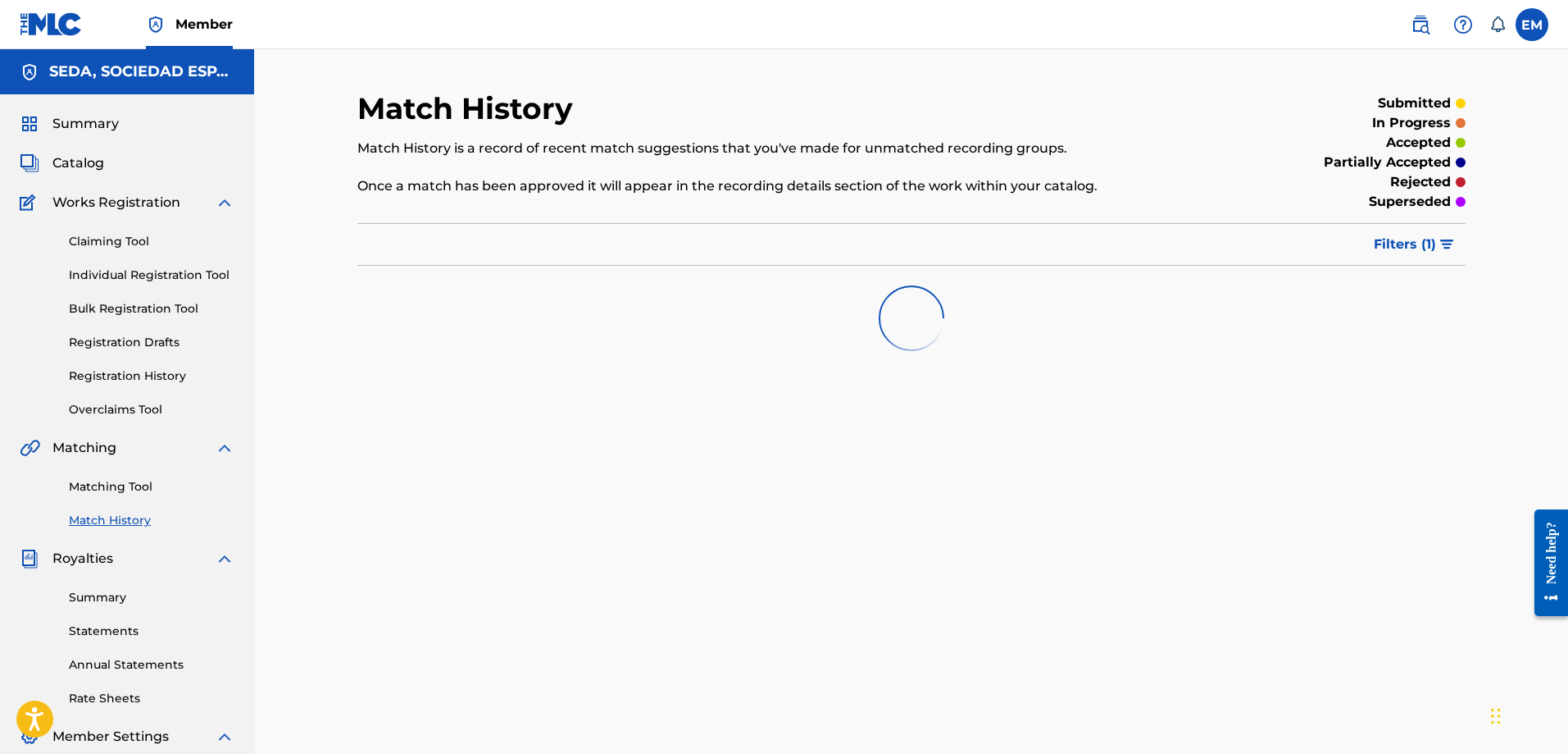
click at [105, 485] on link "Matching Tool" at bounding box center [151, 486] width 165 height 17
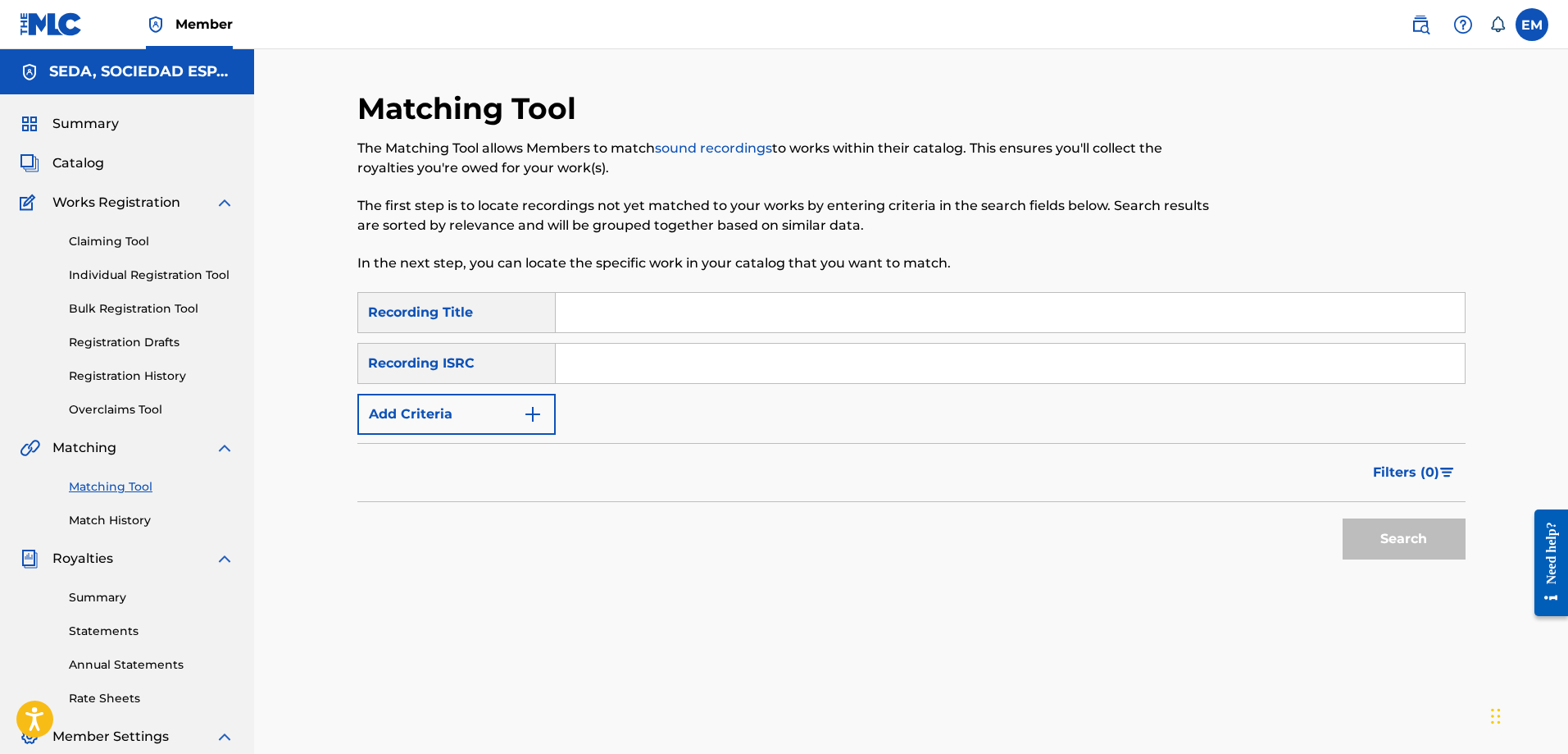
click at [618, 310] on input "Search Form" at bounding box center [1010, 312] width 909 height 39
type input "caratula"
click at [1343, 519] on button "Search" at bounding box center [1404, 539] width 123 height 41
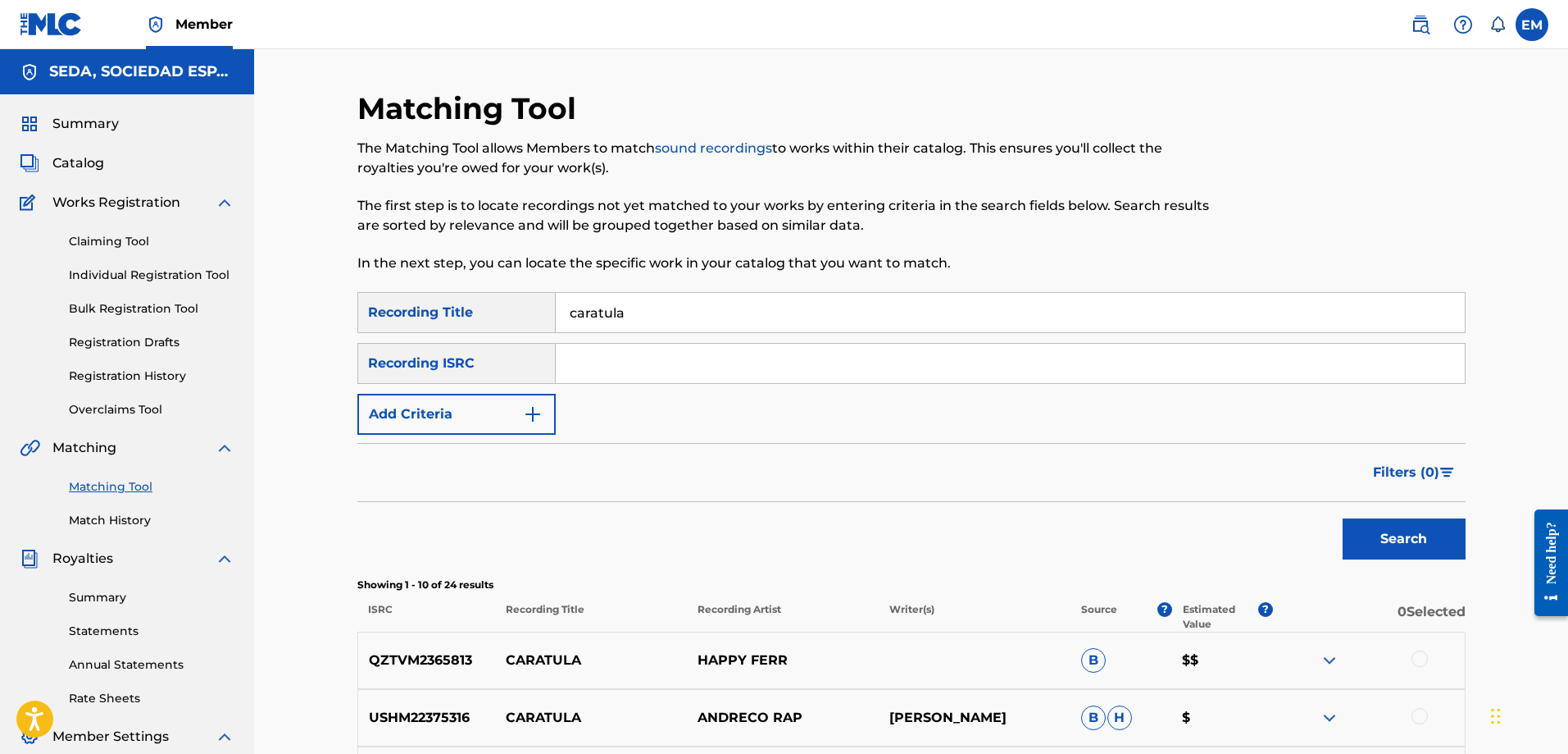
click at [477, 398] on button "Add Criteria" at bounding box center [456, 414] width 199 height 41
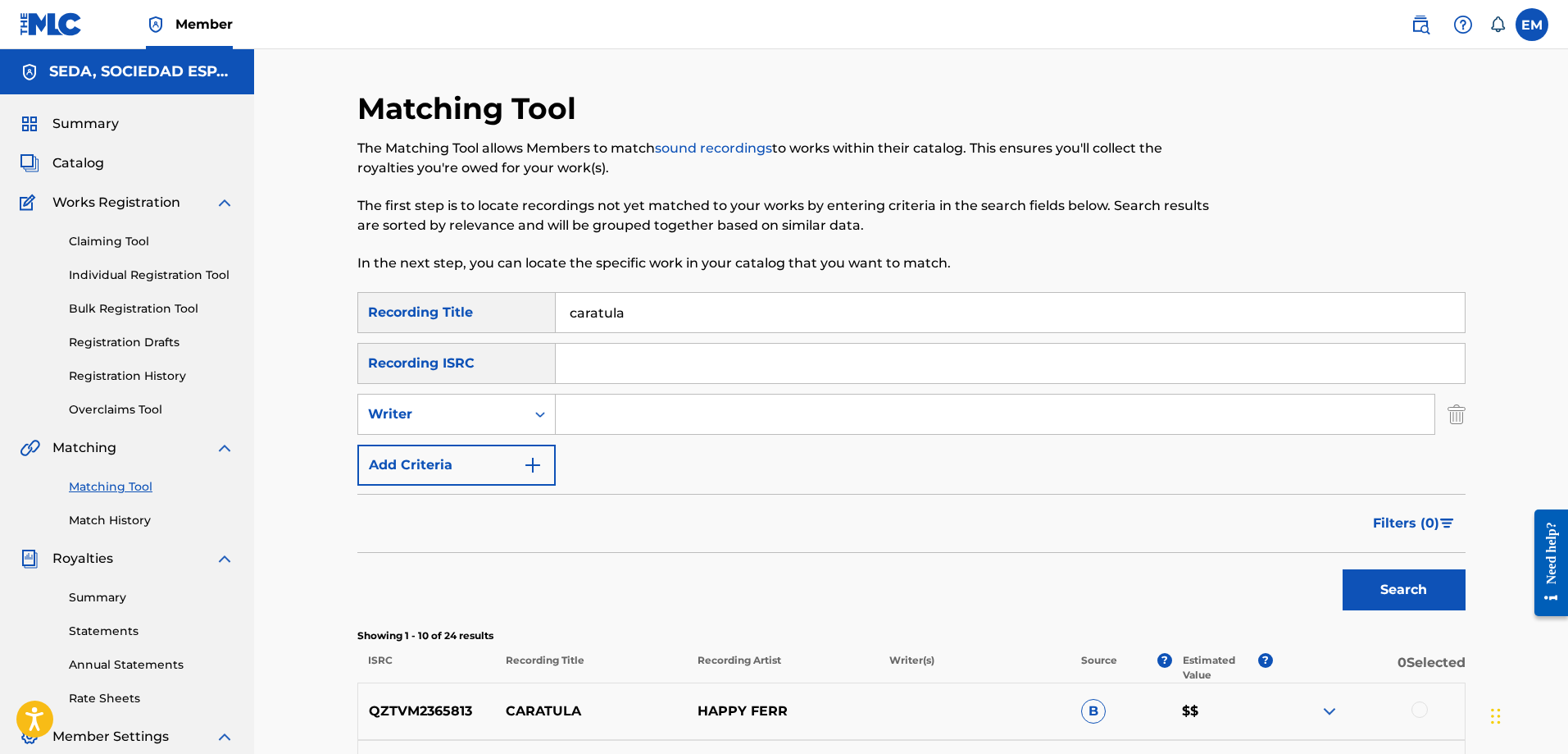
drag, startPoint x: 625, startPoint y: 400, endPoint x: 632, endPoint y: 425, distance: 26.0
click at [625, 400] on input "Search Form" at bounding box center [995, 414] width 878 height 39
click at [1343, 569] on button "Search" at bounding box center [1404, 590] width 123 height 41
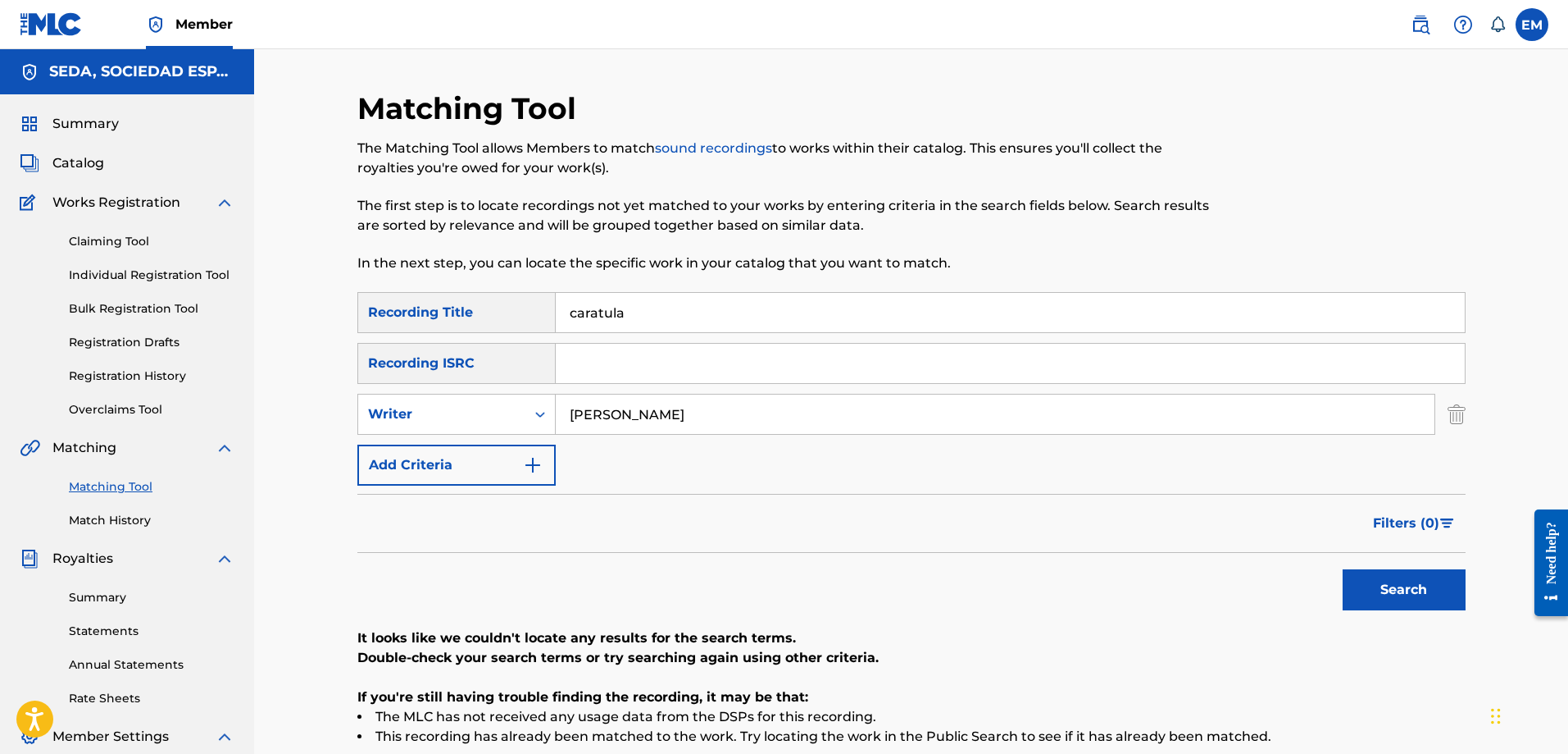
drag, startPoint x: 686, startPoint y: 410, endPoint x: 587, endPoint y: 424, distance: 100.0
click at [591, 421] on input "[PERSON_NAME]" at bounding box center [995, 414] width 878 height 39
type input "b"
type input "[PERSON_NAME]"
click at [1343, 569] on button "Search" at bounding box center [1404, 590] width 123 height 41
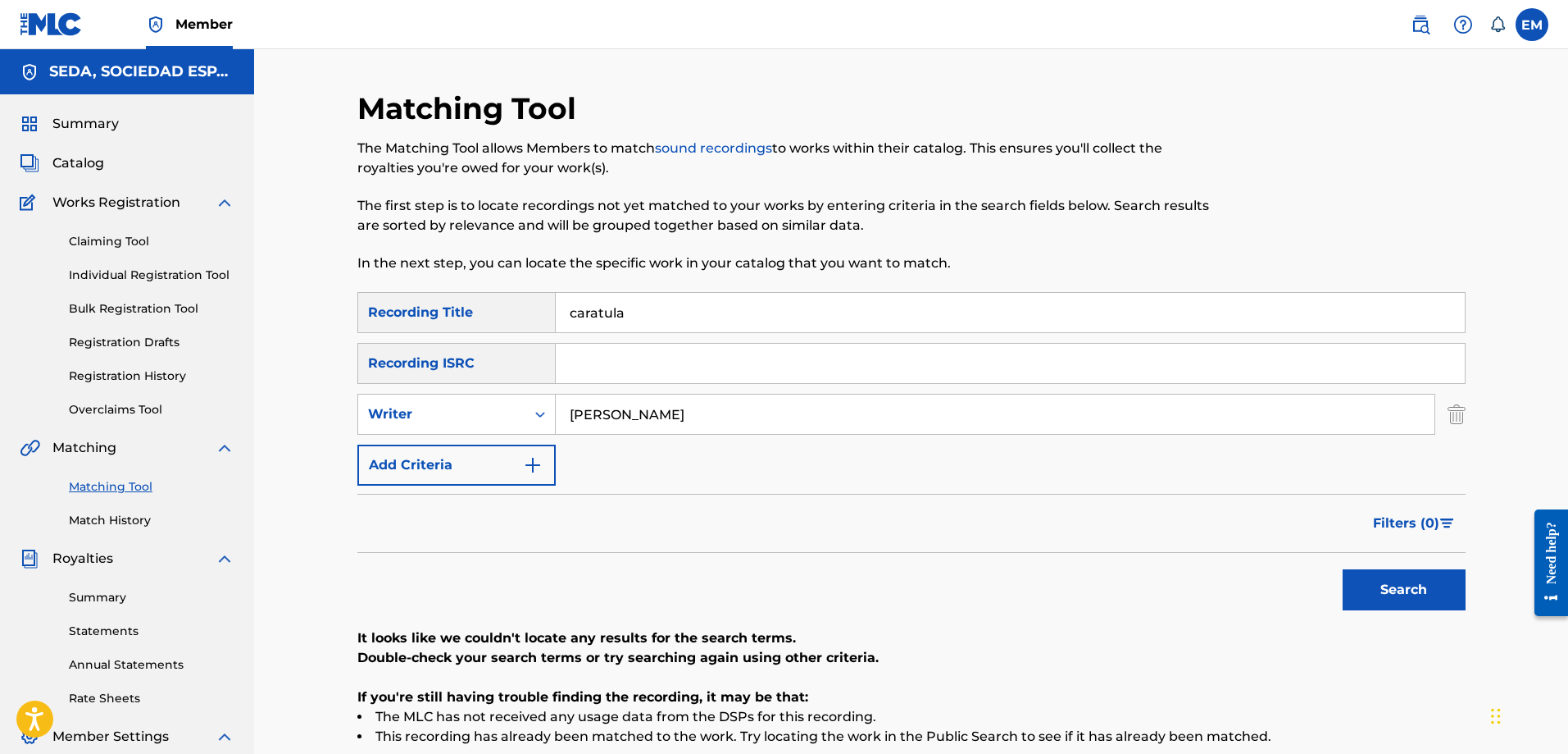
drag, startPoint x: 652, startPoint y: 413, endPoint x: 560, endPoint y: 425, distance: 92.8
click at [560, 425] on input "[PERSON_NAME]" at bounding box center [995, 414] width 878 height 39
click at [1343, 569] on button "Search" at bounding box center [1404, 590] width 123 height 41
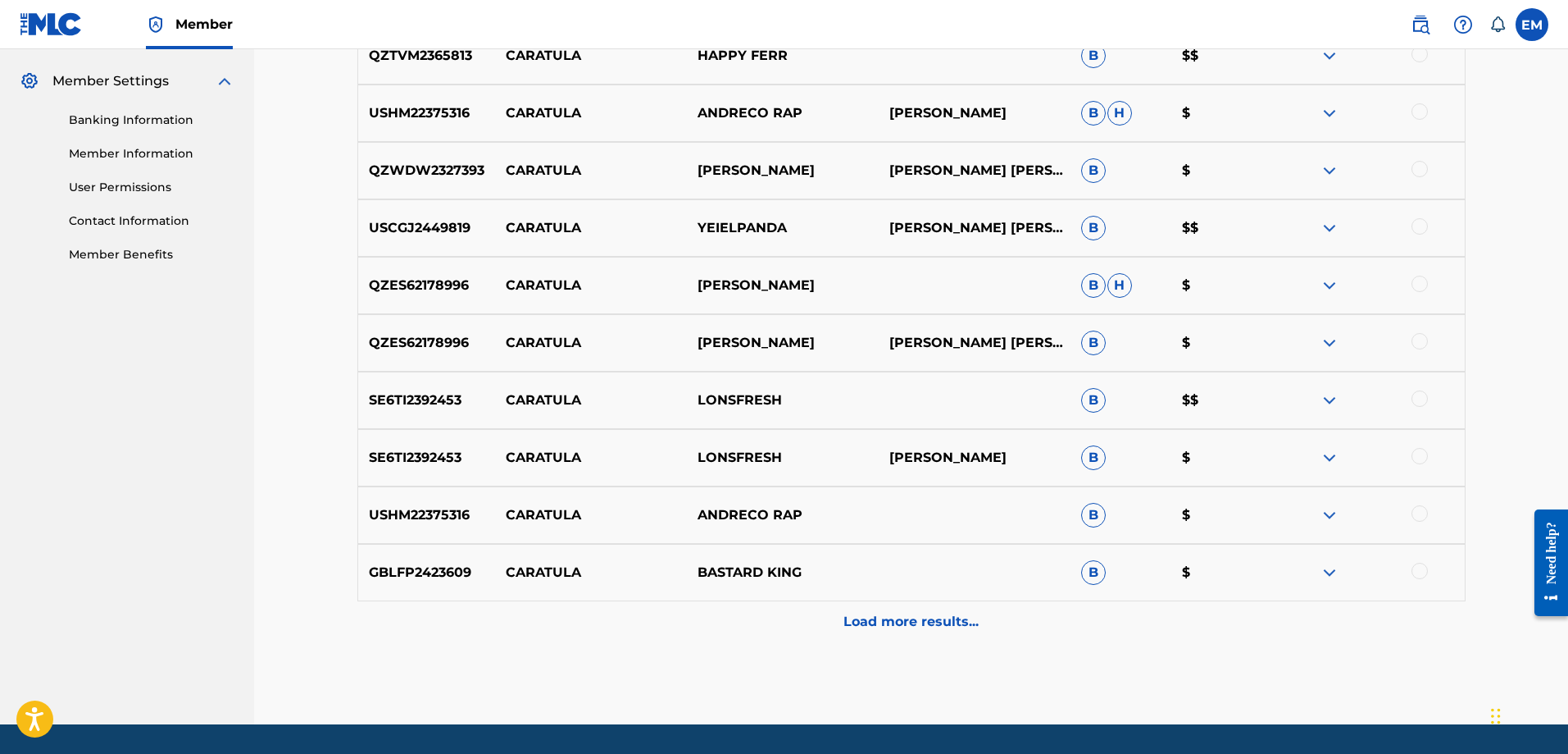
scroll to position [657, 0]
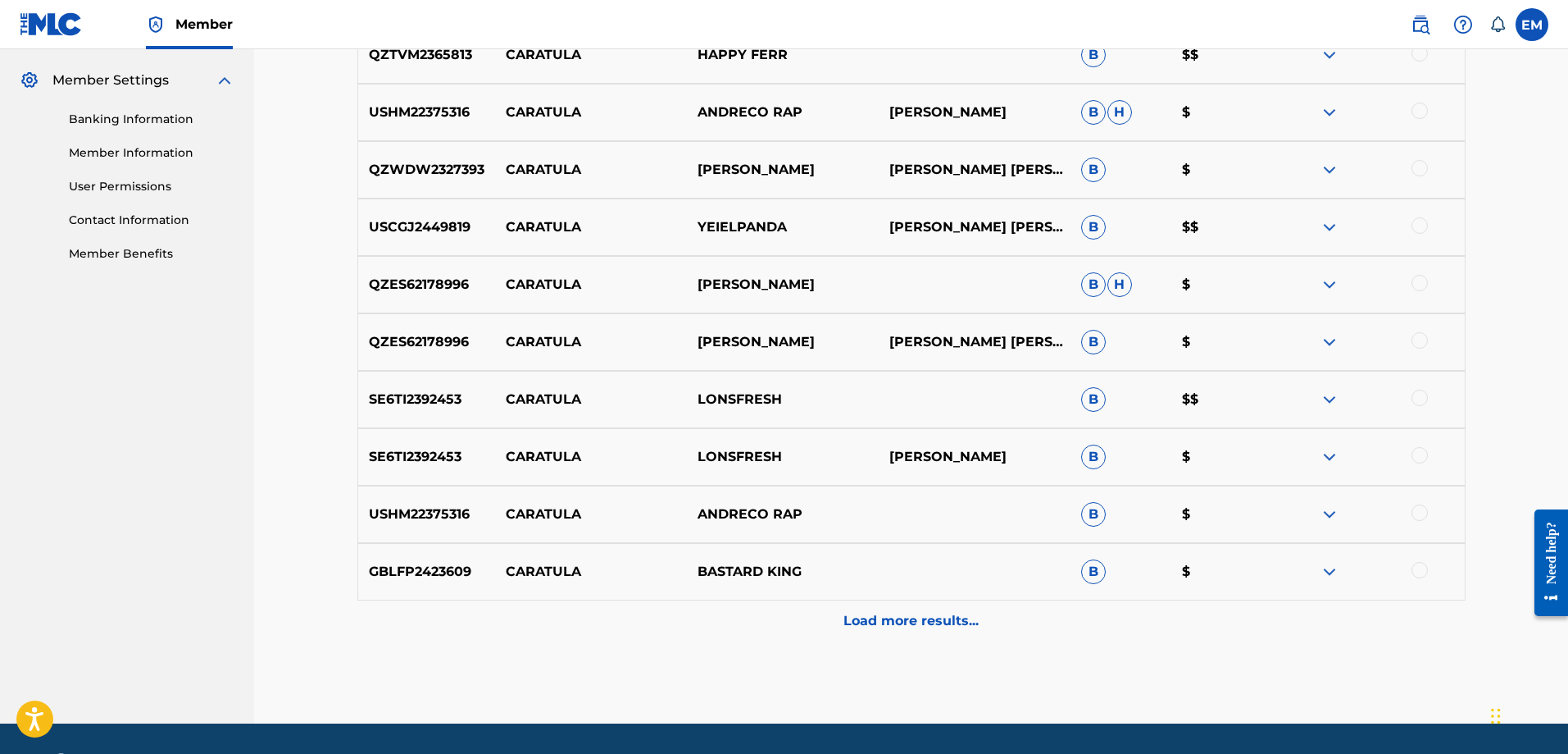
click at [874, 617] on p "Load more results..." at bounding box center [910, 621] width 135 height 20
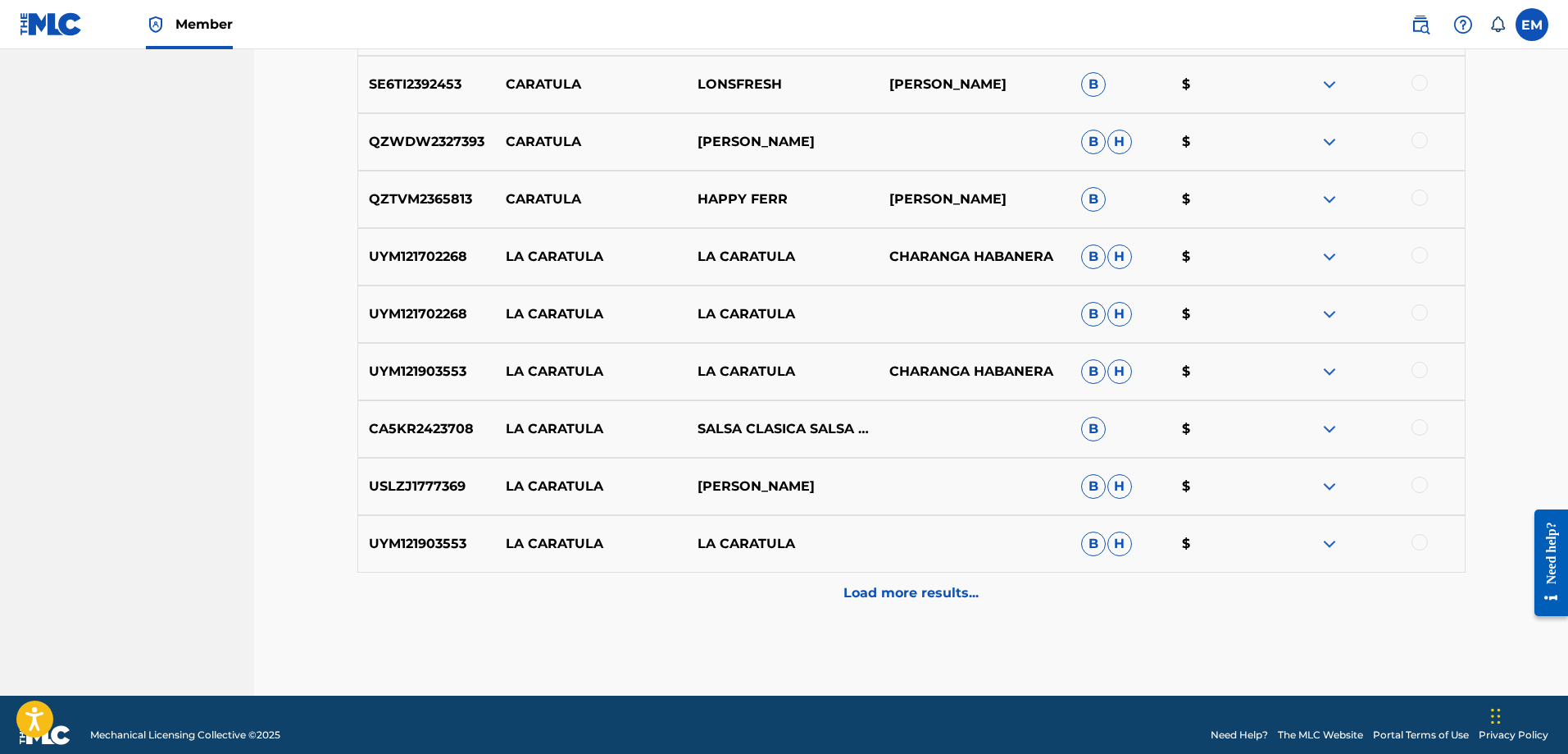
scroll to position [1279, 0]
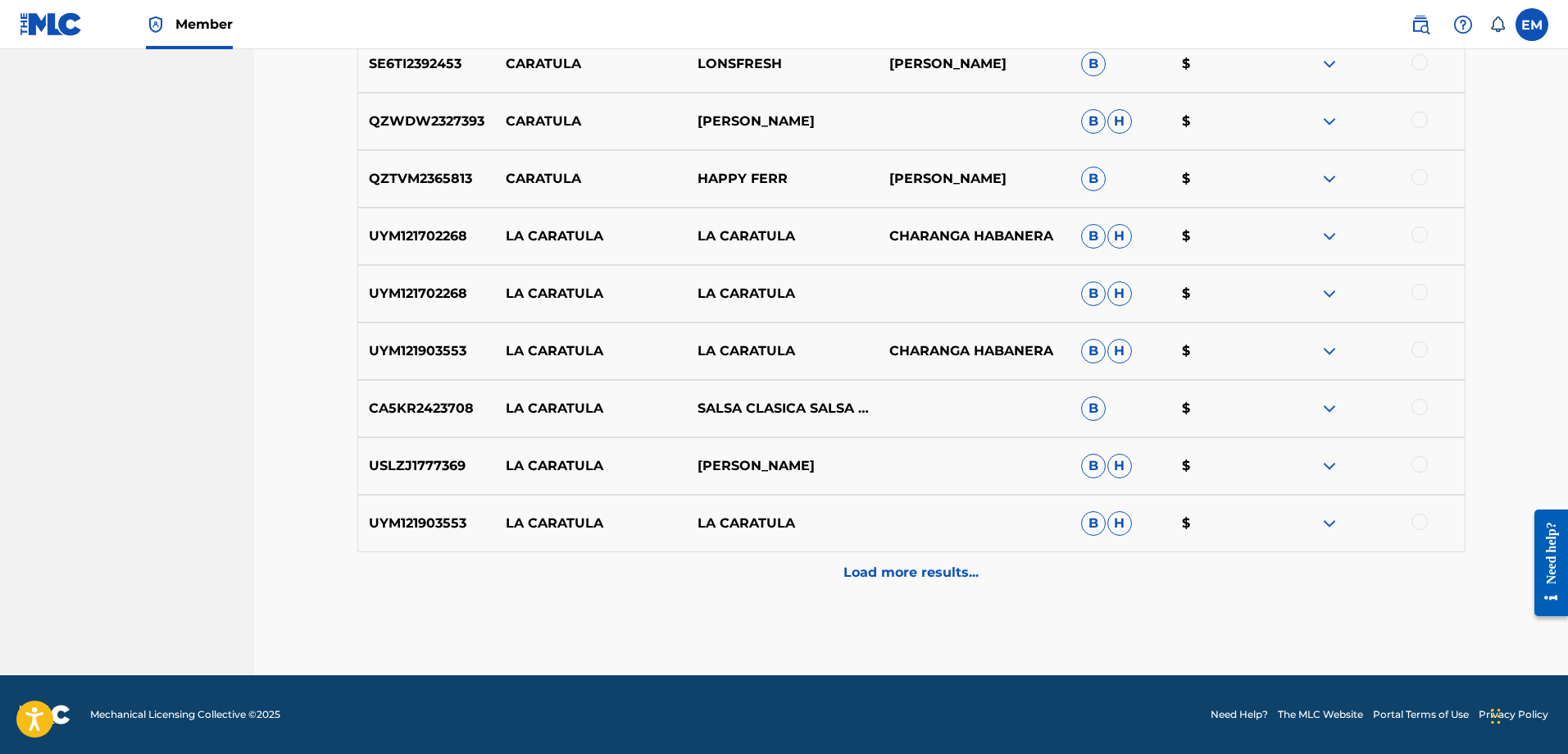
click at [874, 566] on p "Load more results..." at bounding box center [910, 573] width 135 height 20
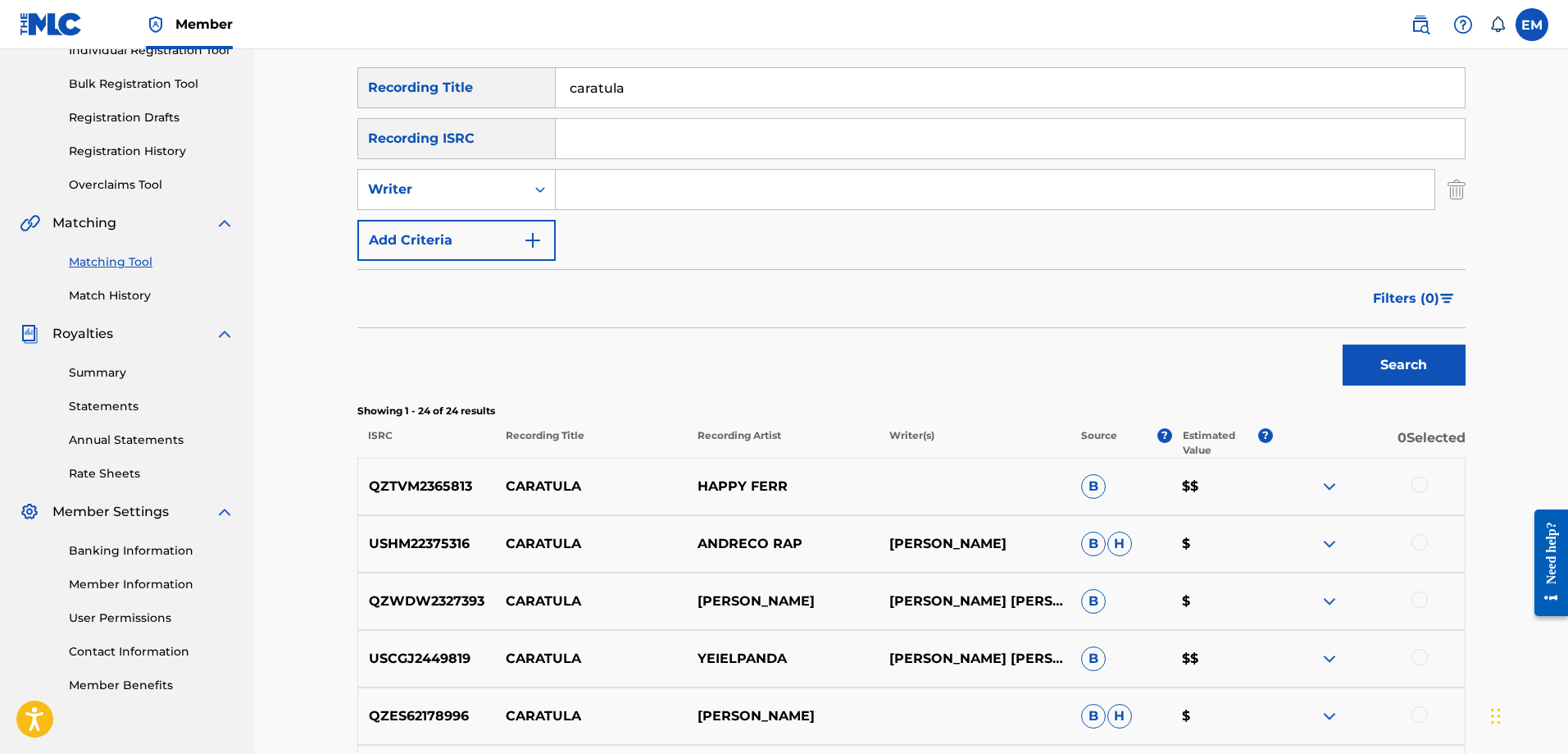
scroll to position [0, 0]
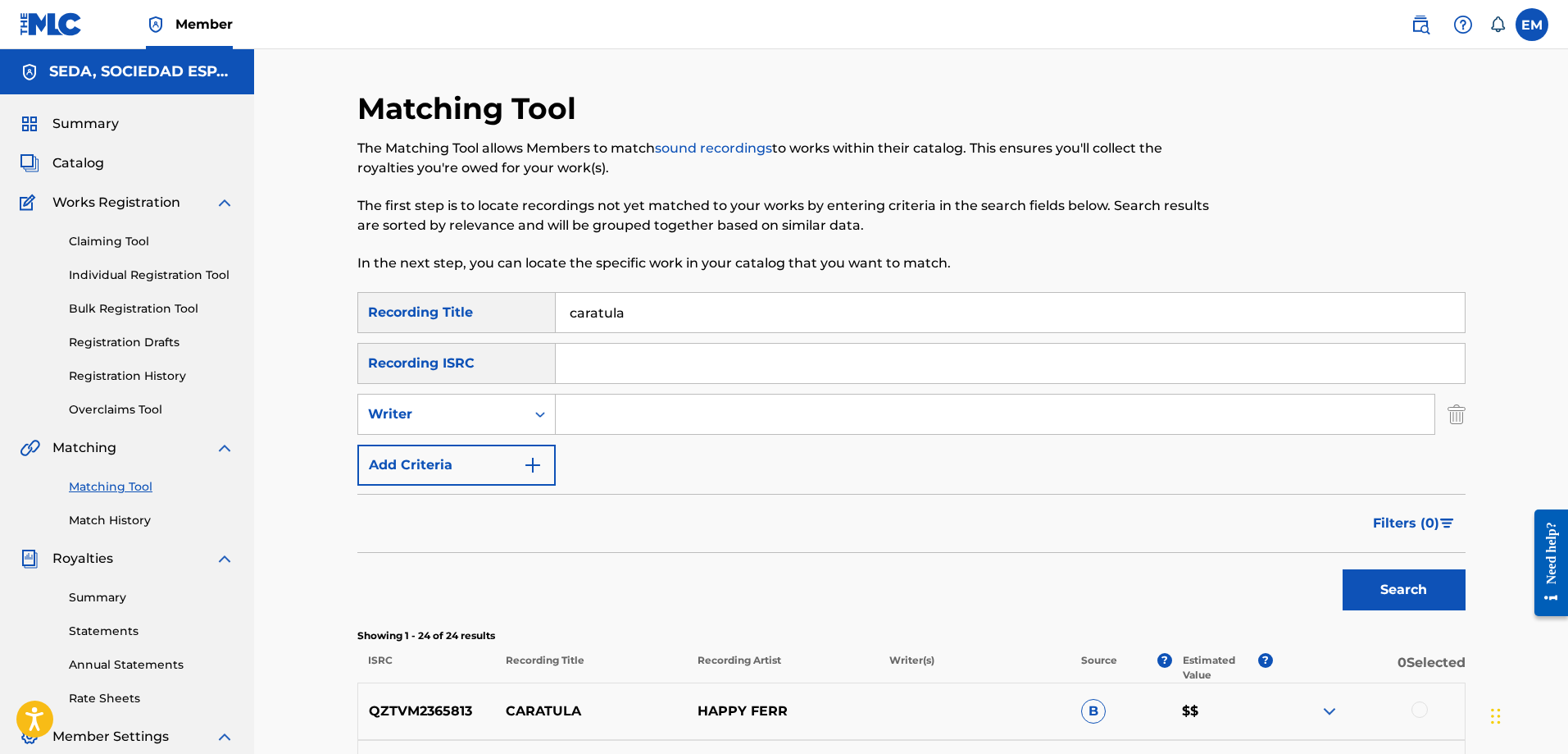
drag, startPoint x: 650, startPoint y: 305, endPoint x: 472, endPoint y: 315, distance: 178.3
click at [472, 315] on div "SearchWithCriteria405b1961-ad50-4b49-8f4a-20f2bbe44688 Recording Title caratula" at bounding box center [911, 313] width 1108 height 41
click at [671, 414] on input "Search Form" at bounding box center [995, 414] width 878 height 39
type input "[PERSON_NAME]"
click at [1343, 569] on button "Search" at bounding box center [1404, 590] width 123 height 41
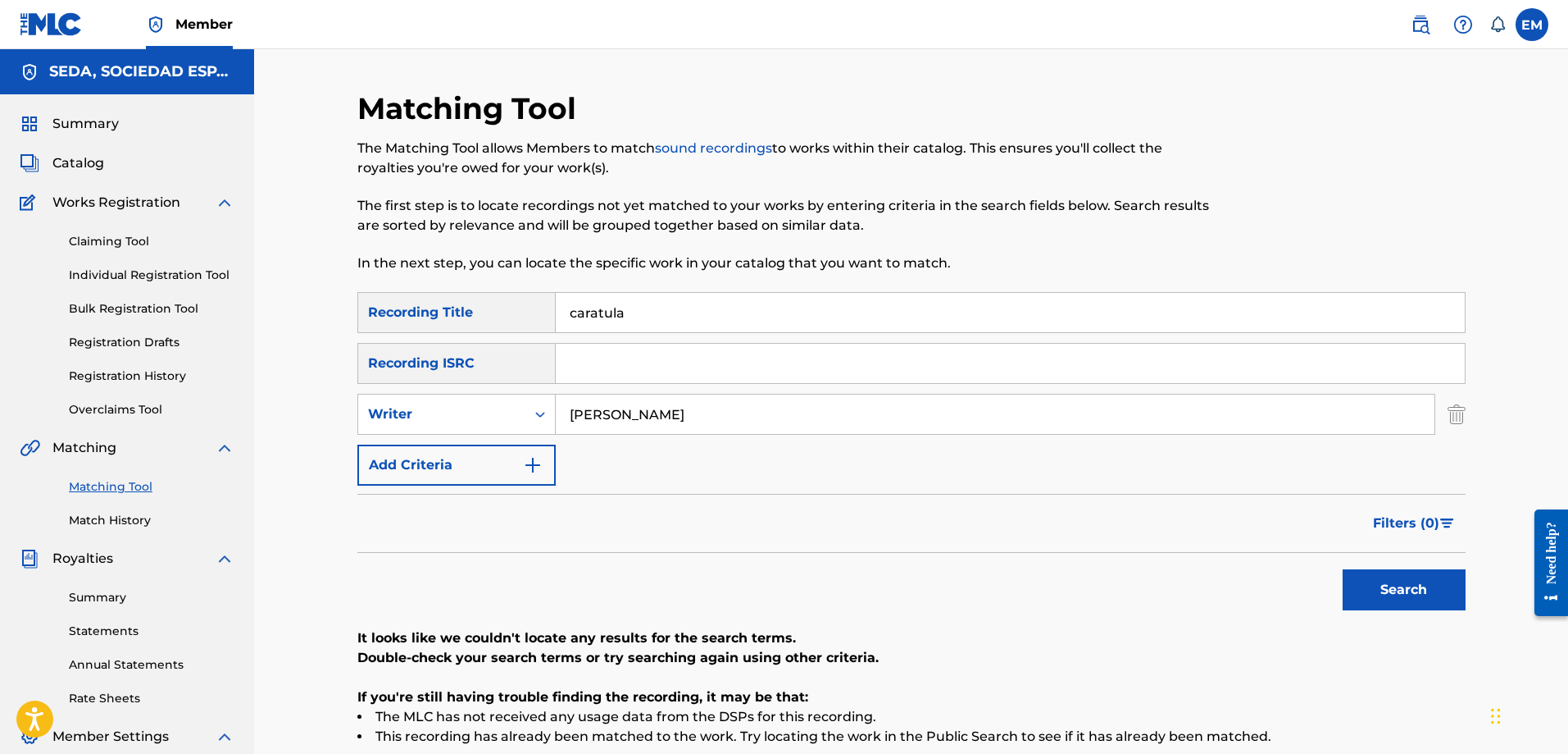
drag, startPoint x: 474, startPoint y: 317, endPoint x: 377, endPoint y: 322, distance: 97.1
click at [377, 322] on div "SearchWithCriteria405b1961-ad50-4b49-8f4a-20f2bbe44688 Recording Title caratula" at bounding box center [911, 313] width 1108 height 41
click at [1343, 569] on button "Search" at bounding box center [1404, 590] width 123 height 41
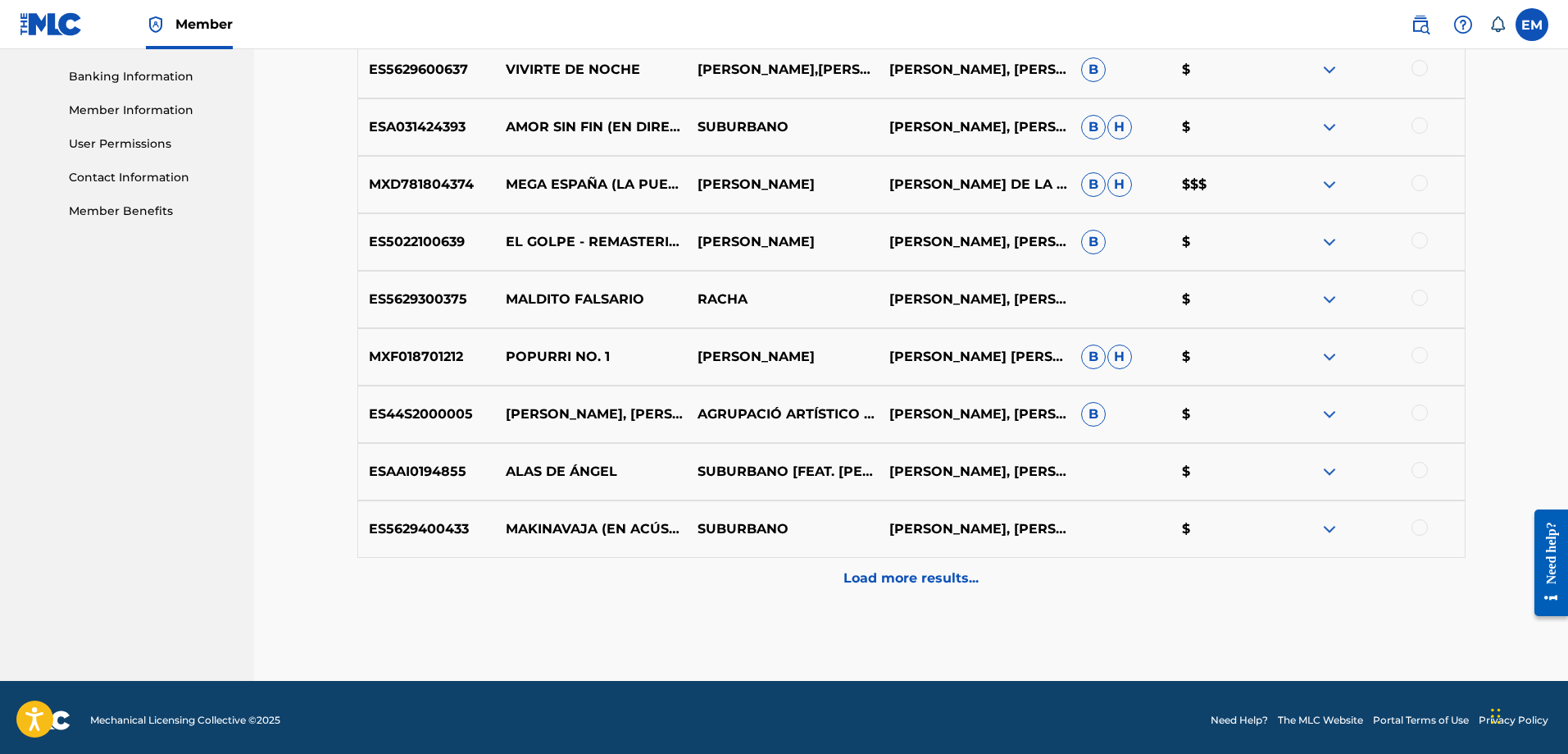
scroll to position [705, 0]
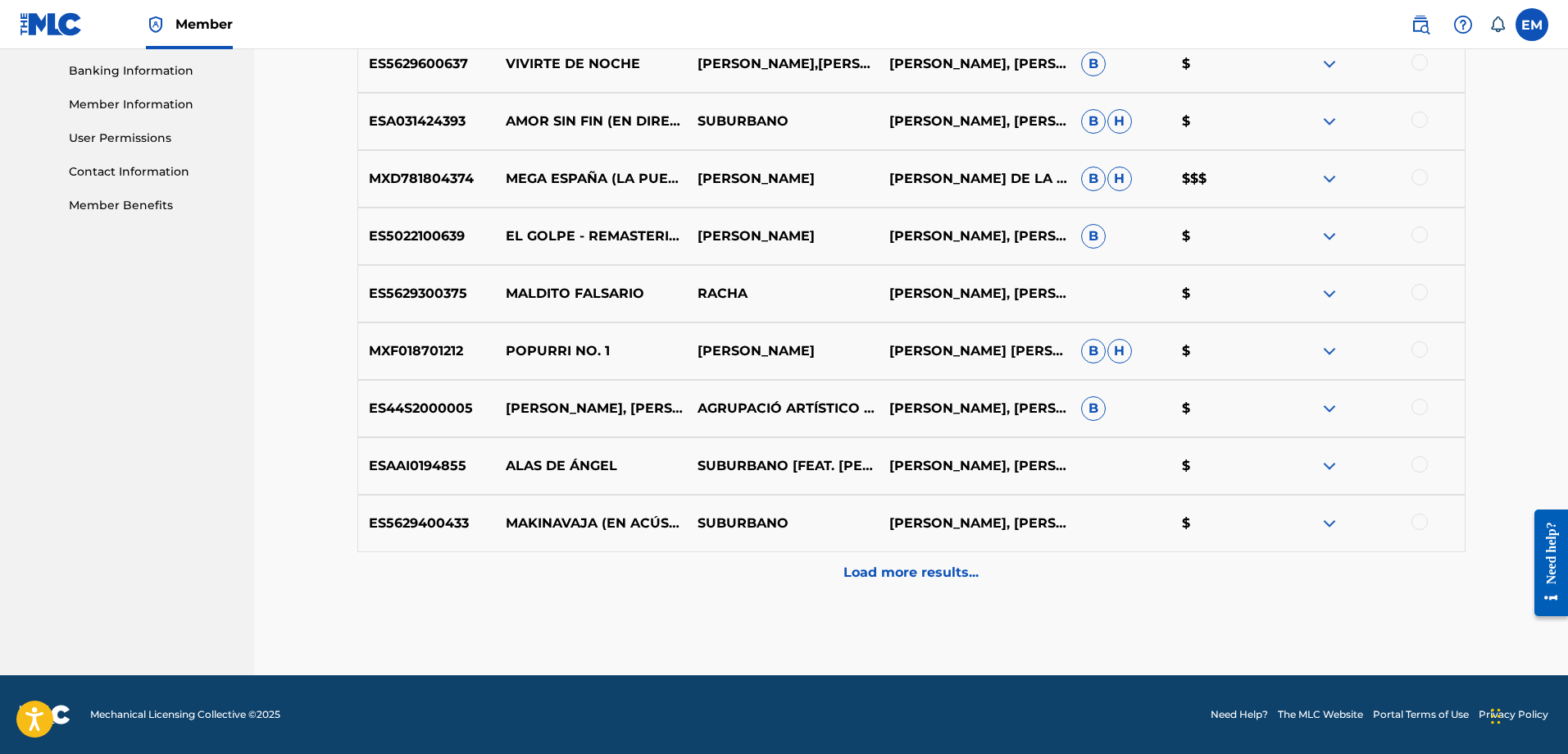
click at [936, 563] on p "Load more results..." at bounding box center [910, 573] width 135 height 20
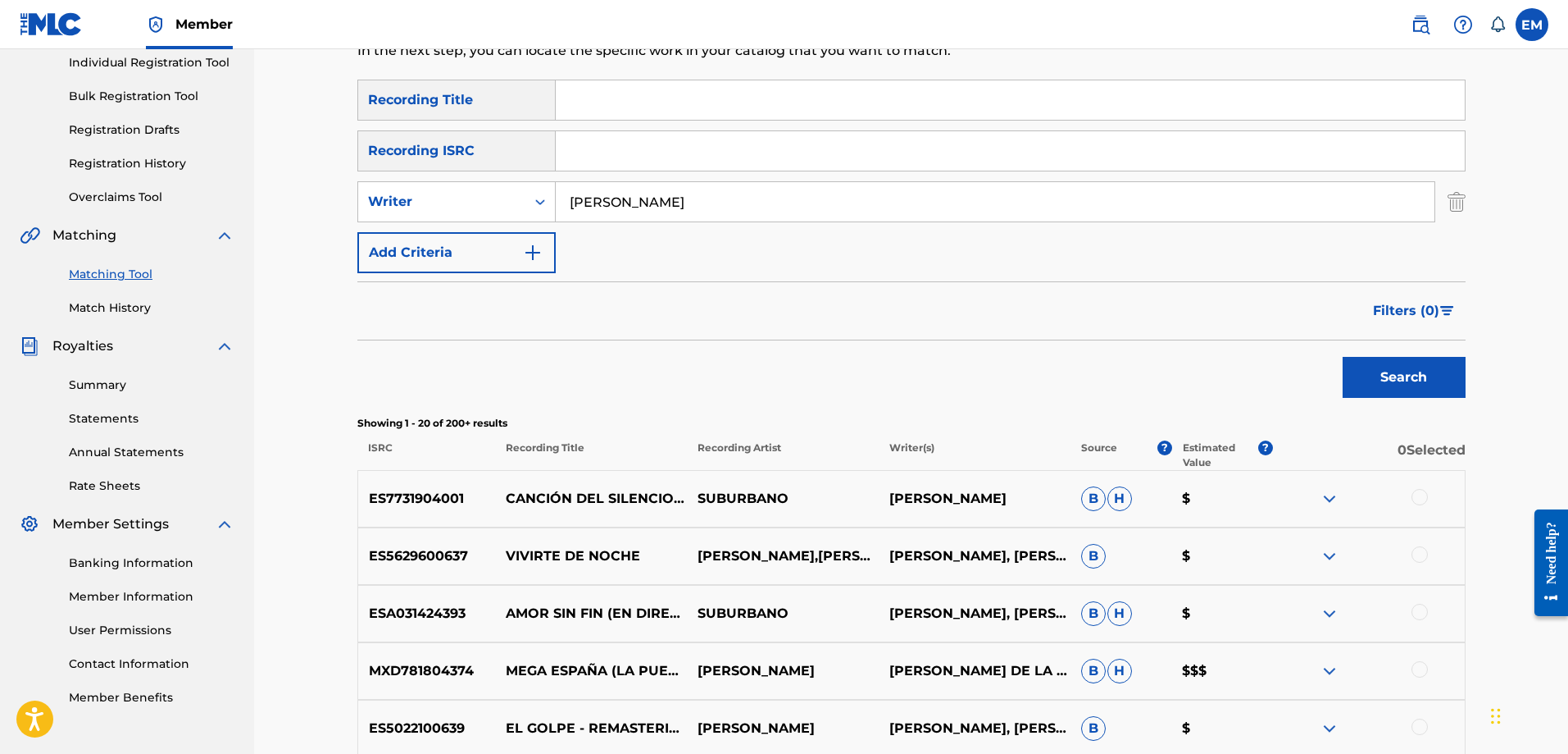
scroll to position [0, 0]
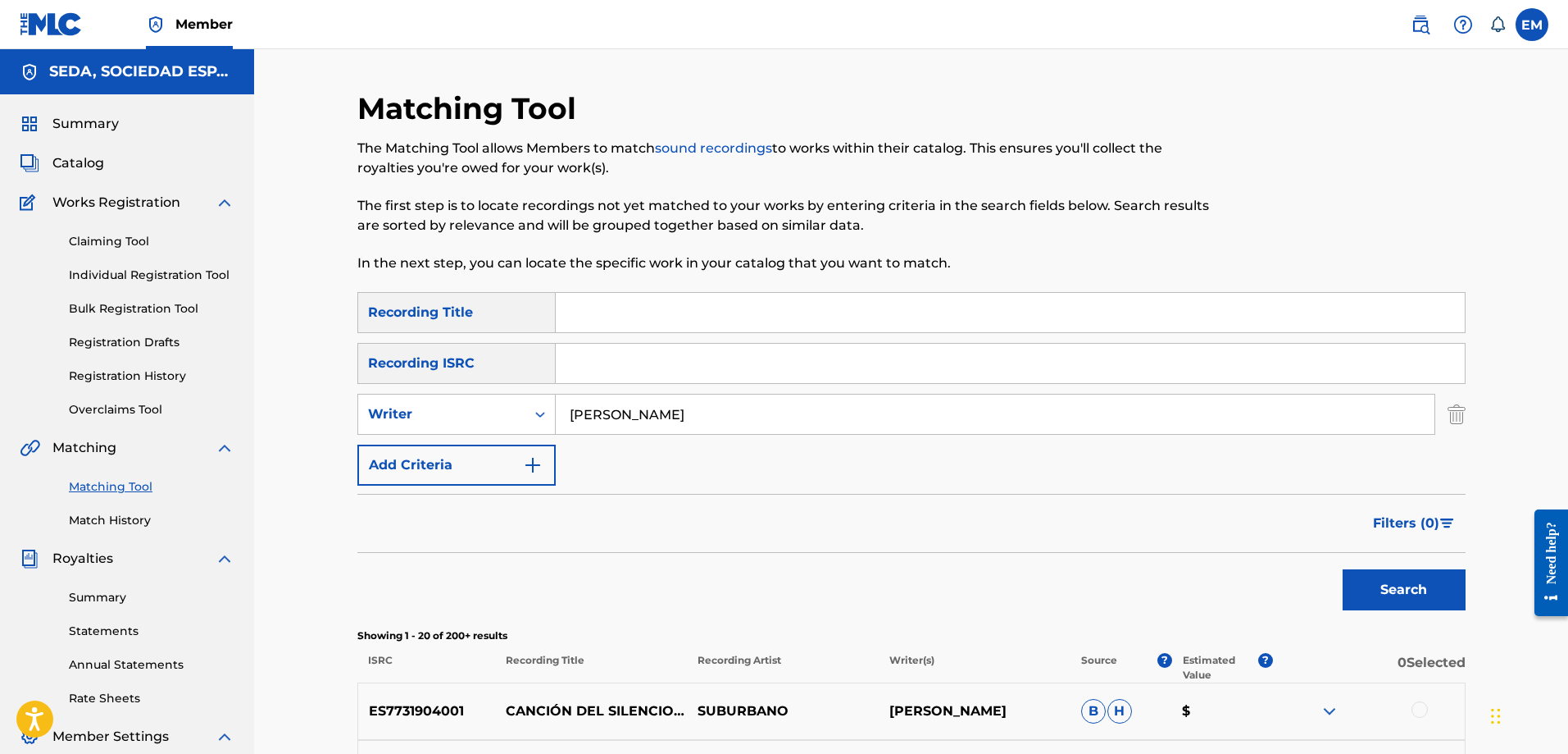
click at [582, 313] on input "Search Form" at bounding box center [1010, 312] width 909 height 39
type input "[GEOGRAPHIC_DATA]"
click at [1343, 569] on button "Search" at bounding box center [1404, 590] width 123 height 41
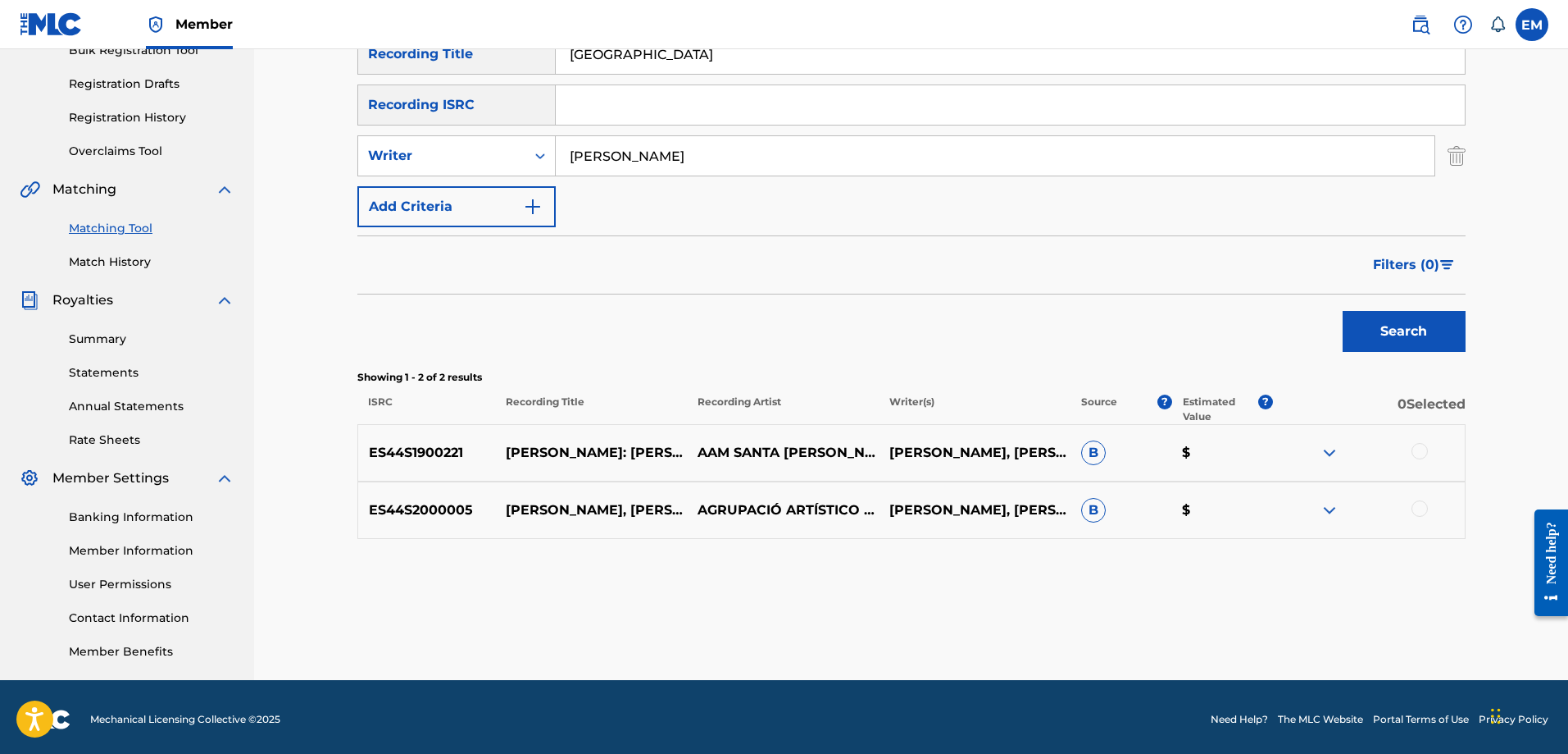
scroll to position [263, 0]
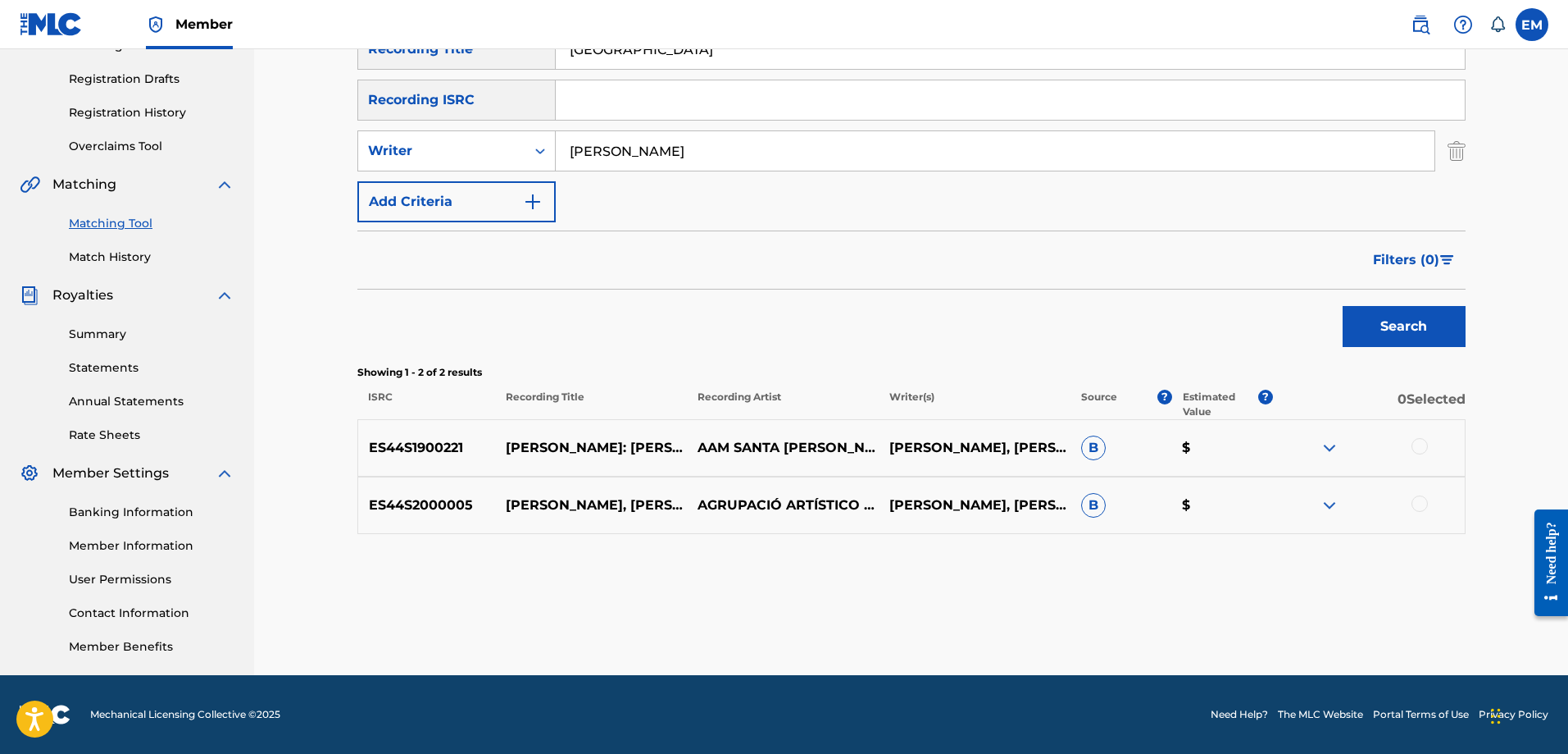
click at [1421, 445] on div at bounding box center [1419, 446] width 17 height 17
click at [1146, 626] on button "Match 1 Group" at bounding box center [1152, 620] width 181 height 41
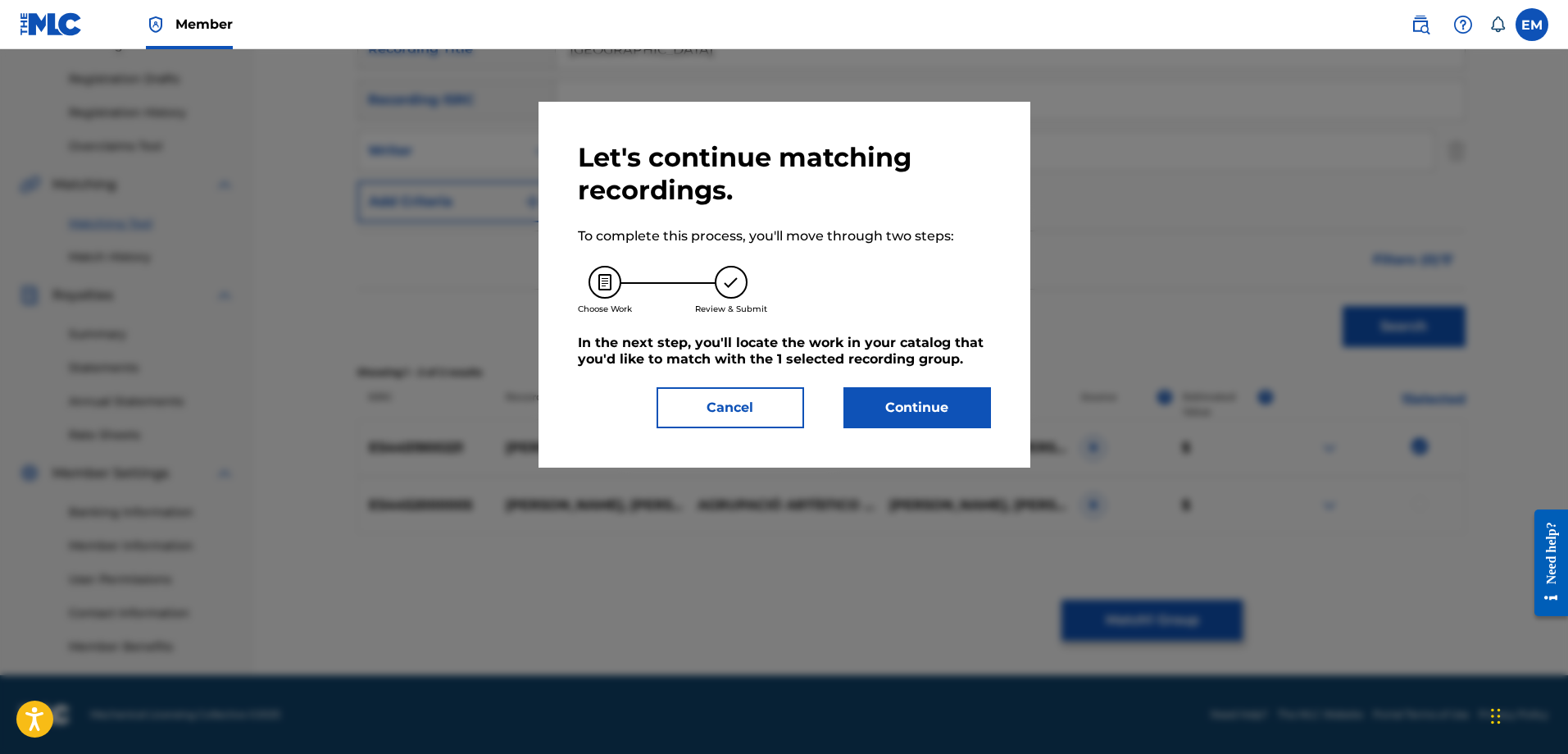
click at [873, 391] on button "Continue" at bounding box center [917, 408] width 148 height 41
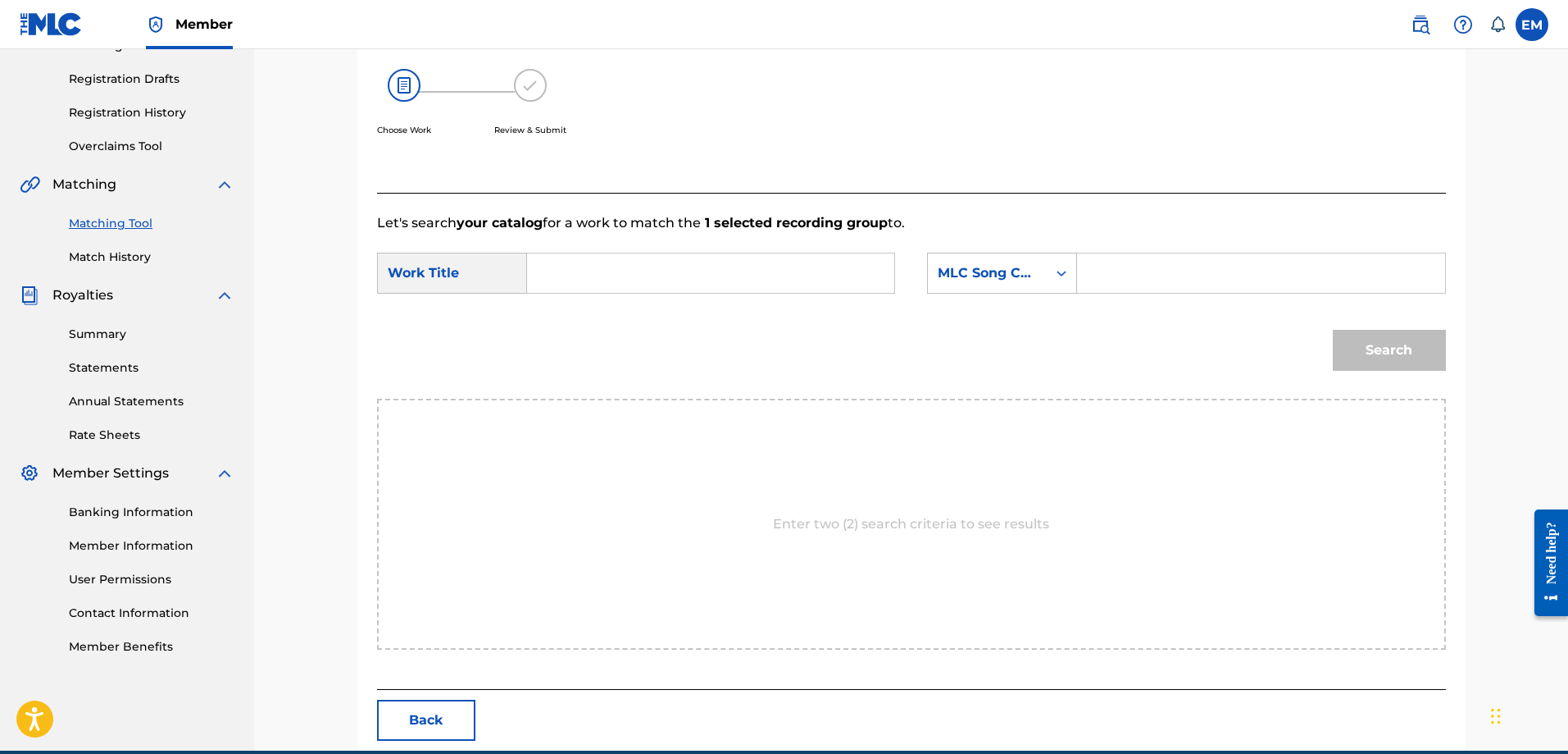
click at [691, 275] on input "Search Form" at bounding box center [710, 273] width 339 height 39
type input "caratula"
click at [963, 276] on div "MLC Song Code" at bounding box center [987, 273] width 99 height 20
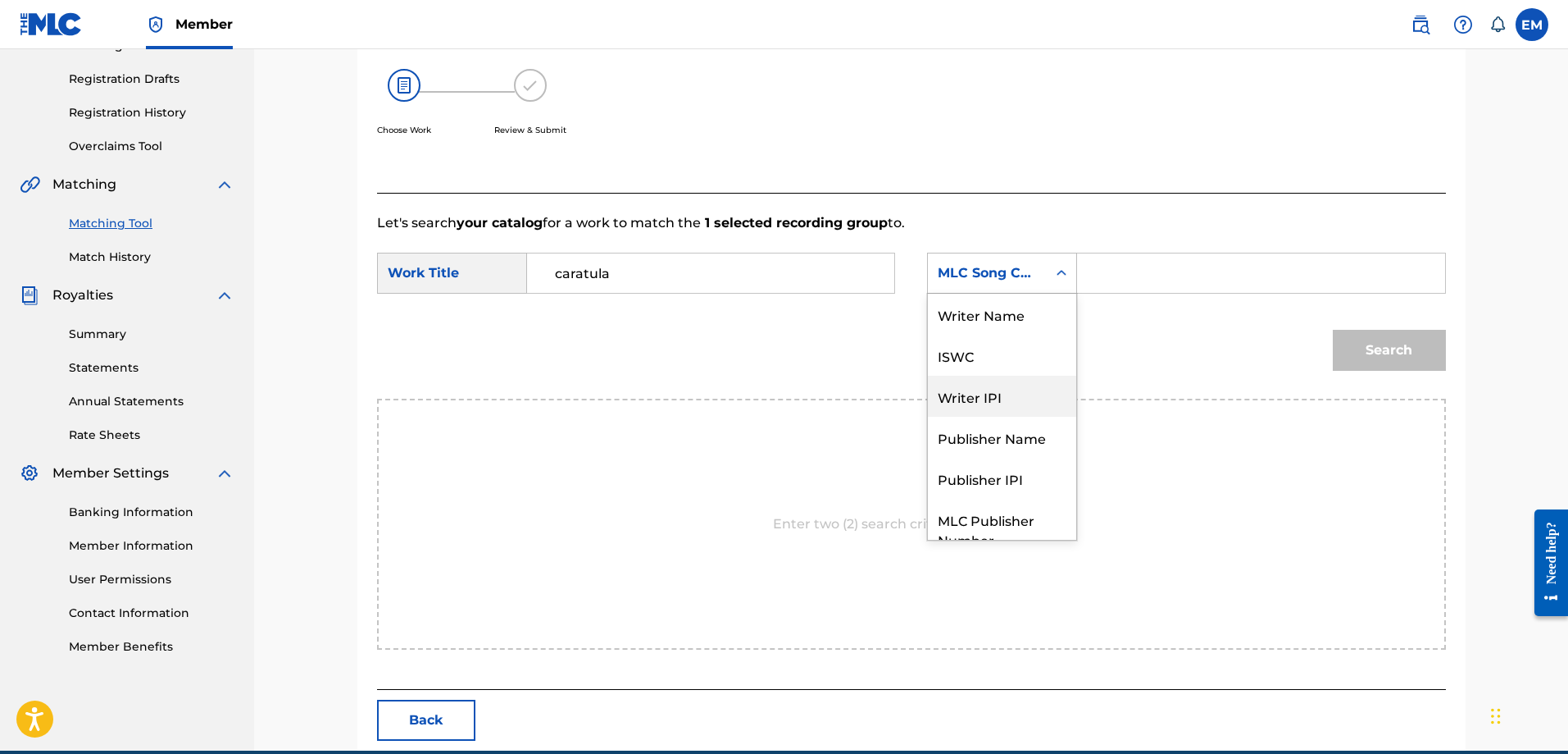
scroll to position [0, 0]
drag, startPoint x: 986, startPoint y: 320, endPoint x: 1068, endPoint y: 297, distance: 85.2
click at [986, 317] on div "Writer Name" at bounding box center [1001, 314] width 149 height 41
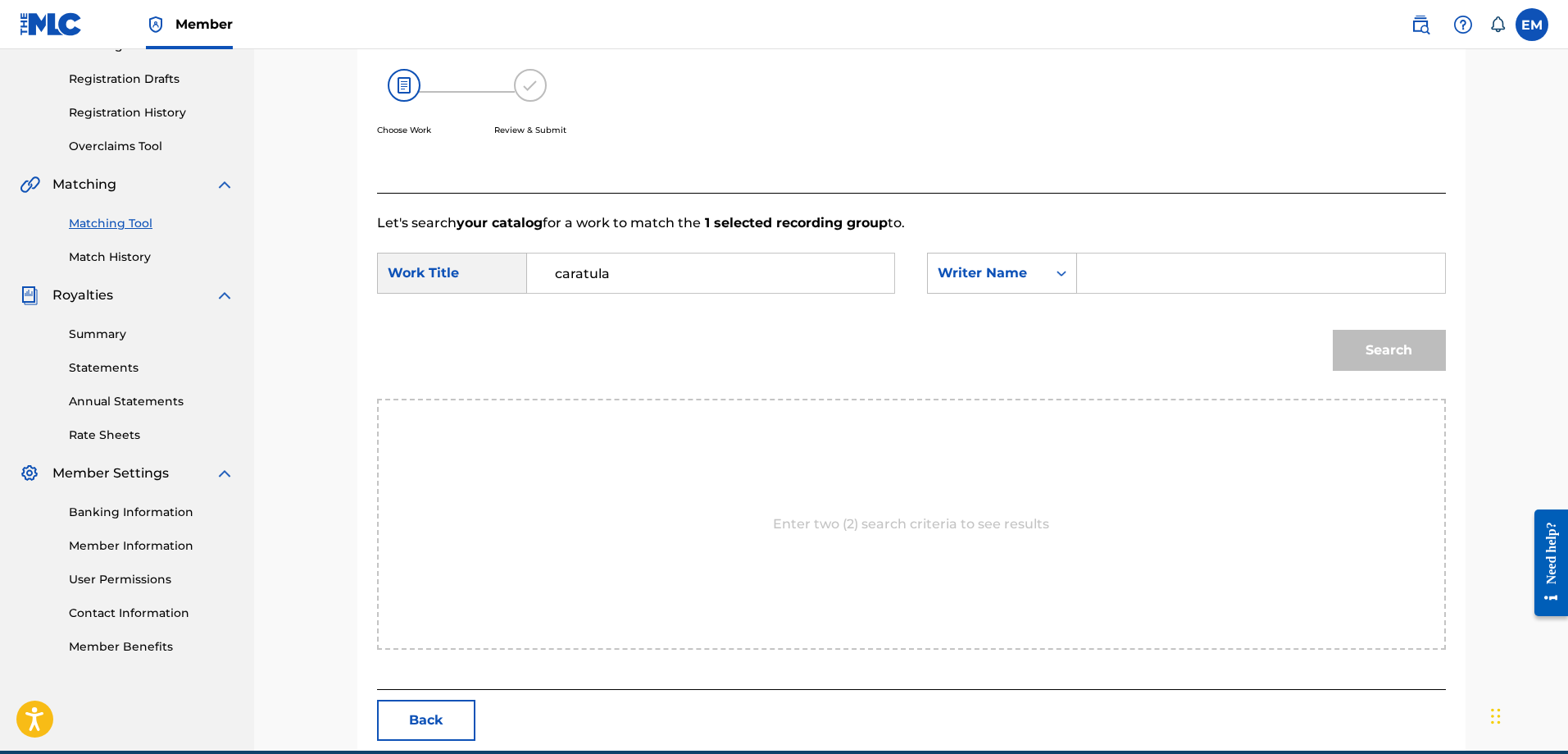
click at [1114, 285] on input "Search Form" at bounding box center [1260, 273] width 339 height 39
type input "[PERSON_NAME]"
click at [1333, 330] on button "Search" at bounding box center [1389, 350] width 113 height 41
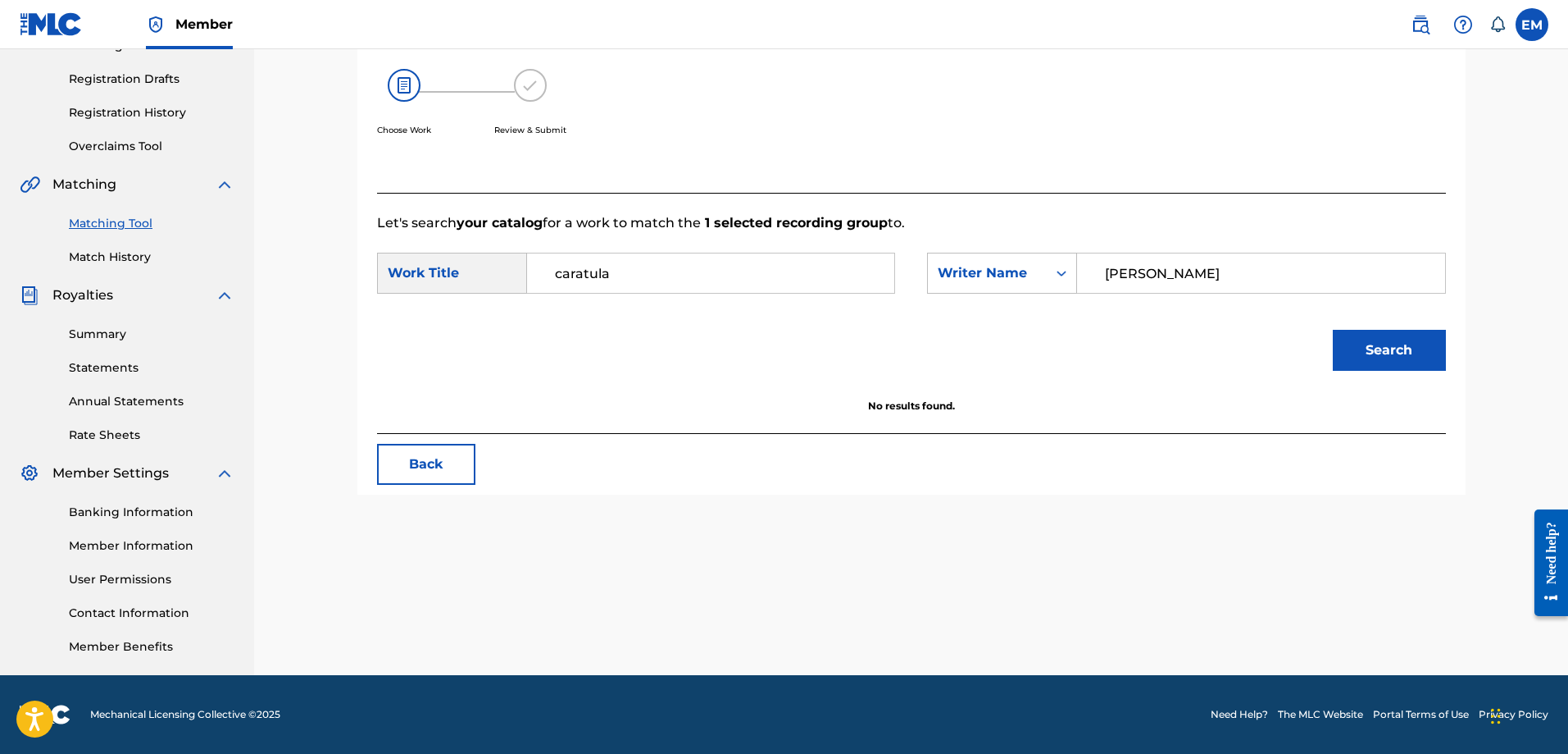
click at [456, 469] on button "Back" at bounding box center [426, 465] width 98 height 41
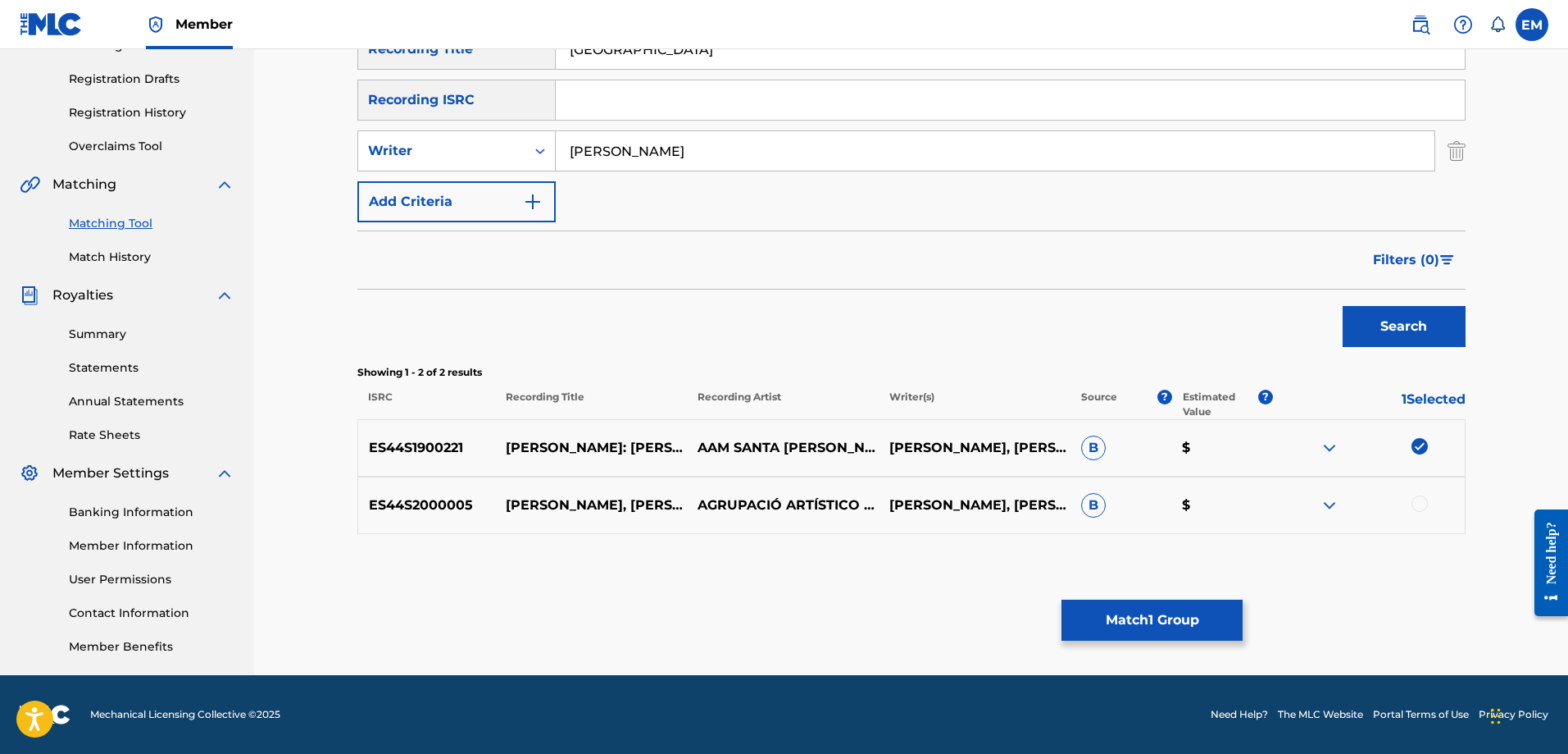
click at [1418, 444] on img at bounding box center [1419, 446] width 17 height 17
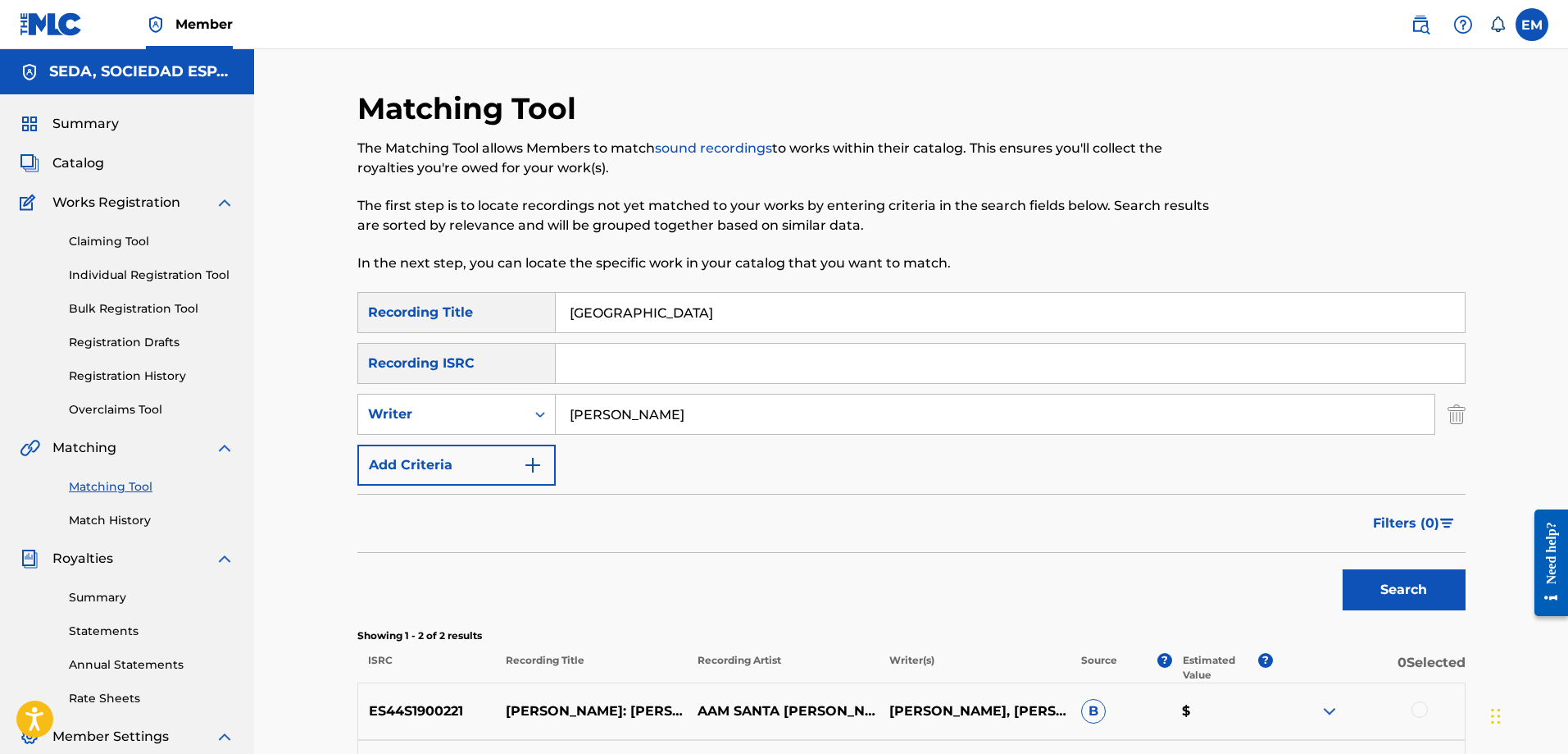
drag, startPoint x: 698, startPoint y: 306, endPoint x: 513, endPoint y: 296, distance: 185.3
click at [519, 294] on div "SearchWithCriteria405b1961-ad50-4b49-8f4a-20f2bbe44688 Recording Title [PERSON_…" at bounding box center [911, 313] width 1108 height 41
type input "v"
type input "cenizas y paella"
click at [1343, 569] on button "Search" at bounding box center [1404, 590] width 123 height 41
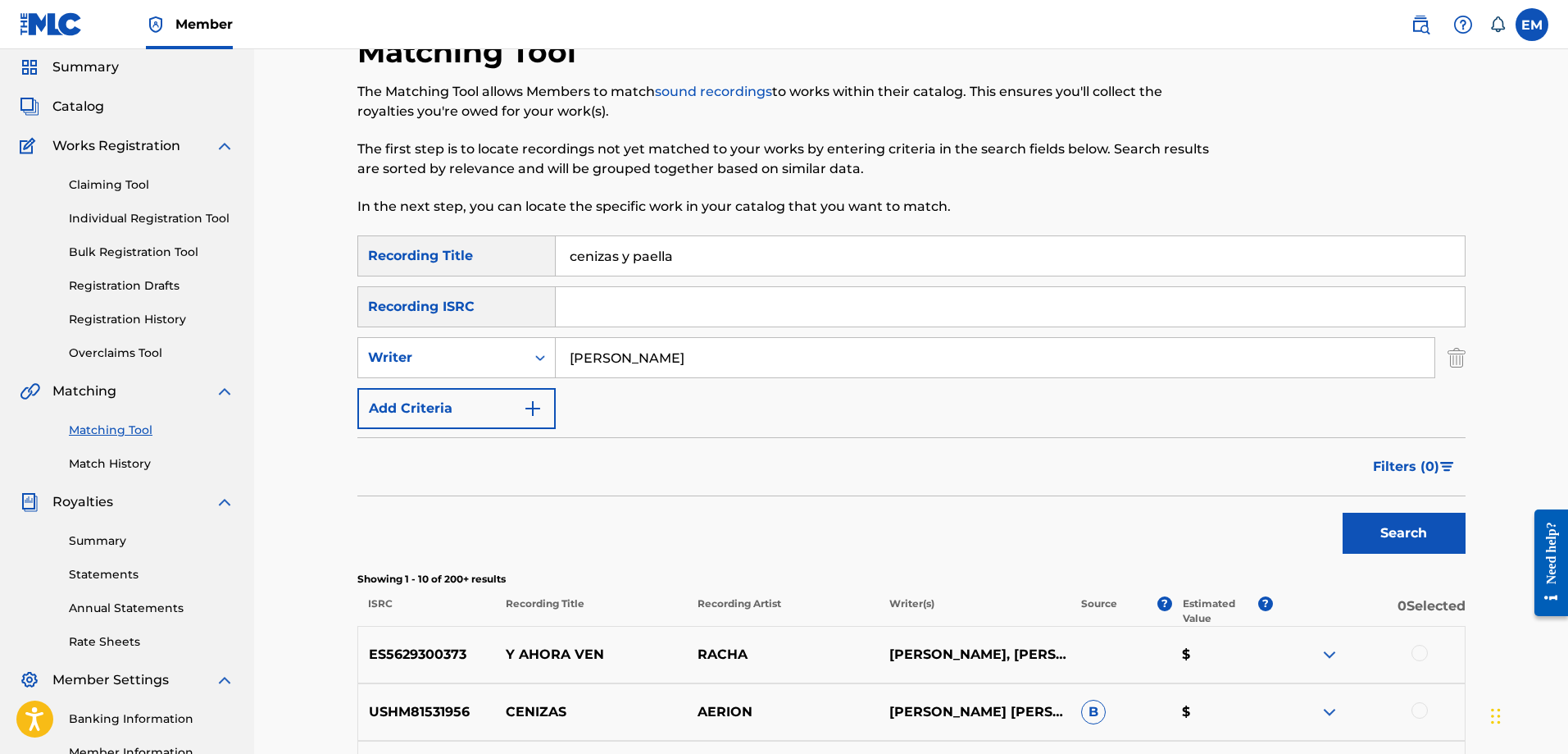
scroll to position [164, 0]
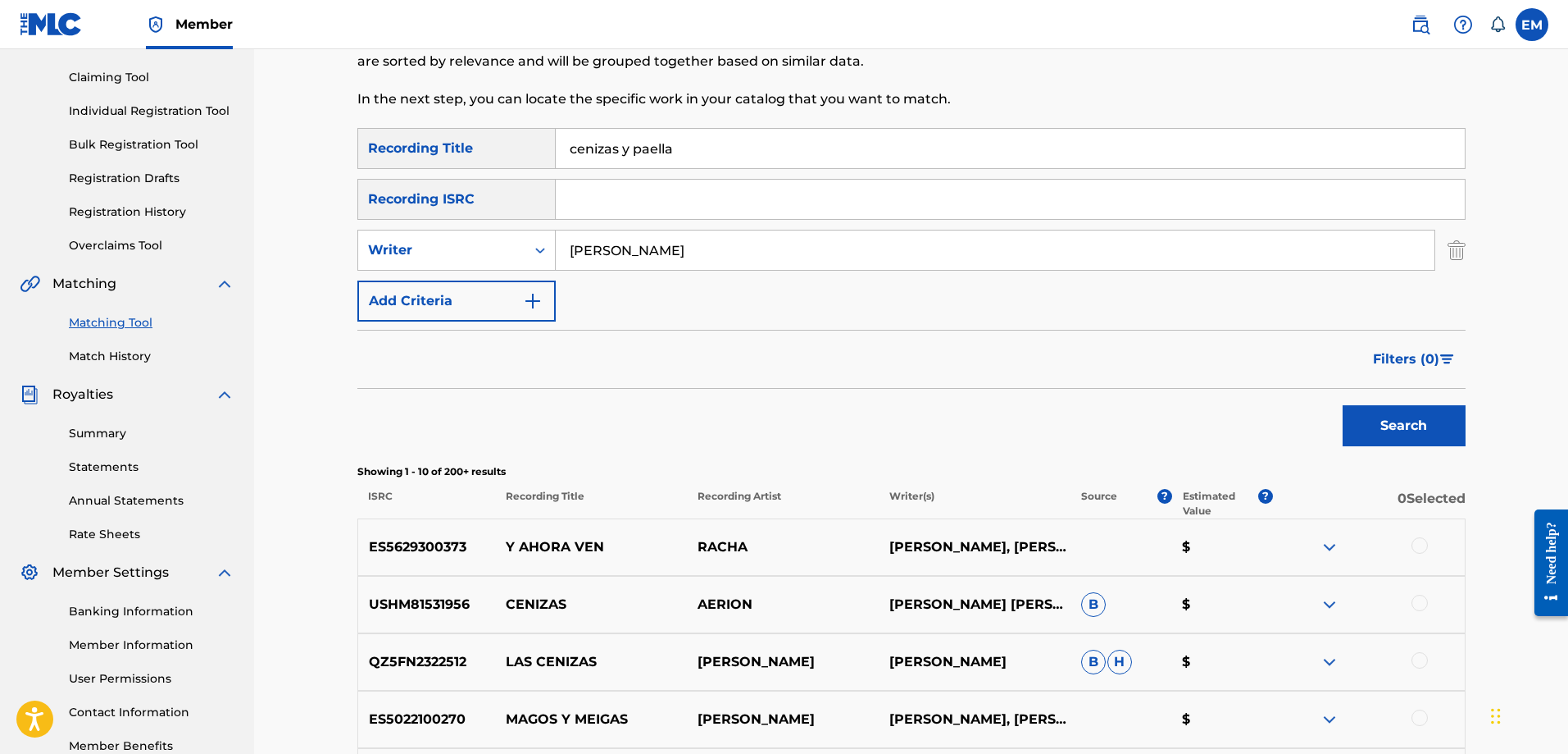
drag, startPoint x: 694, startPoint y: 246, endPoint x: 480, endPoint y: 278, distance: 216.4
click at [480, 278] on div "SearchWithCriteria405b1961-ad50-4b49-8f4a-20f2bbe44688 Recording Title cenizas …" at bounding box center [911, 224] width 1108 height 194
click at [1343, 406] on button "Search" at bounding box center [1404, 426] width 123 height 41
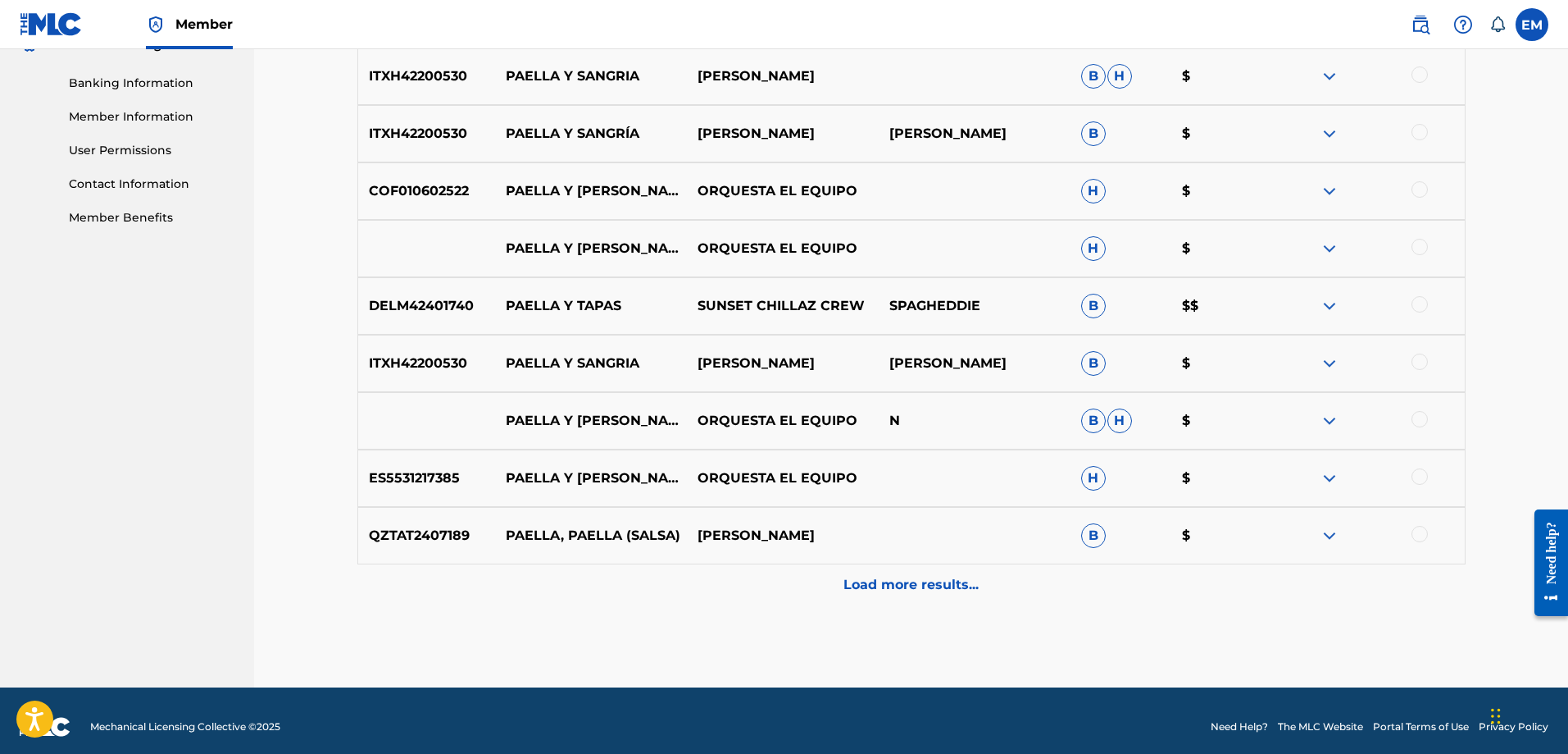
scroll to position [705, 0]
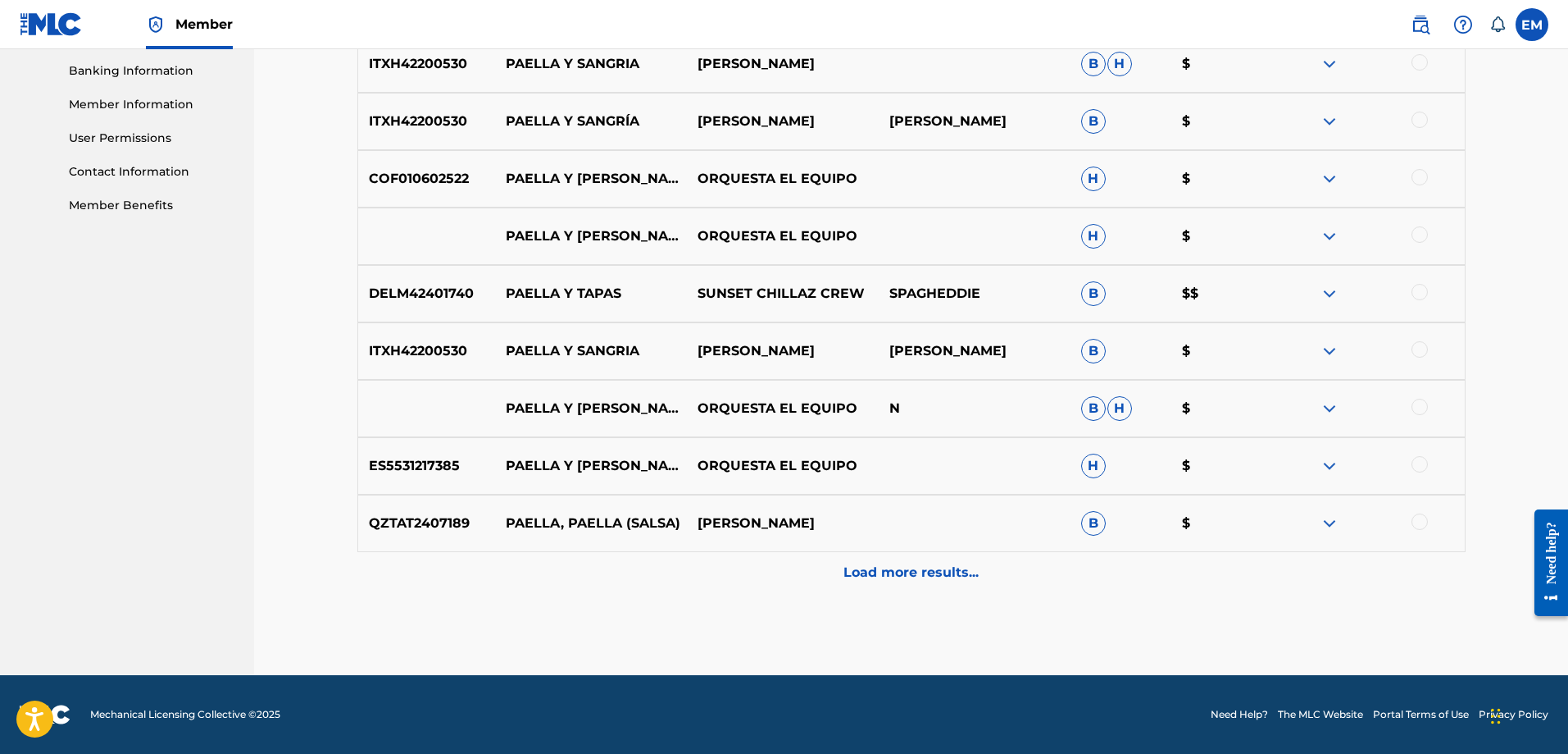
click at [864, 571] on p "Load more results..." at bounding box center [910, 573] width 135 height 20
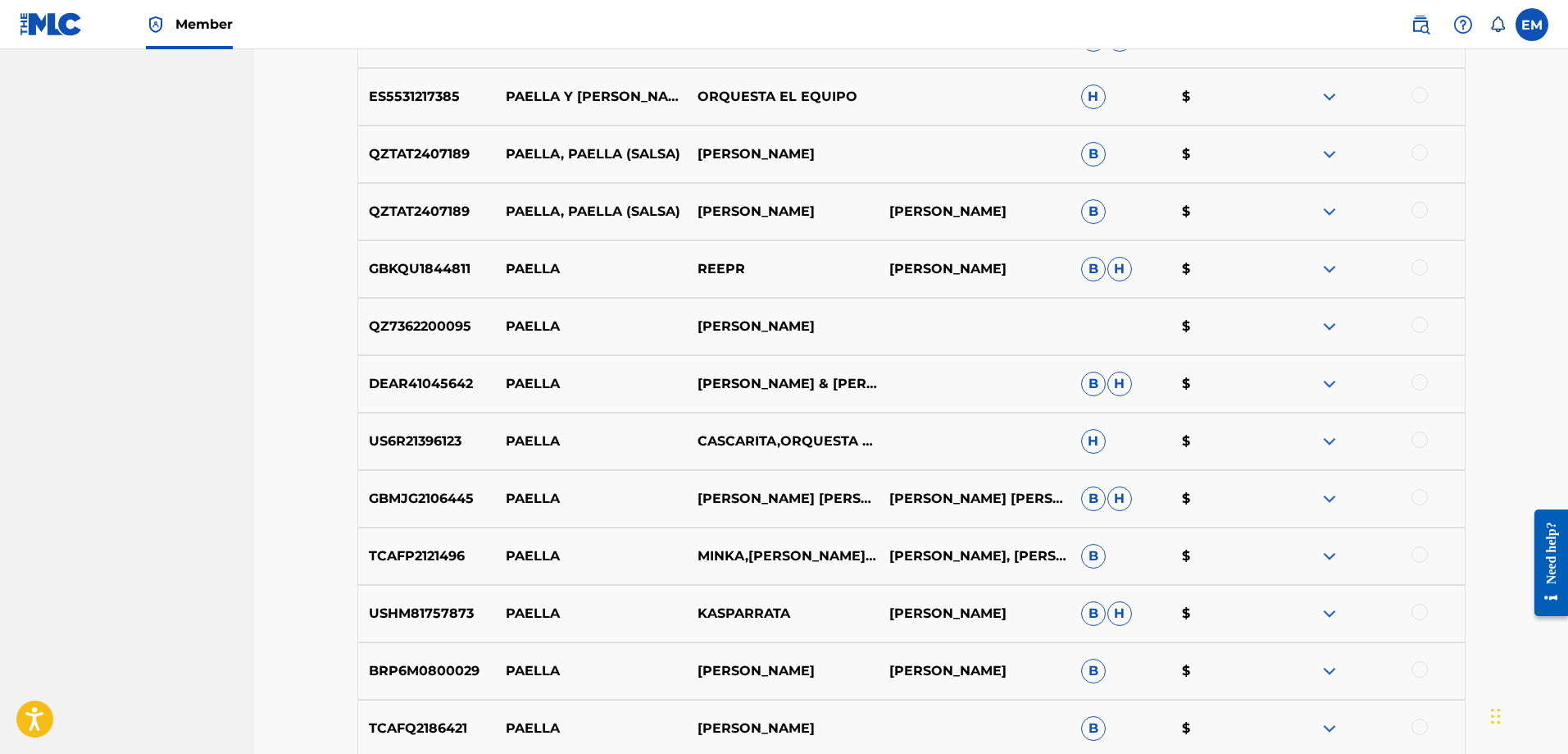
scroll to position [1279, 0]
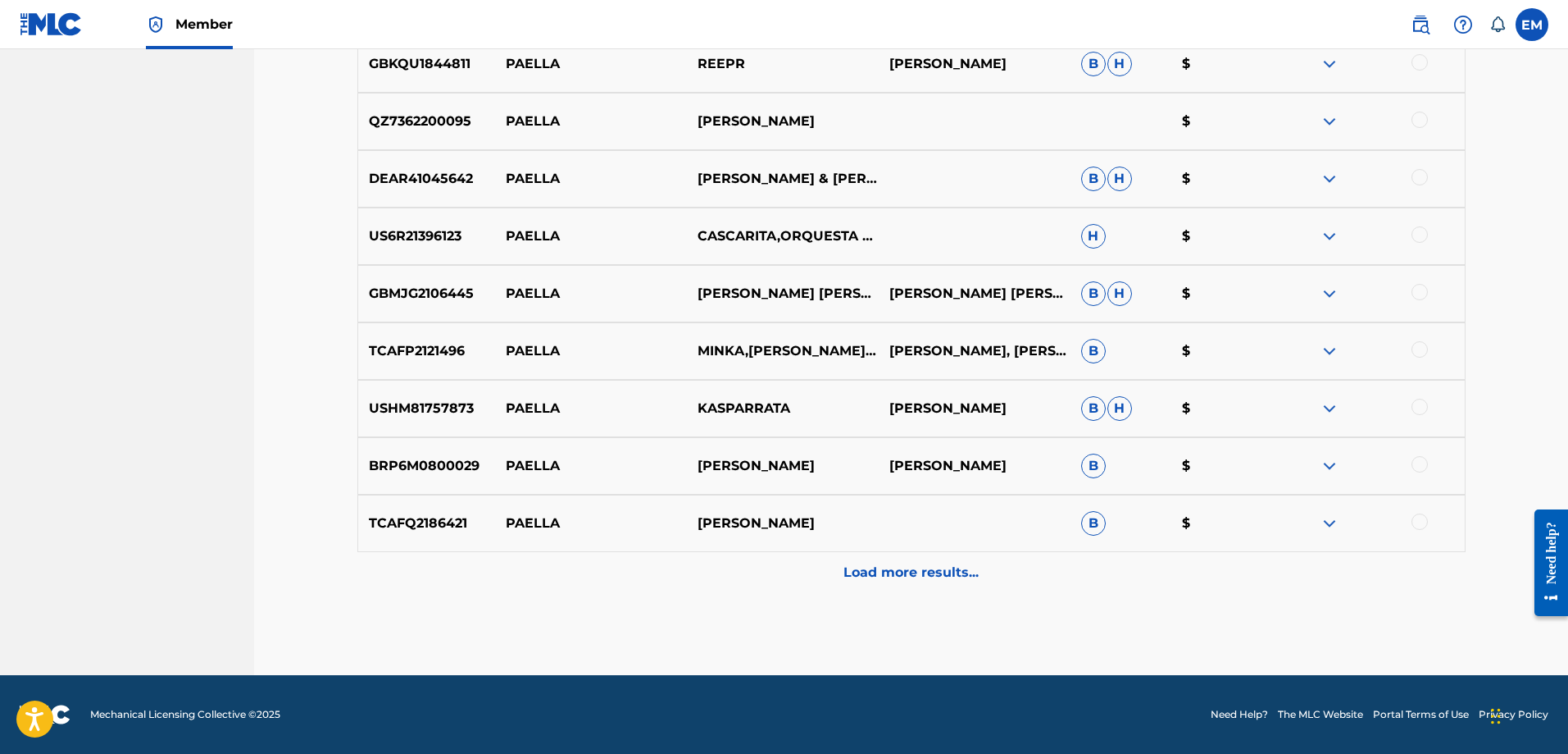
click at [882, 562] on div "Load more results..." at bounding box center [911, 573] width 1108 height 41
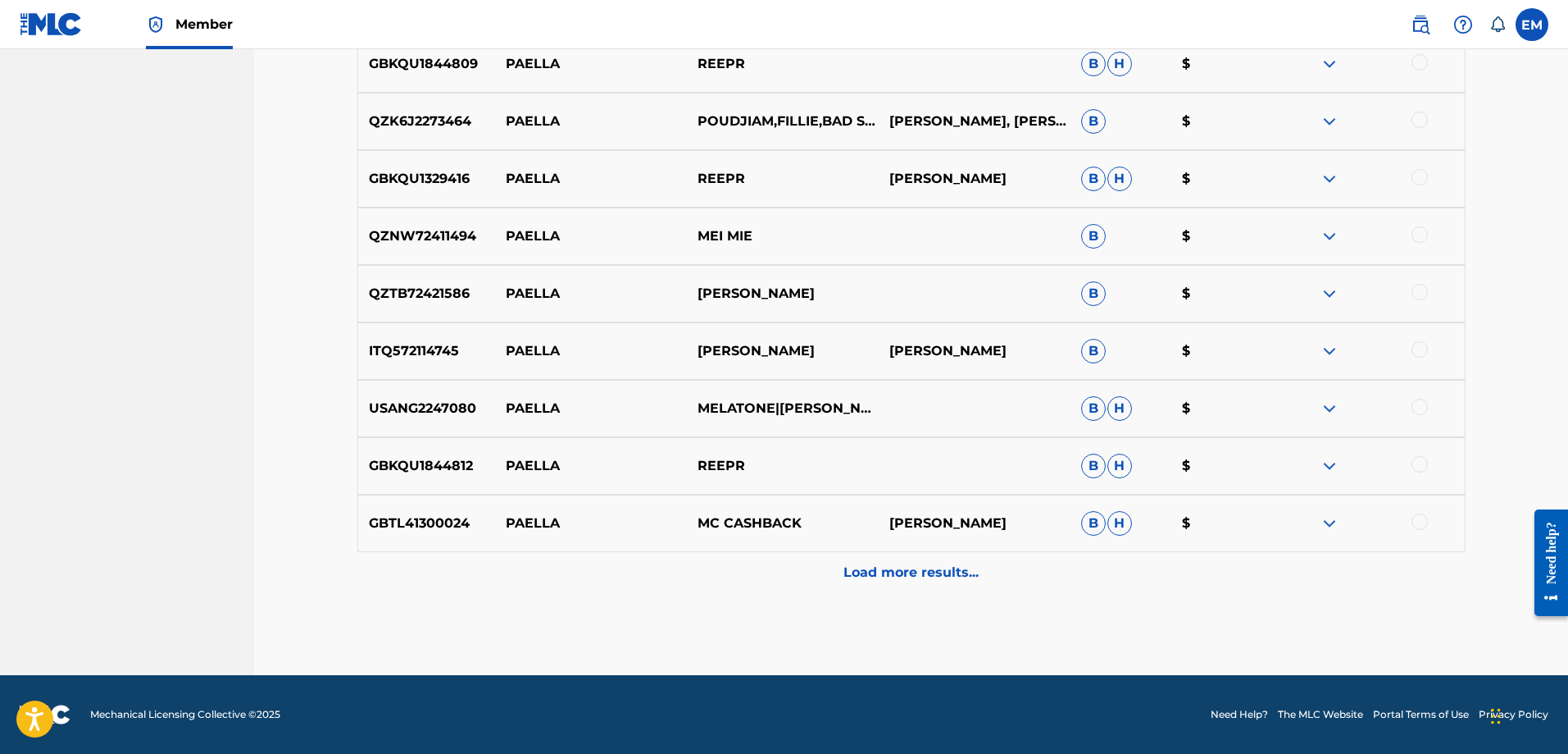
click at [925, 558] on div "Load more results..." at bounding box center [911, 573] width 1108 height 41
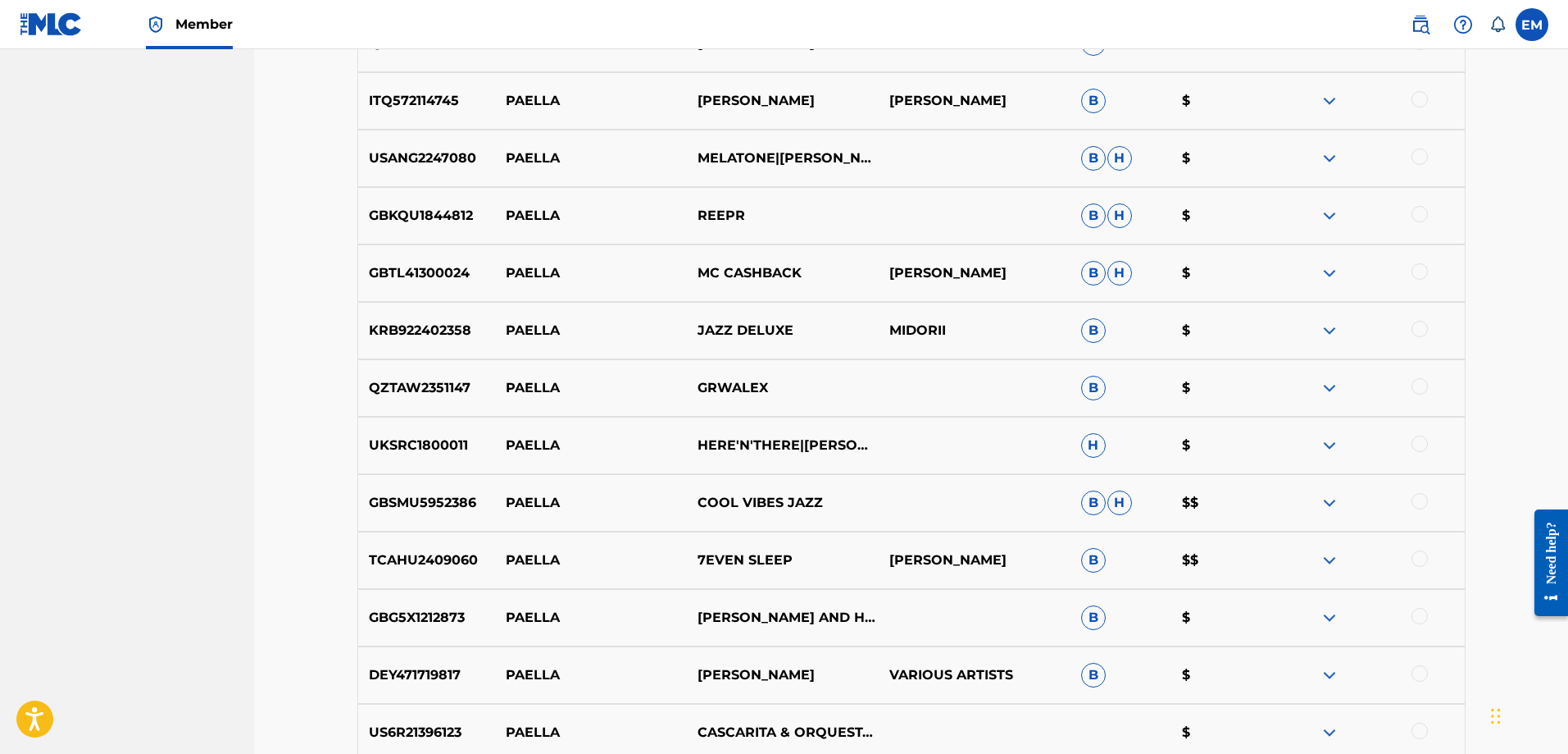
scroll to position [2426, 0]
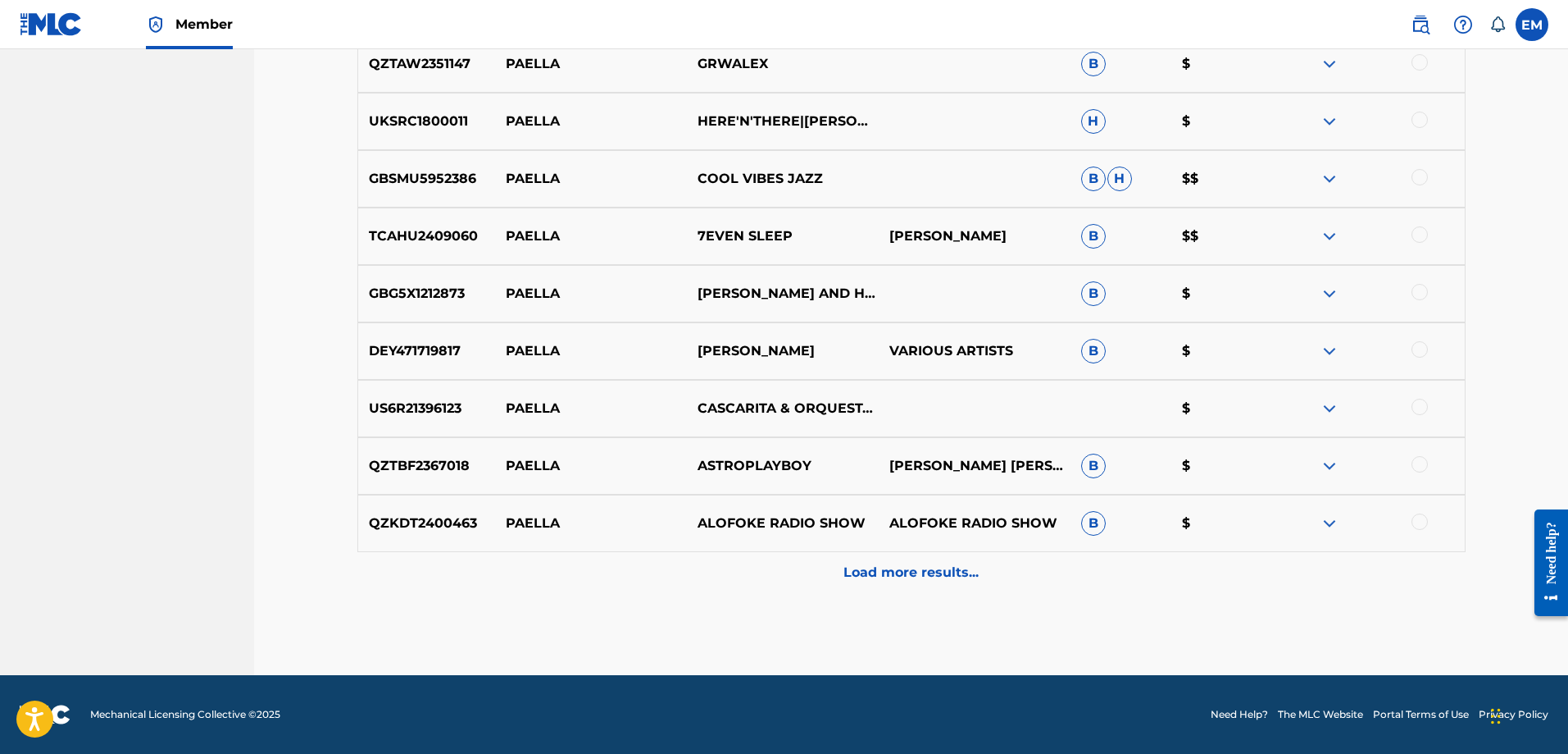
click at [926, 564] on p "Load more results..." at bounding box center [910, 573] width 135 height 20
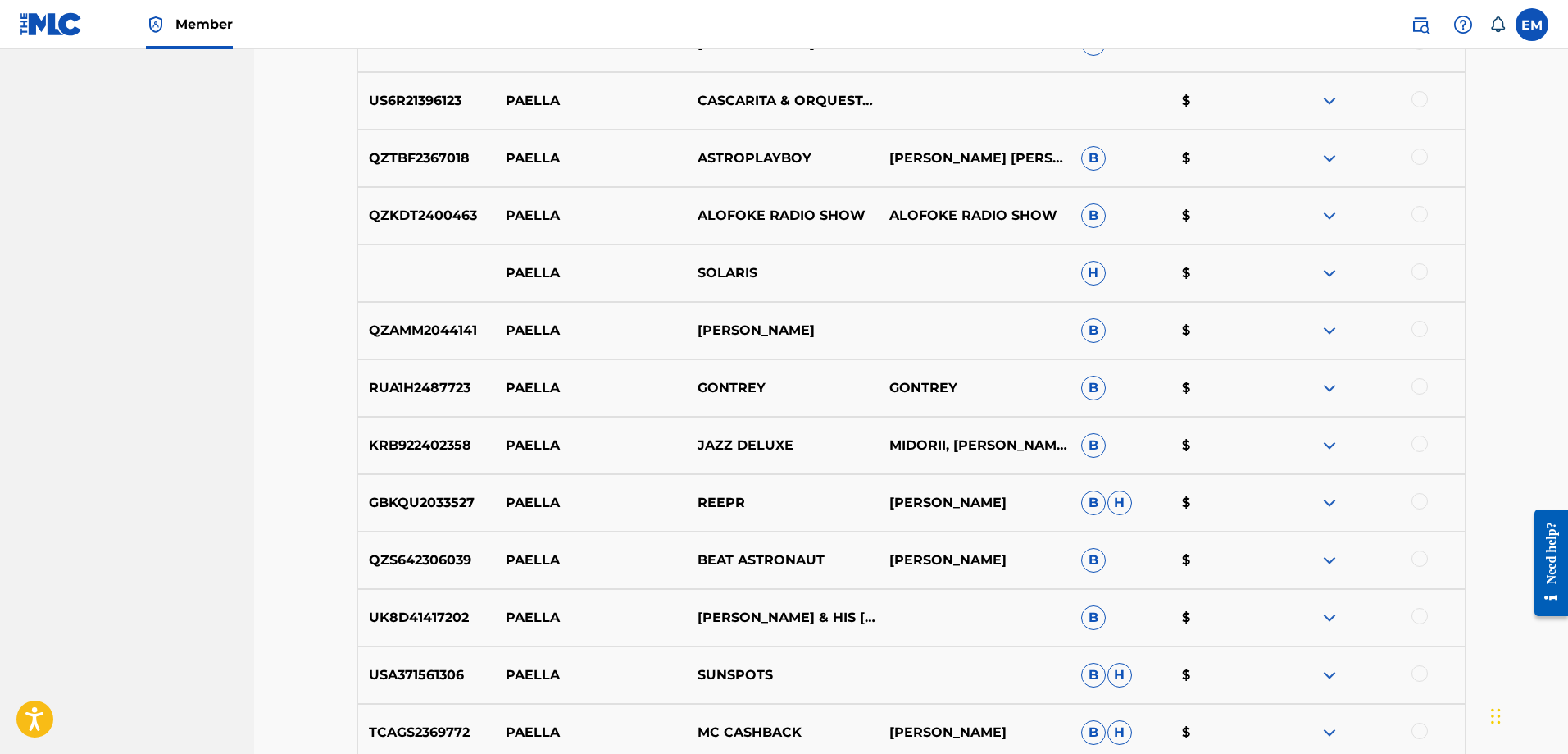
scroll to position [3000, 0]
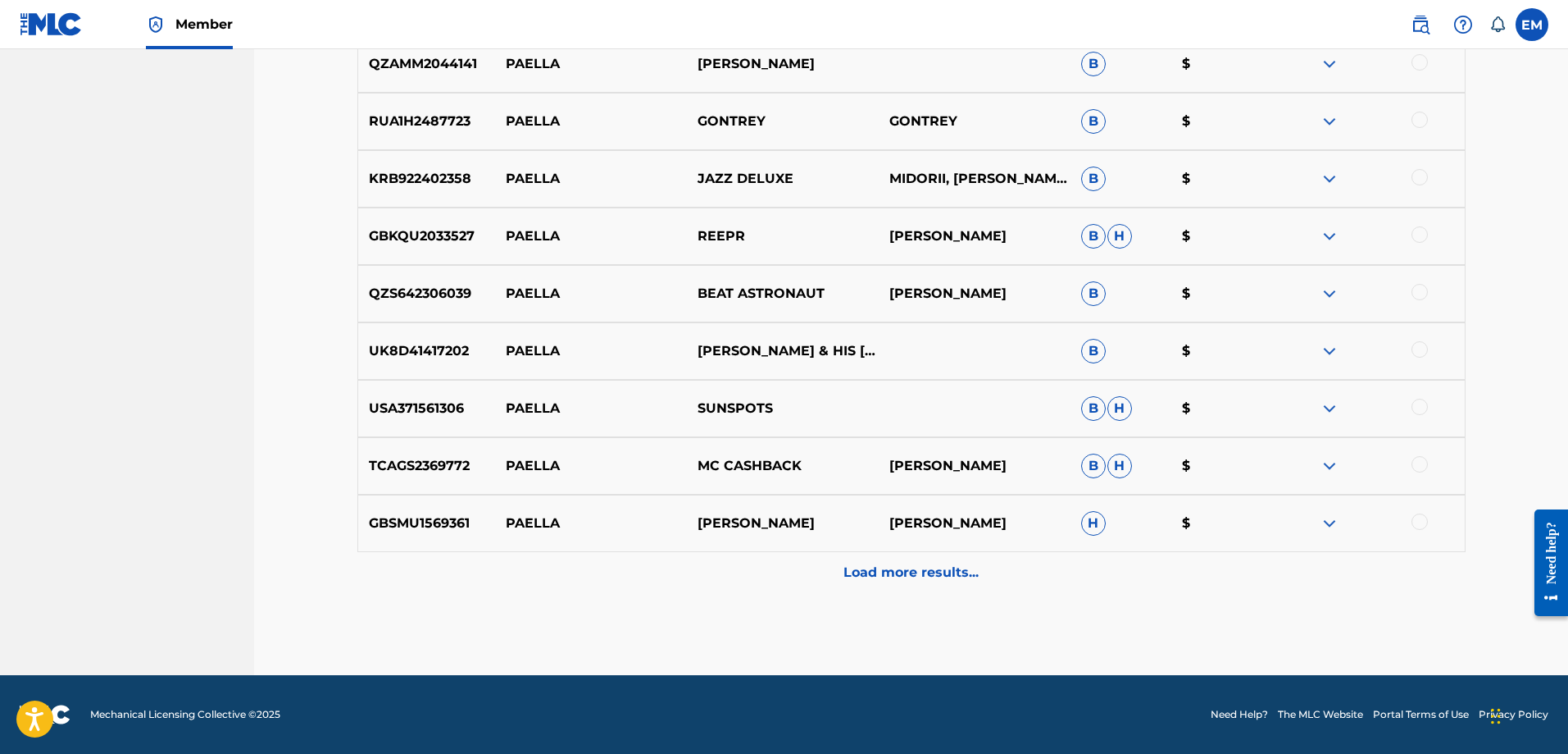
click at [880, 564] on p "Load more results..." at bounding box center [910, 573] width 135 height 20
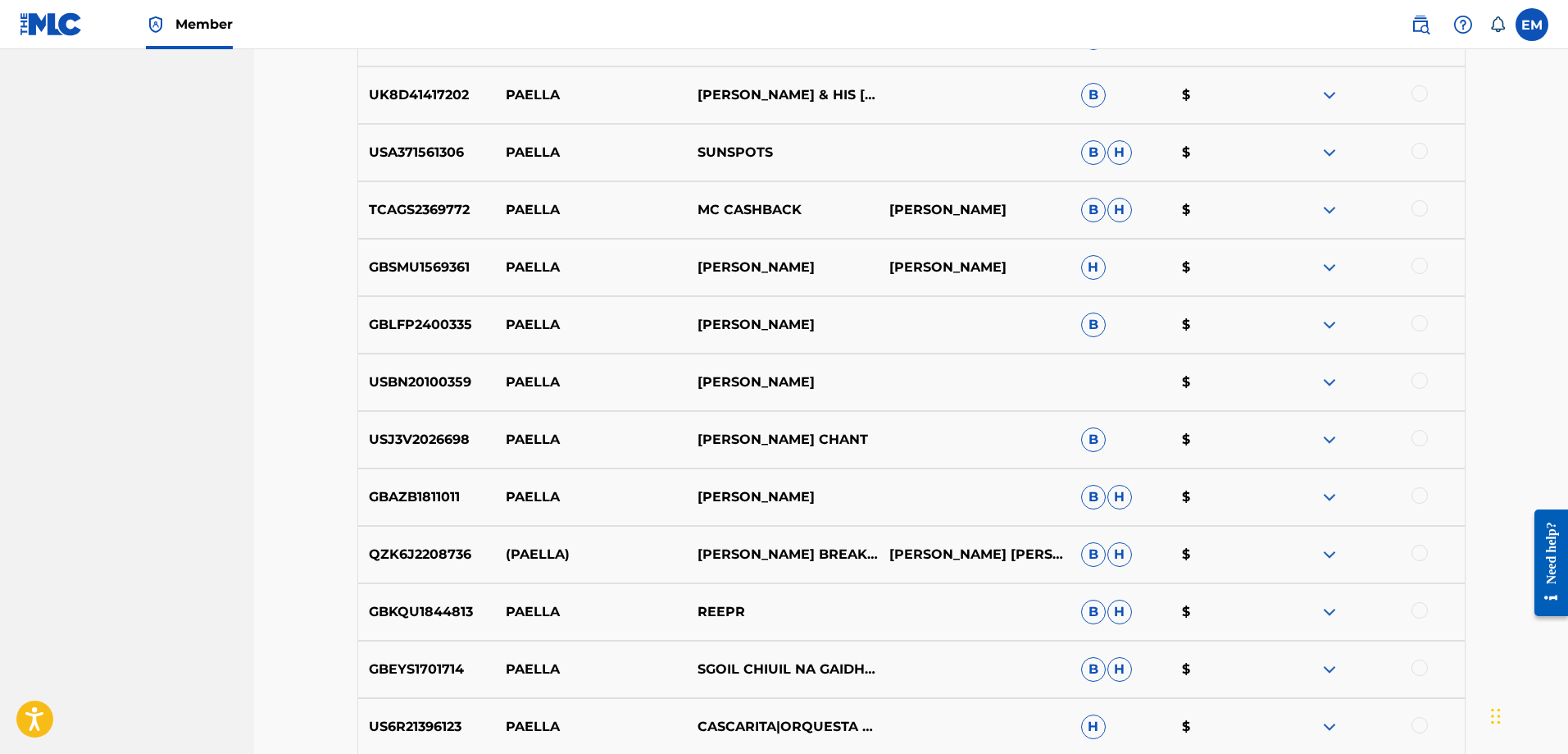
scroll to position [3575, 0]
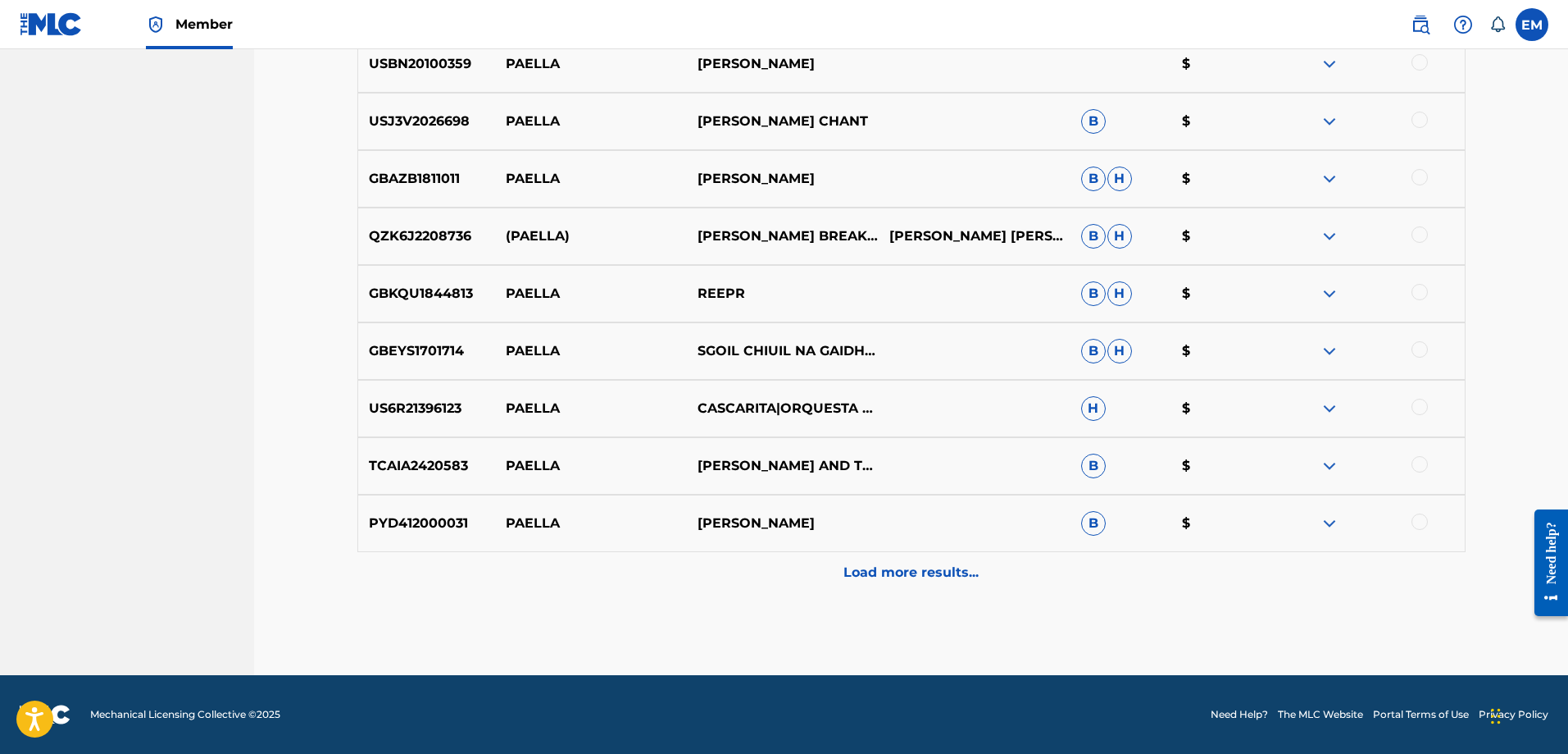
click at [881, 573] on p "Load more results..." at bounding box center [910, 573] width 135 height 20
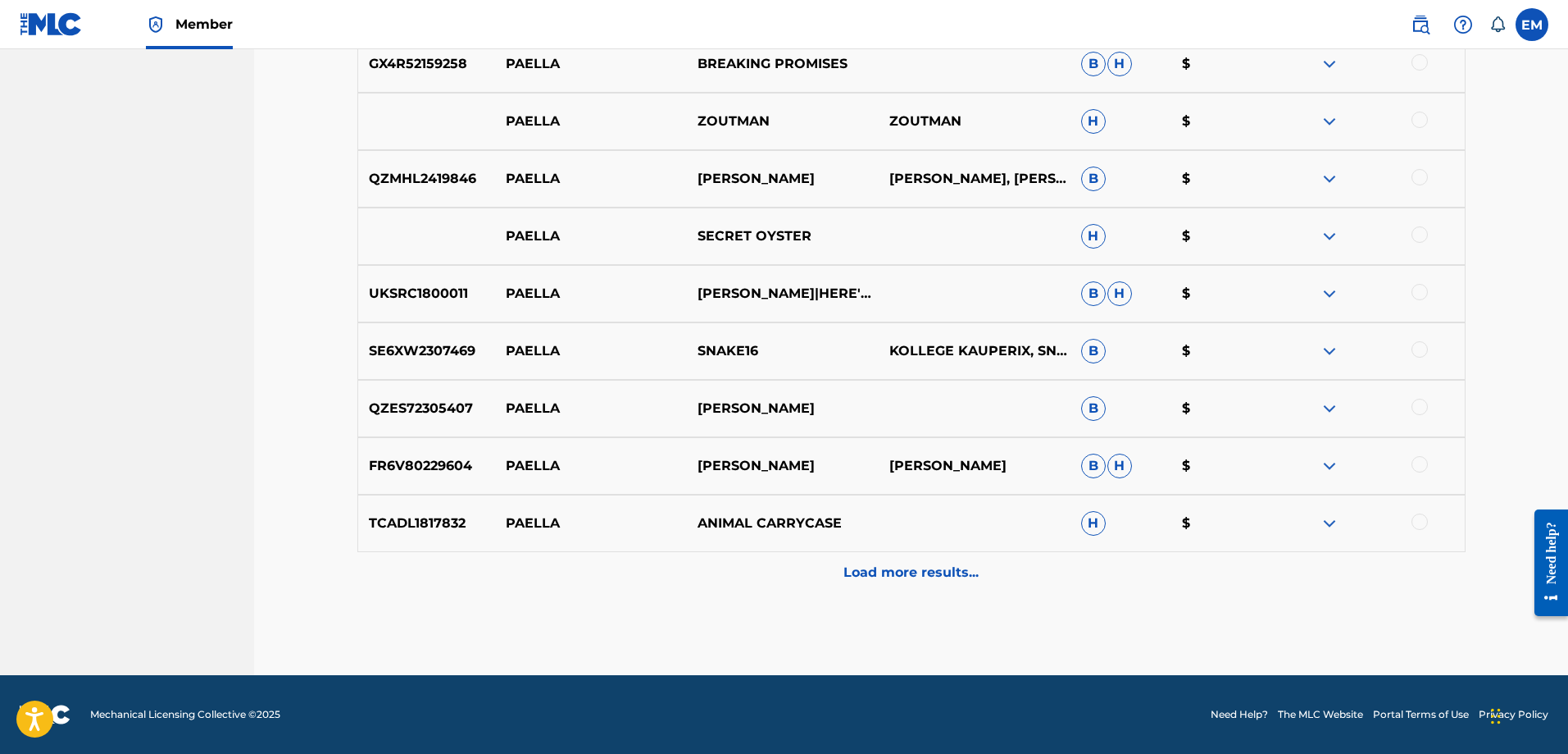
click at [904, 566] on p "Load more results..." at bounding box center [910, 573] width 135 height 20
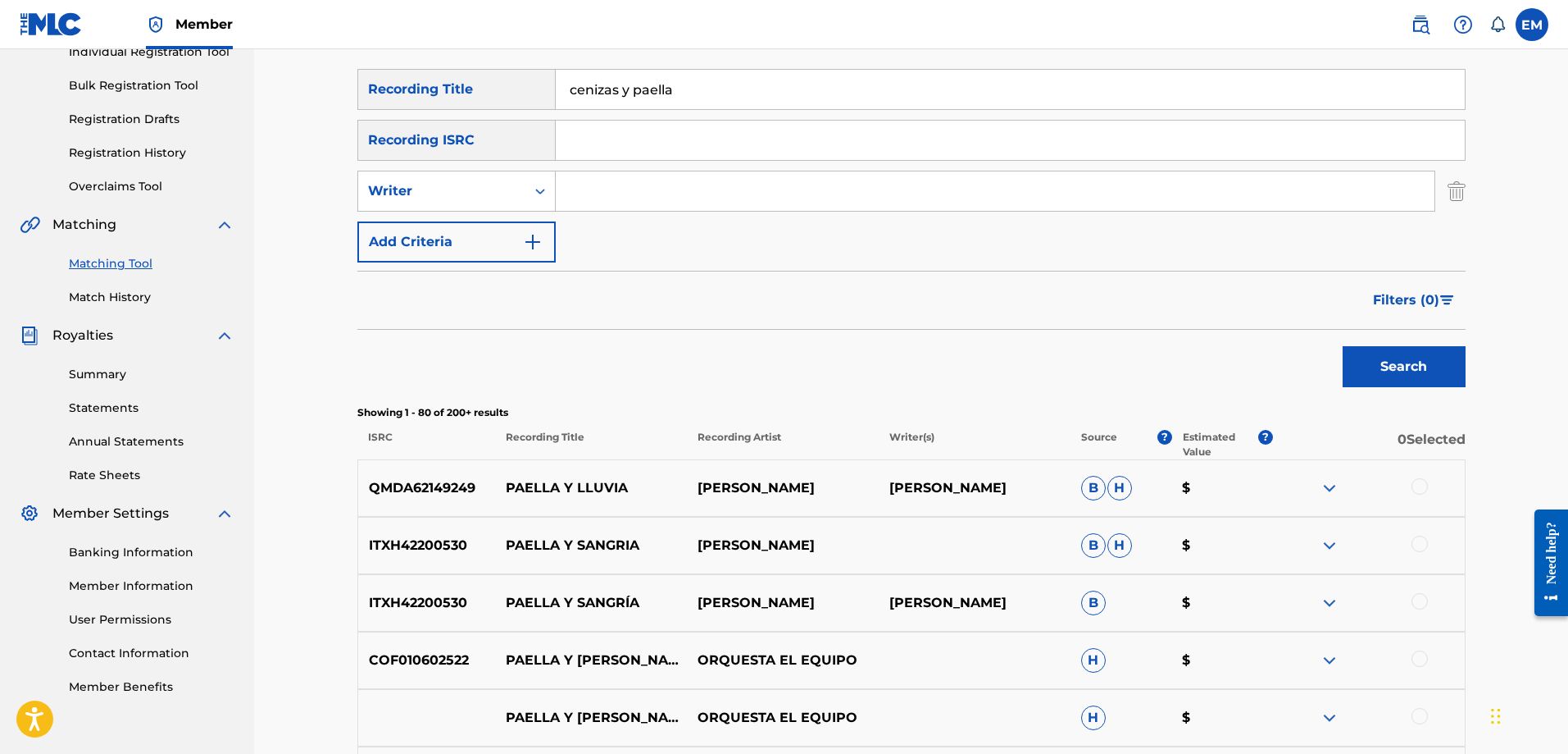
scroll to position [0, 0]
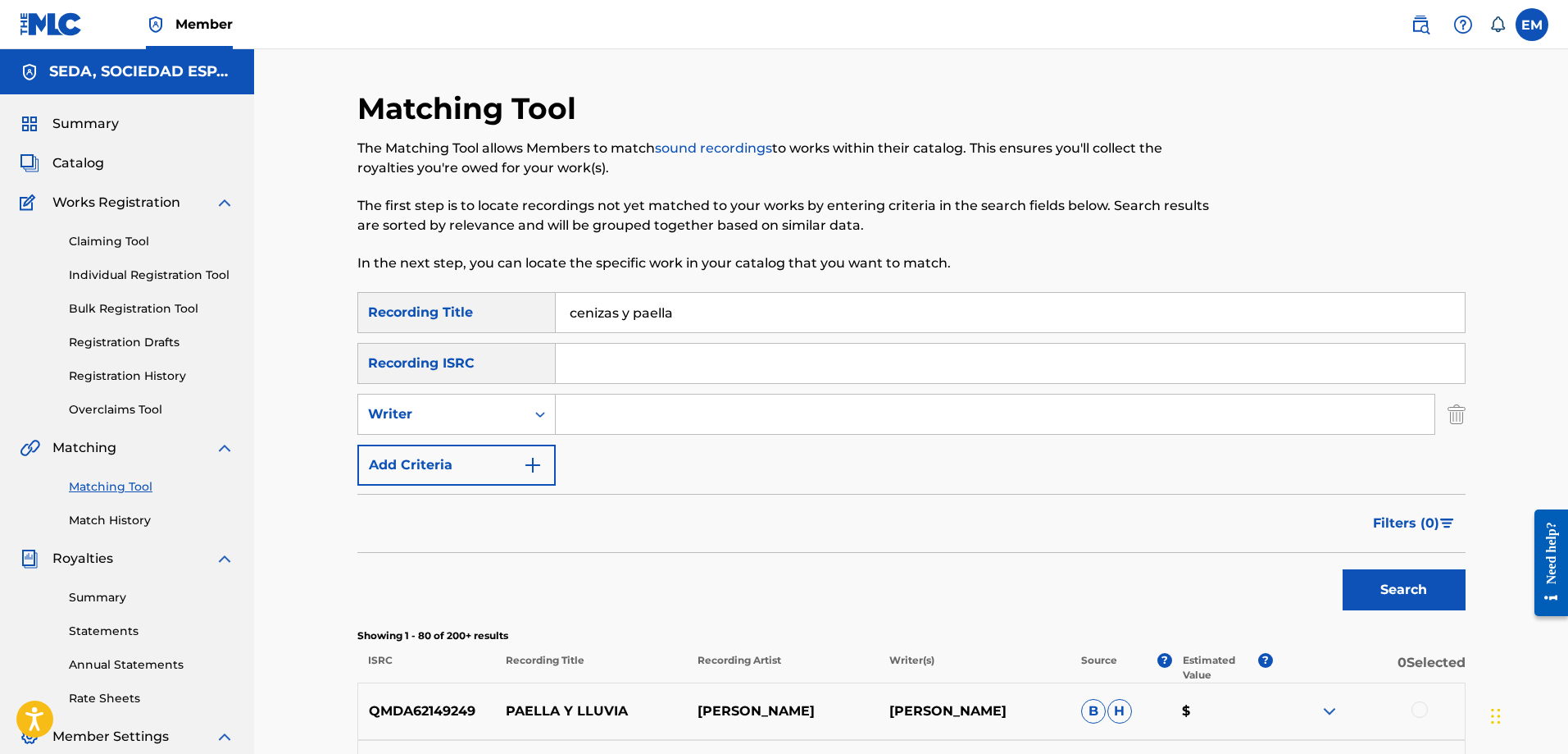
click at [616, 405] on input "Search Form" at bounding box center [995, 414] width 878 height 39
type input "[PERSON_NAME]"
click at [1343, 569] on button "Search" at bounding box center [1404, 590] width 123 height 41
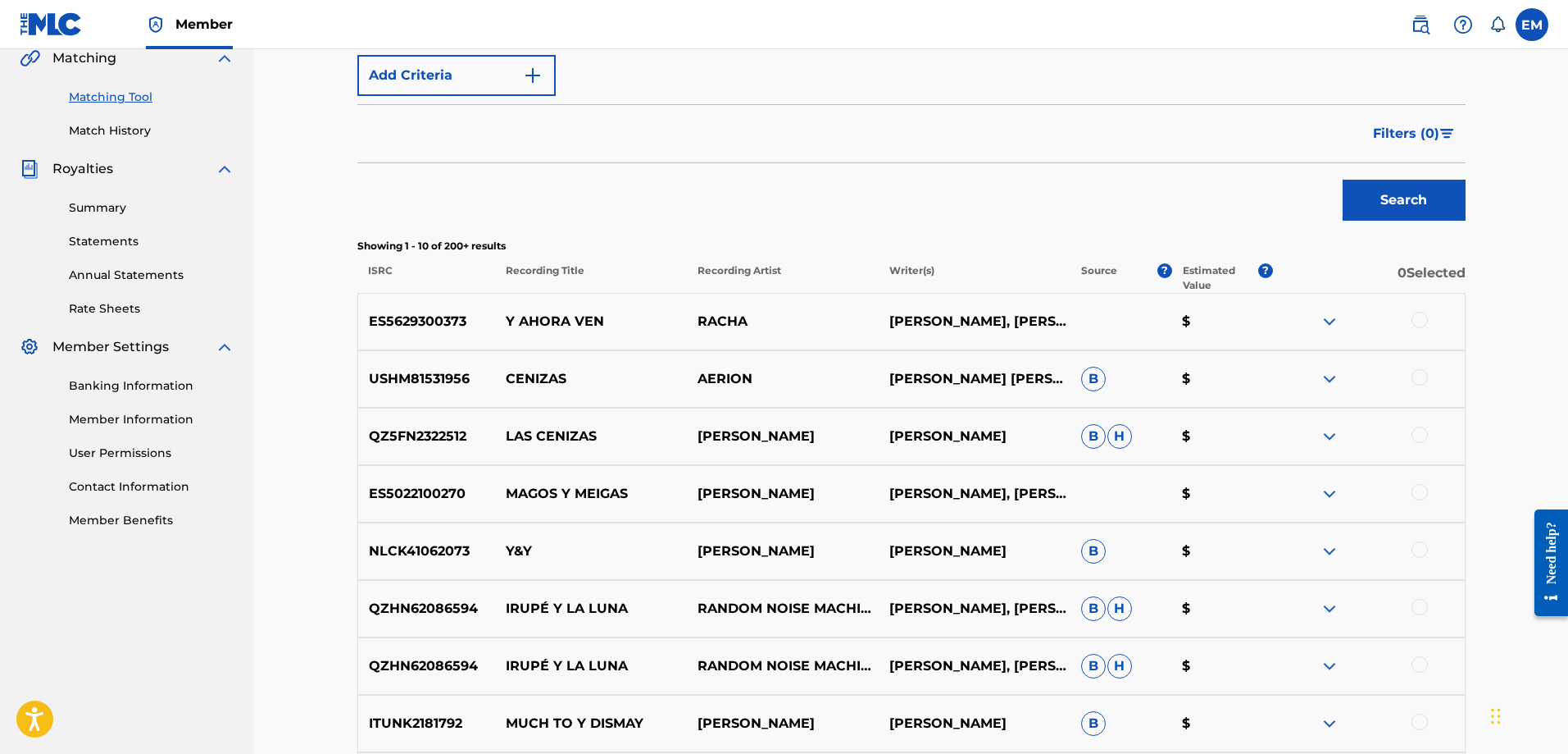
scroll to position [410, 0]
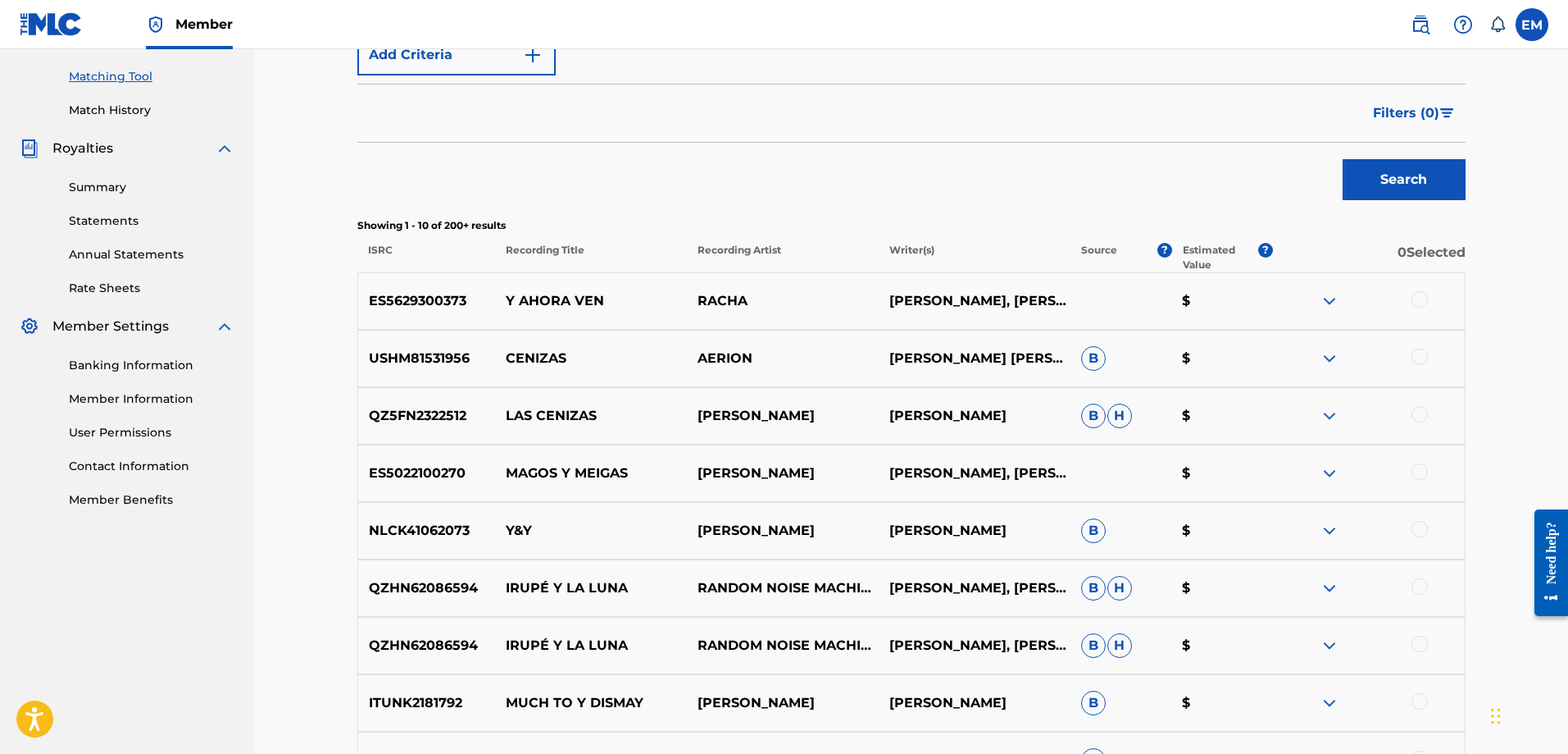
click at [1417, 306] on div at bounding box center [1419, 299] width 17 height 17
click at [1181, 618] on button "Match 1 Group" at bounding box center [1152, 620] width 181 height 41
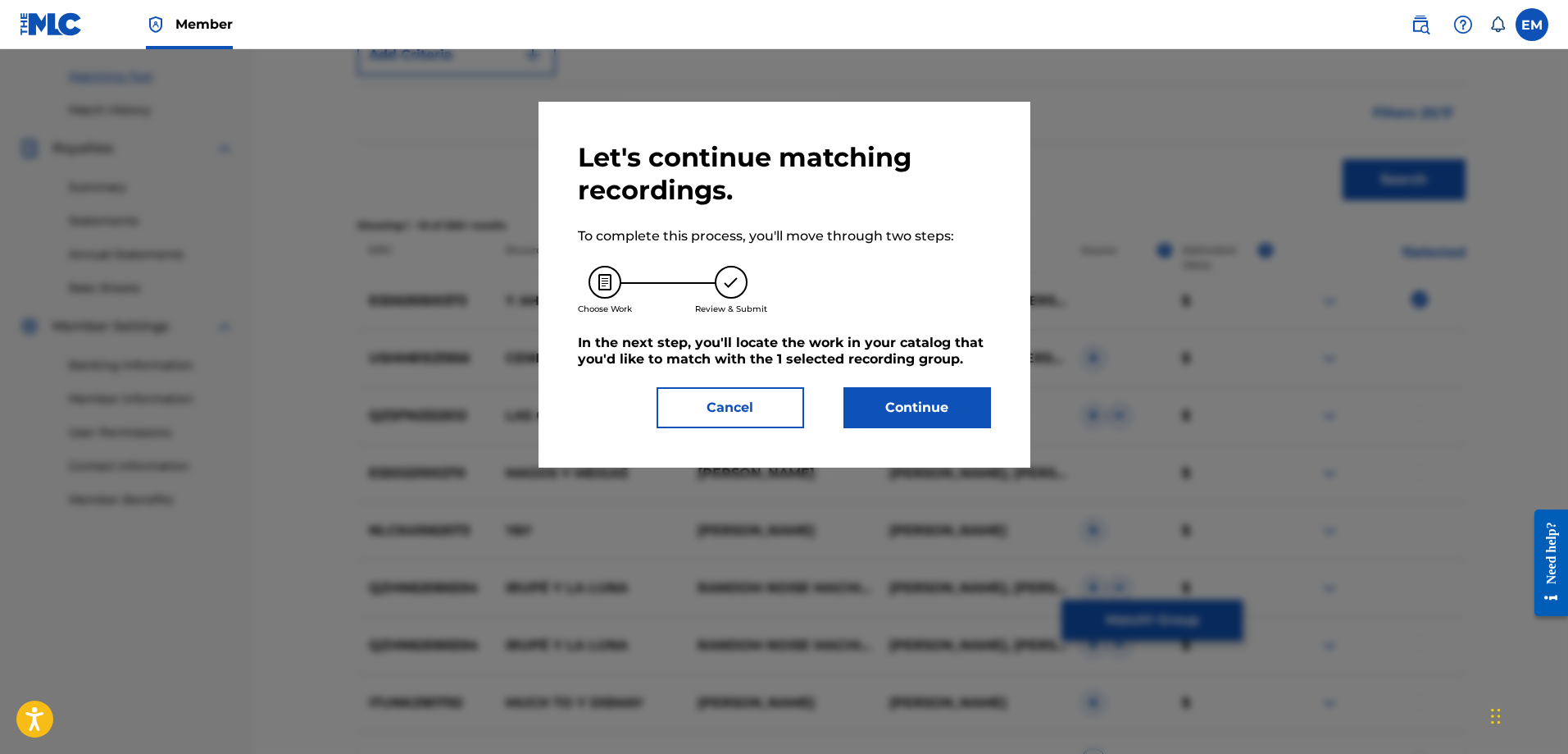
click at [892, 405] on button "Continue" at bounding box center [917, 408] width 148 height 41
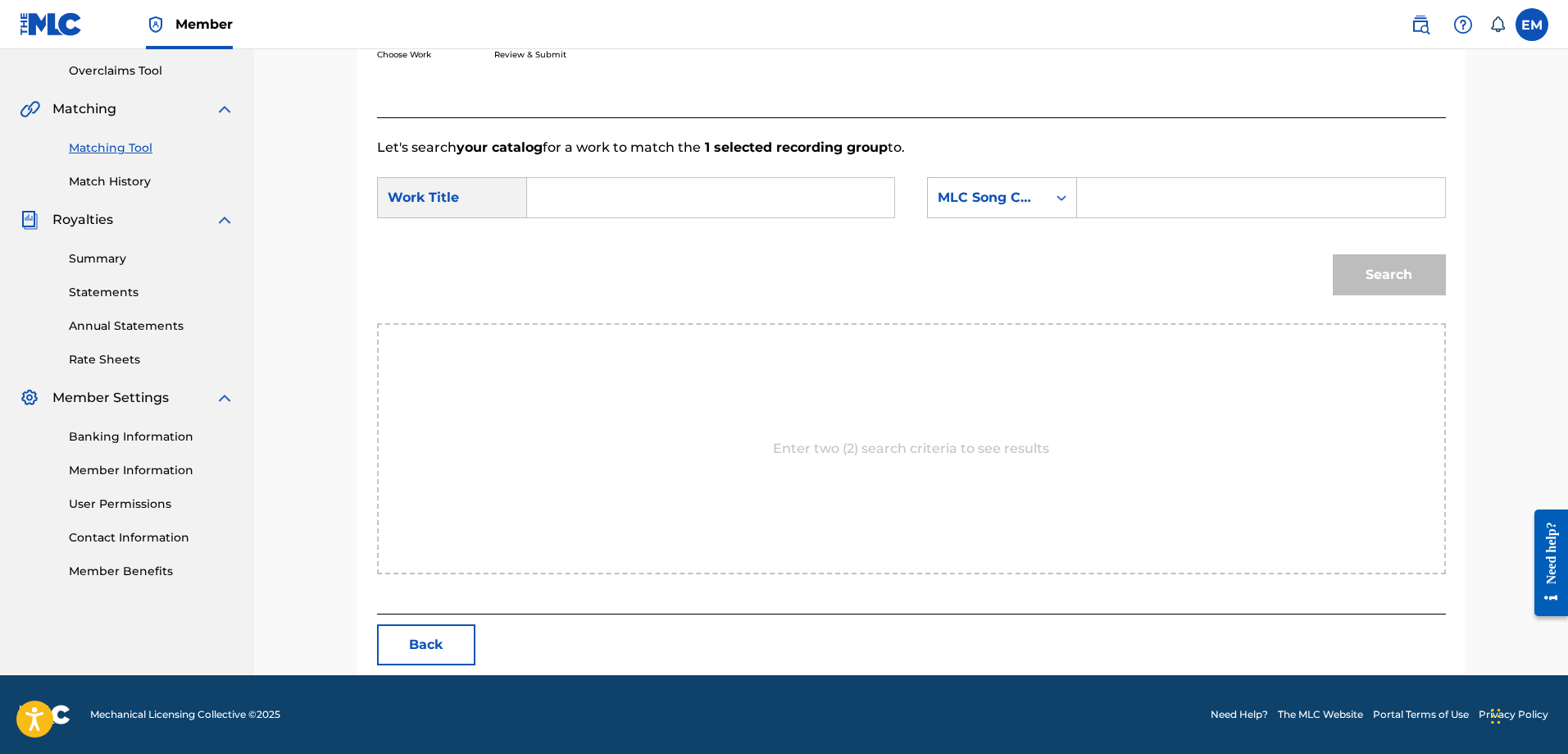
click at [551, 197] on input "Search Form" at bounding box center [710, 198] width 339 height 39
type input "cenizas y paella"
click at [992, 203] on div "MLC Song Code" at bounding box center [987, 198] width 99 height 20
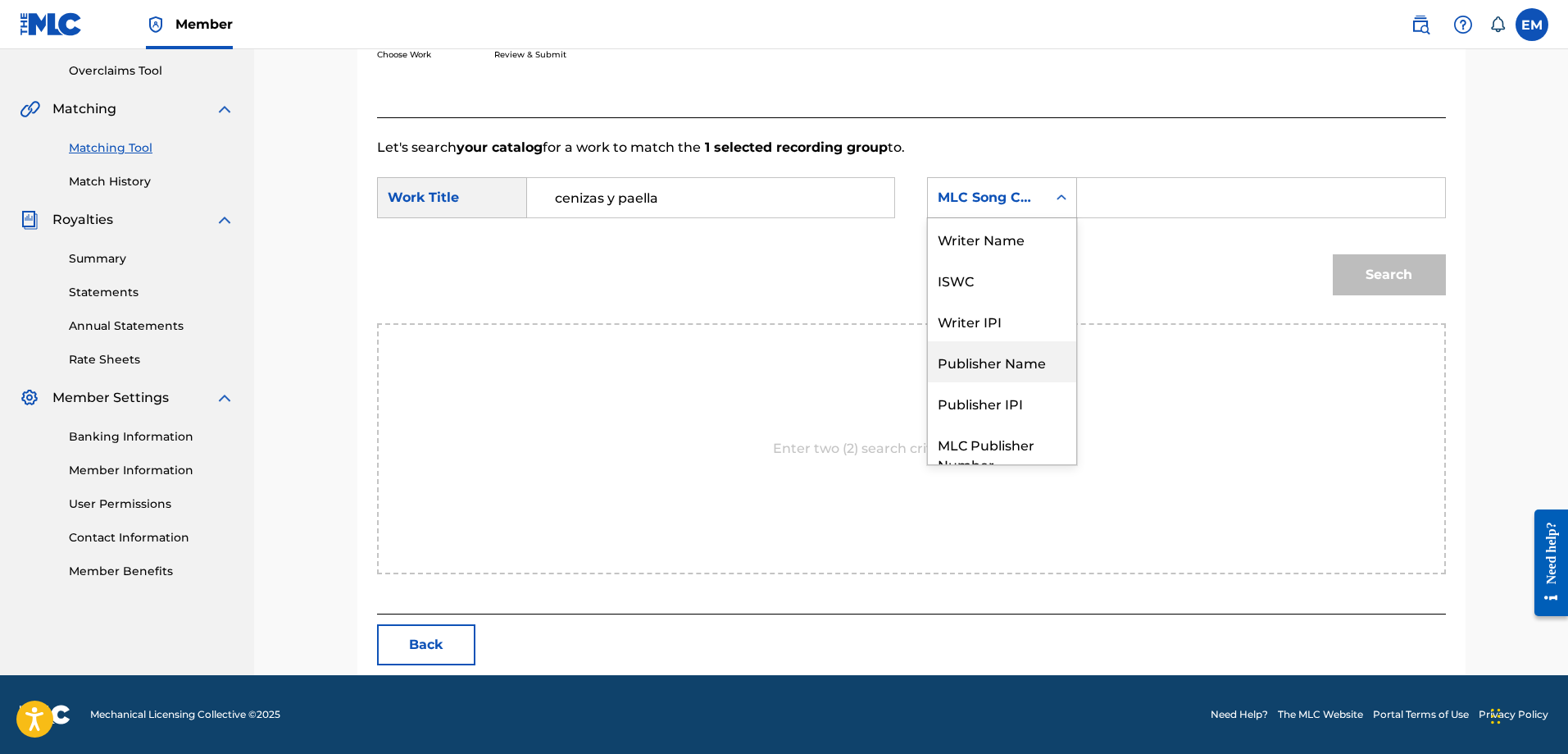
scroll to position [0, 0]
click at [968, 244] on div "Writer Name" at bounding box center [1001, 239] width 149 height 41
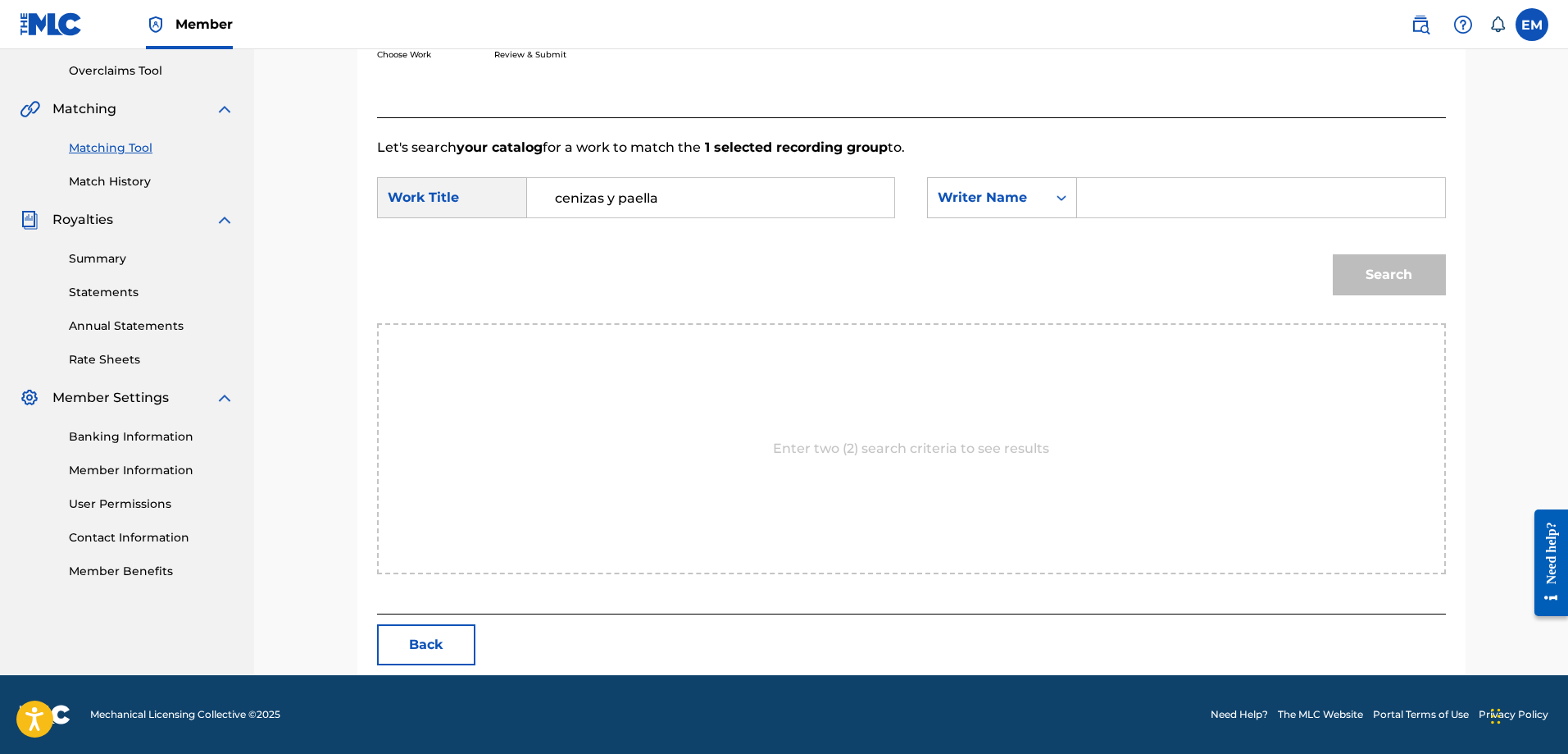
click at [1105, 190] on input "Search Form" at bounding box center [1260, 198] width 339 height 39
type input "[PERSON_NAME]"
click at [1333, 254] on button "Search" at bounding box center [1389, 275] width 113 height 41
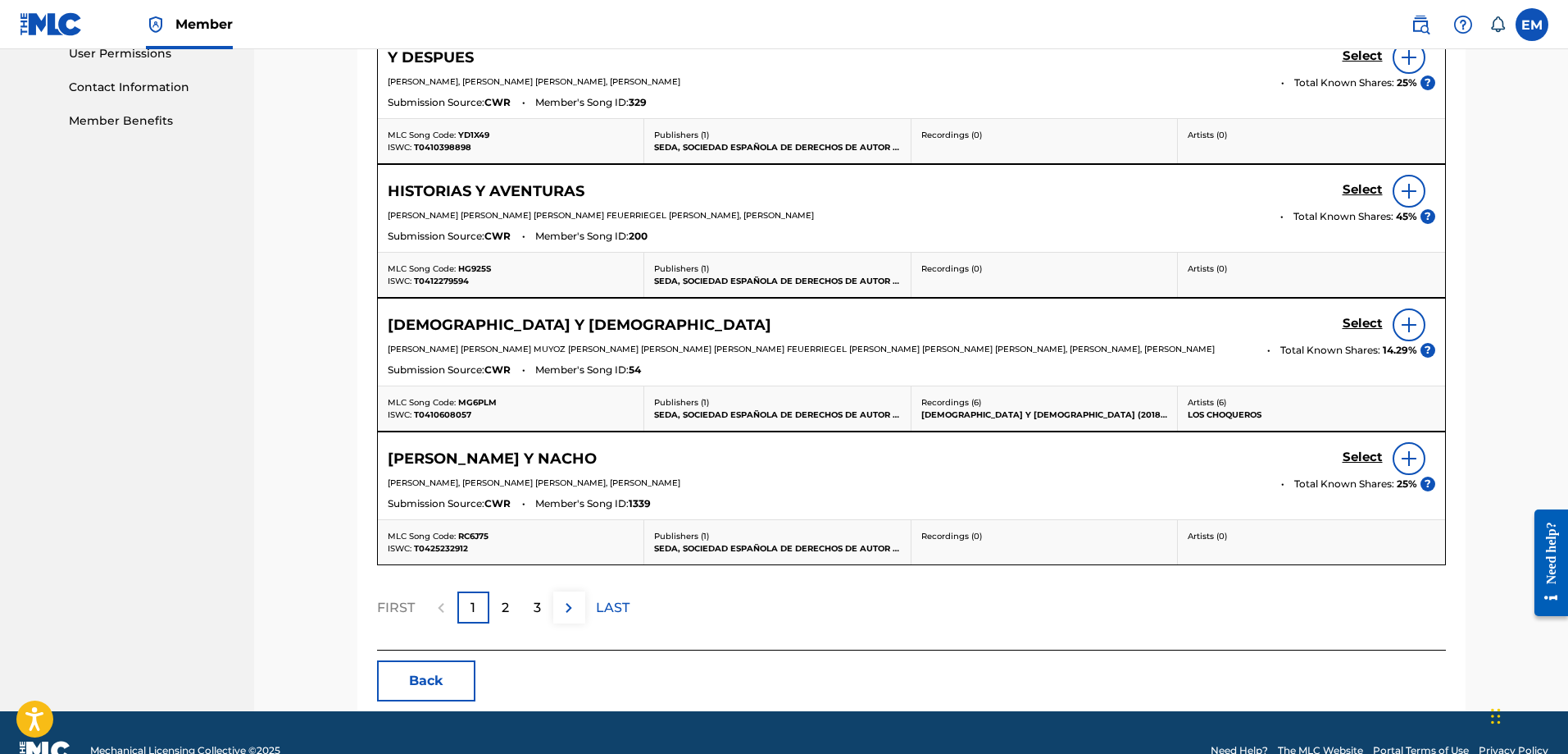
scroll to position [831, 0]
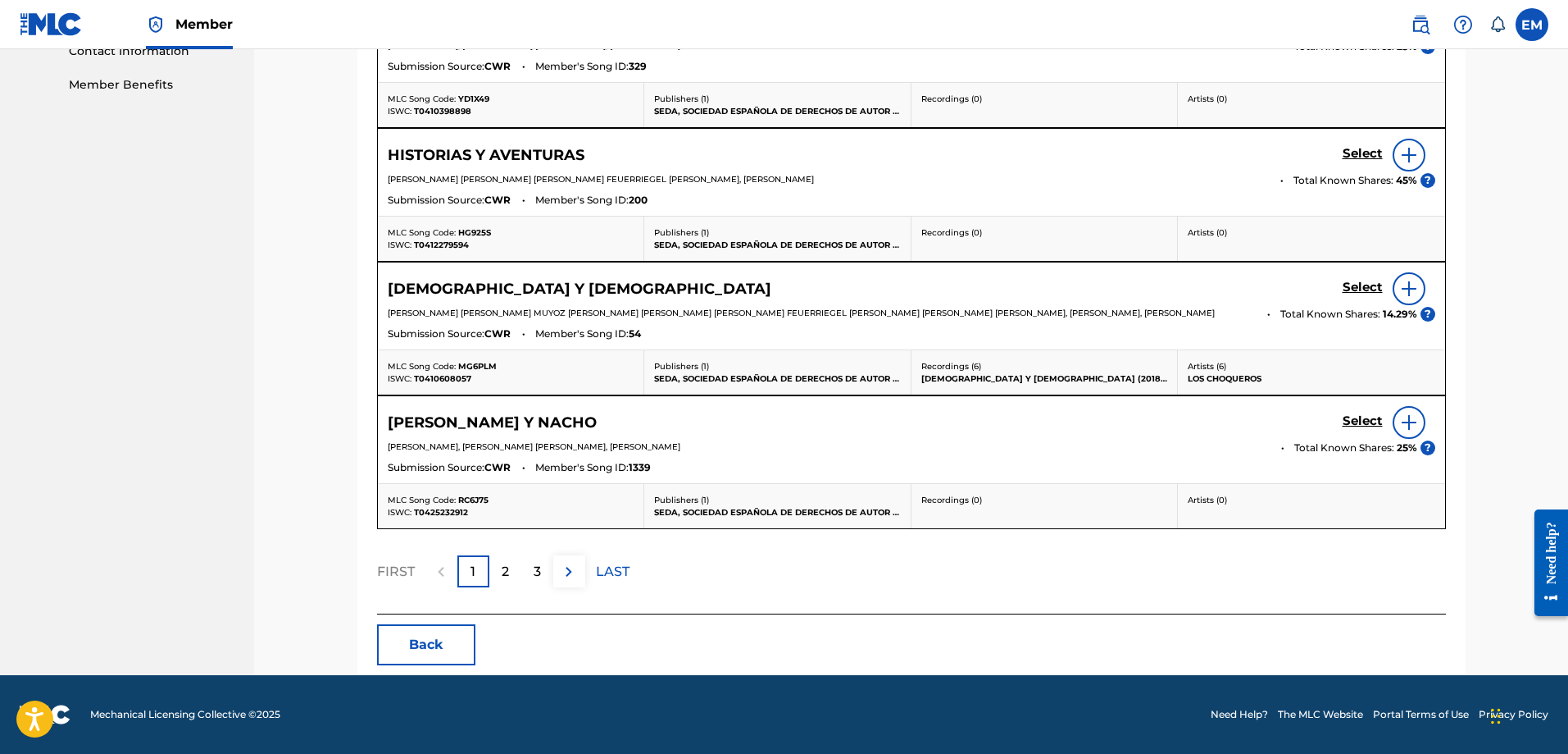
click at [506, 578] on p "2" at bounding box center [505, 572] width 7 height 20
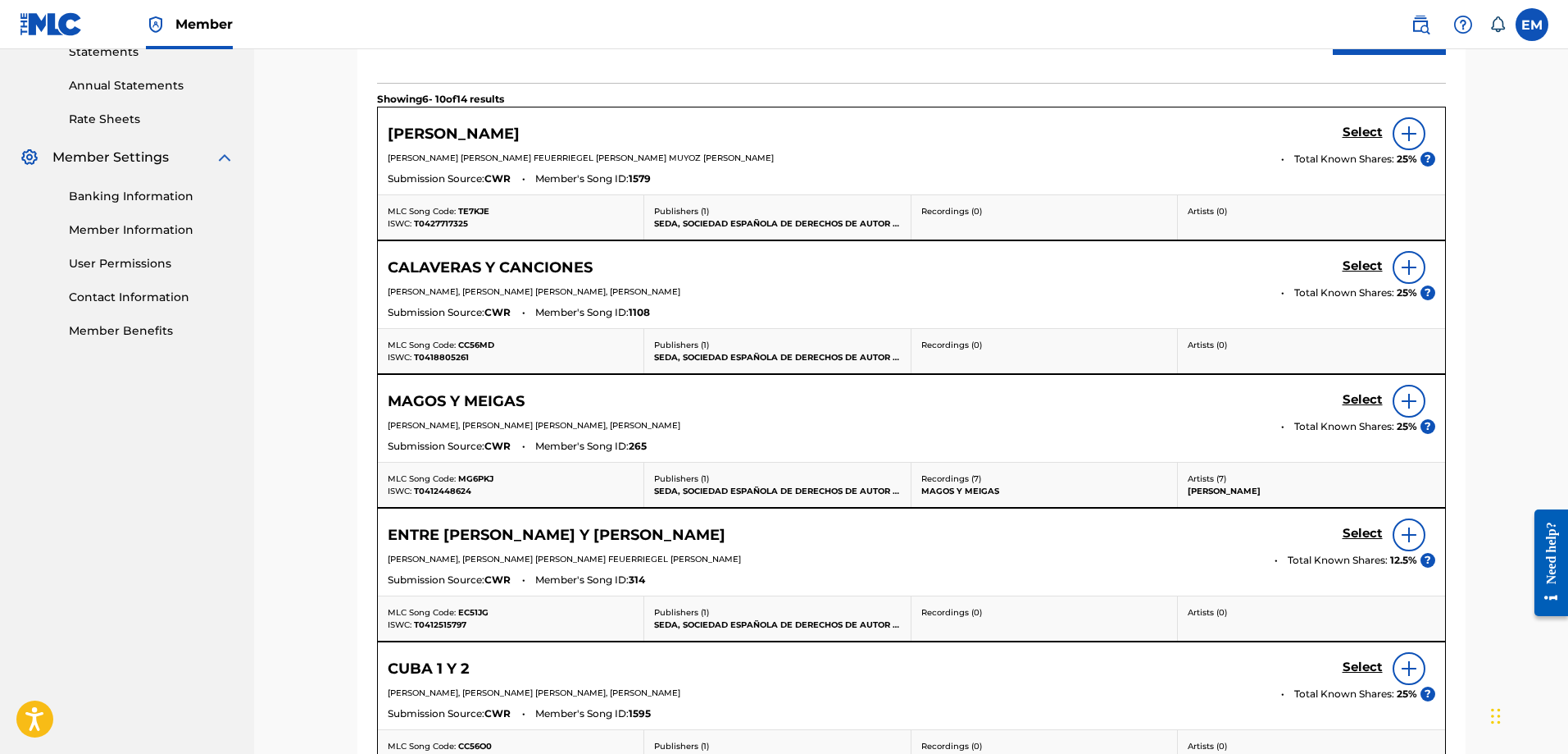
scroll to position [825, 0]
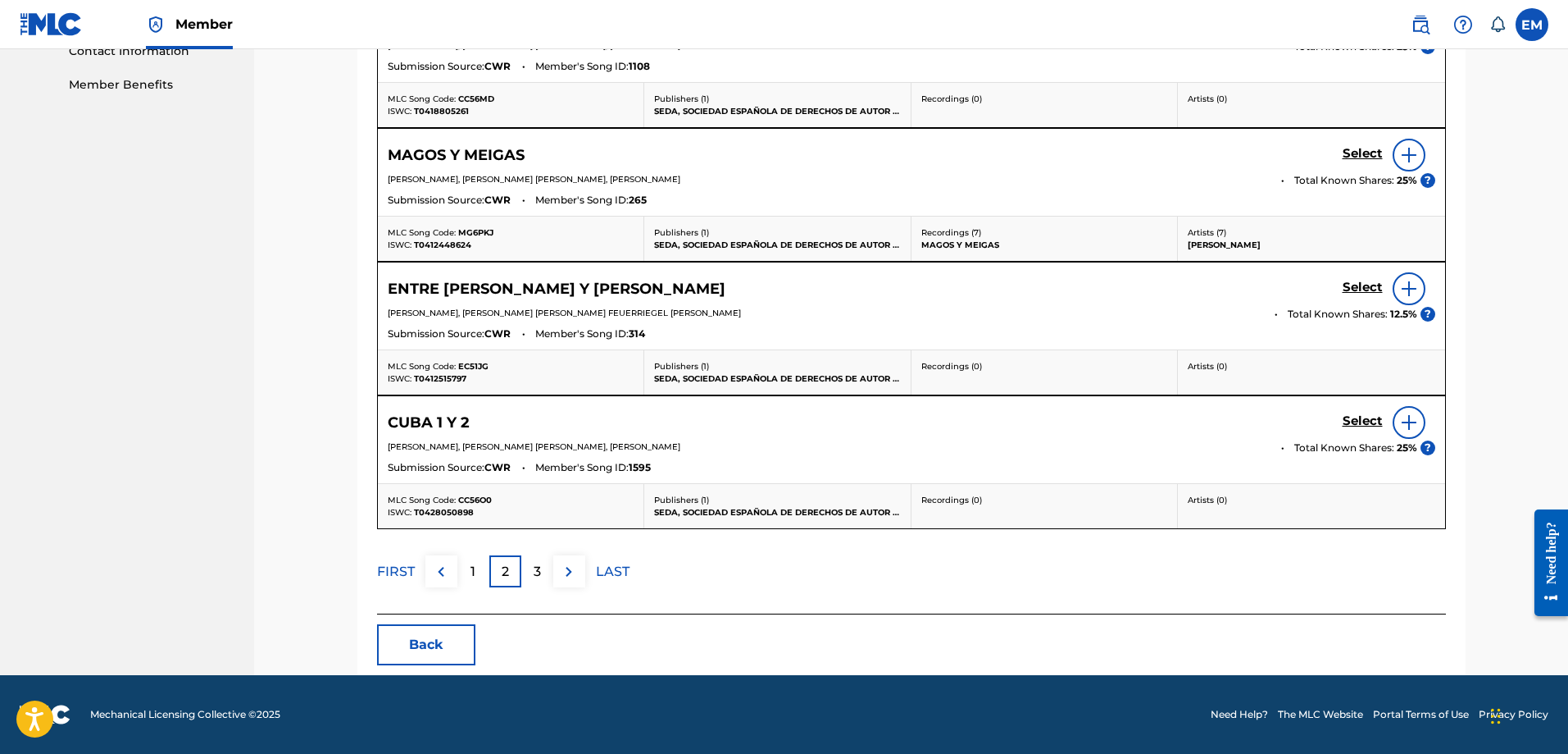
click at [543, 572] on div "3" at bounding box center [537, 571] width 31 height 31
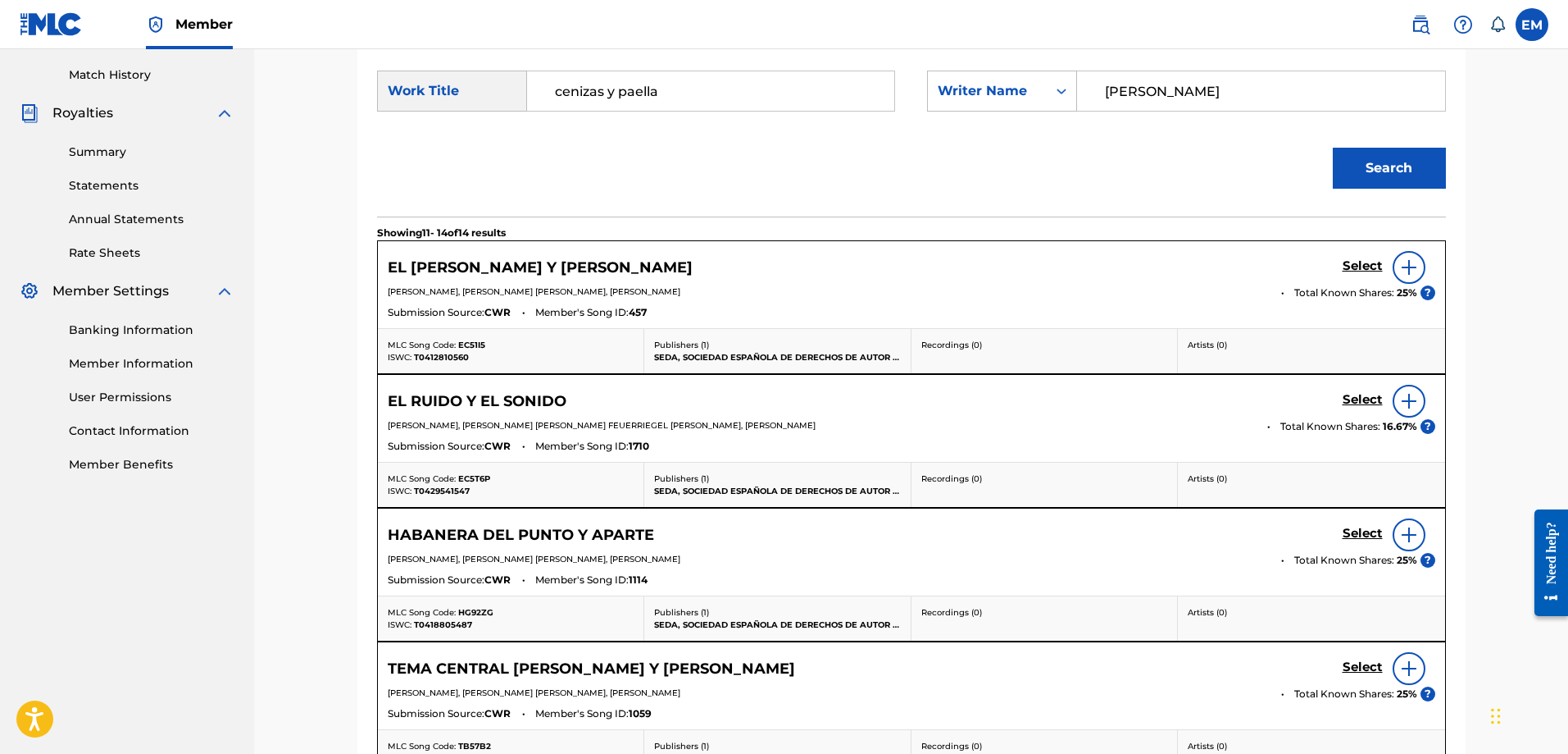
scroll to position [691, 0]
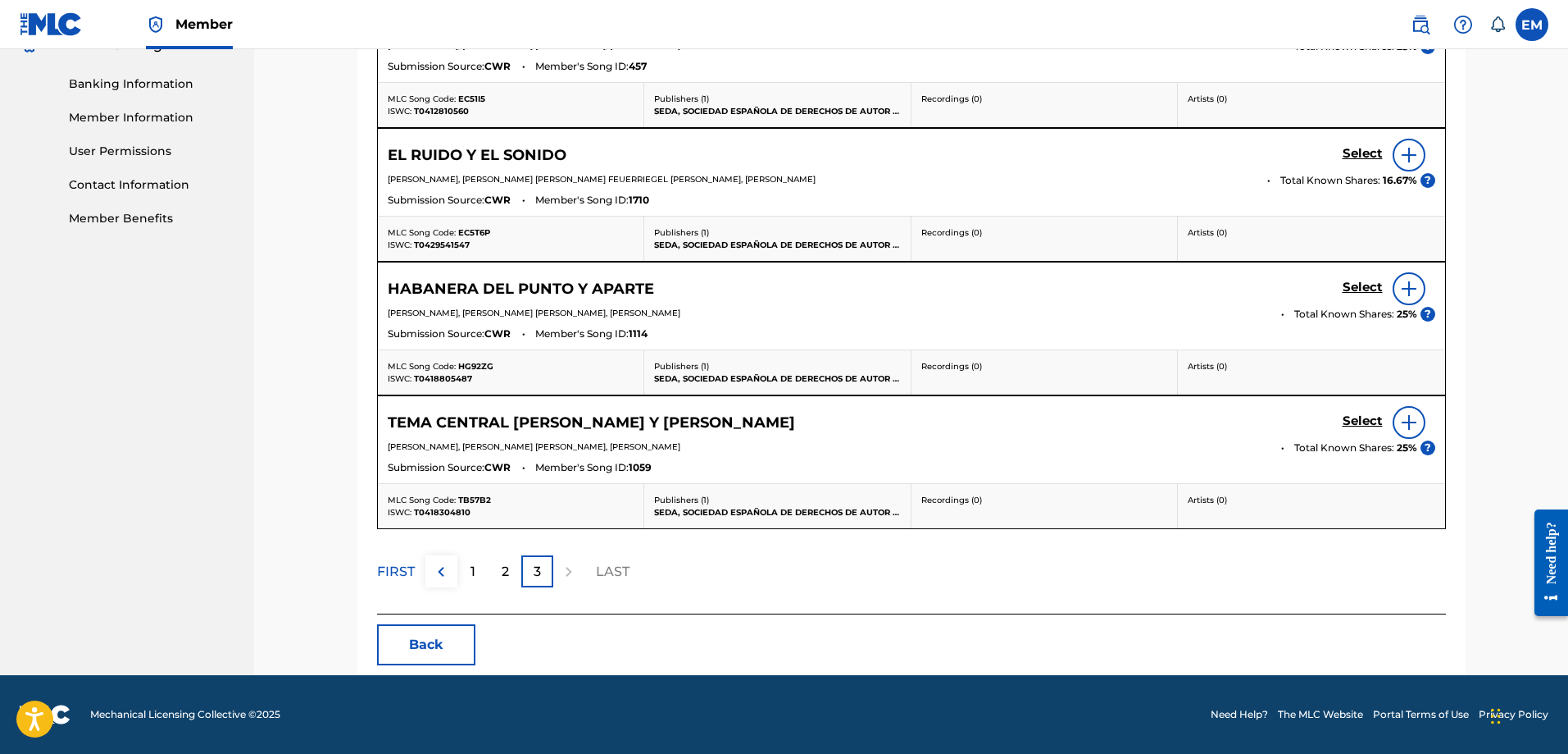
click at [444, 637] on button "Back" at bounding box center [426, 645] width 98 height 41
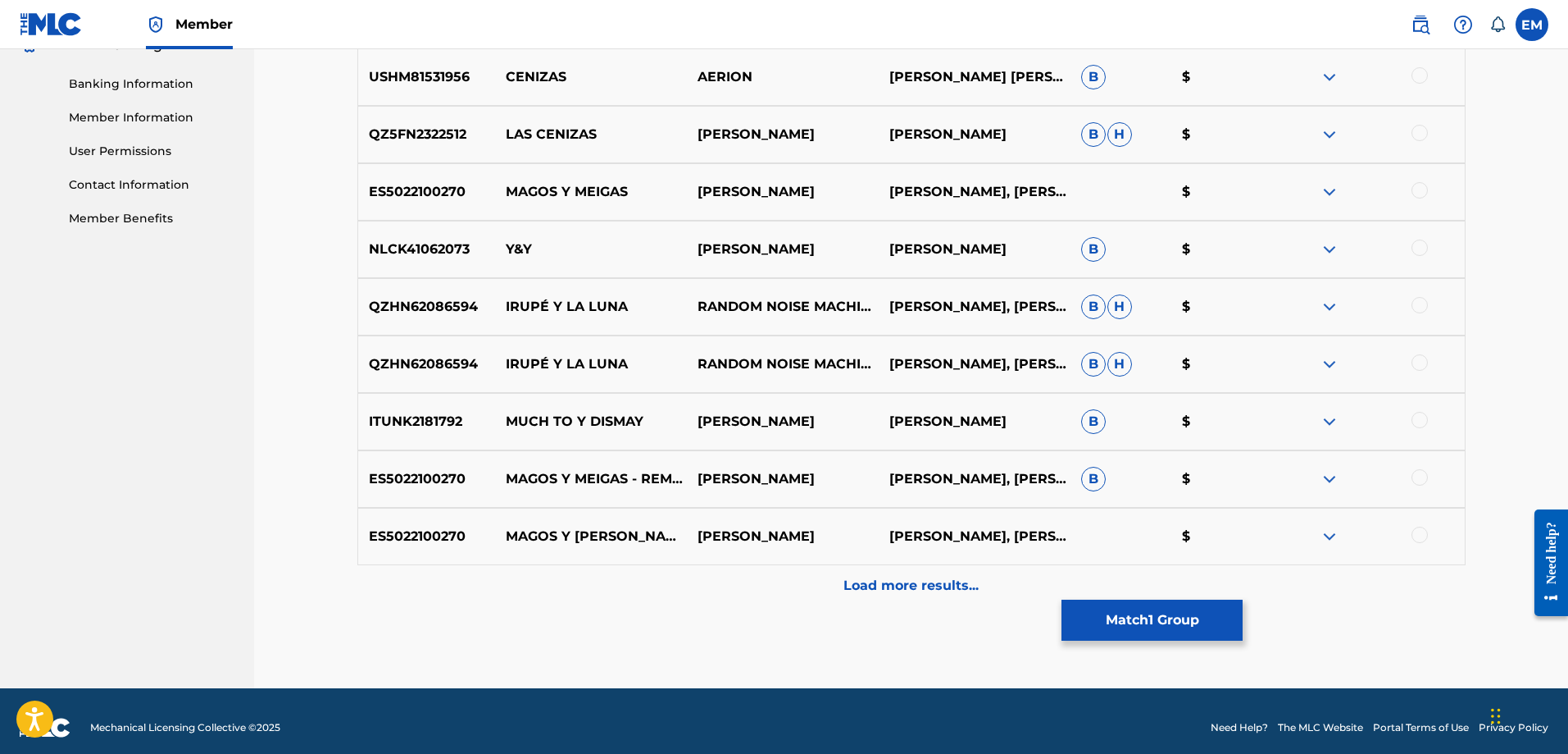
scroll to position [117, 0]
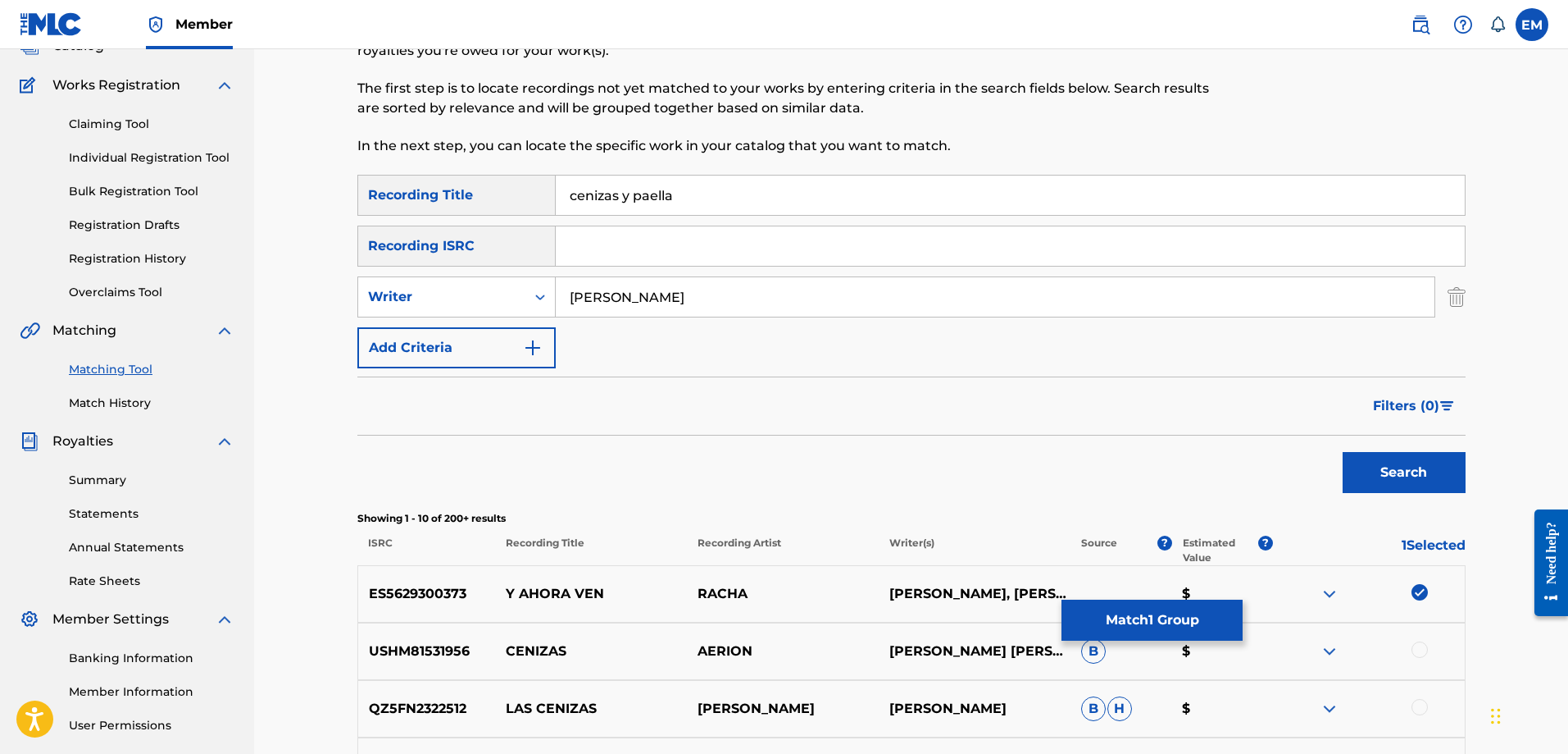
click at [1421, 595] on img at bounding box center [1419, 592] width 17 height 17
drag, startPoint x: 729, startPoint y: 199, endPoint x: 483, endPoint y: 170, distance: 247.7
click at [483, 170] on div "Matching Tool The Matching Tool allows Members to match sound recordings to wor…" at bounding box center [911, 618] width 1108 height 1289
type input "el matrimonio perfecto"
click at [1343, 452] on button "Search" at bounding box center [1404, 472] width 123 height 41
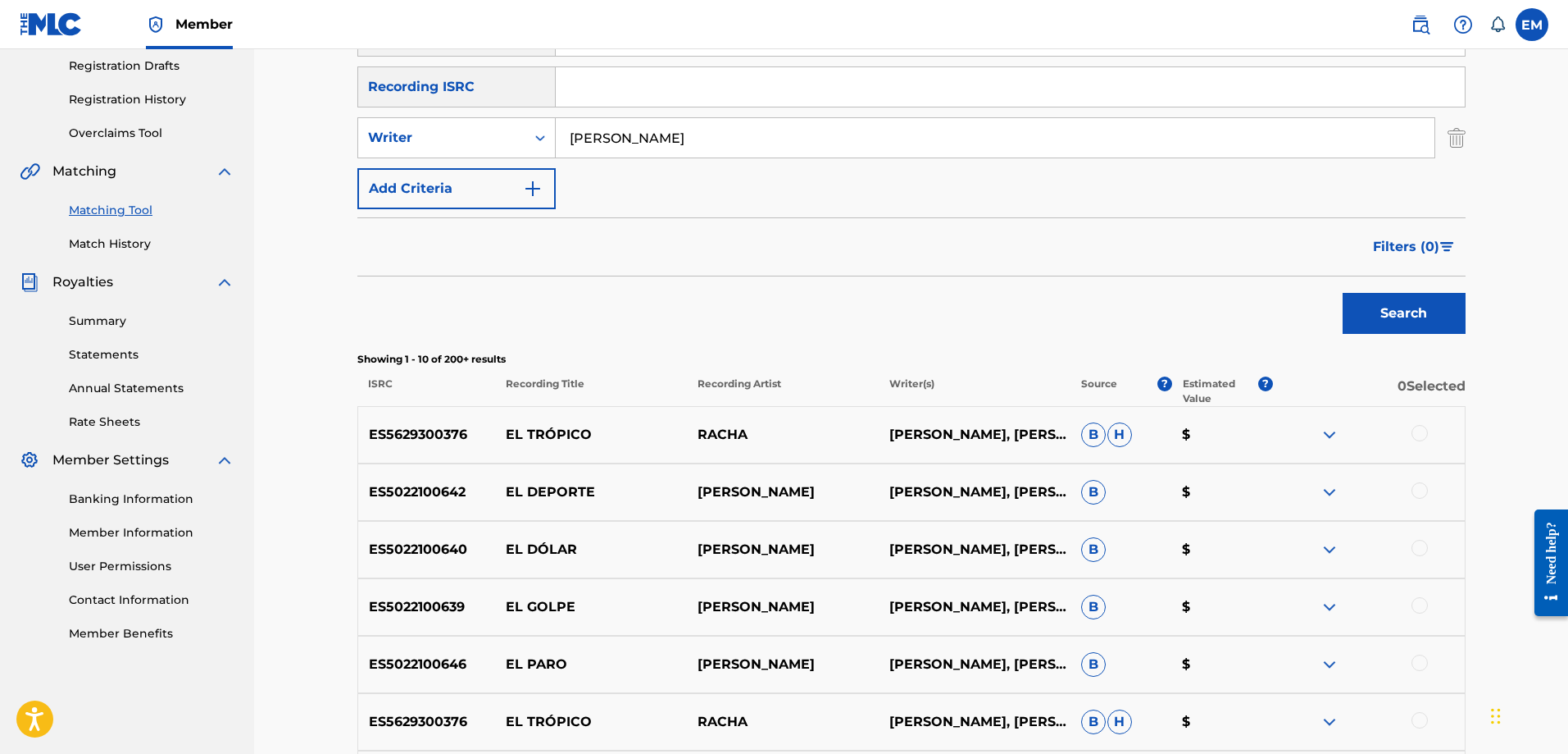
scroll to position [282, 0]
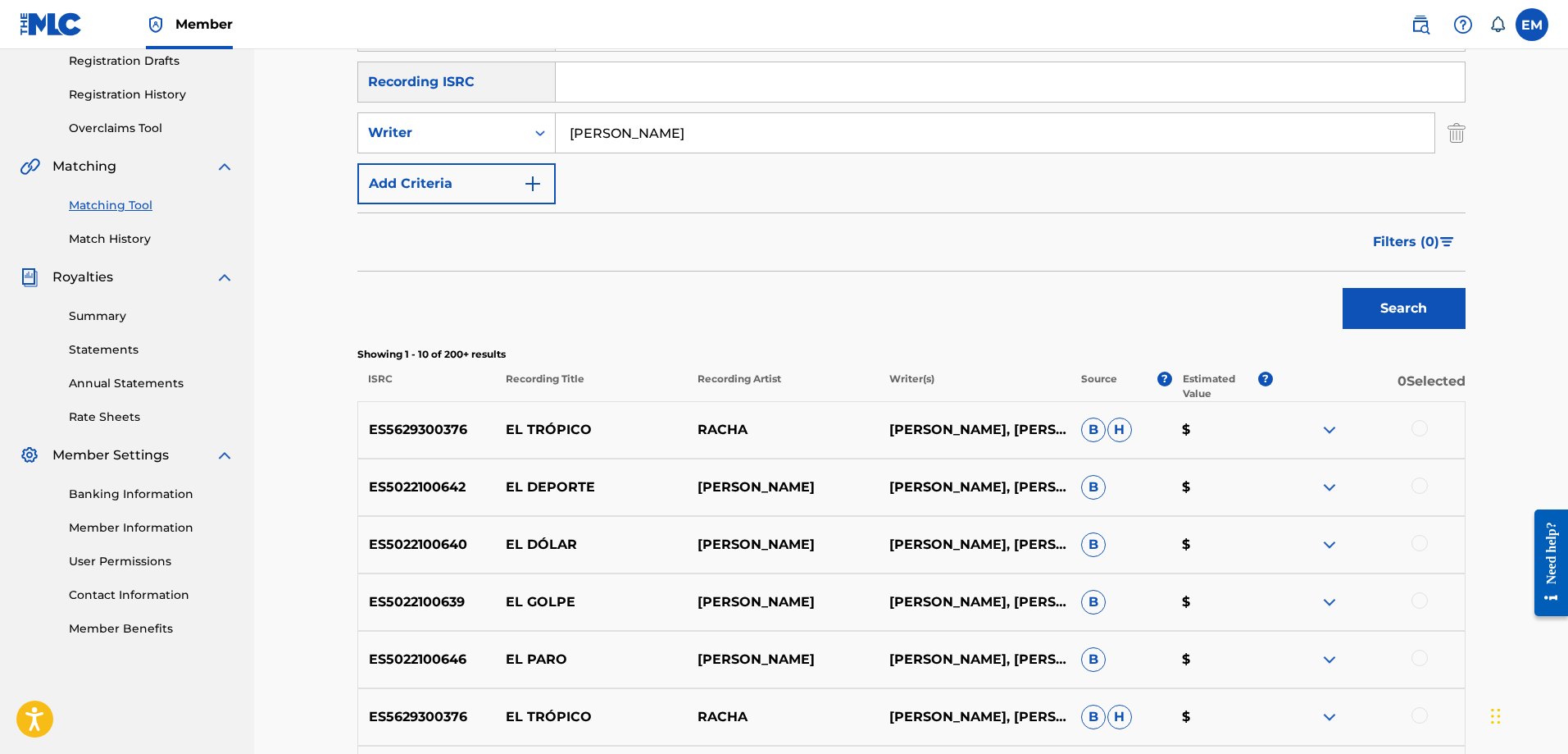
drag, startPoint x: 691, startPoint y: 135, endPoint x: 437, endPoint y: 168, distance: 256.1
click at [440, 166] on div "SearchWithCriteria405b1961-ad50-4b49-8f4a-20f2bbe44688 Recording Title el matri…" at bounding box center [911, 107] width 1108 height 194
click at [1343, 287] on button "Search" at bounding box center [1404, 308] width 123 height 41
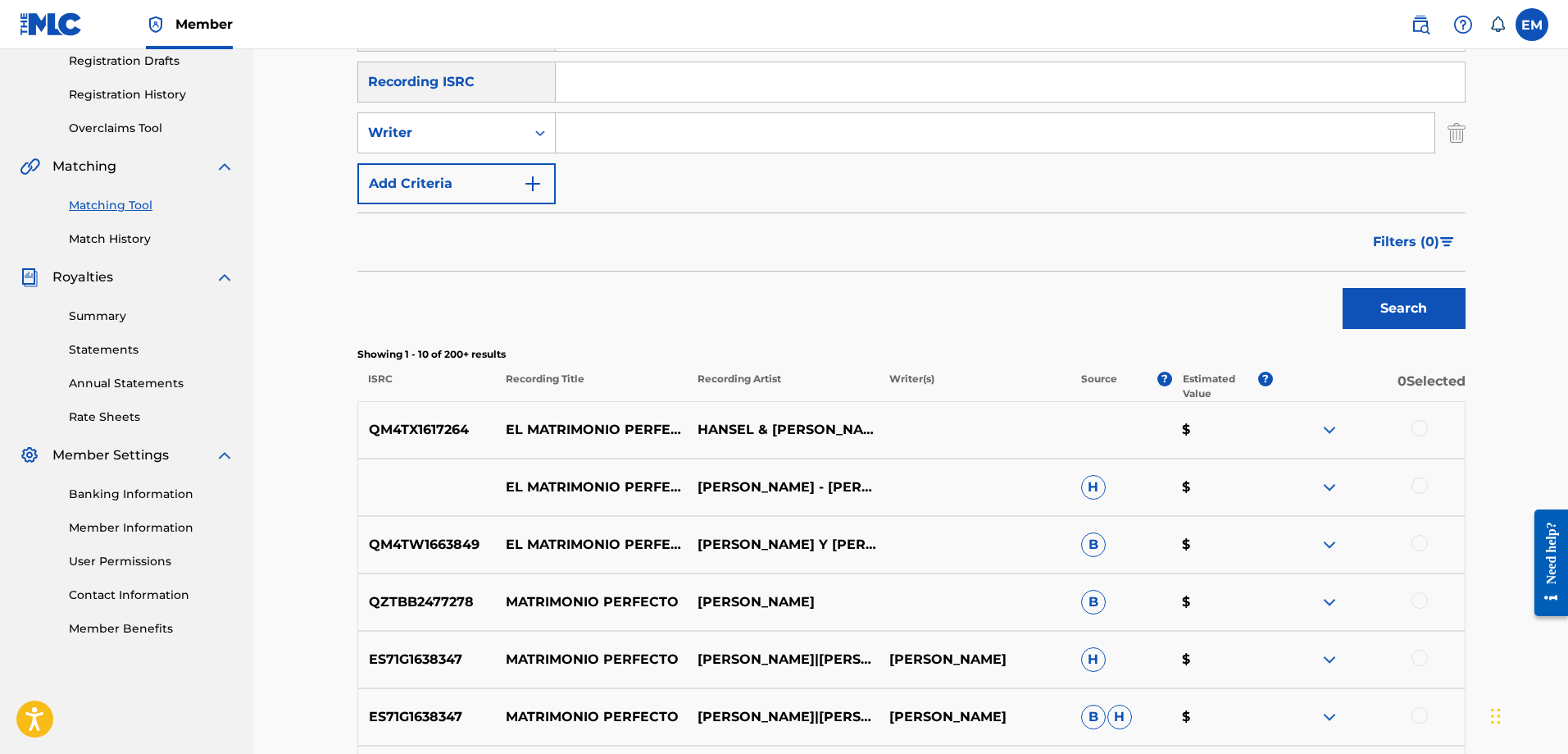
click at [1416, 491] on div at bounding box center [1419, 485] width 17 height 17
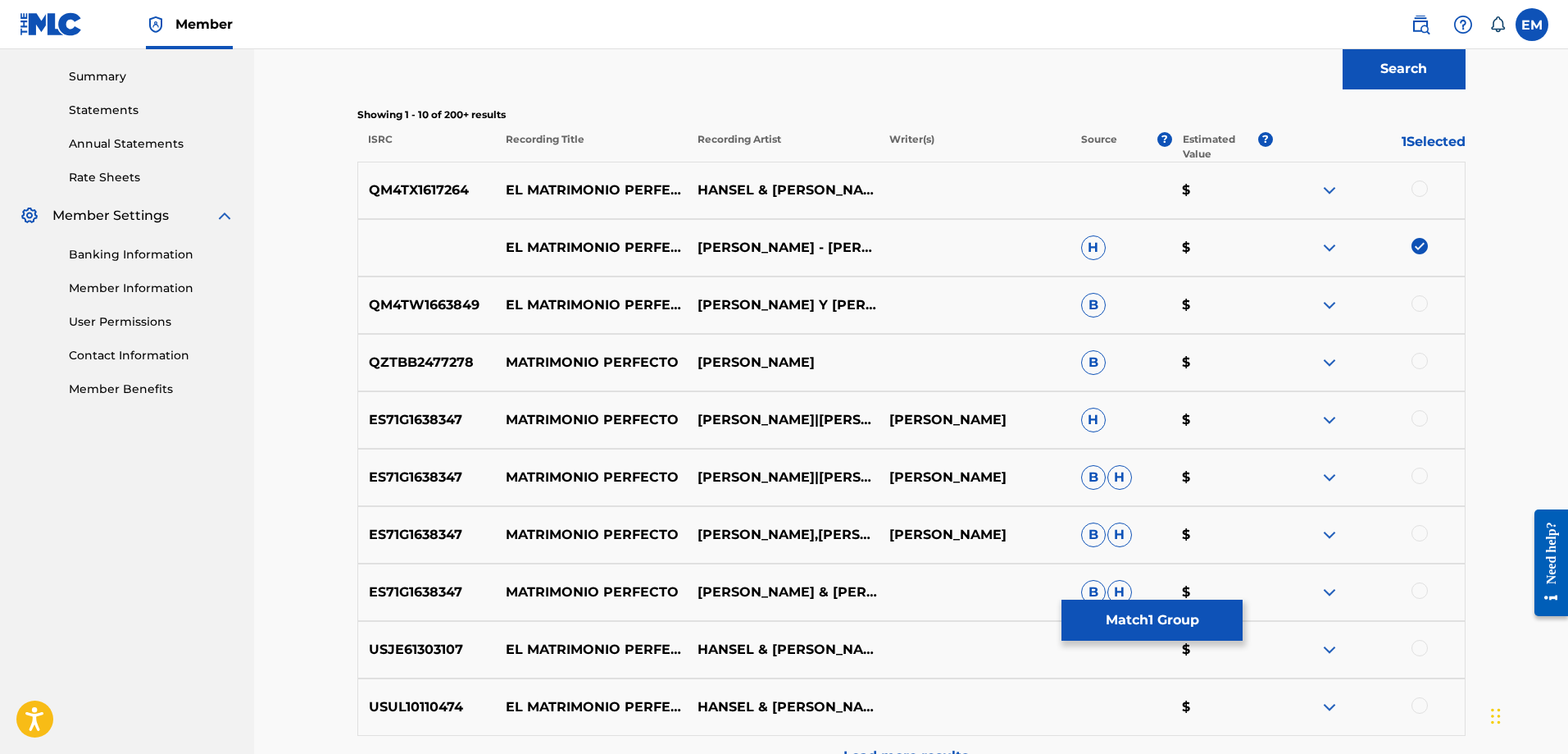
scroll to position [376, 0]
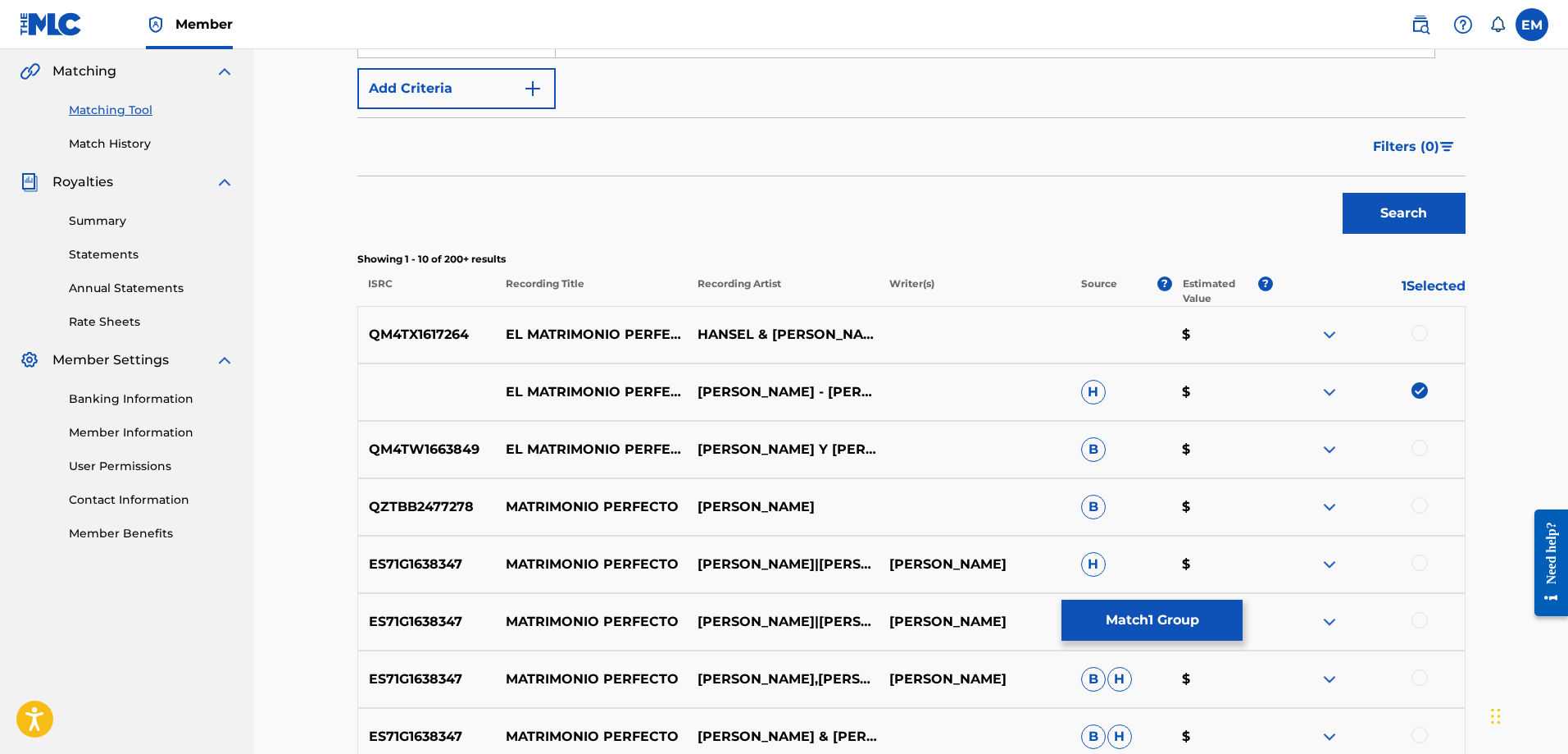
click at [1324, 387] on img at bounding box center [1329, 392] width 20 height 20
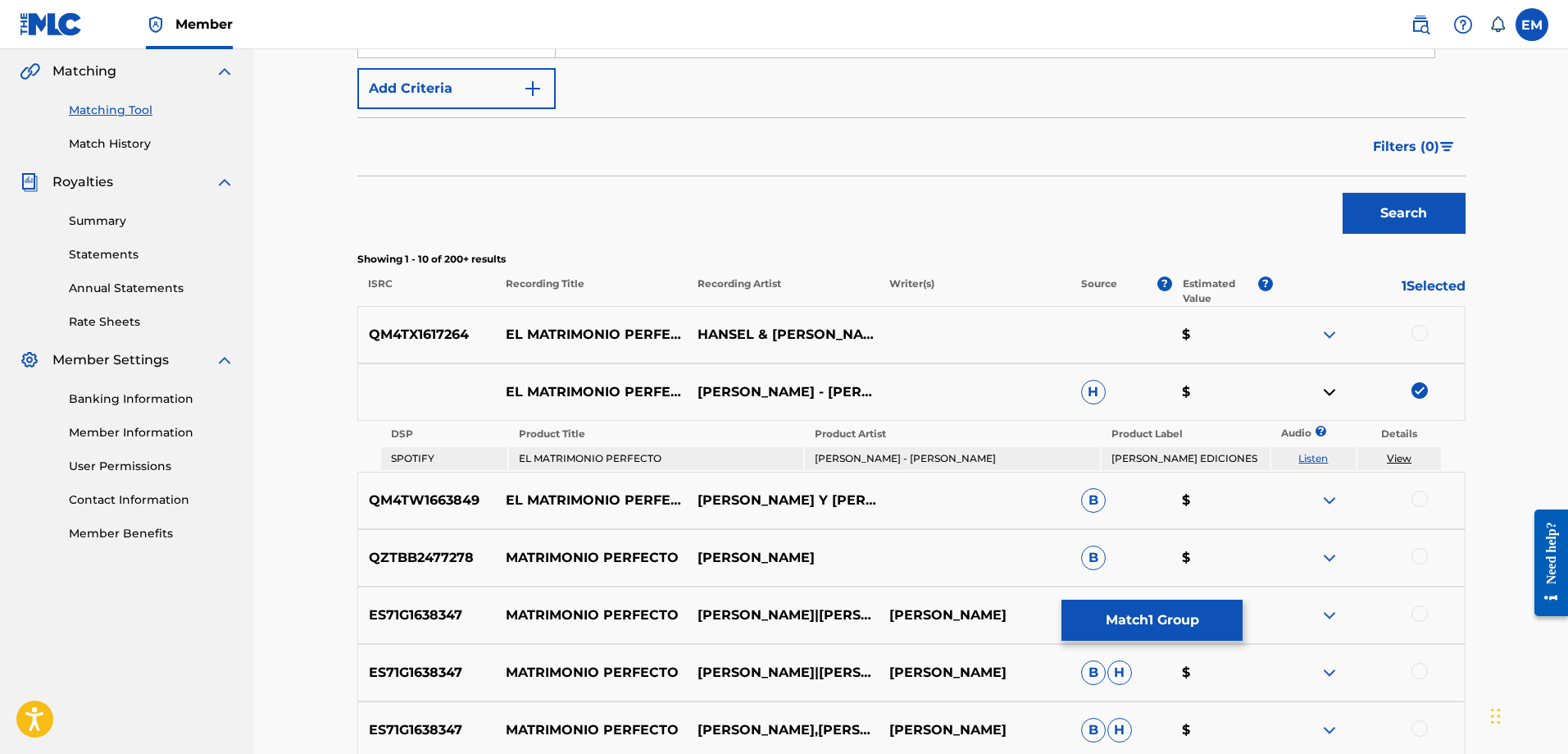
click at [1300, 459] on link "Listen" at bounding box center [1313, 458] width 30 height 12
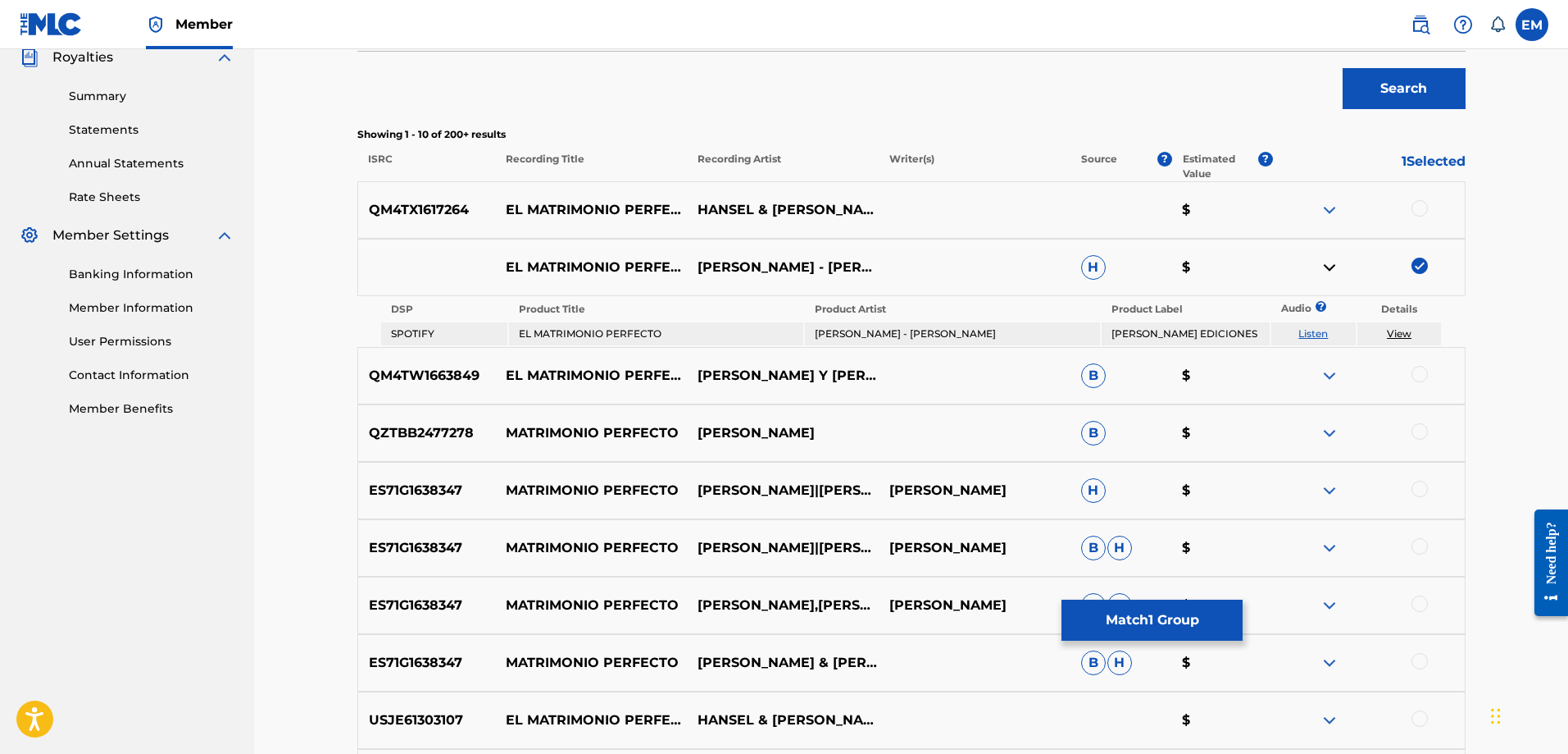
scroll to position [540, 0]
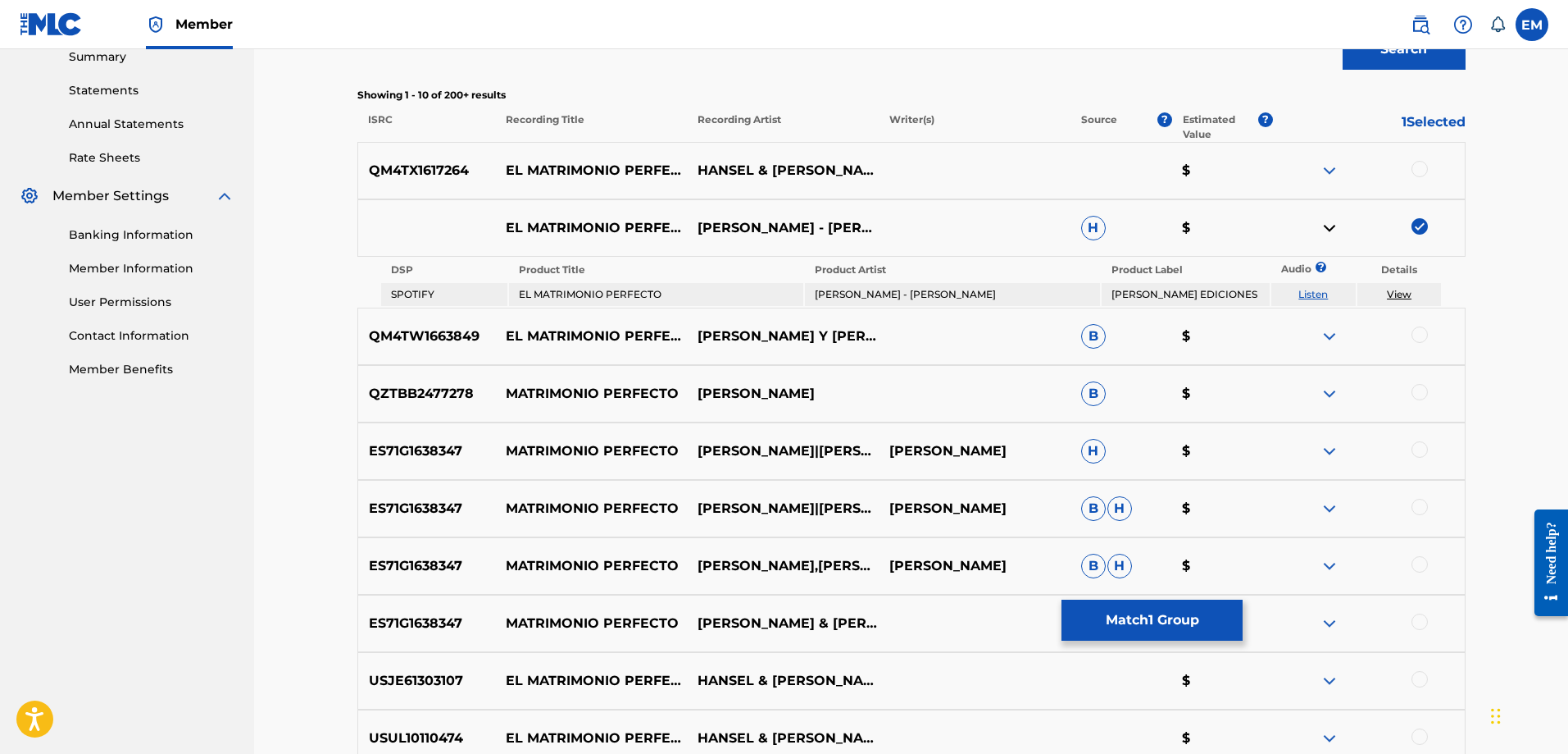
click at [1328, 228] on img at bounding box center [1329, 228] width 20 height 20
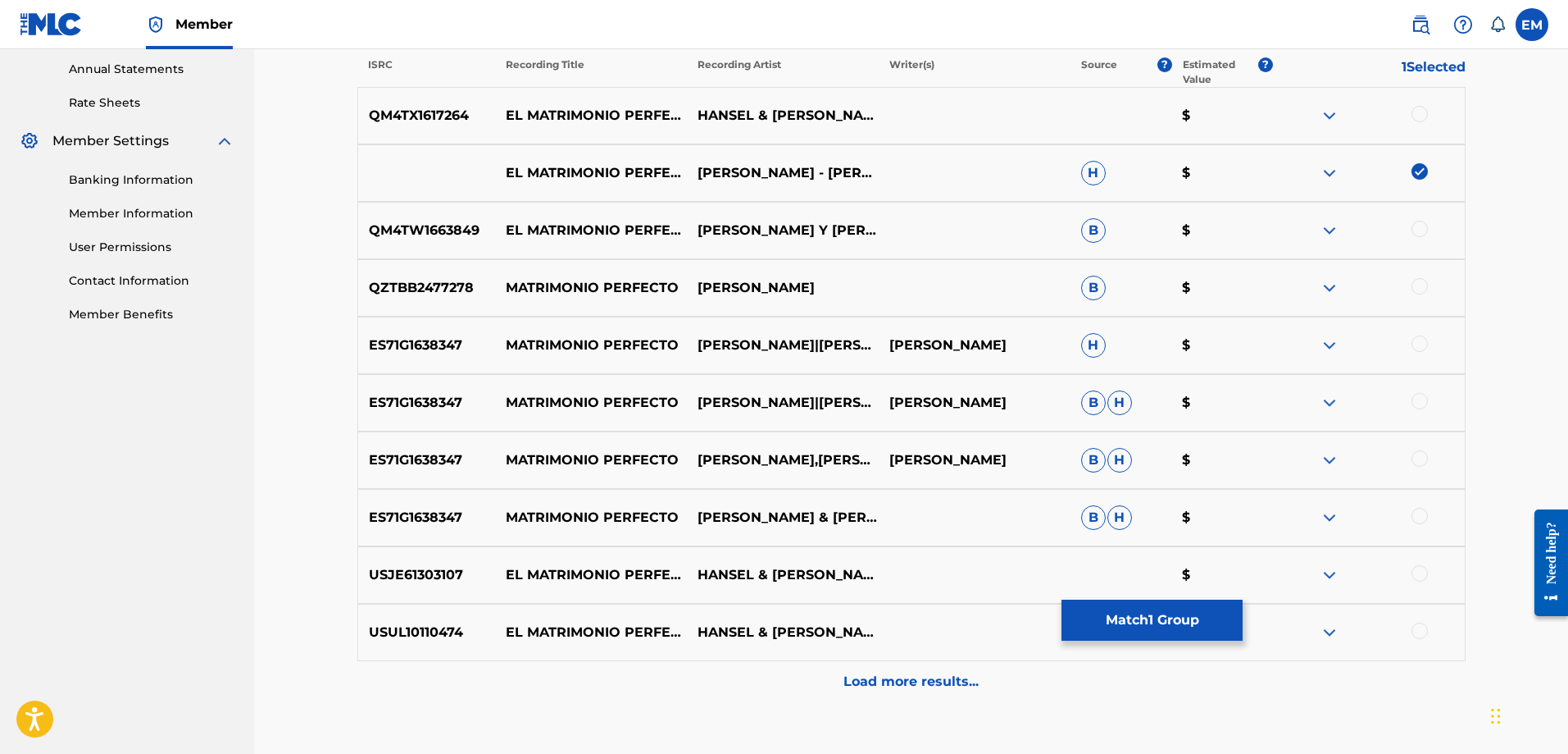
scroll to position [705, 0]
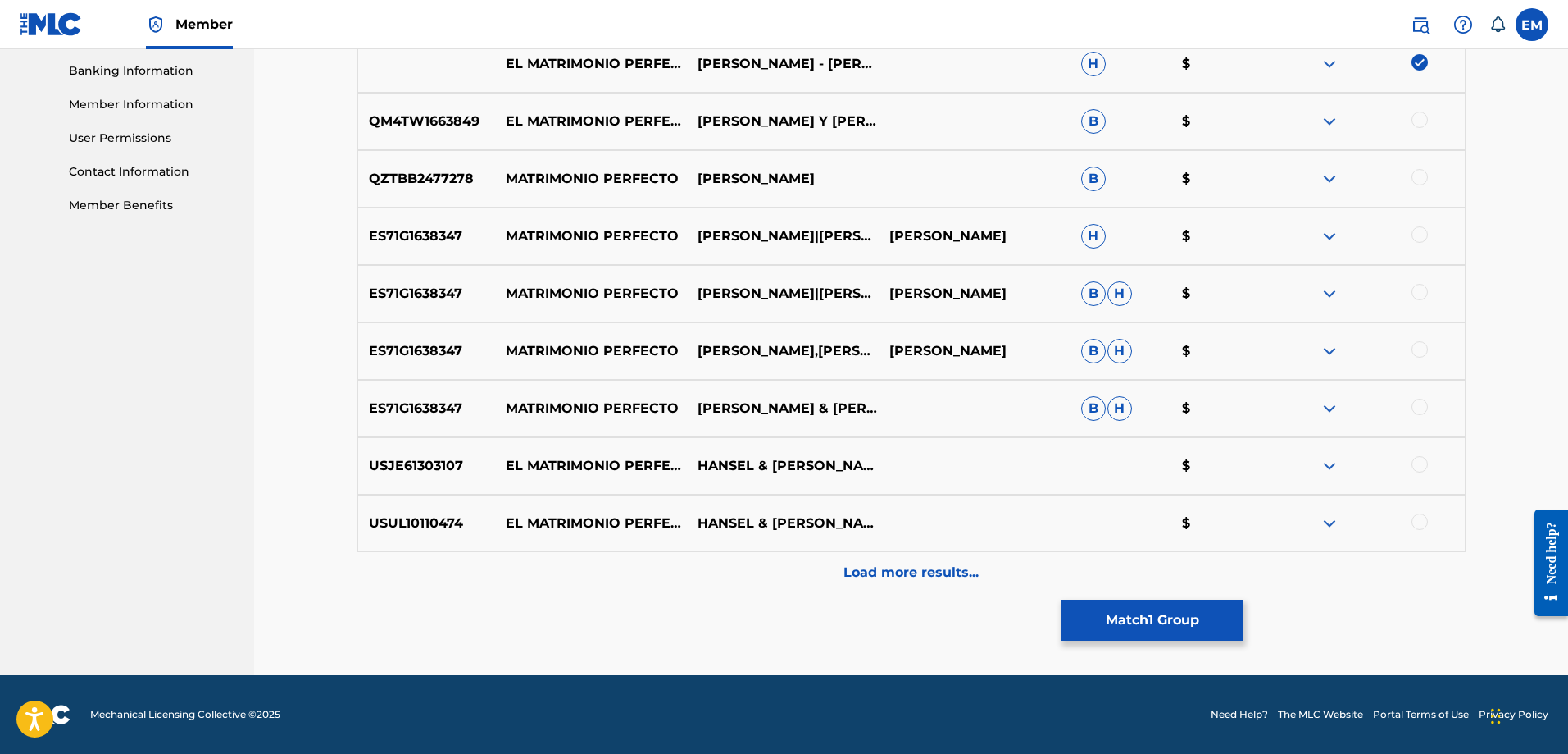
click at [898, 564] on p "Load more results..." at bounding box center [910, 573] width 135 height 20
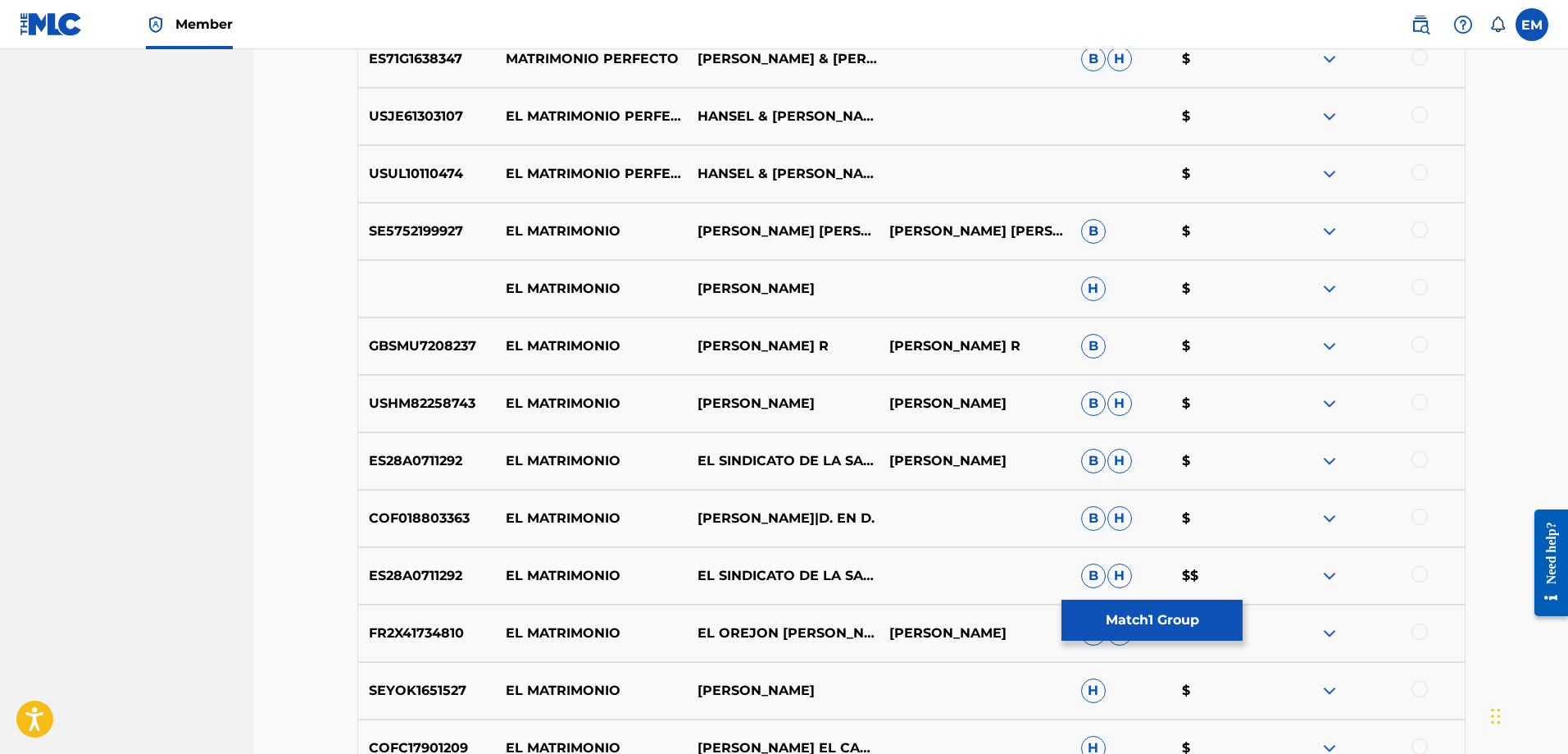
scroll to position [1279, 0]
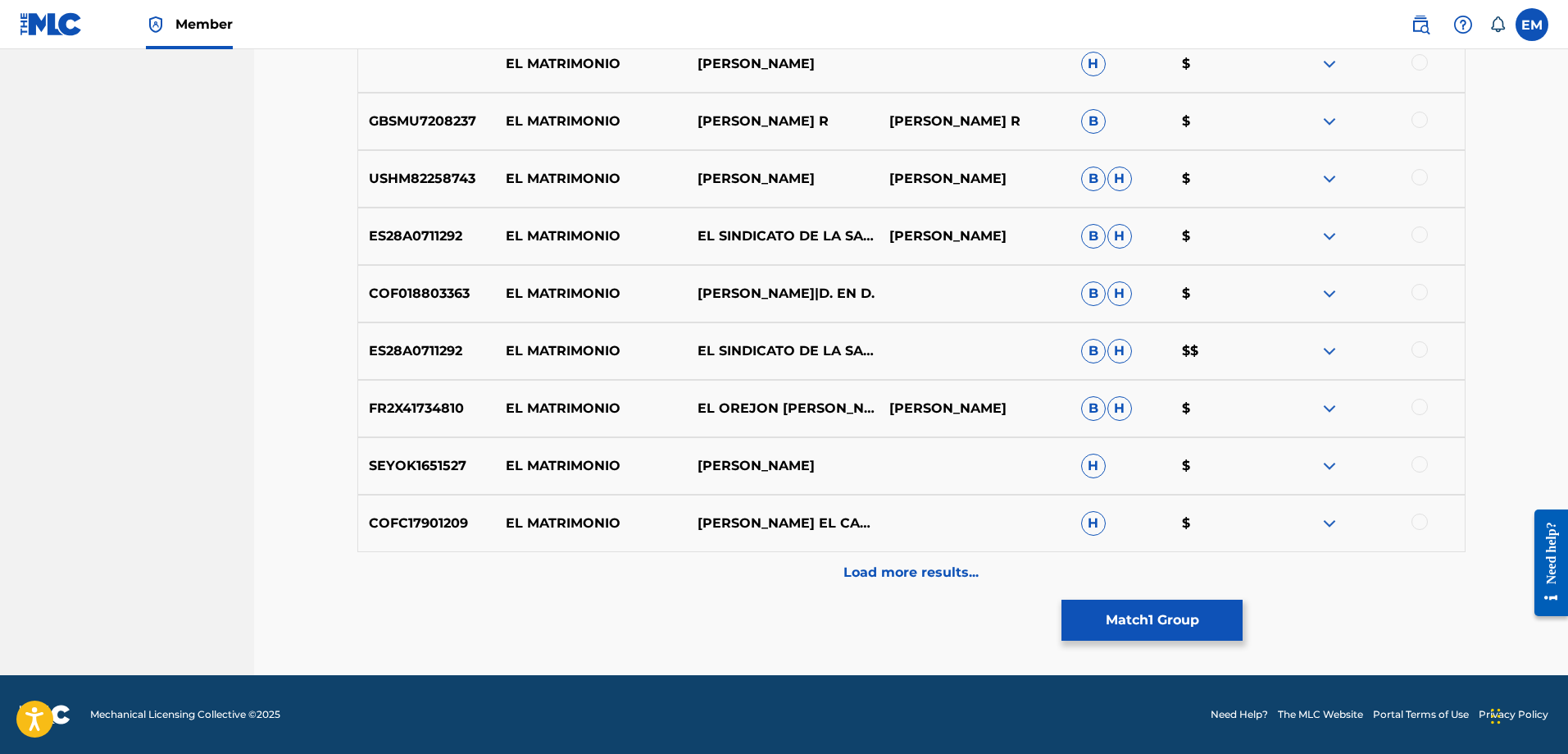
click at [873, 564] on p "Load more results..." at bounding box center [910, 573] width 135 height 20
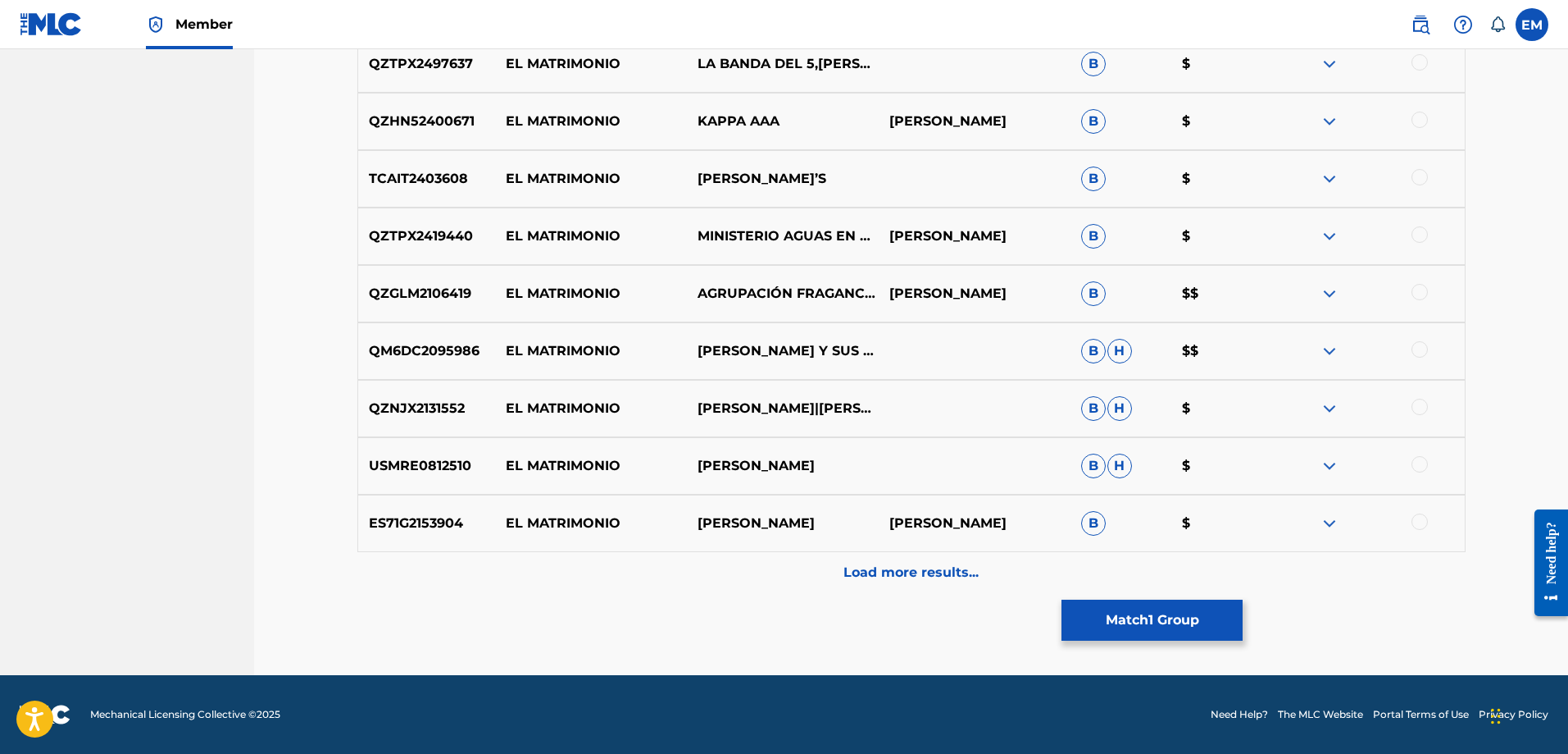
click at [891, 563] on p "Load more results..." at bounding box center [910, 573] width 135 height 20
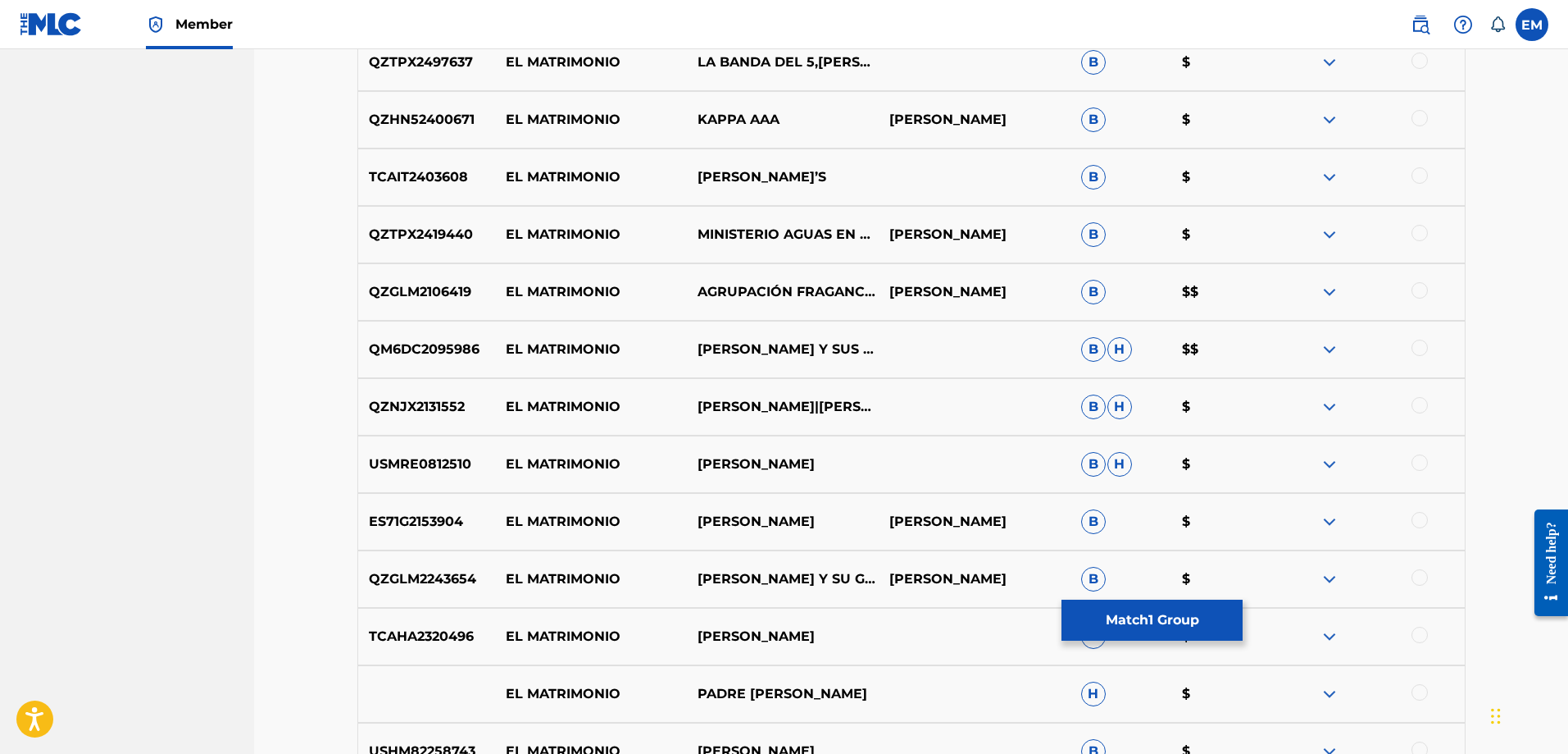
scroll to position [2426, 0]
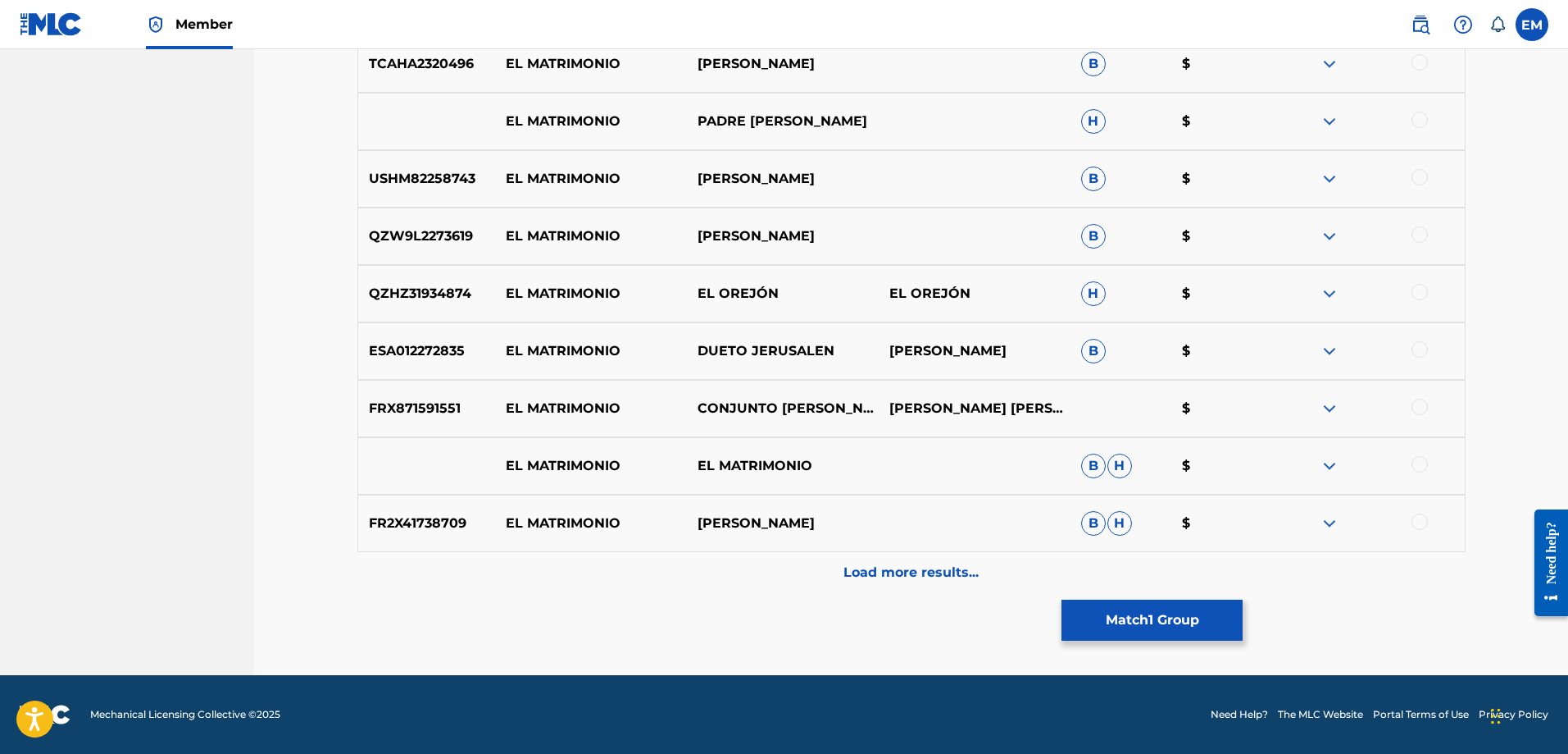
click at [935, 573] on p "Load more results..." at bounding box center [910, 573] width 135 height 20
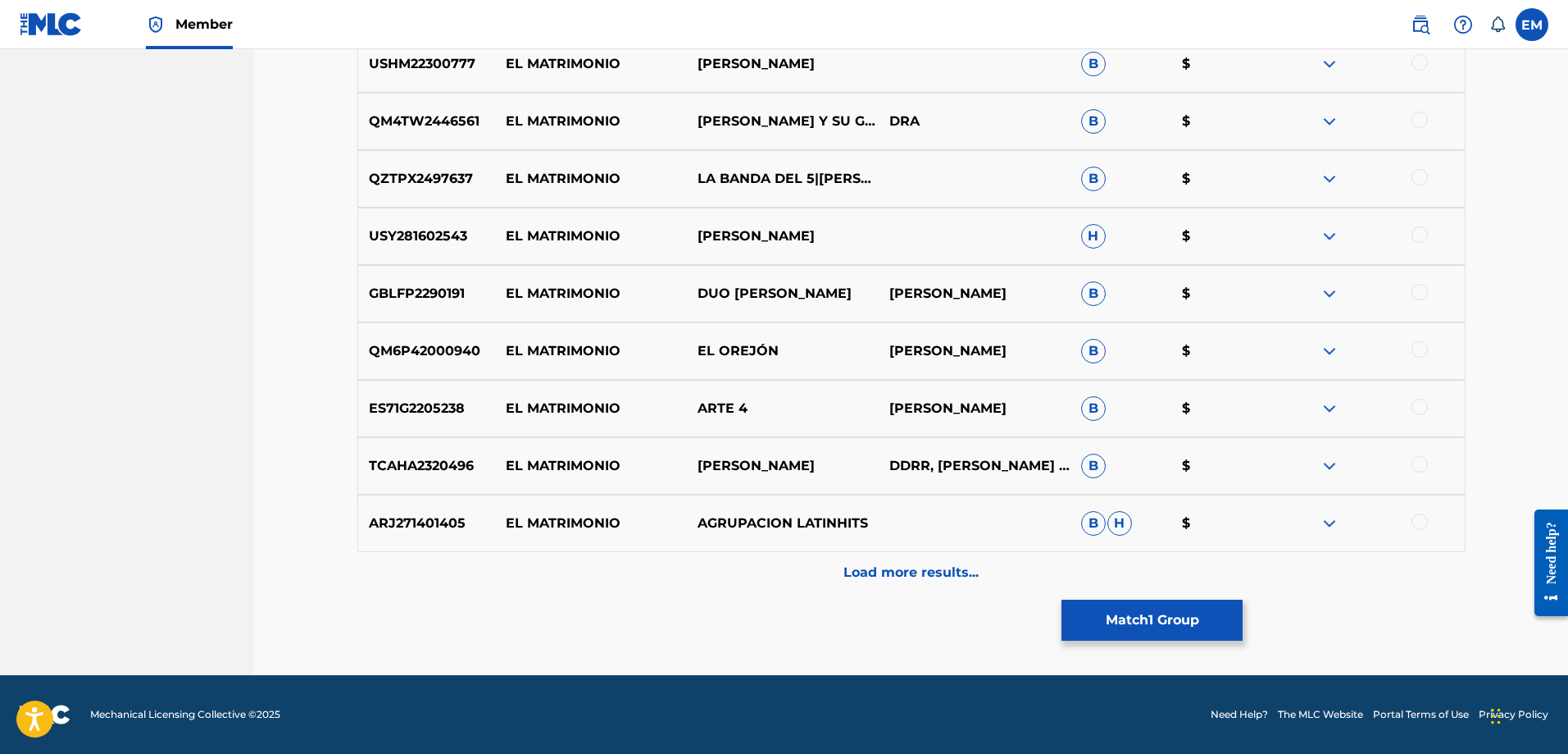
click at [931, 560] on div "Load more results..." at bounding box center [911, 573] width 1108 height 41
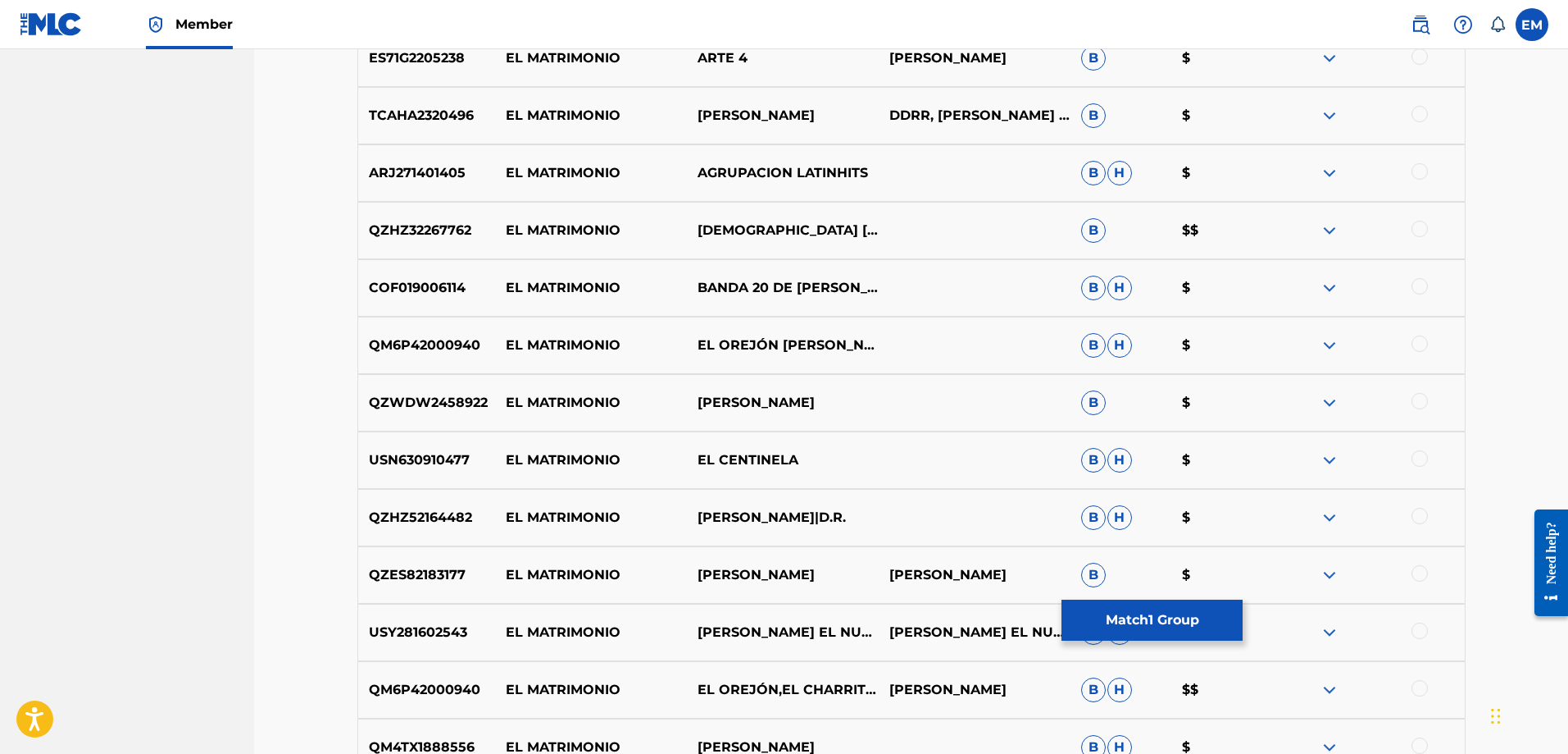
scroll to position [3575, 0]
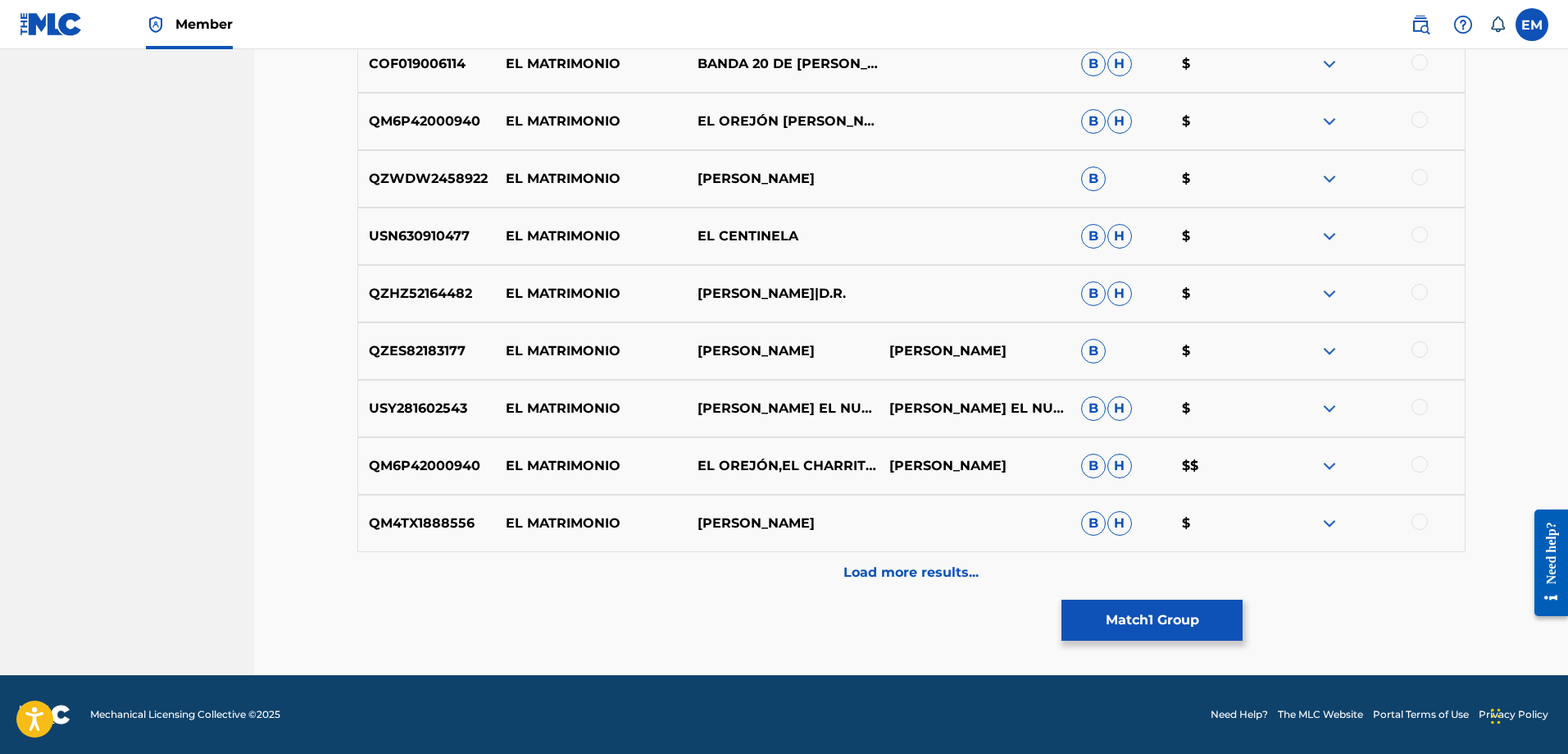
click at [1169, 616] on button "Match 1 Group" at bounding box center [1152, 620] width 181 height 41
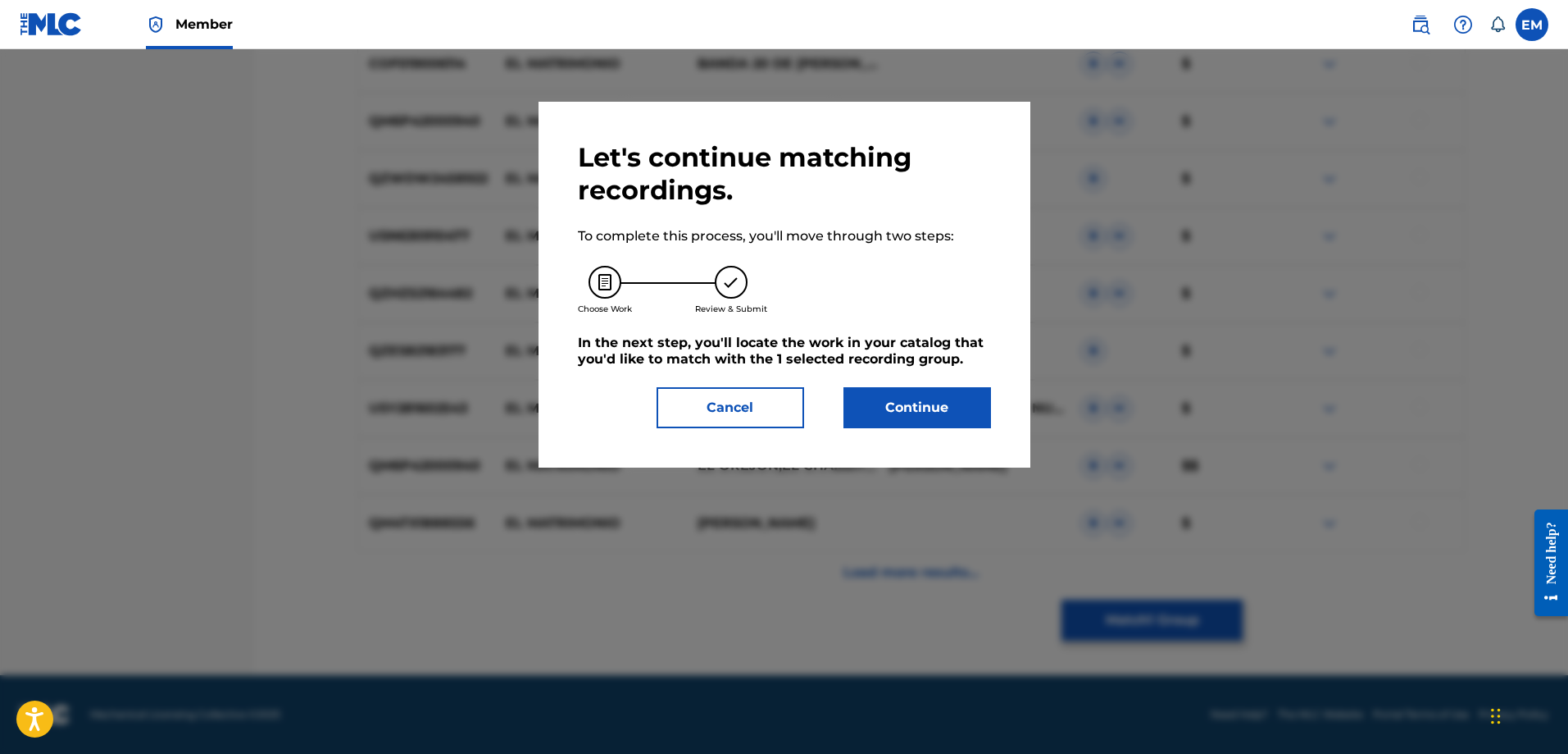
click at [929, 417] on button "Continue" at bounding box center [917, 408] width 148 height 41
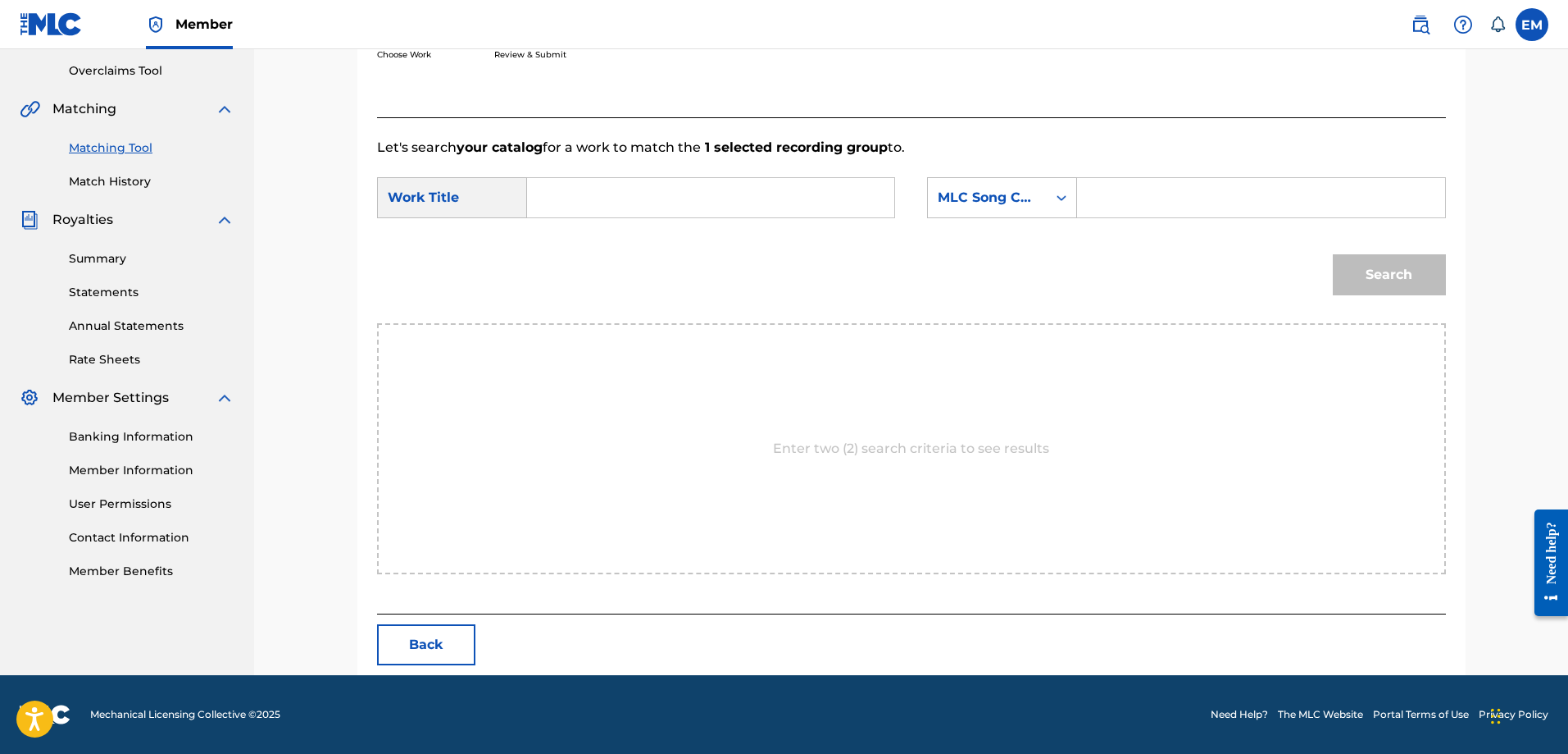
click at [759, 205] on input "Search Form" at bounding box center [710, 198] width 339 height 39
click at [553, 258] on div "el matr imonio perfecto" at bounding box center [587, 254] width 92 height 69
type input "el matrimonio perfecto"
click at [1002, 204] on div "MLC Song Code" at bounding box center [987, 198] width 99 height 20
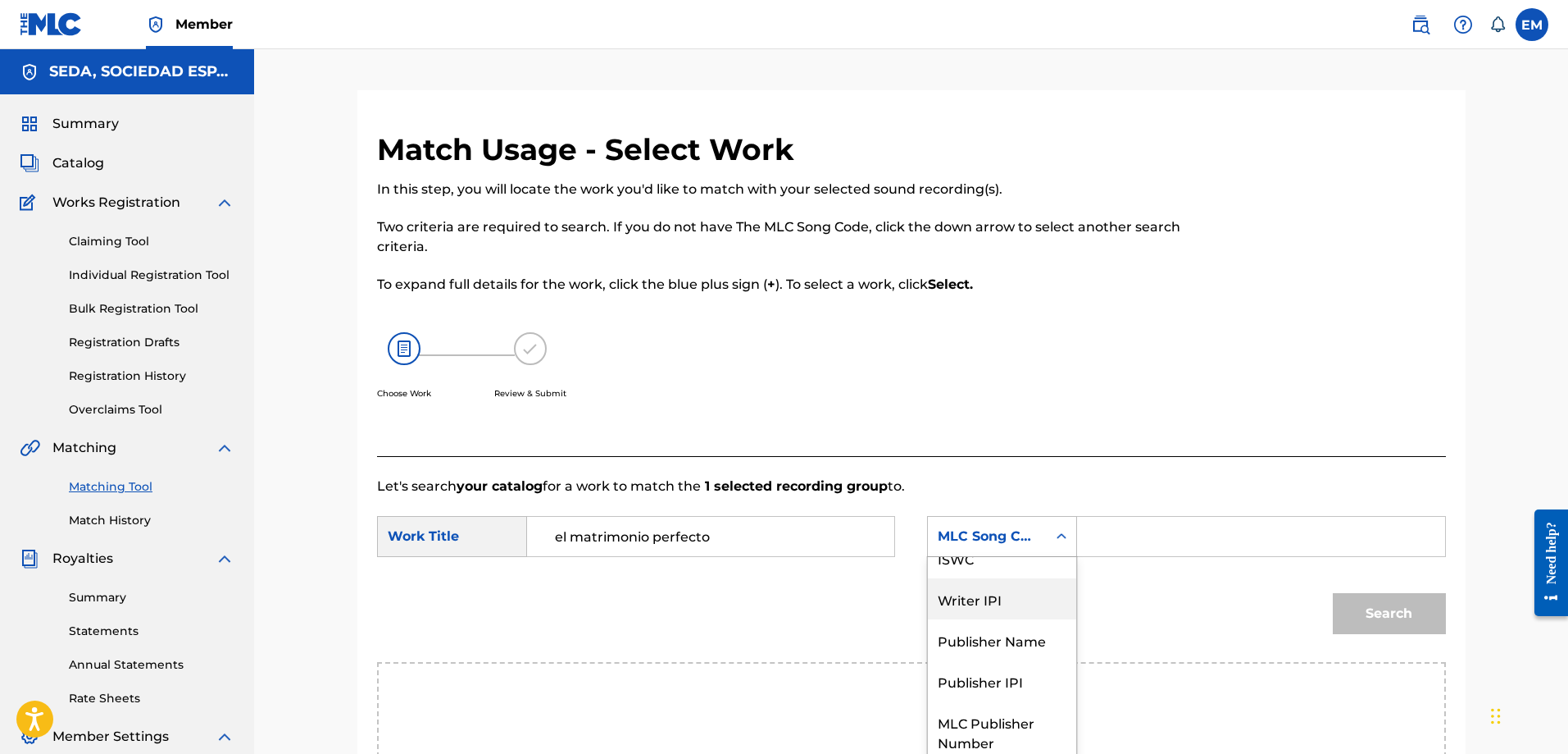
scroll to position [0, 0]
click at [1012, 587] on div "Writer Name" at bounding box center [1001, 578] width 149 height 41
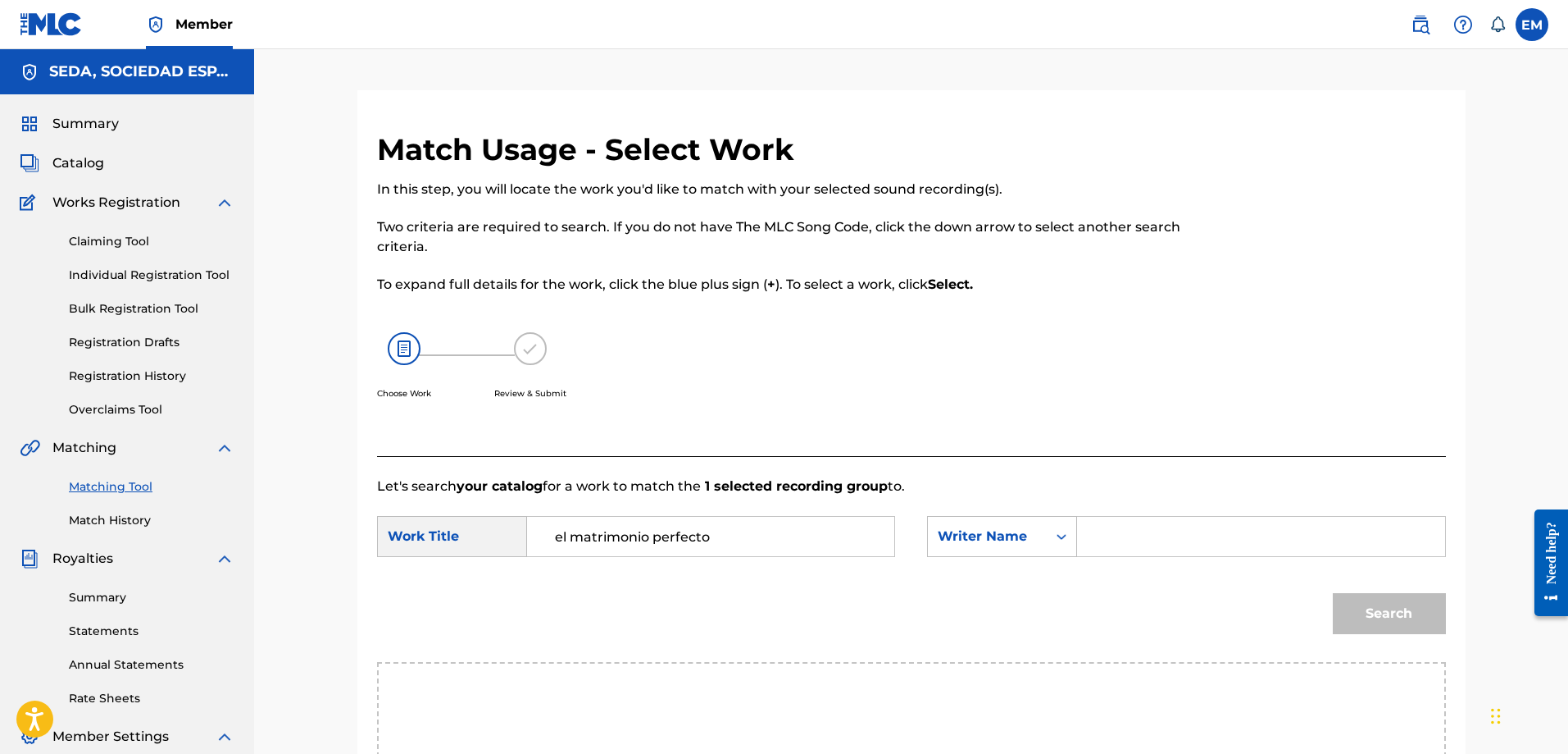
click at [1163, 536] on input "Search Form" at bounding box center [1260, 536] width 339 height 39
type input "[PERSON_NAME]"
click at [1333, 593] on button "Search" at bounding box center [1389, 613] width 113 height 41
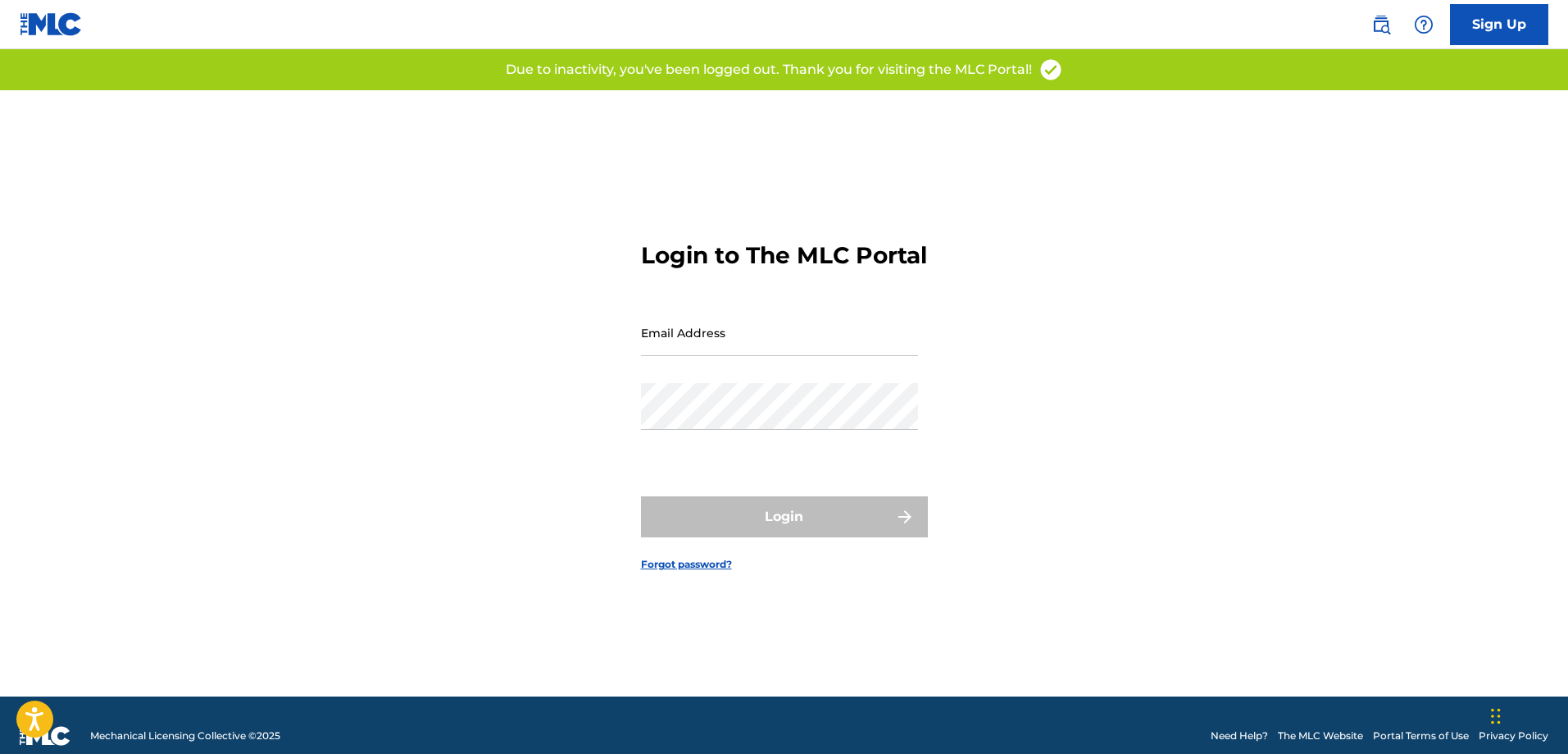
click at [778, 350] on input "Email Address" at bounding box center [780, 332] width 277 height 46
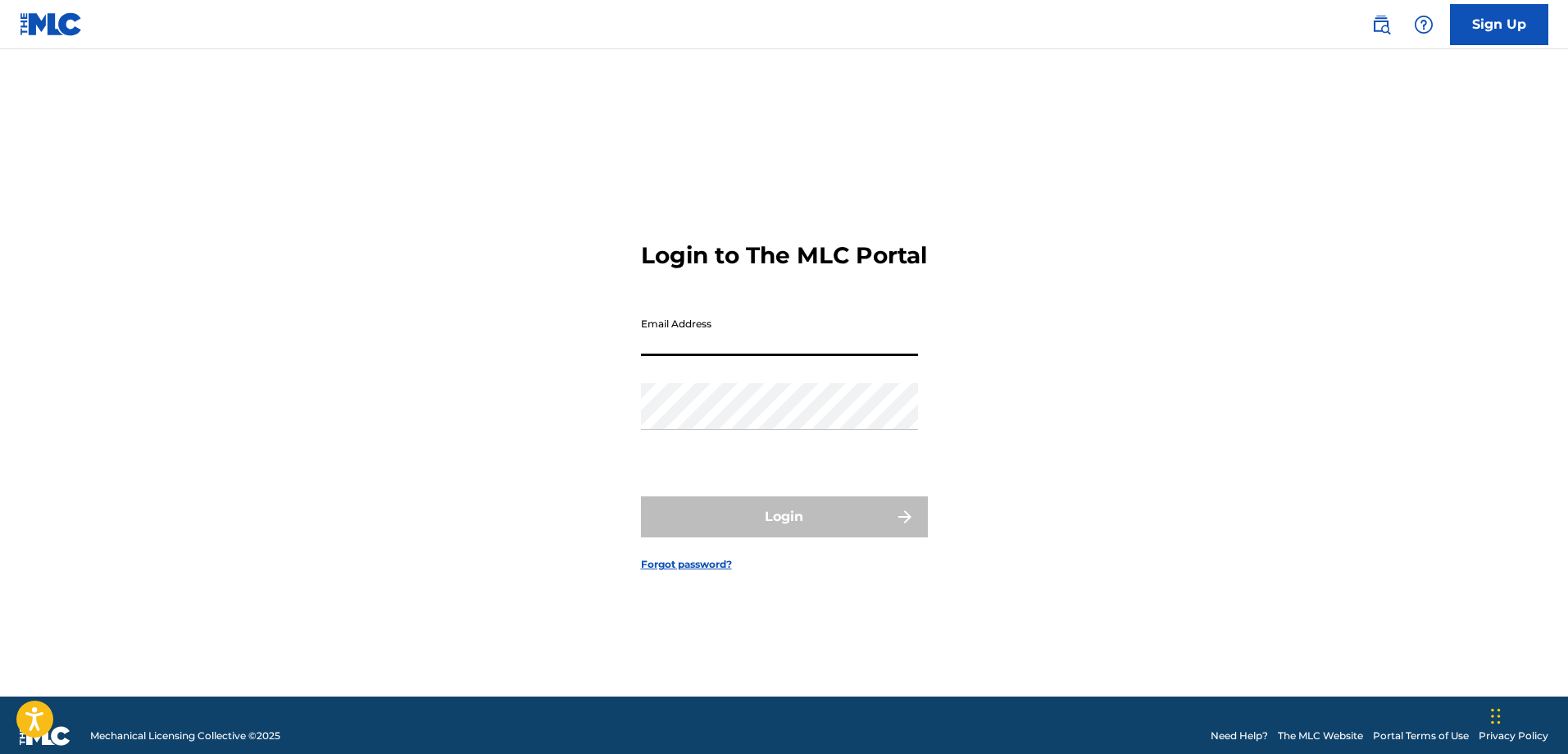
type input "[EMAIL_ADDRESS][DOMAIN_NAME]"
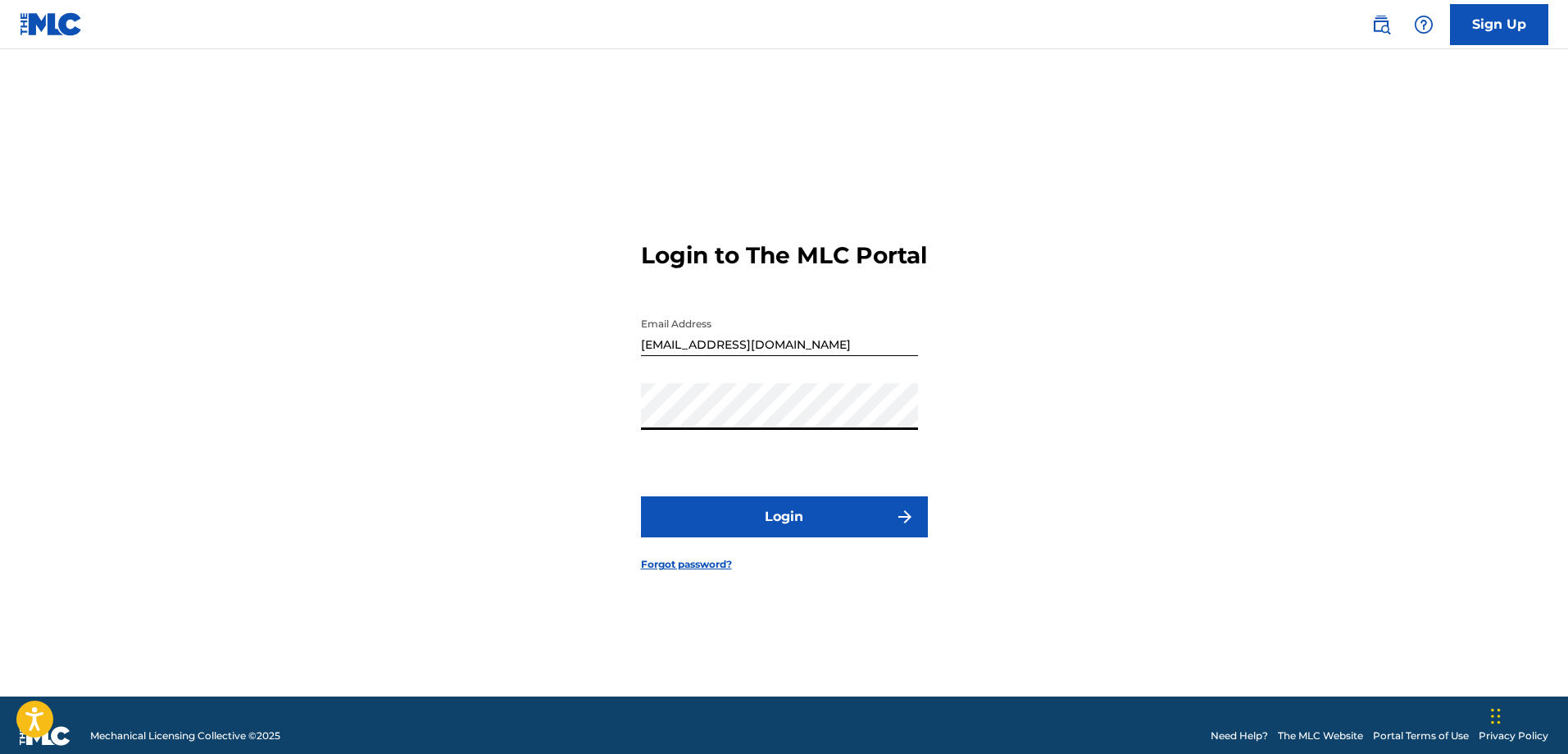
click at [752, 534] on button "Login" at bounding box center [785, 517] width 287 height 41
